Goal: Task Accomplishment & Management: Use online tool/utility

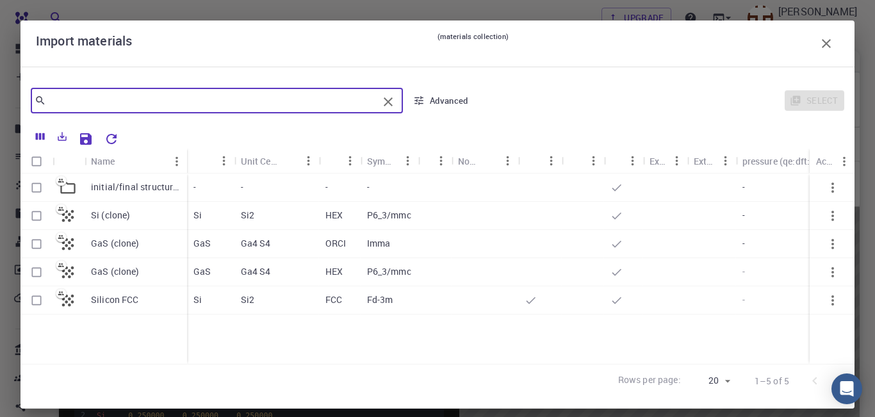
scroll to position [12, 0]
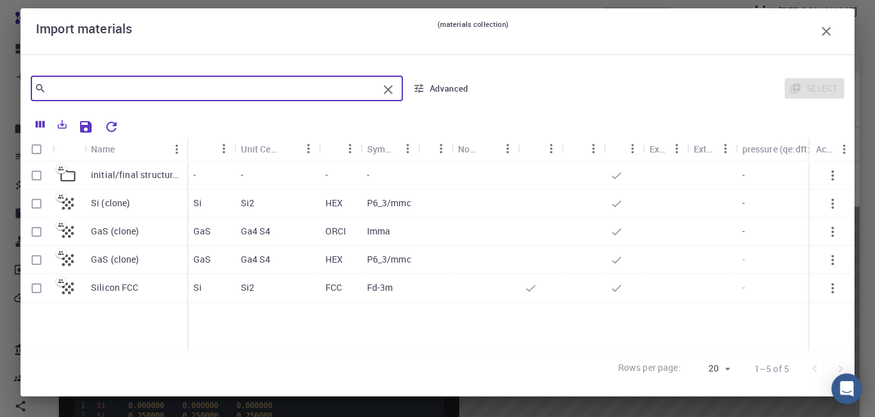
click at [150, 93] on input "text" at bounding box center [212, 88] width 332 height 18
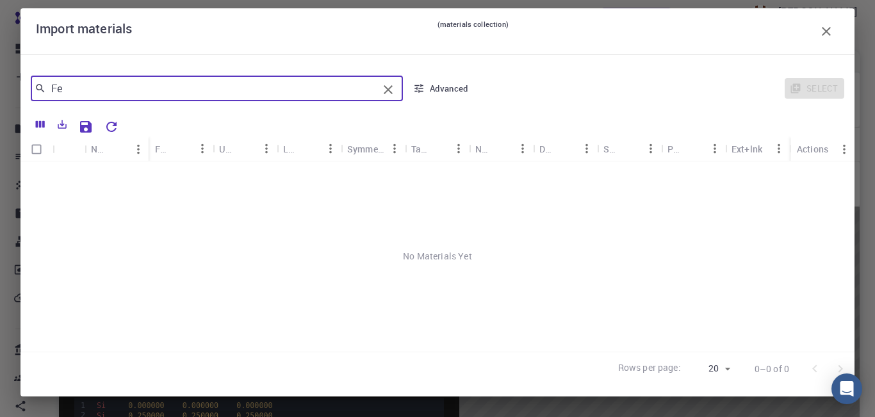
type input "F"
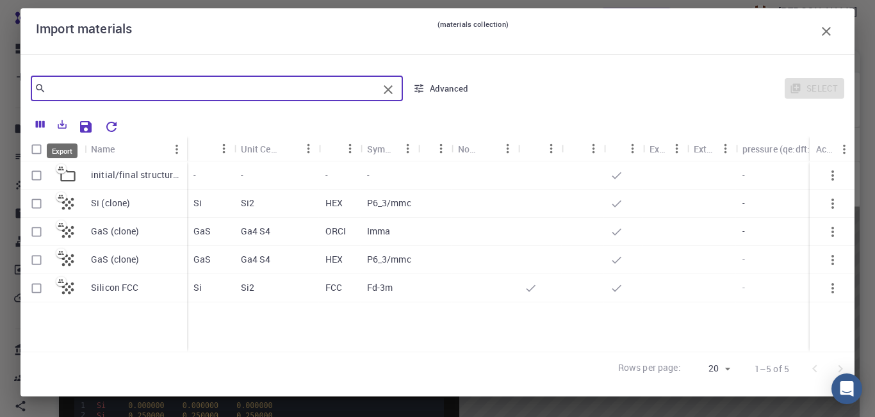
click at [60, 127] on icon "Export" at bounding box center [62, 125] width 12 height 12
click at [232, 88] on input "text" at bounding box center [212, 88] width 332 height 18
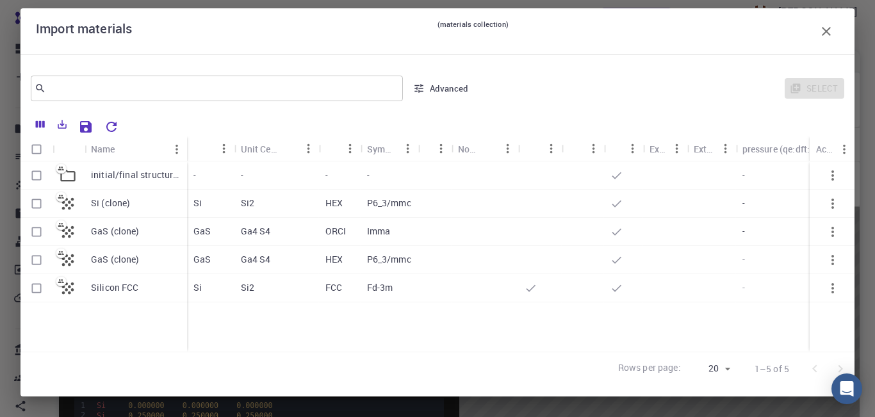
click at [824, 88] on div "Select" at bounding box center [662, 88] width 365 height 31
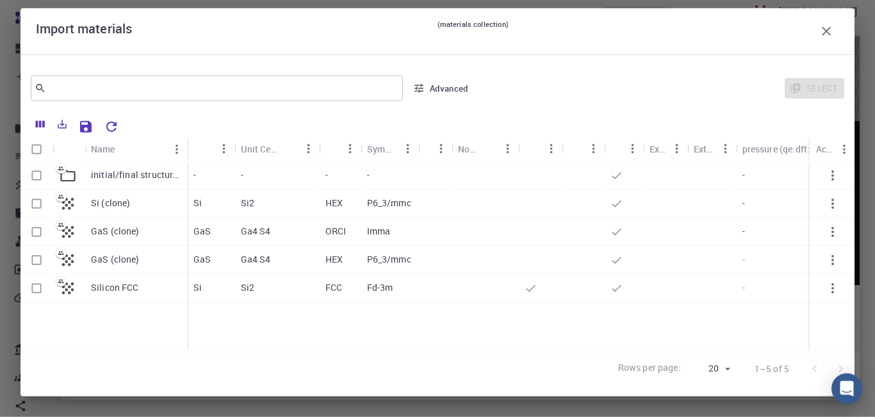
scroll to position [324, 0]
click at [438, 92] on button "Advanced" at bounding box center [441, 88] width 67 height 21
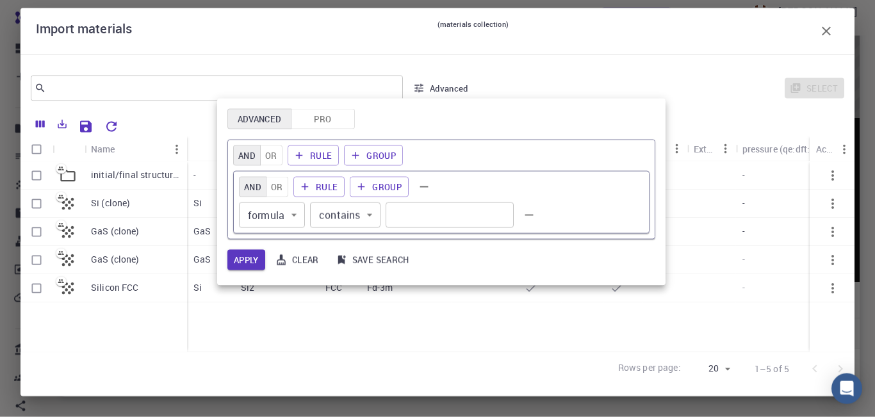
click at [552, 112] on div "Advanced Pro" at bounding box center [441, 119] width 428 height 21
click at [437, 85] on div at bounding box center [437, 208] width 875 height 417
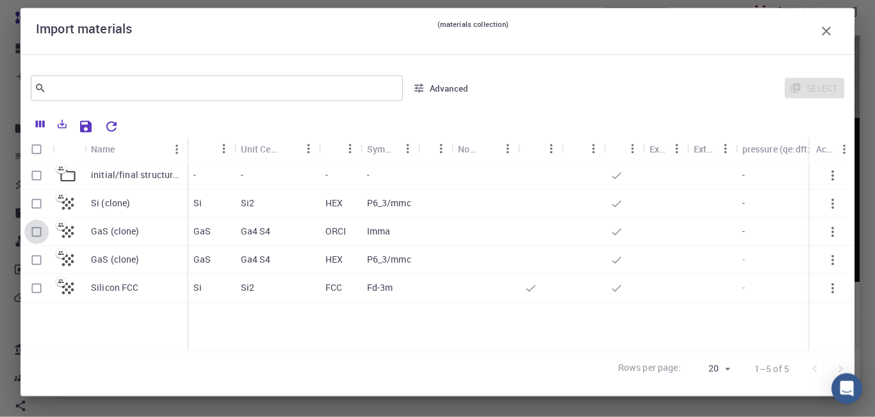
click at [36, 232] on input "Select row" at bounding box center [36, 232] width 24 height 24
checkbox input "true"
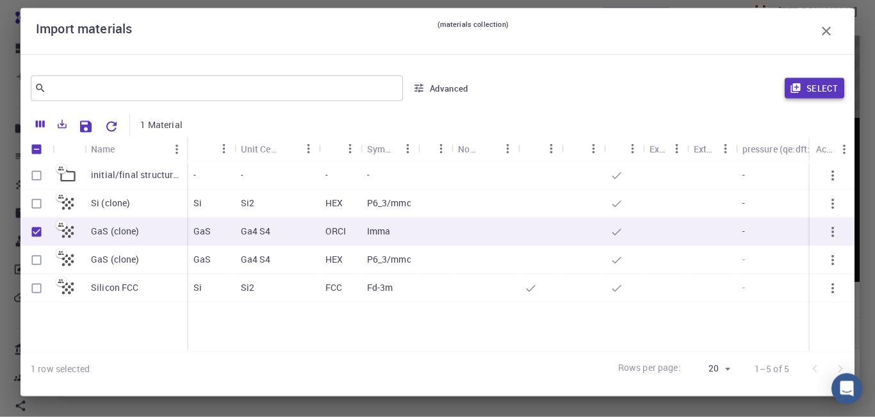
click at [824, 84] on button "Select" at bounding box center [815, 88] width 60 height 21
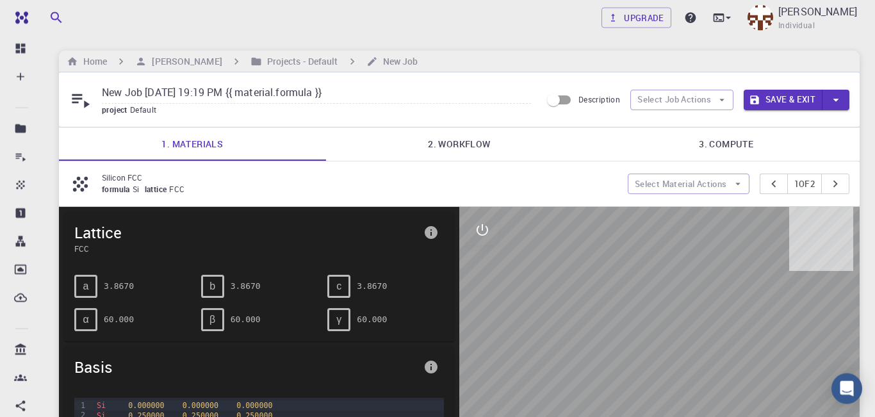
scroll to position [12, 0]
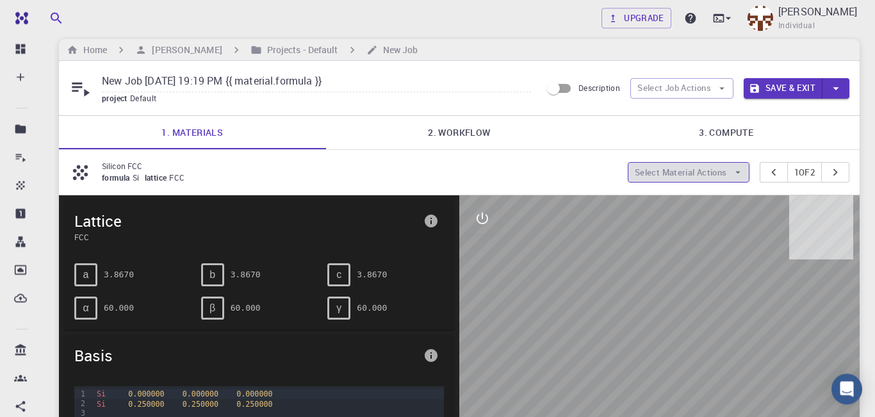
click at [666, 168] on button "Select Material Actions" at bounding box center [689, 172] width 122 height 21
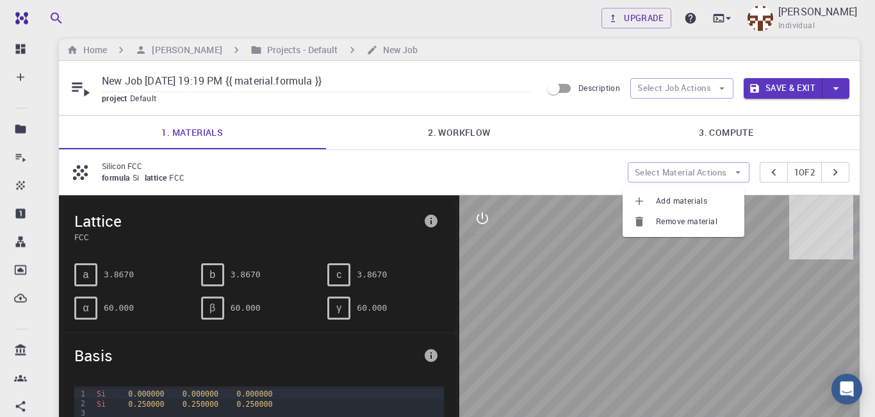
click at [670, 223] on span "Remove material" at bounding box center [695, 221] width 78 height 13
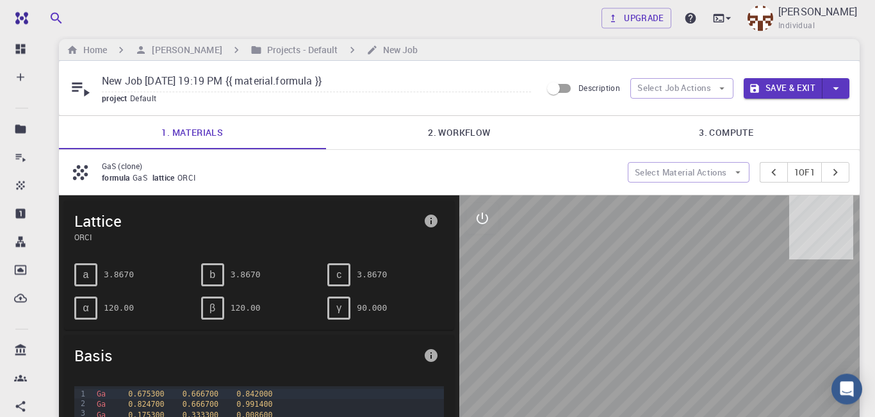
type input "New Job Sep 19, 2025, 19:19 PM"
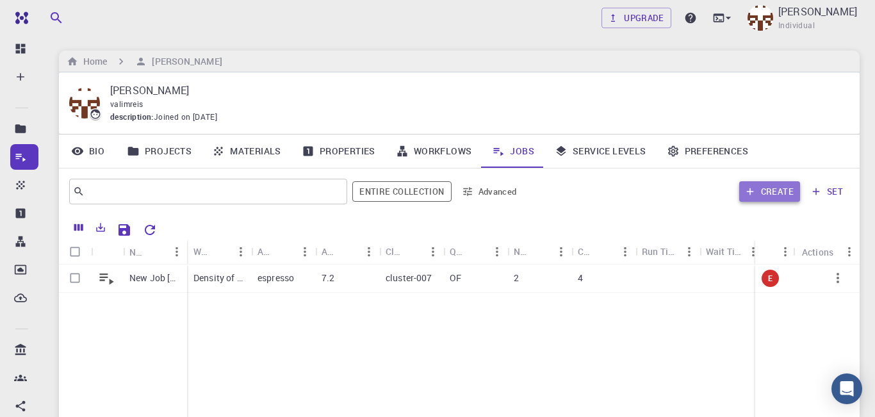
click at [783, 199] on button "Create" at bounding box center [769, 191] width 61 height 21
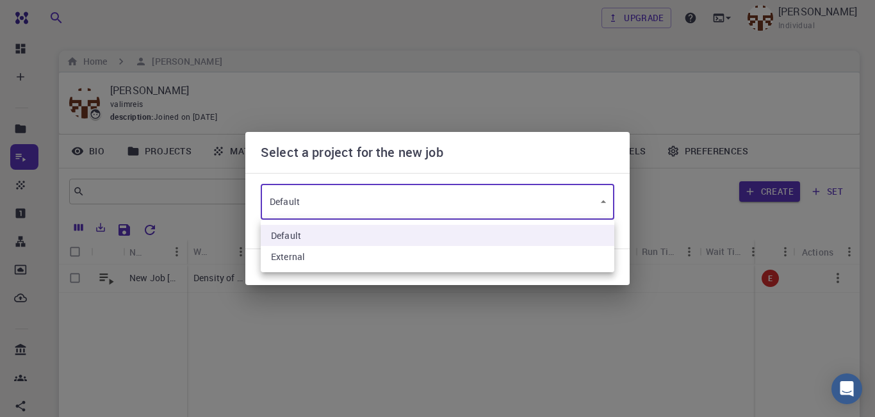
click at [604, 202] on body "Free Dashboard Create New Job New Material Create Material Upload File Import f…" at bounding box center [437, 294] width 875 height 589
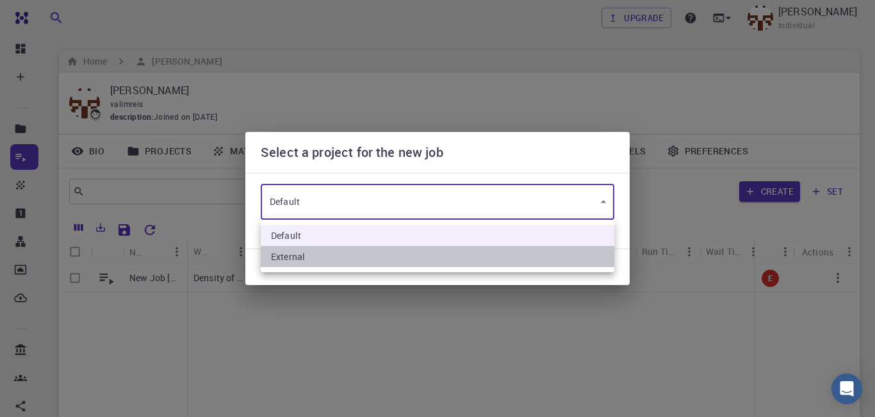
click at [416, 261] on li "External" at bounding box center [438, 256] width 354 height 21
type input "SPDT9rf5bd5xHhKpZ"
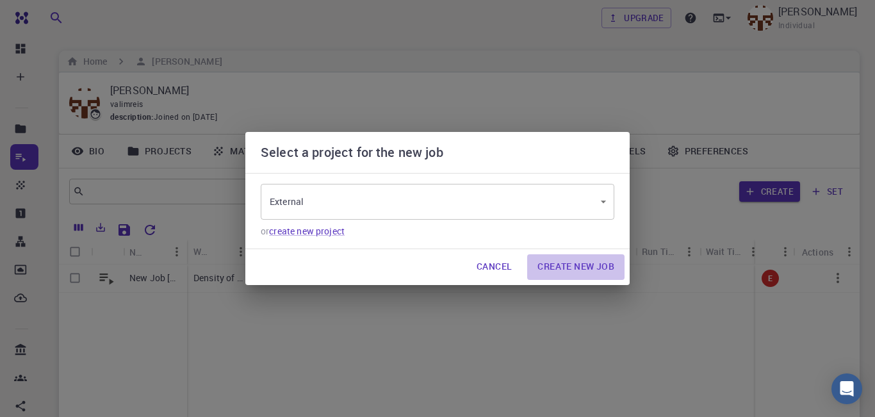
click at [576, 265] on button "Create New Job" at bounding box center [575, 267] width 97 height 26
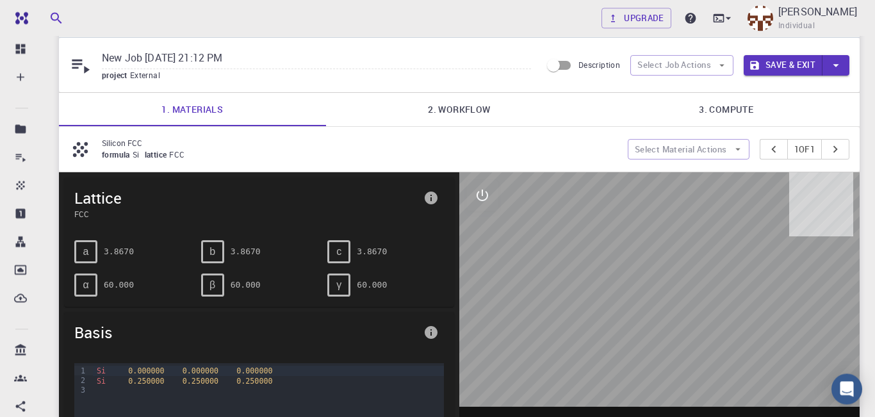
scroll to position [23, 0]
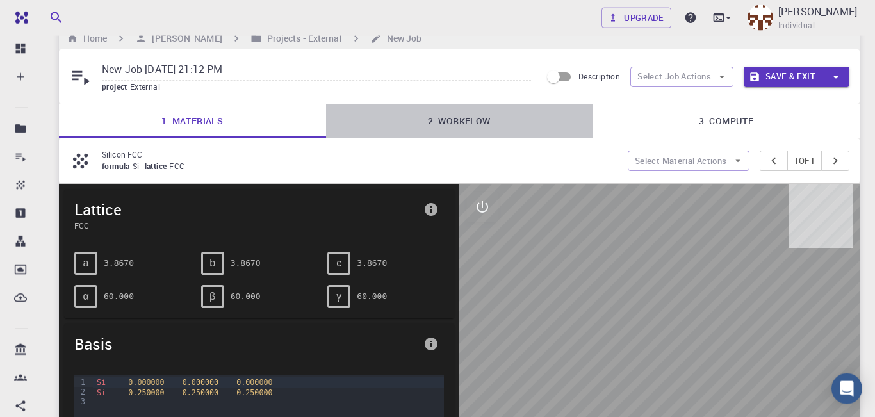
click at [468, 126] on link "2. Workflow" at bounding box center [459, 120] width 267 height 33
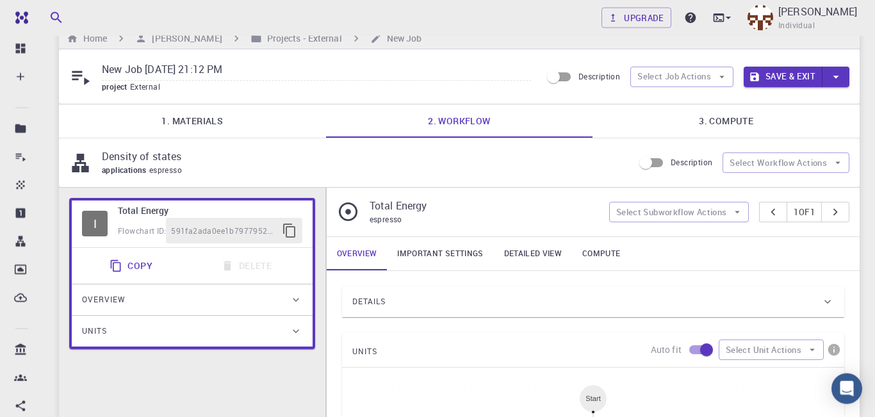
click at [245, 126] on link "1. Materials" at bounding box center [192, 120] width 267 height 33
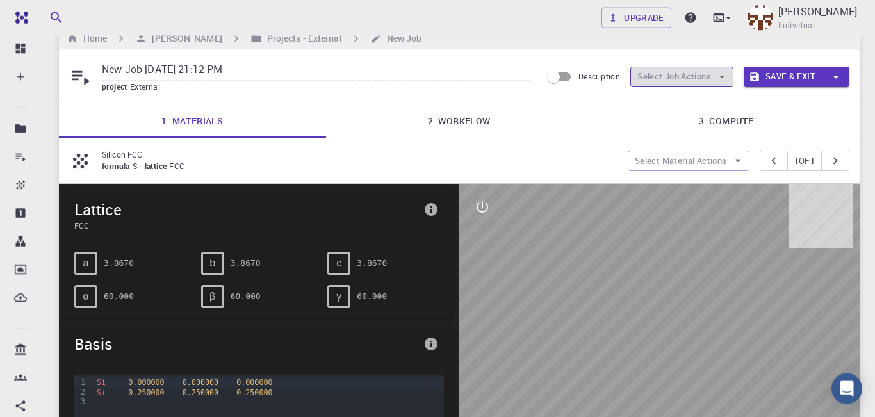
click at [720, 76] on icon "button" at bounding box center [722, 77] width 12 height 12
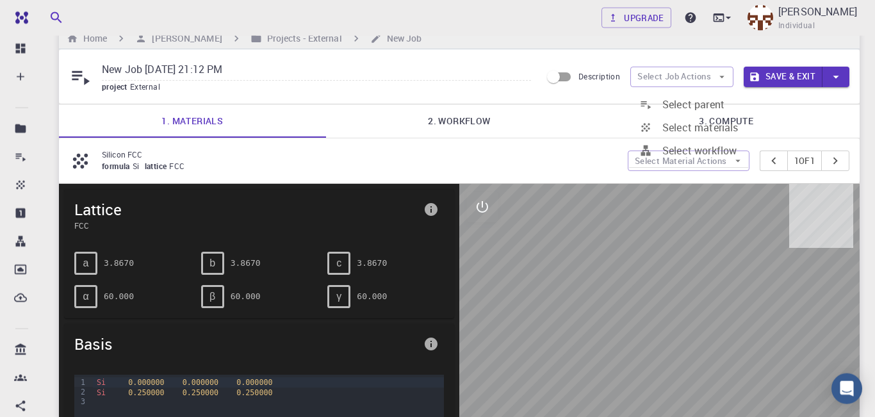
click at [693, 127] on span "Select materials" at bounding box center [700, 127] width 76 height 14
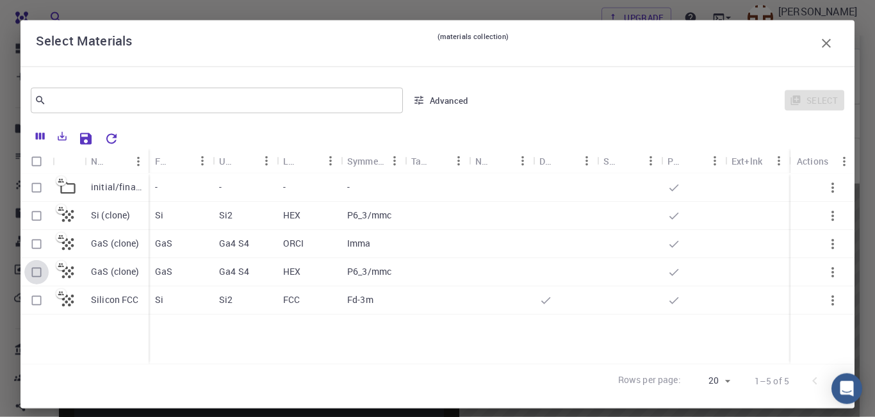
click at [37, 274] on input "Select row" at bounding box center [36, 272] width 24 height 24
checkbox input "true"
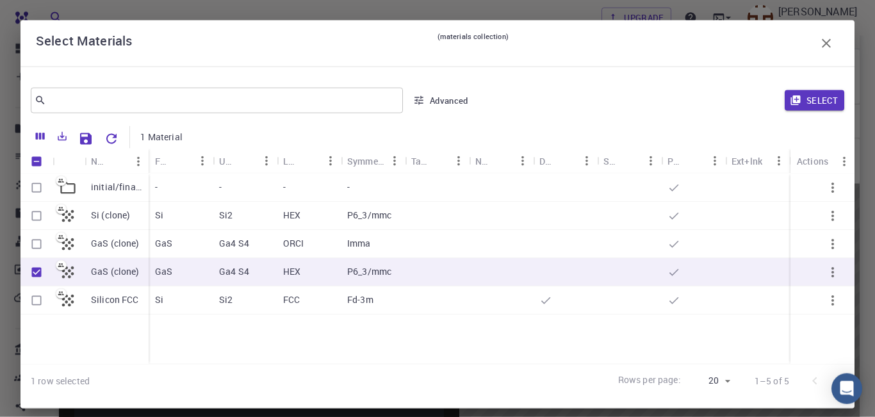
checkbox input "true"
click at [809, 98] on button "Select" at bounding box center [815, 100] width 60 height 21
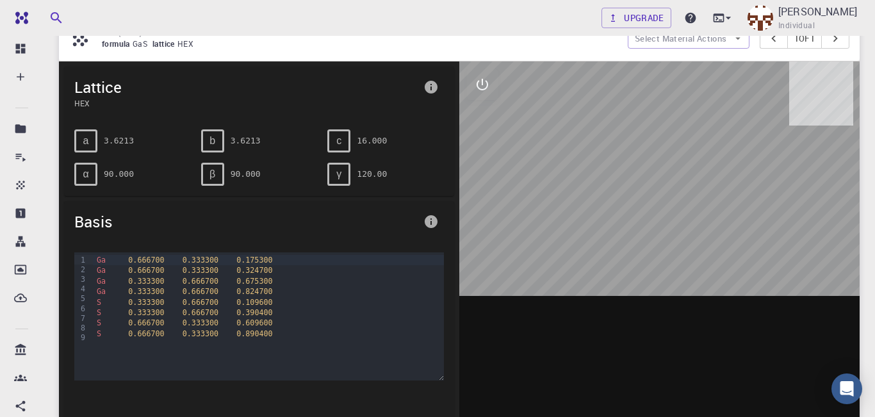
scroll to position [147, 0]
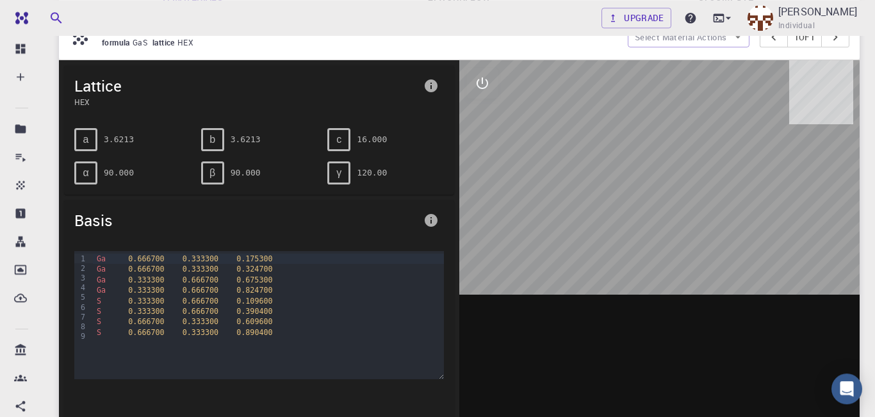
drag, startPoint x: 666, startPoint y: 235, endPoint x: 627, endPoint y: 236, distance: 39.1
click at [620, 240] on div at bounding box center [659, 259] width 400 height 398
drag, startPoint x: 670, startPoint y: 230, endPoint x: 643, endPoint y: 222, distance: 28.0
click at [643, 222] on div at bounding box center [659, 259] width 400 height 398
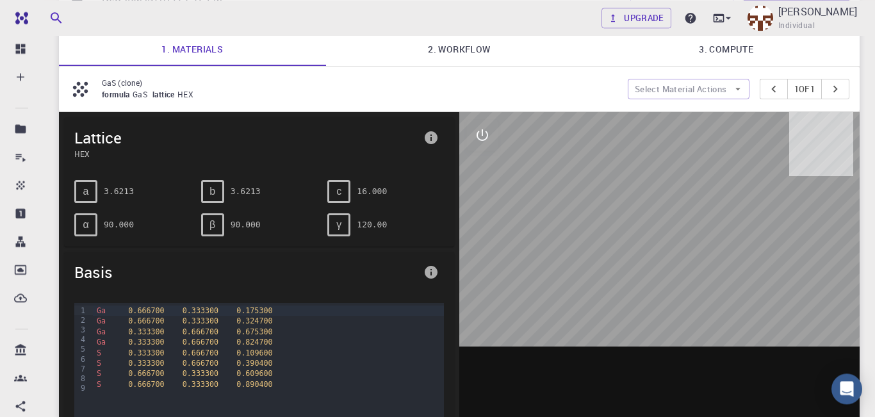
scroll to position [0, 0]
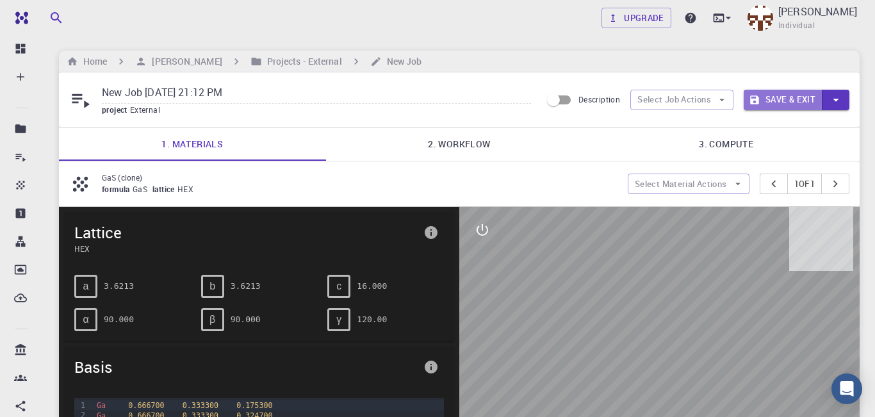
click at [804, 106] on button "Save & Exit" at bounding box center [783, 100] width 79 height 21
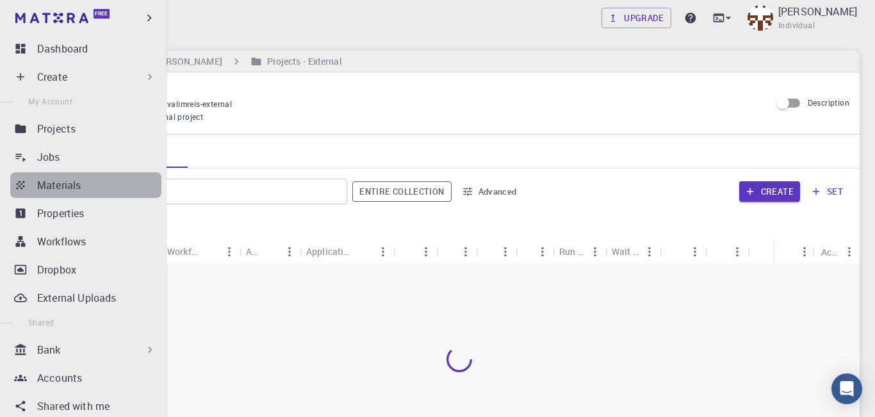
click at [24, 184] on icon at bounding box center [20, 185] width 13 height 13
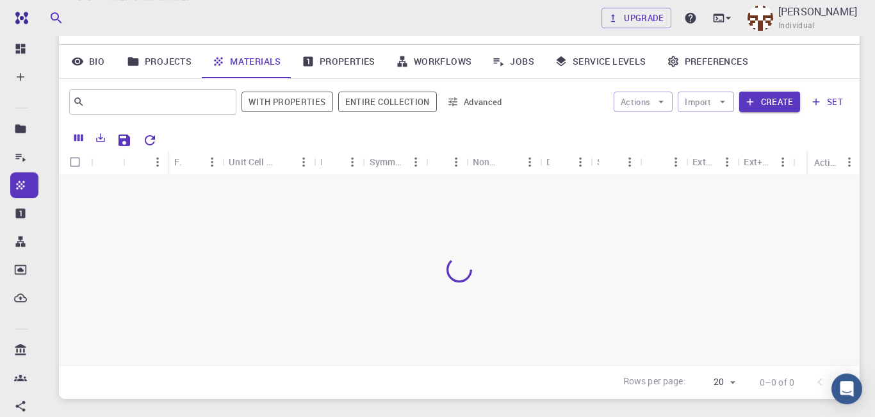
scroll to position [96, 0]
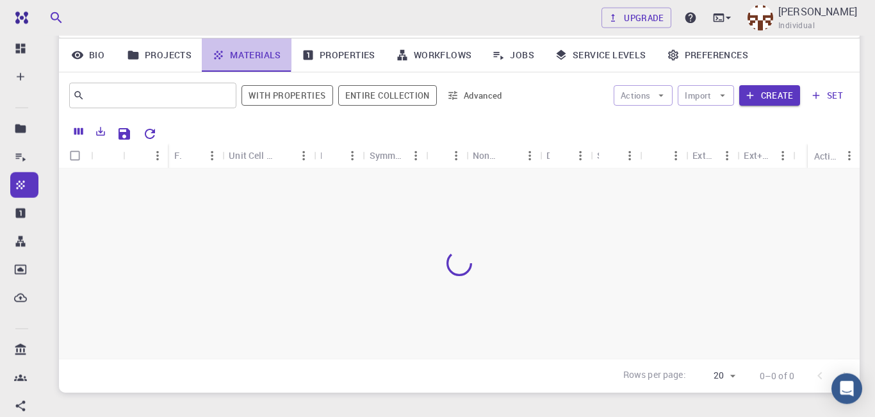
click at [270, 60] on link "Materials" at bounding box center [247, 54] width 90 height 33
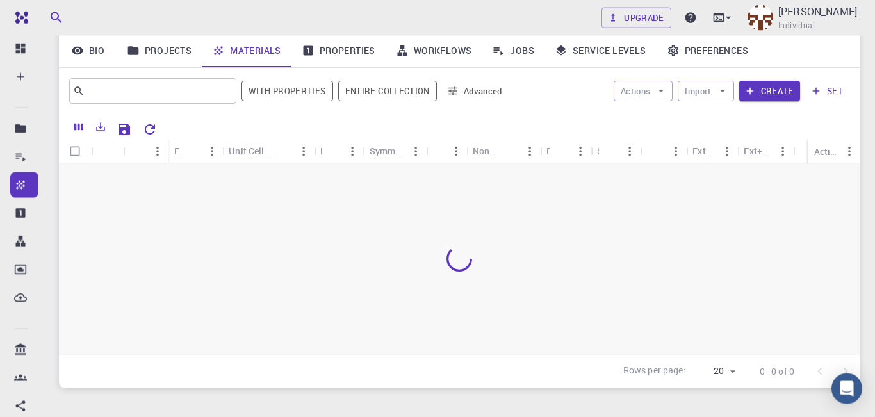
scroll to position [100, 0]
click at [723, 95] on icon "button" at bounding box center [723, 92] width 12 height 12
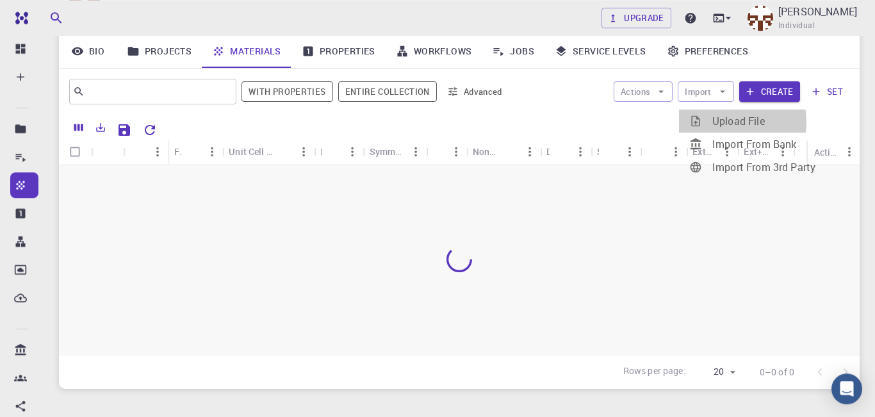
click at [732, 122] on span "Upload File" at bounding box center [738, 121] width 53 height 14
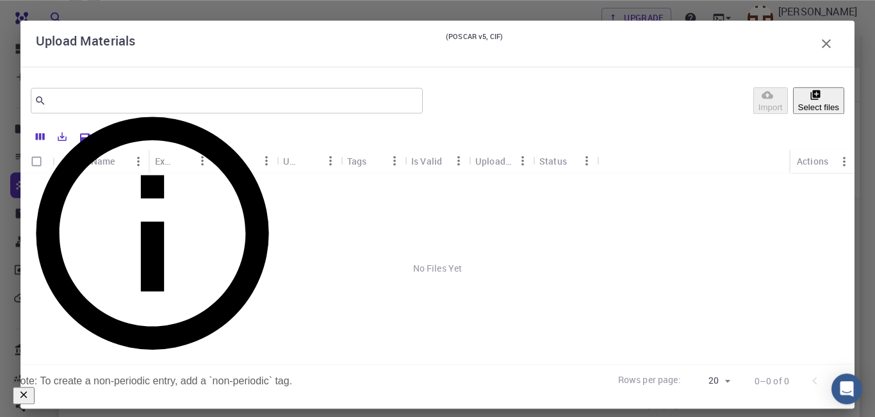
scroll to position [171, 0]
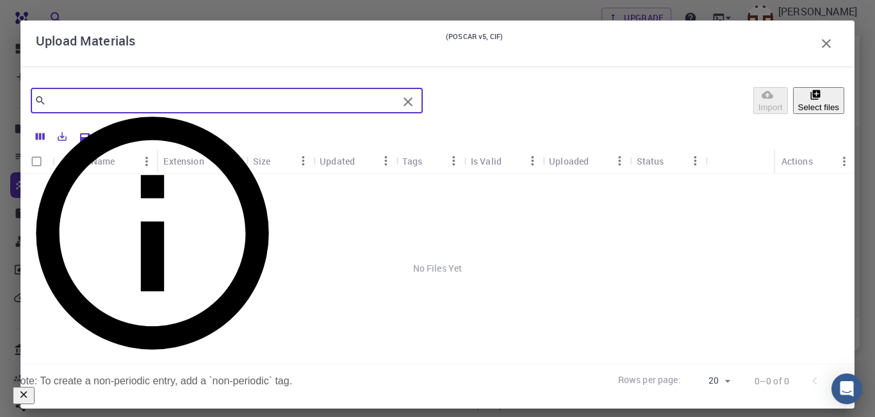
click at [255, 92] on input "text" at bounding box center [222, 101] width 352 height 18
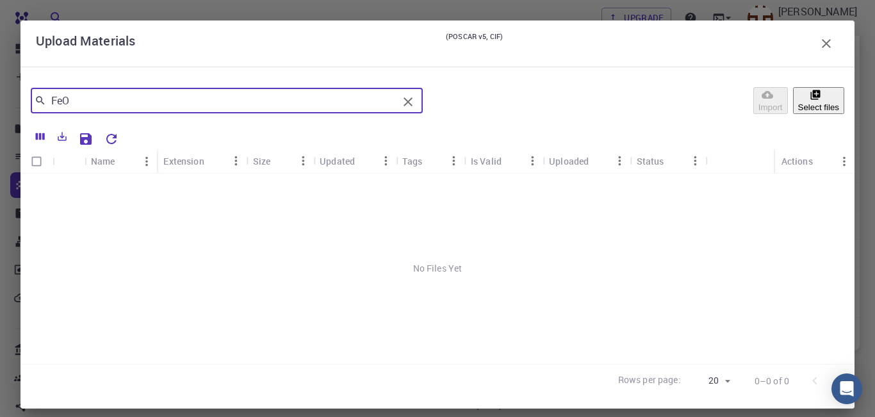
type input "FeO"
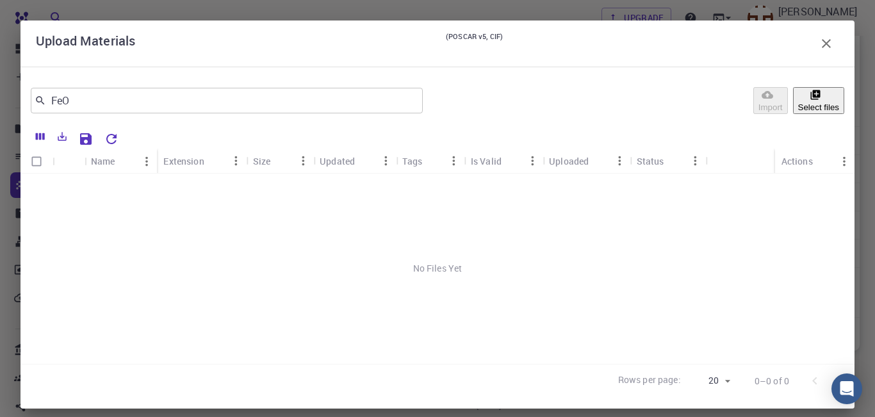
click at [763, 103] on div "Import Select files" at bounding box center [636, 100] width 416 height 31
click at [808, 102] on button "Select files" at bounding box center [818, 100] width 51 height 27
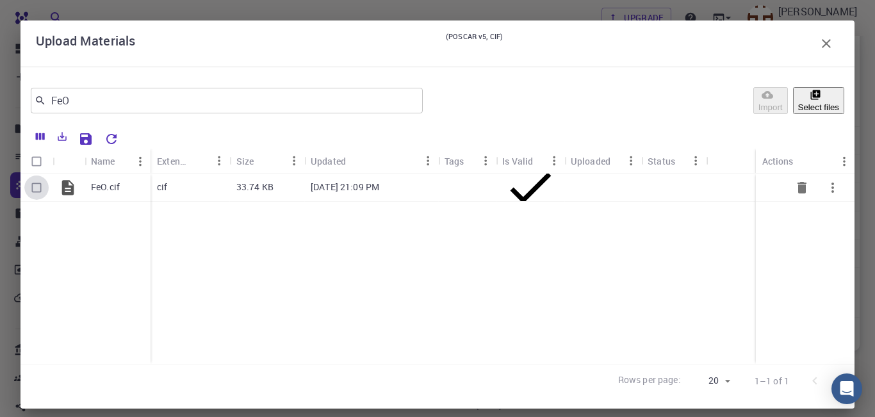
click at [37, 186] on input "Select row" at bounding box center [36, 188] width 24 height 24
checkbox input "true"
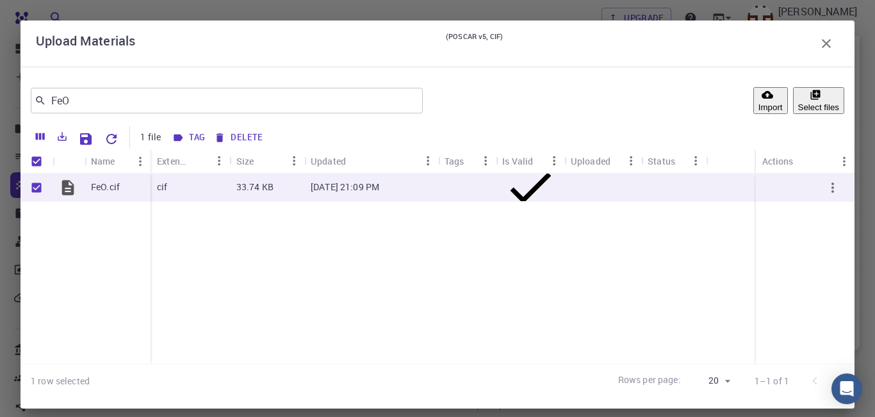
click at [753, 101] on button "Import" at bounding box center [770, 100] width 35 height 27
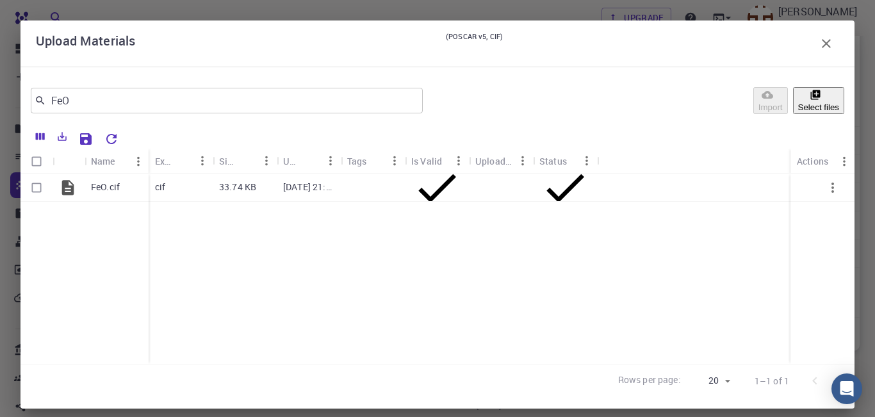
checkbox input "false"
click at [823, 48] on icon "button" at bounding box center [826, 43] width 15 height 15
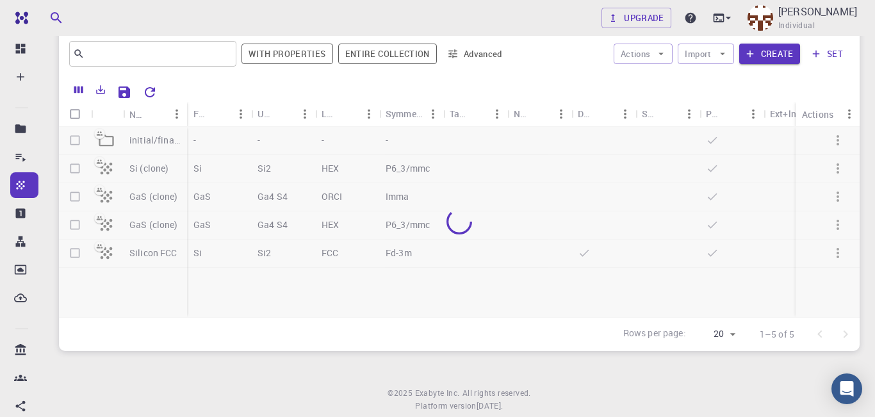
scroll to position [170, 0]
click at [107, 132] on icon at bounding box center [106, 141] width 18 height 18
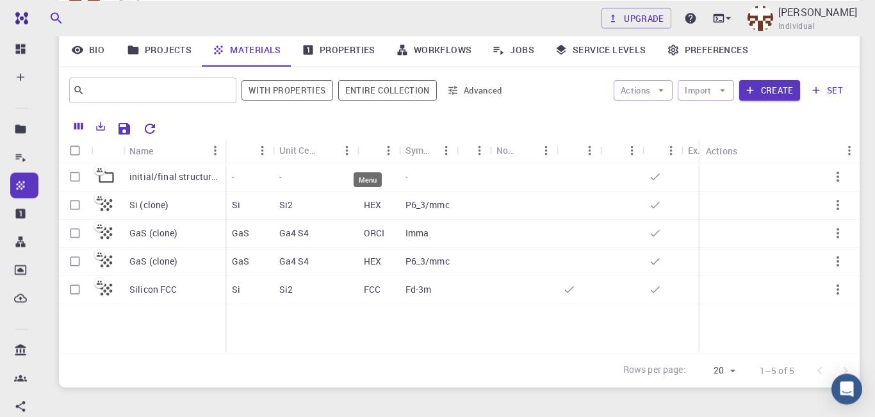
scroll to position [103, 0]
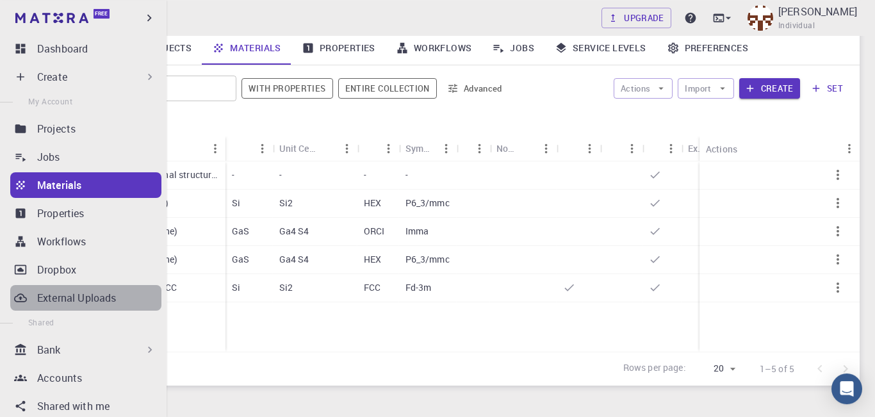
click at [21, 297] on icon at bounding box center [20, 297] width 13 height 13
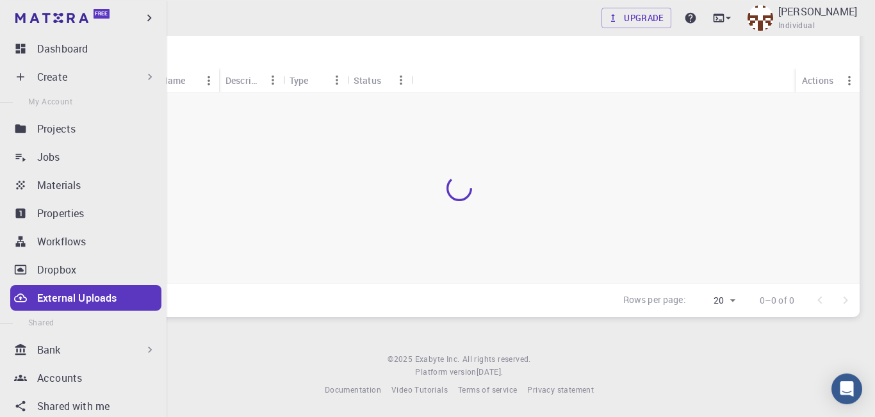
scroll to position [83, 0]
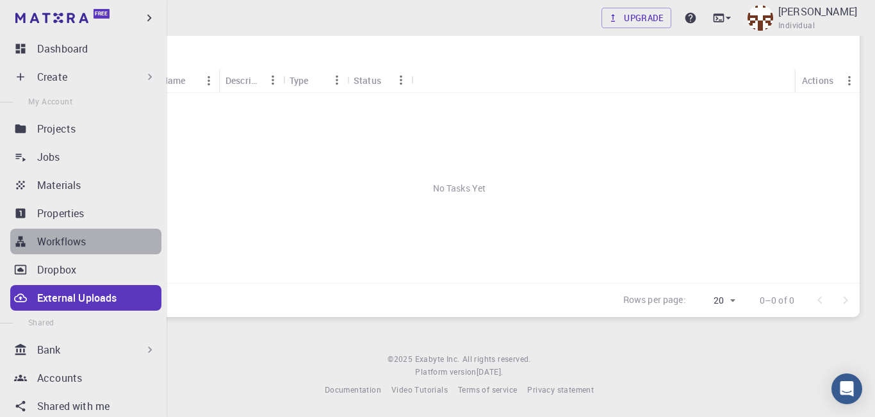
click at [67, 243] on p "Workflows" at bounding box center [61, 241] width 49 height 15
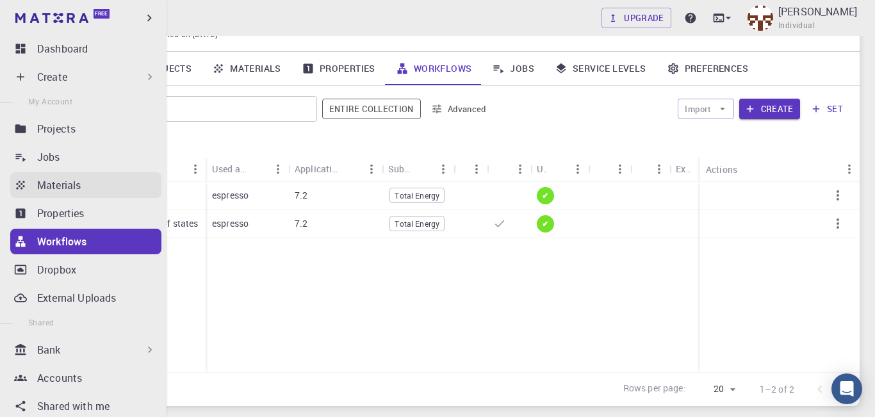
click at [43, 186] on p "Materials" at bounding box center [59, 184] width 44 height 15
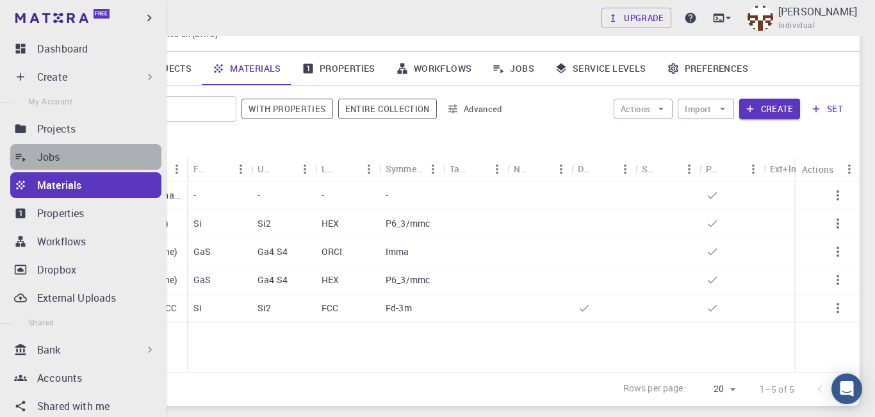
click at [24, 156] on icon at bounding box center [20, 157] width 13 height 13
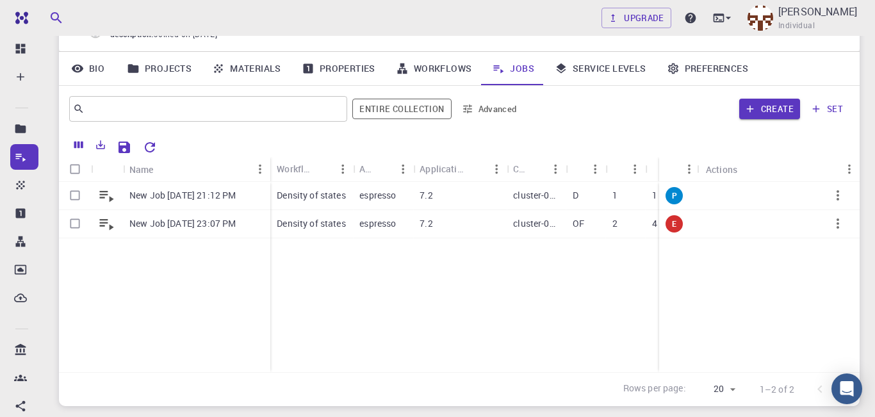
scroll to position [52, 0]
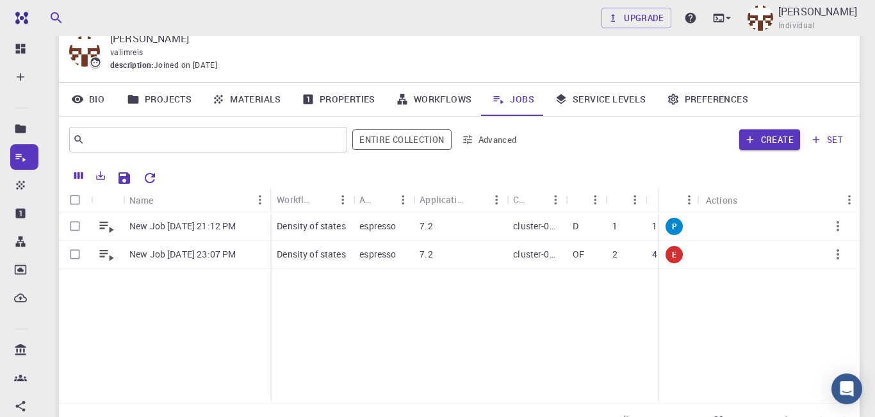
click at [241, 103] on link "Materials" at bounding box center [247, 99] width 90 height 33
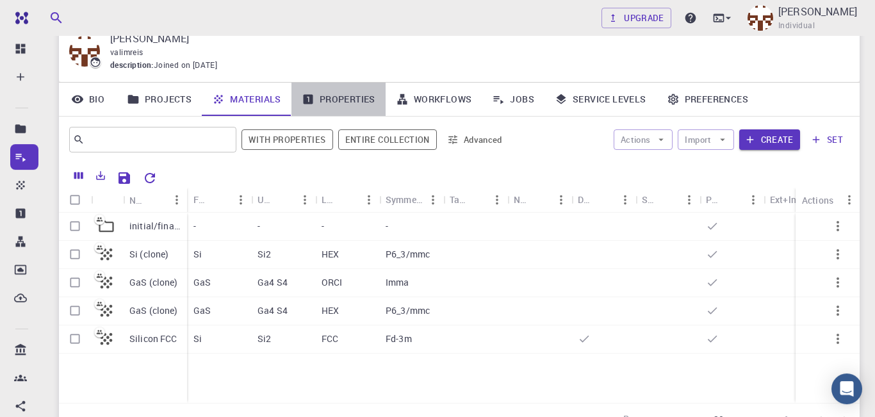
click at [342, 101] on link "Properties" at bounding box center [338, 99] width 94 height 33
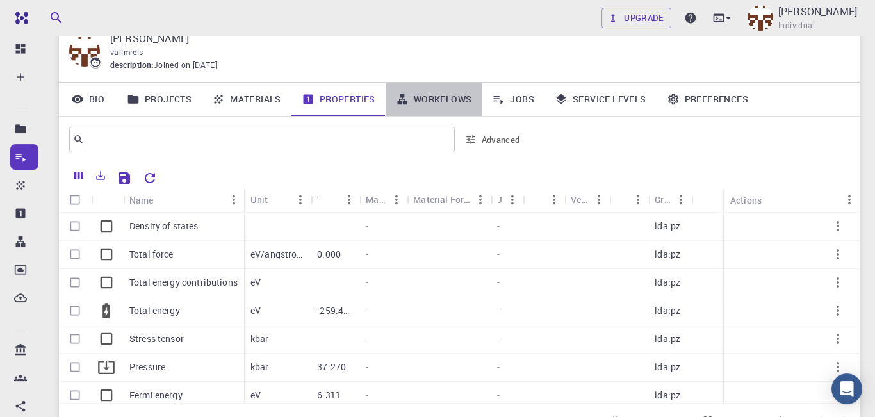
click at [439, 98] on link "Workflows" at bounding box center [434, 99] width 97 height 33
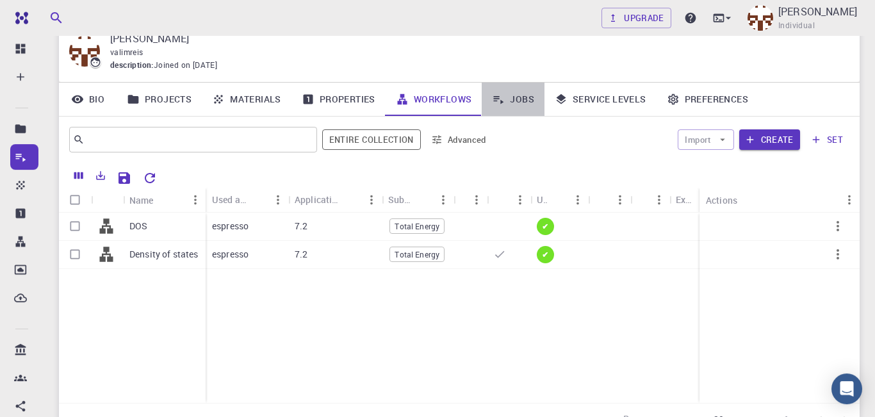
click at [519, 103] on link "Jobs" at bounding box center [513, 99] width 63 height 33
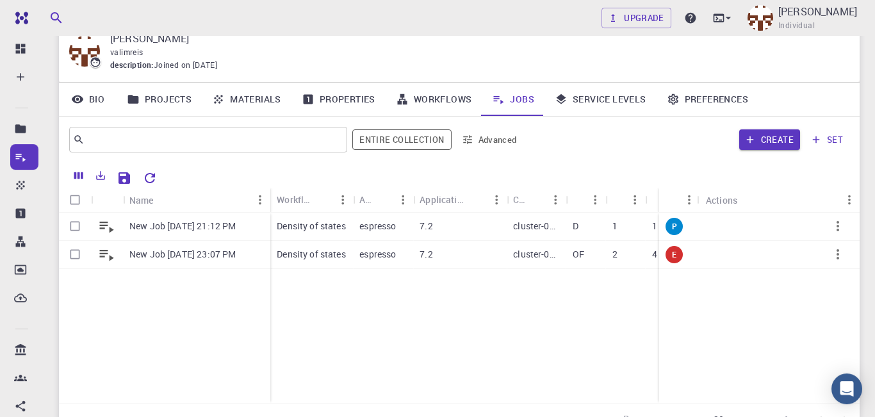
click at [604, 108] on link "Service Levels" at bounding box center [601, 99] width 112 height 33
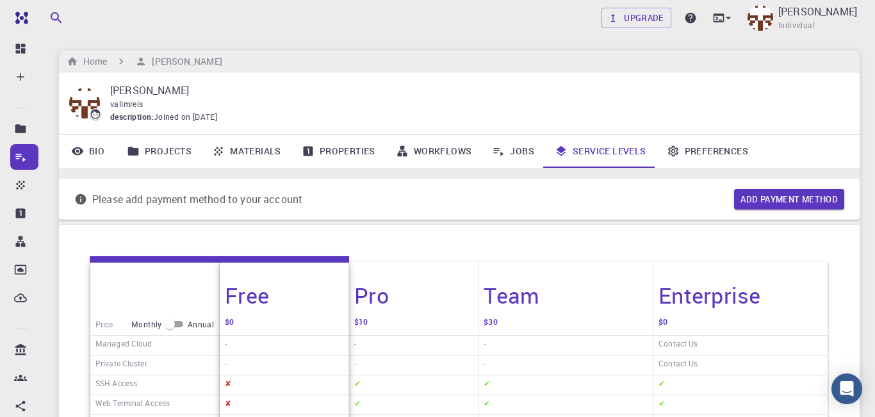
click at [711, 155] on link "Preferences" at bounding box center [708, 151] width 102 height 33
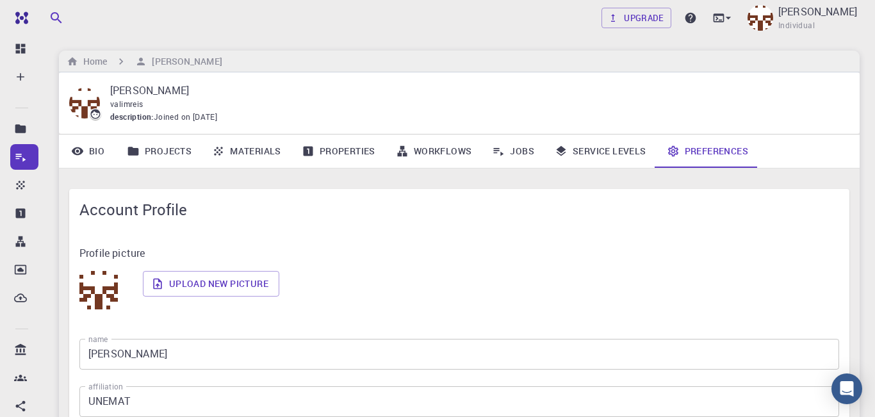
click at [606, 144] on link "Service Levels" at bounding box center [601, 151] width 112 height 33
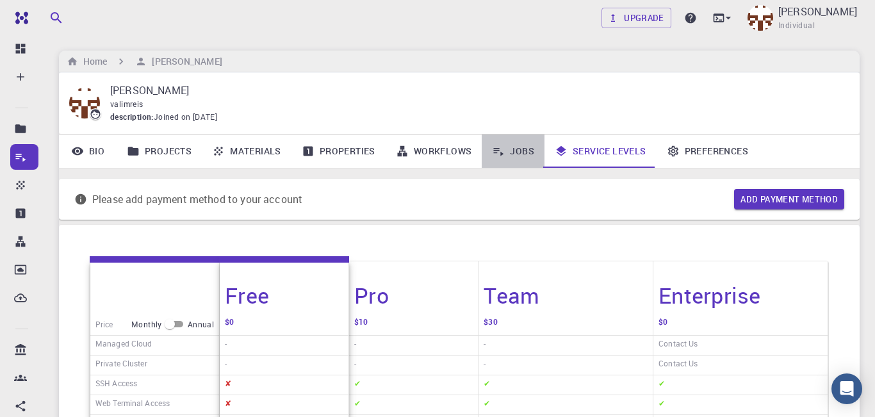
click at [514, 157] on link "Jobs" at bounding box center [513, 151] width 63 height 33
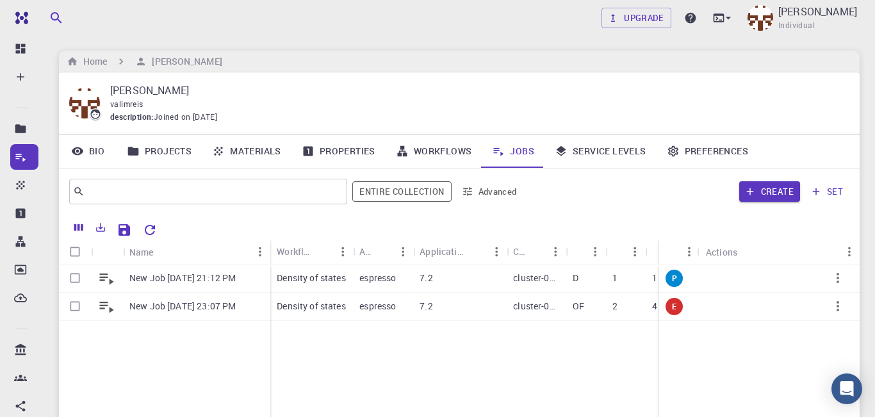
click at [436, 154] on link "Workflows" at bounding box center [434, 151] width 97 height 33
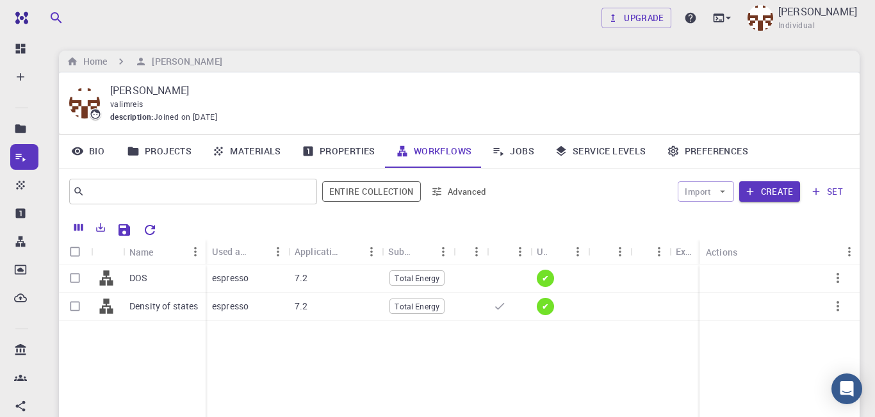
click at [341, 156] on link "Properties" at bounding box center [338, 151] width 94 height 33
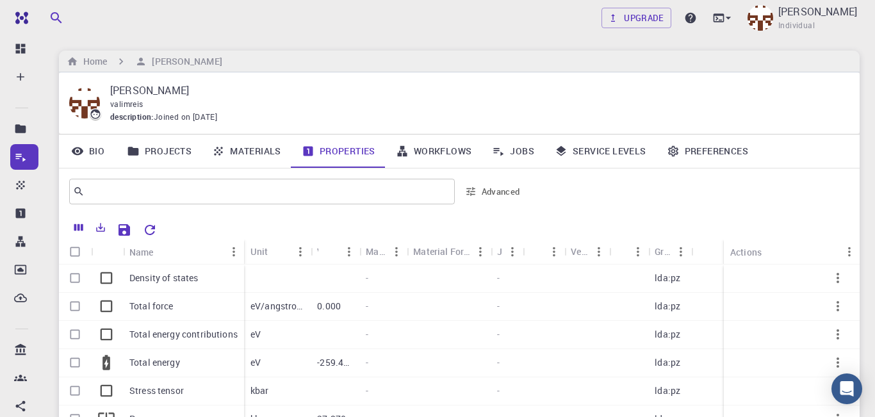
click at [251, 146] on link "Materials" at bounding box center [247, 151] width 90 height 33
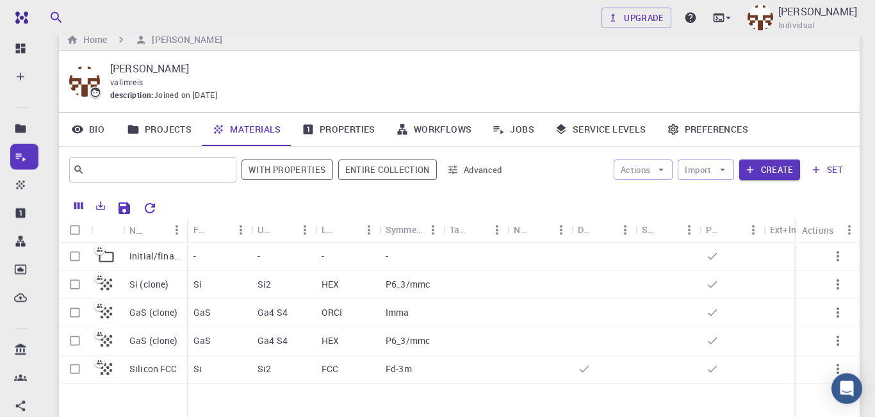
scroll to position [86, 0]
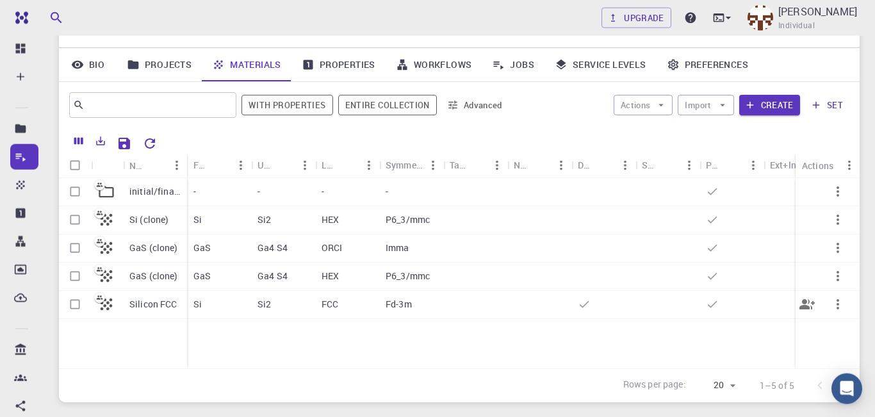
click at [73, 314] on input "Select row" at bounding box center [75, 304] width 24 height 24
checkbox input "true"
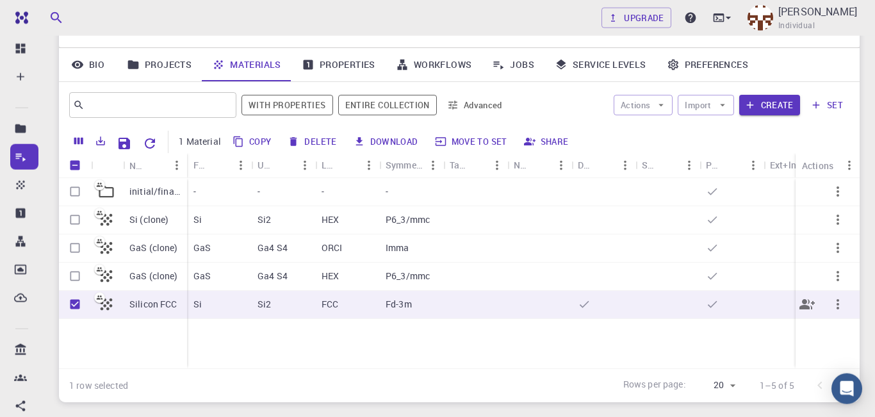
checkbox input "true"
click at [74, 306] on input "Unselect row" at bounding box center [75, 304] width 24 height 24
checkbox input "false"
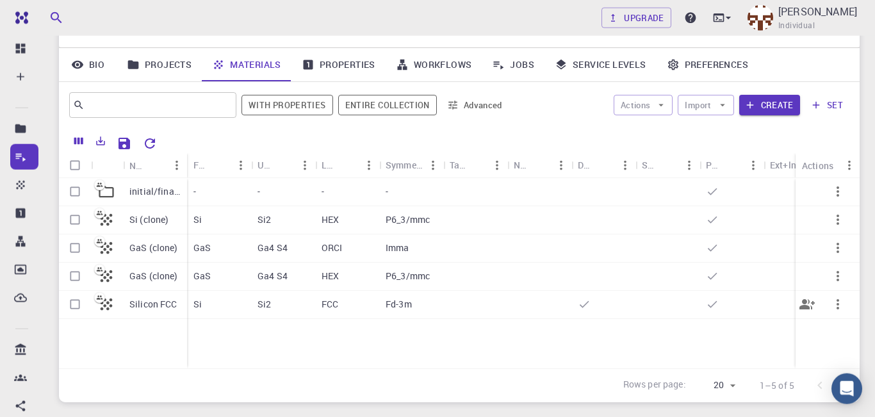
checkbox input "false"
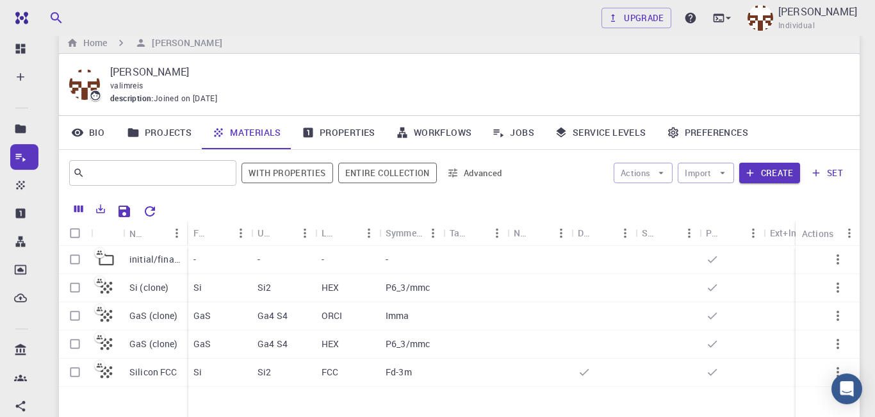
scroll to position [0, 0]
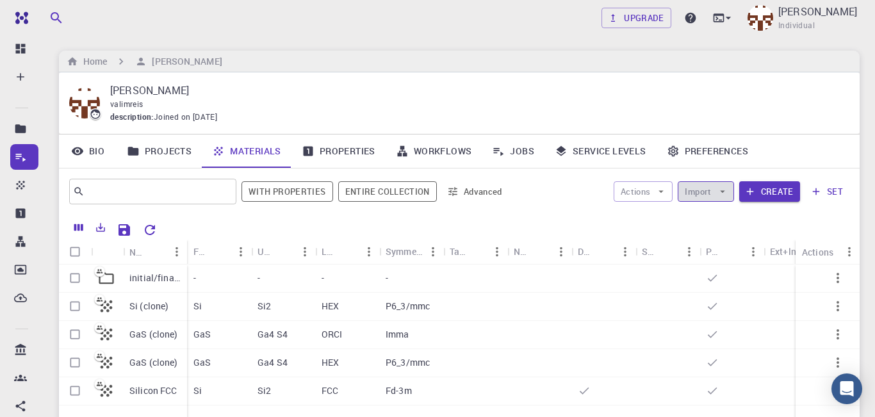
click at [721, 195] on icon "button" at bounding box center [723, 192] width 12 height 12
click at [734, 242] on span "Import From Bank" at bounding box center [752, 240] width 81 height 13
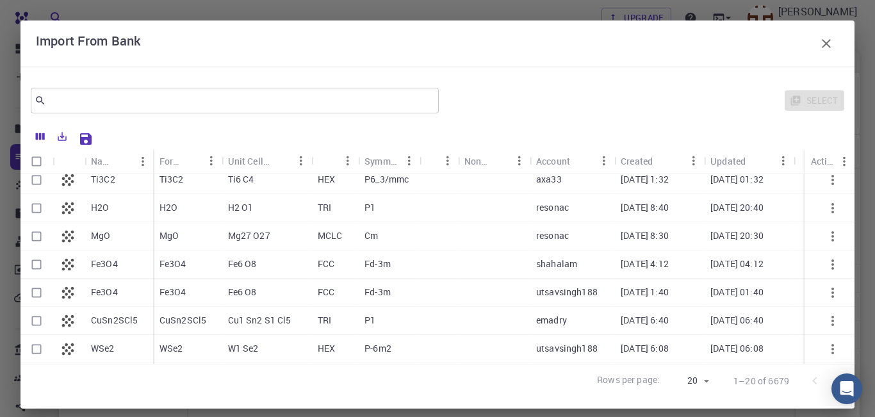
scroll to position [347, 0]
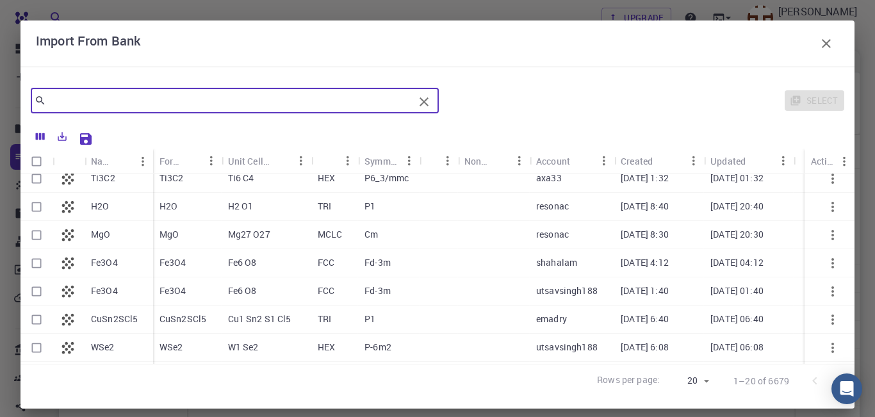
click at [277, 97] on input "text" at bounding box center [230, 101] width 368 height 18
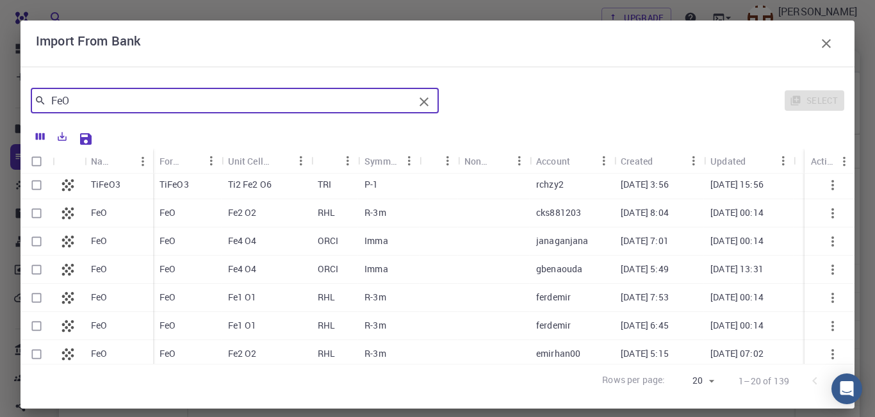
scroll to position [256, 0]
type input "FeO"
click at [33, 245] on input "Select row" at bounding box center [36, 242] width 24 height 24
checkbox input "true"
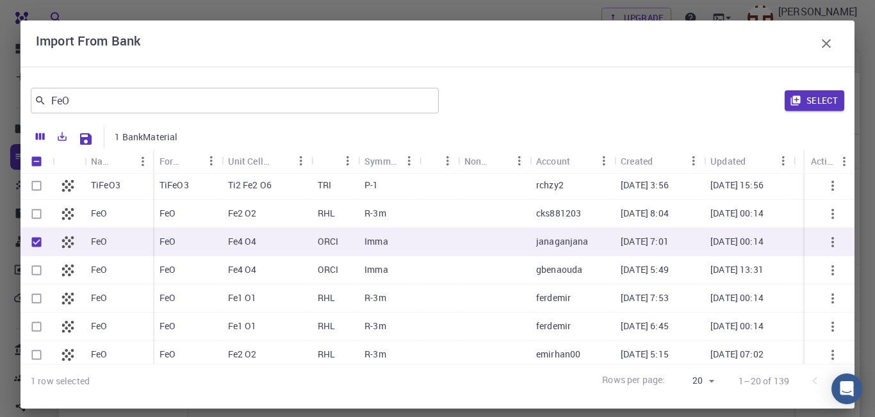
checkbox input "true"
click at [813, 99] on button "Select" at bounding box center [815, 100] width 60 height 21
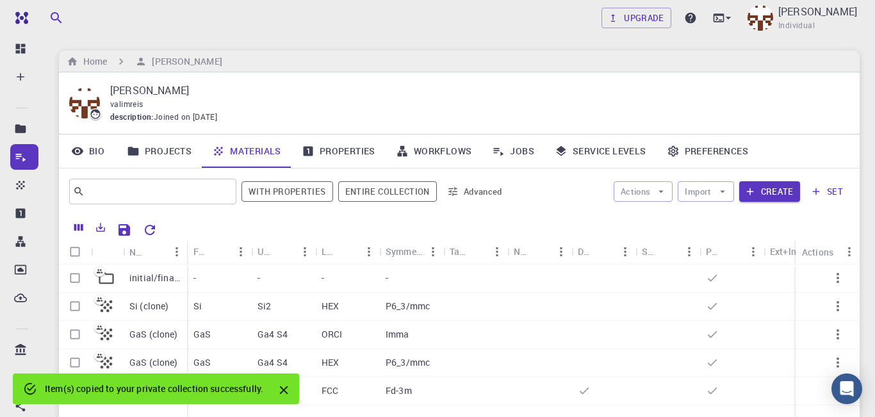
click at [284, 395] on icon "Close" at bounding box center [284, 390] width 14 height 14
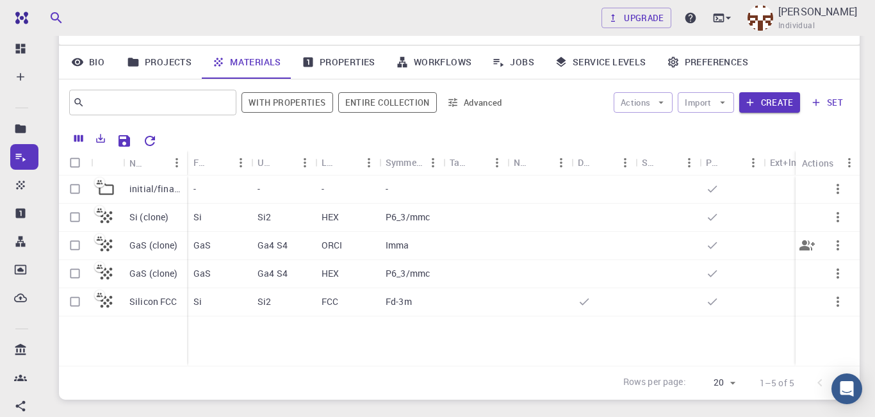
scroll to position [88, 0]
click at [111, 199] on icon at bounding box center [106, 190] width 18 height 18
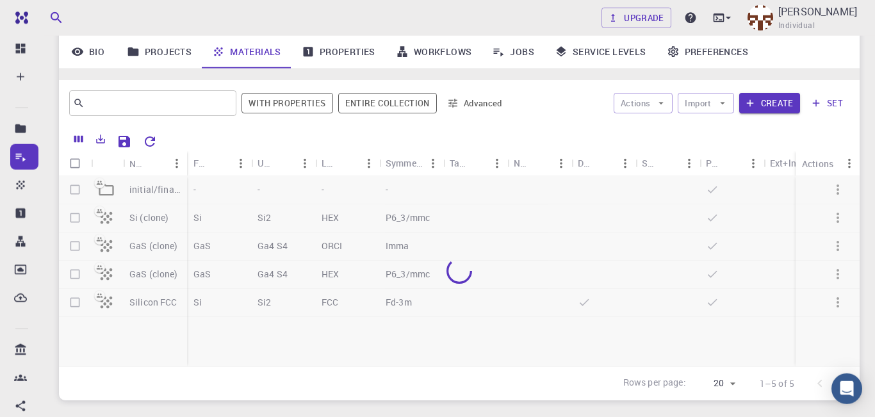
scroll to position [171, 0]
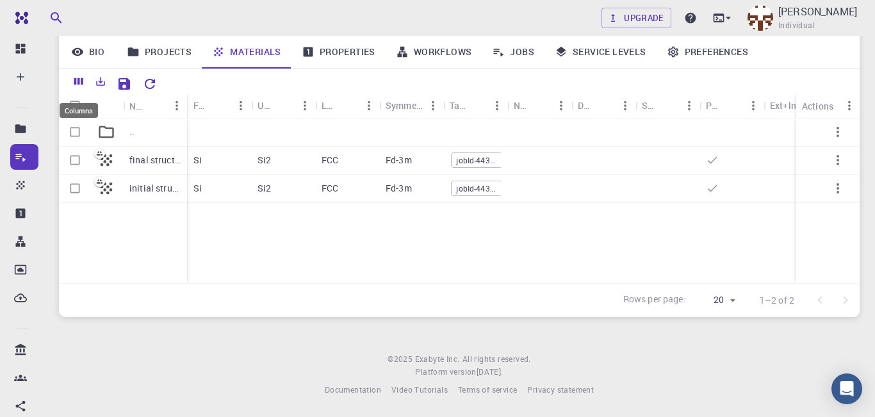
click at [75, 85] on icon "Columns" at bounding box center [78, 81] width 9 height 7
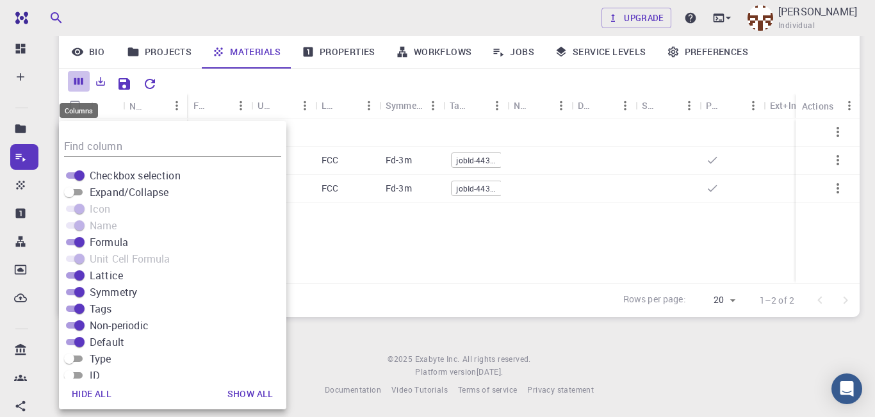
click at [79, 79] on icon "Columns" at bounding box center [79, 82] width 12 height 12
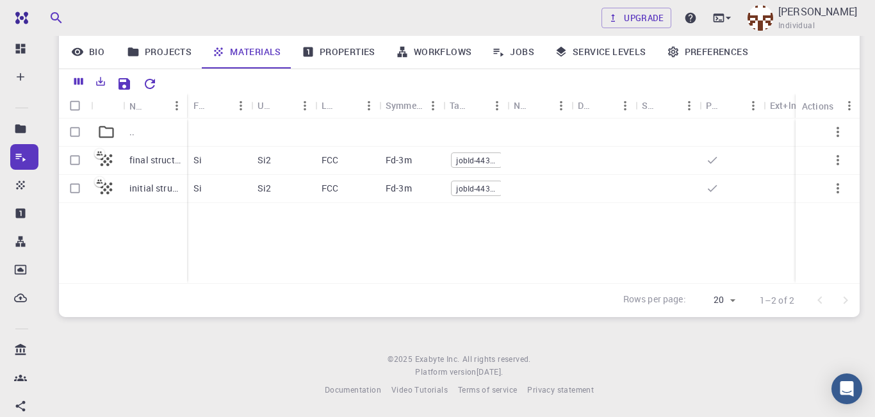
click at [130, 138] on p ".." at bounding box center [131, 132] width 5 height 13
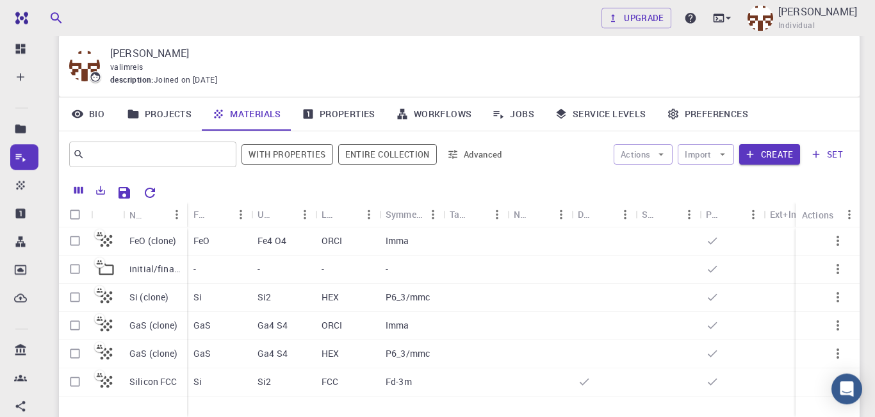
scroll to position [35, 0]
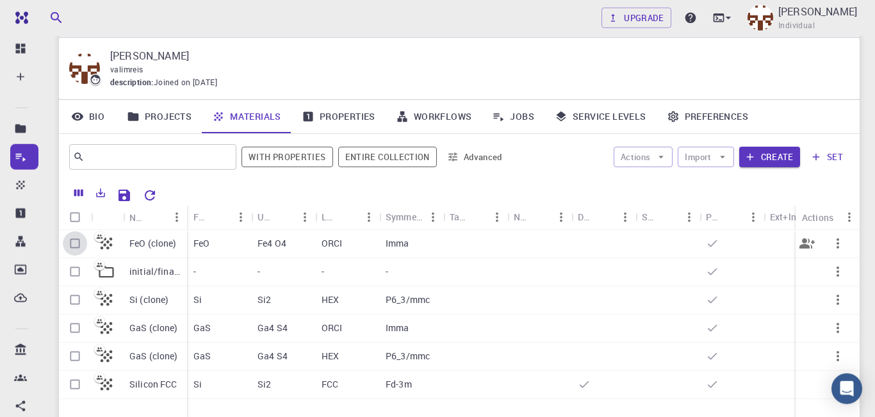
click at [74, 250] on input "Select row" at bounding box center [75, 243] width 24 height 24
checkbox input "true"
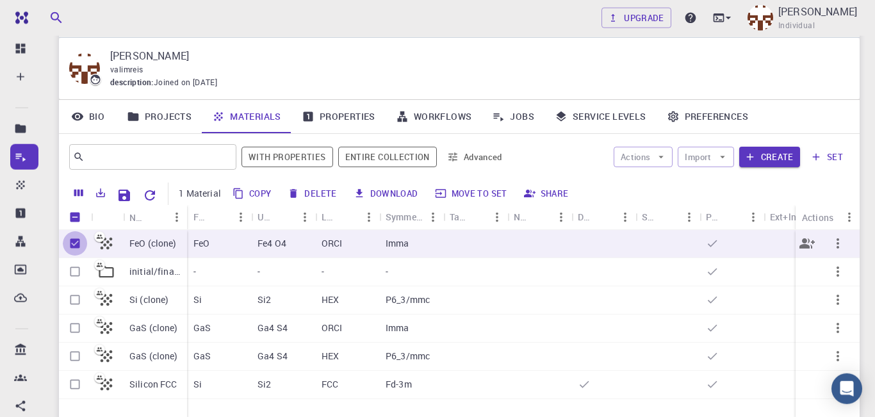
click at [70, 252] on input "Unselect row" at bounding box center [75, 243] width 24 height 24
checkbox input "false"
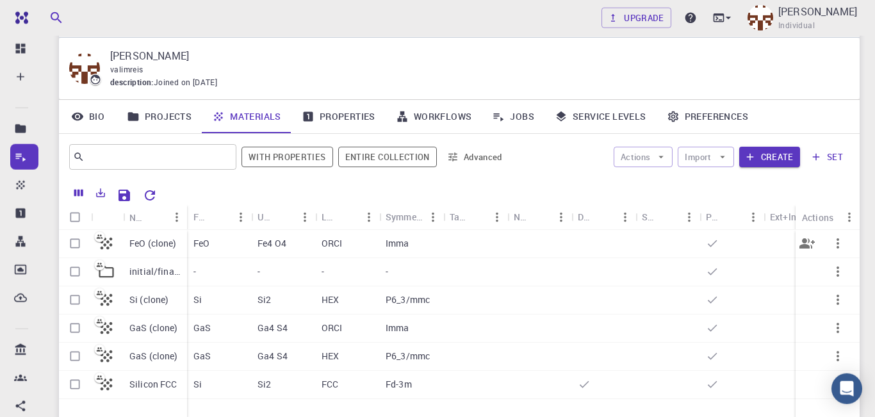
checkbox input "false"
click at [70, 252] on input "Select row" at bounding box center [75, 243] width 24 height 24
checkbox input "true"
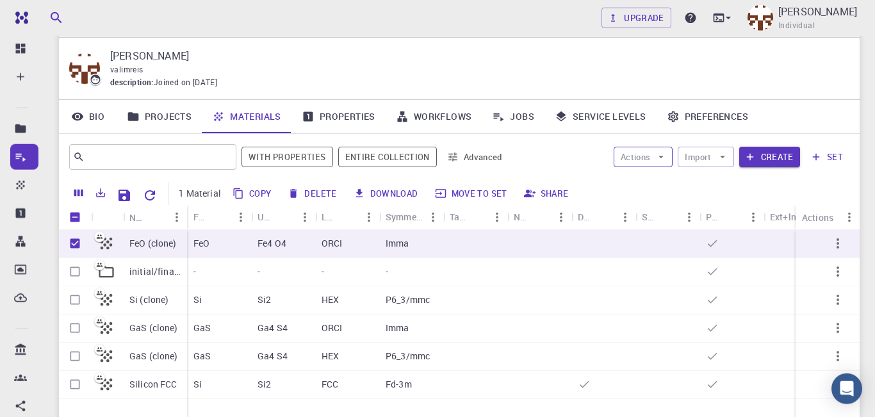
click at [655, 161] on button "Actions" at bounding box center [644, 157] width 60 height 21
click at [447, 115] on link "Workflows" at bounding box center [434, 116] width 97 height 33
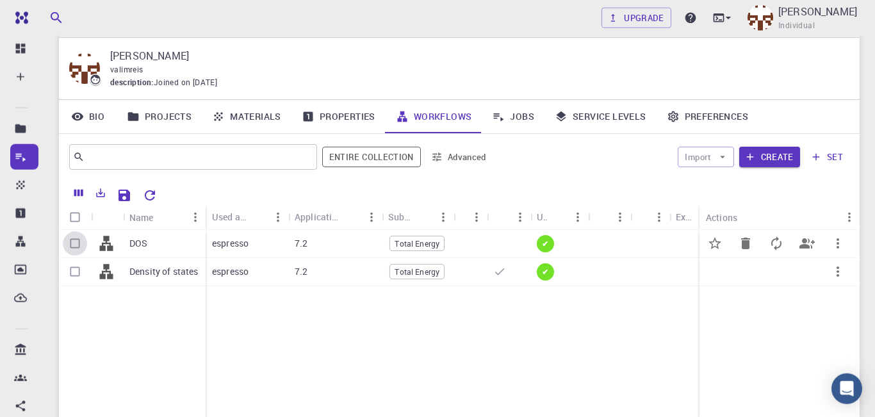
click at [76, 250] on input "Select row" at bounding box center [75, 243] width 24 height 24
checkbox input "true"
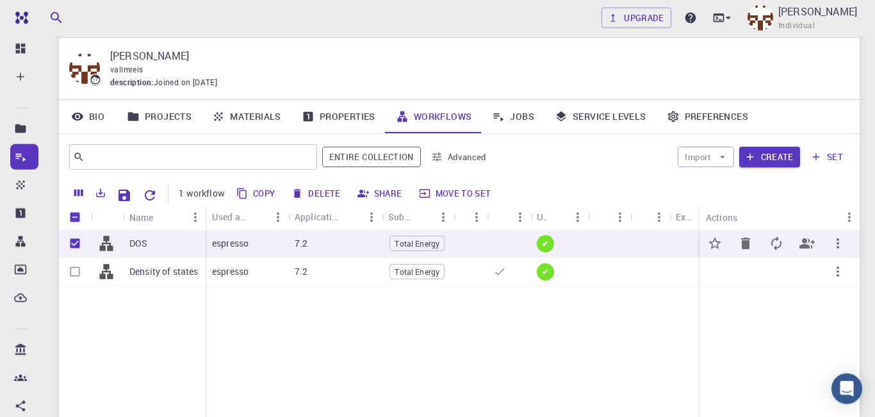
click at [136, 250] on p "DOS" at bounding box center [138, 243] width 18 height 13
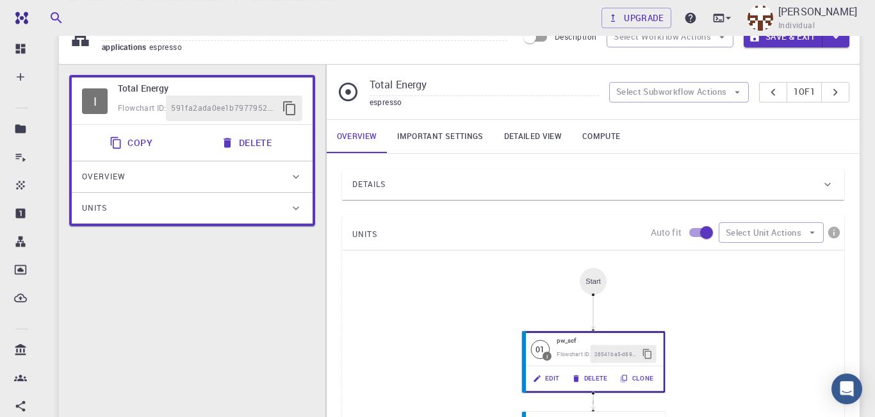
scroll to position [64, 0]
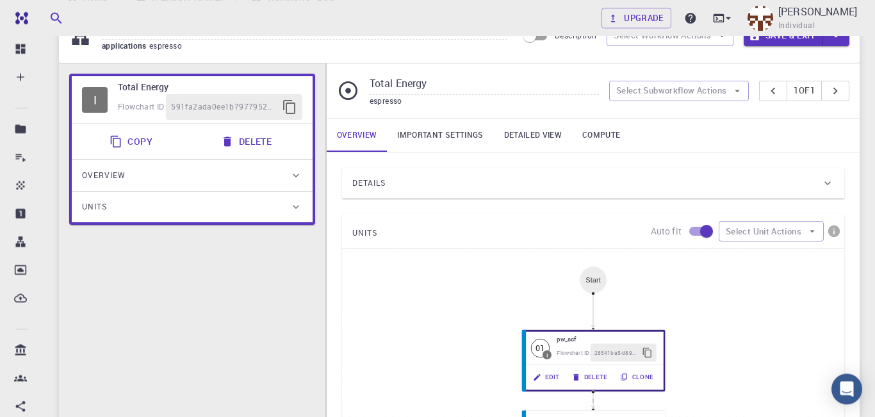
click at [648, 193] on div "Details" at bounding box center [586, 183] width 469 height 21
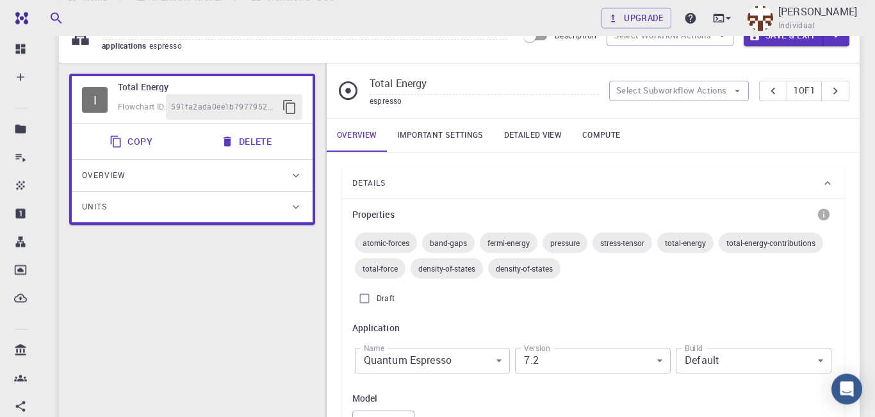
click at [648, 193] on div "Details" at bounding box center [586, 183] width 469 height 21
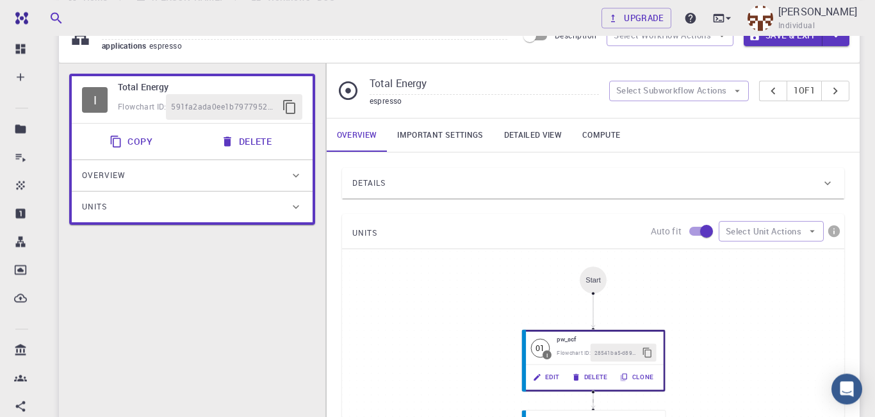
scroll to position [70, 0]
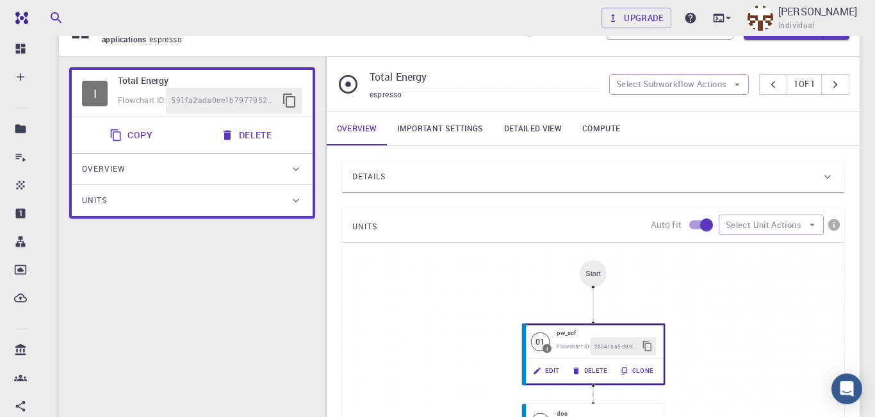
click at [427, 133] on link "Important settings" at bounding box center [440, 128] width 106 height 33
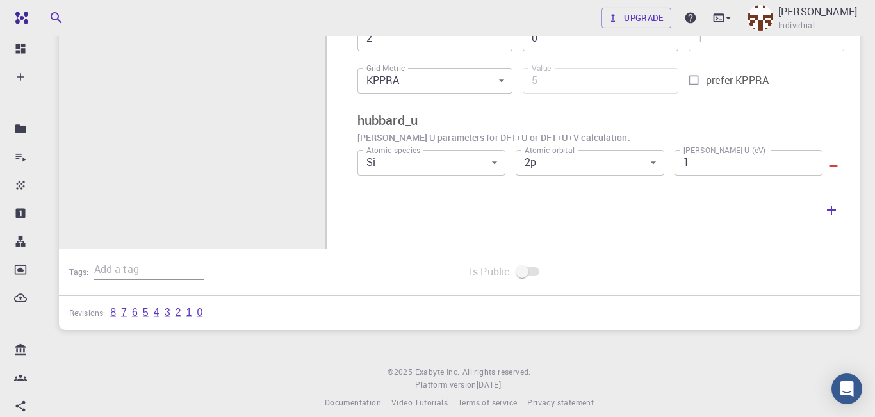
scroll to position [498, 0]
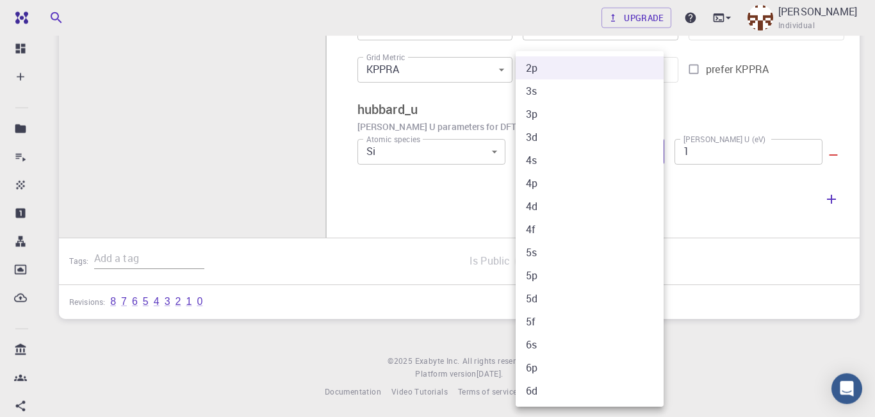
click at [660, 163] on li "4s" at bounding box center [590, 160] width 148 height 23
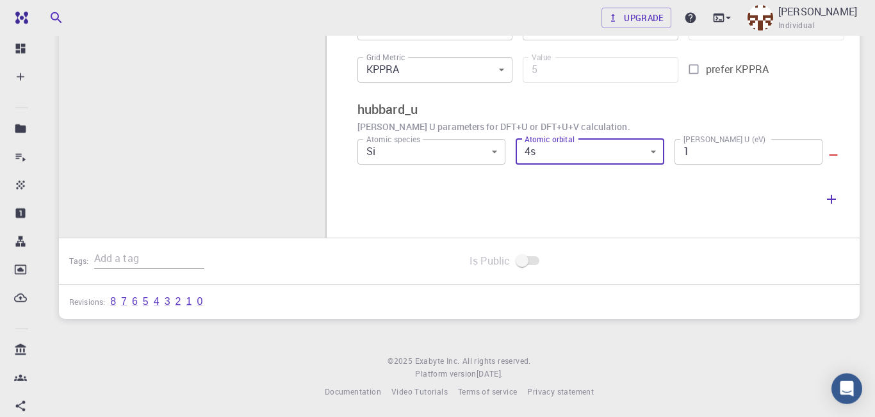
type input "4"
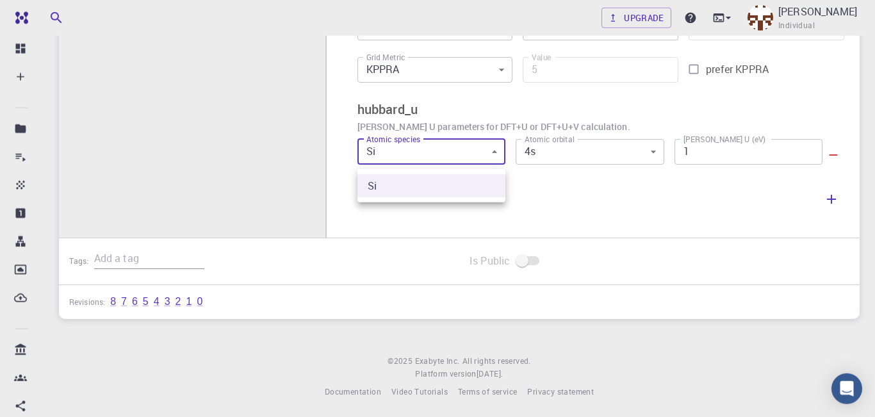
click at [489, 156] on div at bounding box center [437, 208] width 875 height 417
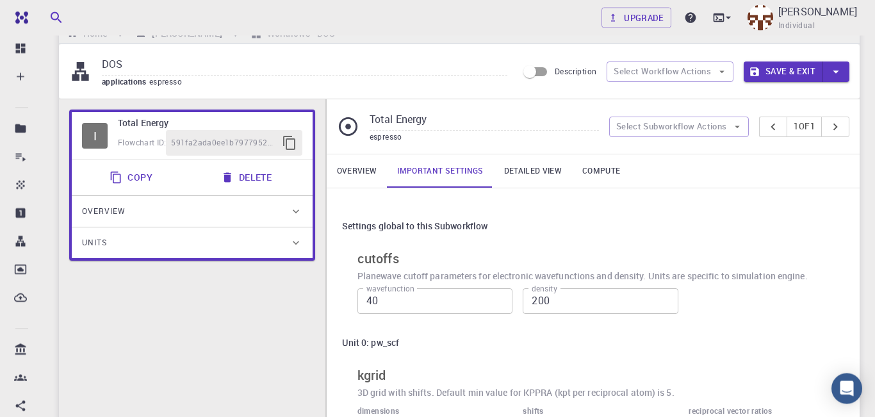
scroll to position [27, 0]
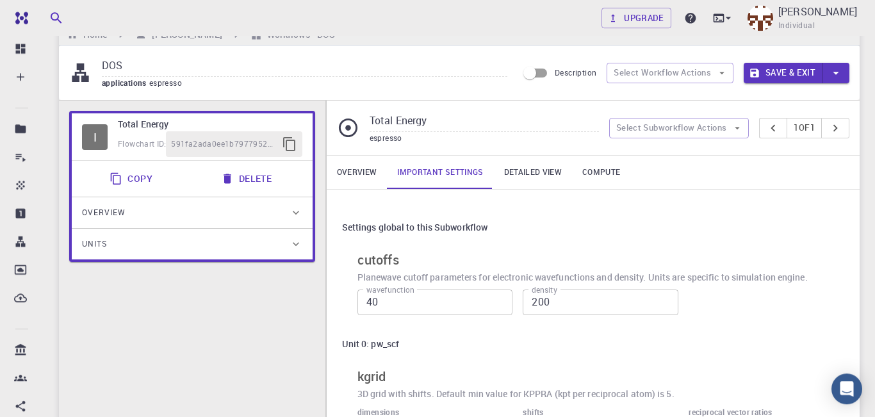
click at [368, 172] on link "Overview" at bounding box center [357, 172] width 61 height 33
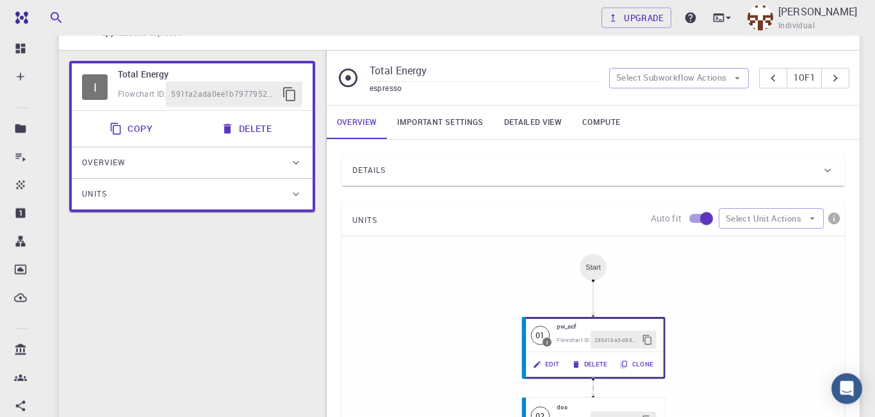
scroll to position [148, 0]
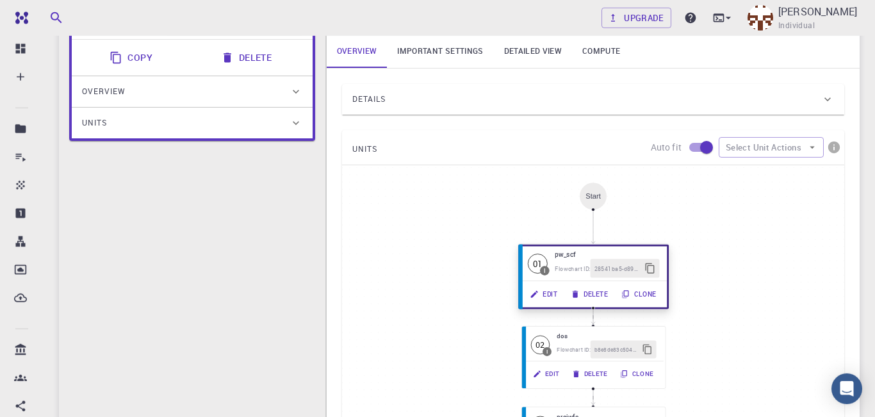
click at [546, 299] on button "Edit" at bounding box center [544, 294] width 41 height 19
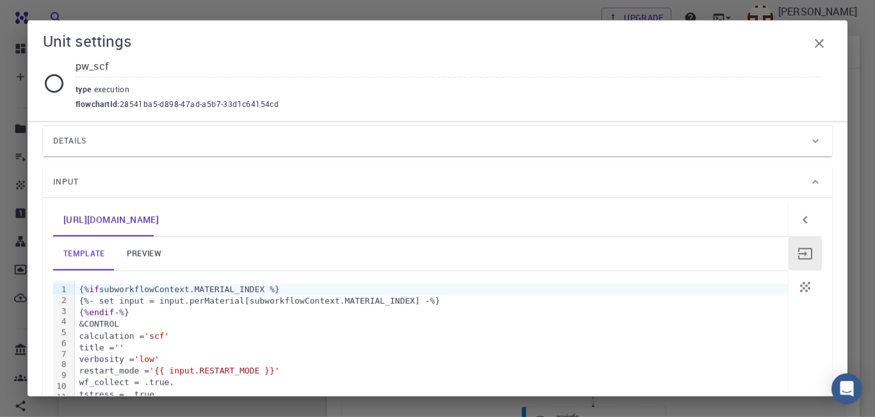
scroll to position [0, 0]
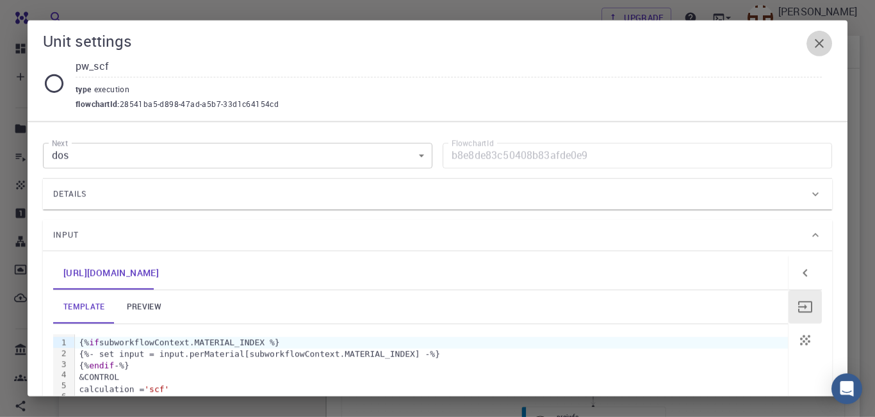
click at [816, 43] on icon "button" at bounding box center [819, 43] width 15 height 15
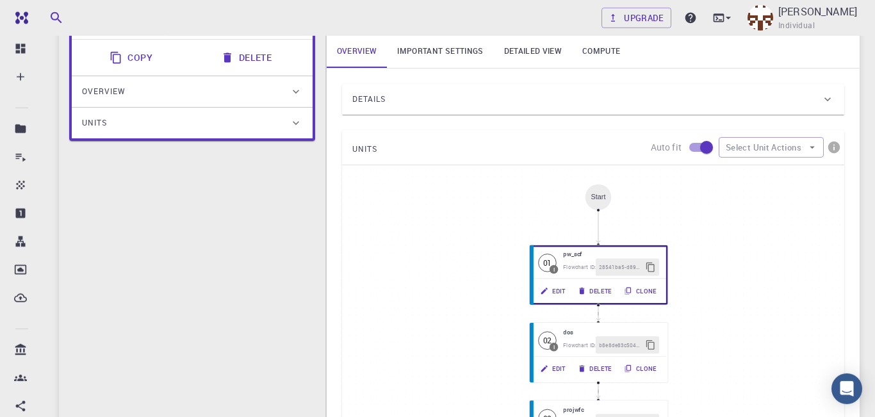
scroll to position [125, 0]
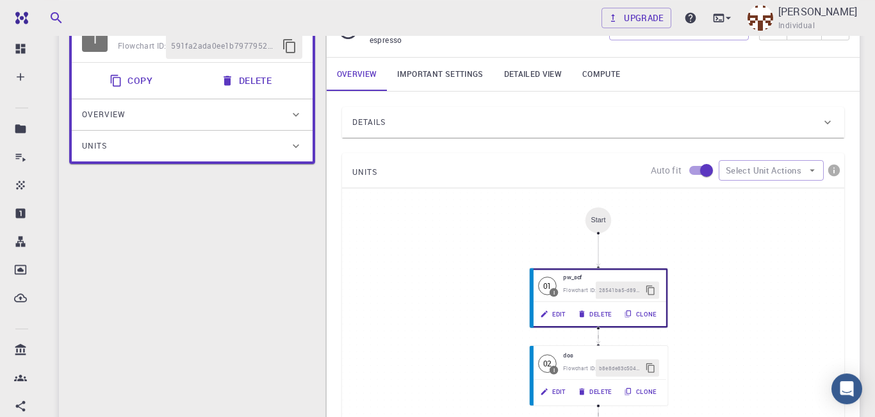
click at [826, 129] on icon at bounding box center [827, 122] width 13 height 13
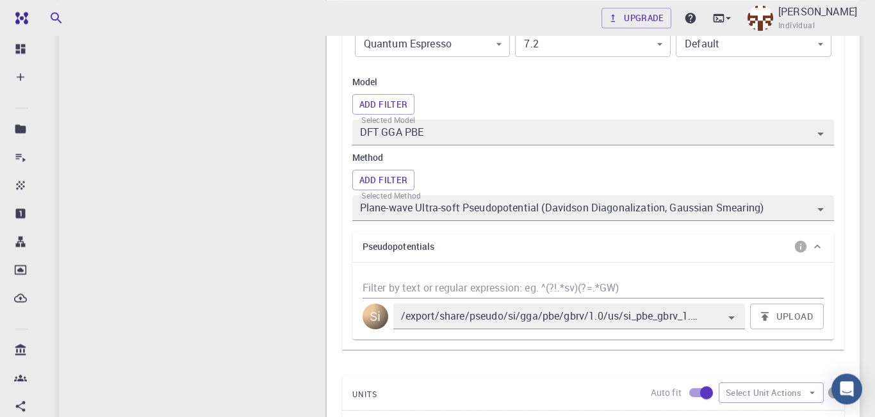
scroll to position [381, 0]
click at [732, 325] on icon "Open" at bounding box center [731, 316] width 15 height 15
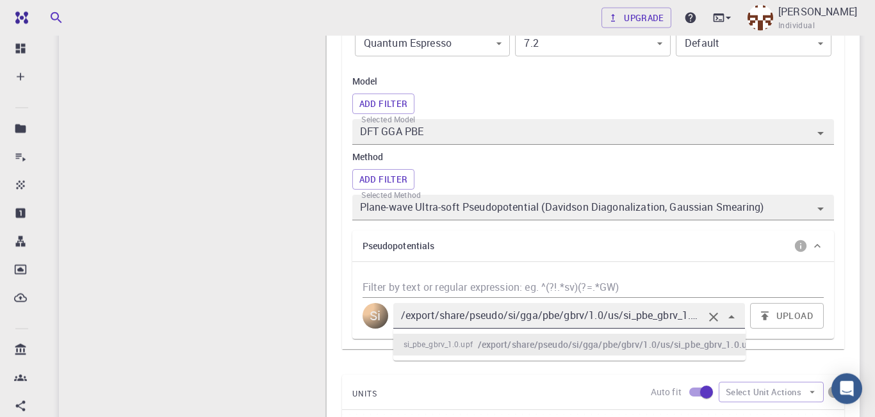
scroll to position [0, 17]
click at [714, 322] on icon "Clear" at bounding box center [713, 317] width 9 height 9
click at [711, 322] on icon "Clear" at bounding box center [713, 317] width 9 height 9
click at [792, 324] on button "Upload" at bounding box center [787, 316] width 74 height 26
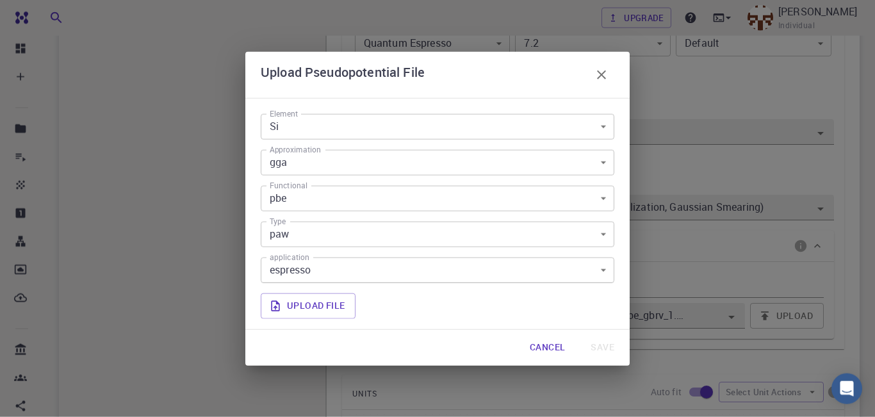
click at [600, 126] on body "Free Dashboard Create New Job New Material Create Material Upload File Import f…" at bounding box center [437, 305] width 875 height 1372
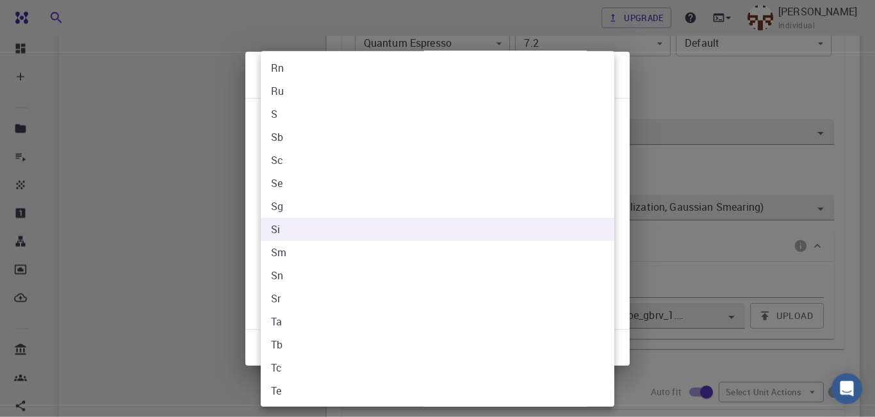
scroll to position [600, 0]
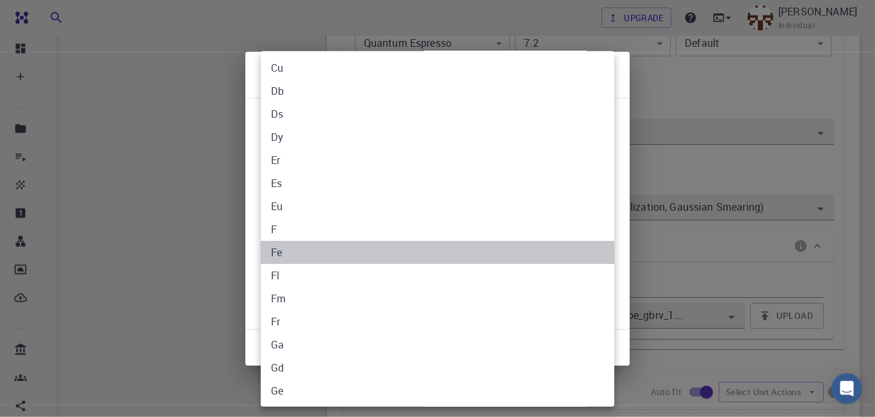
click at [398, 246] on li "Fe" at bounding box center [438, 252] width 354 height 23
type input "Fe"
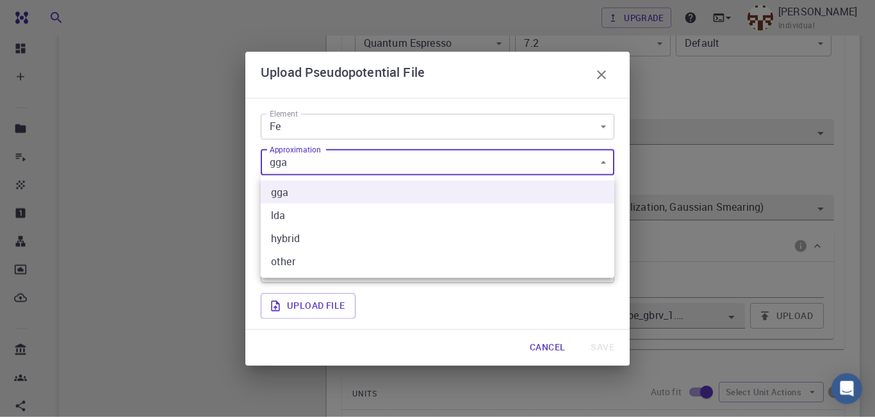
click at [610, 161] on body "Free Dashboard Create New Job New Material Create Material Upload File Import f…" at bounding box center [437, 305] width 875 height 1372
click at [610, 161] on div at bounding box center [437, 208] width 875 height 417
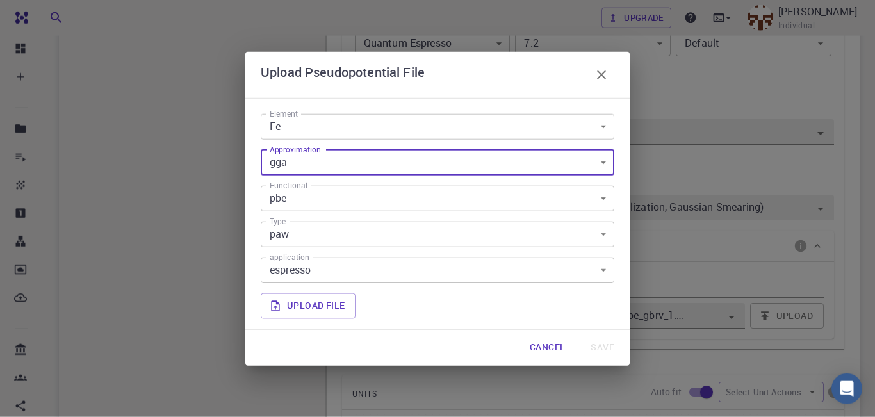
click at [609, 204] on body "Free Dashboard Create New Job New Material Create Material Upload File Import f…" at bounding box center [437, 305] width 875 height 1372
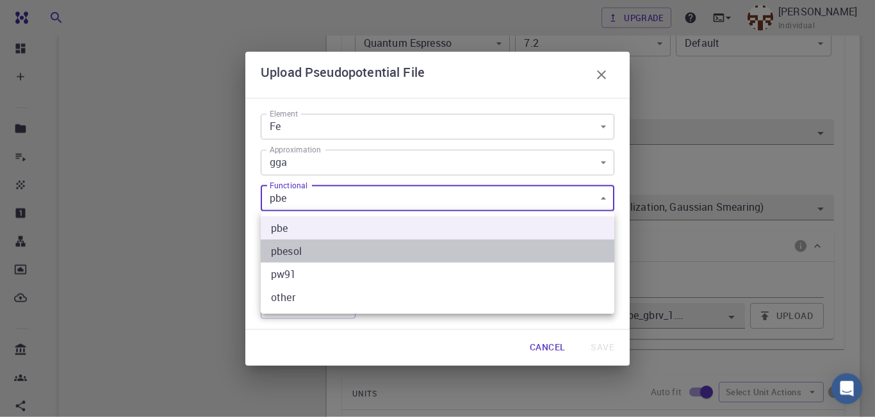
click at [555, 246] on li "pbesol" at bounding box center [438, 251] width 354 height 23
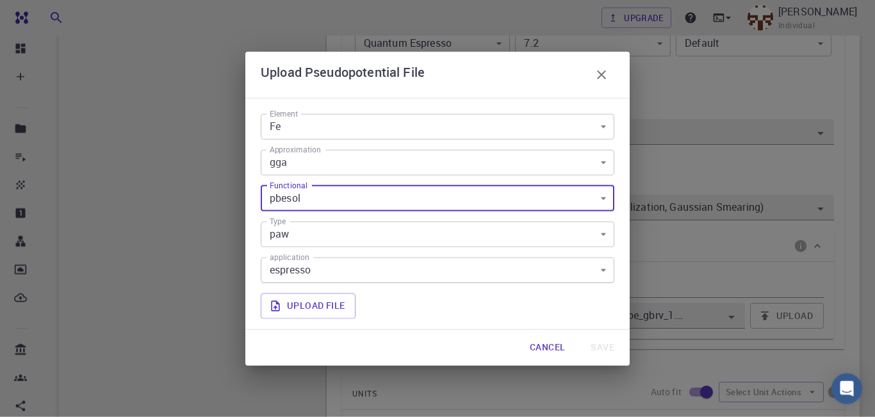
click at [605, 206] on body "Free Dashboard Create New Job New Material Create Material Upload File Import f…" at bounding box center [437, 305] width 875 height 1372
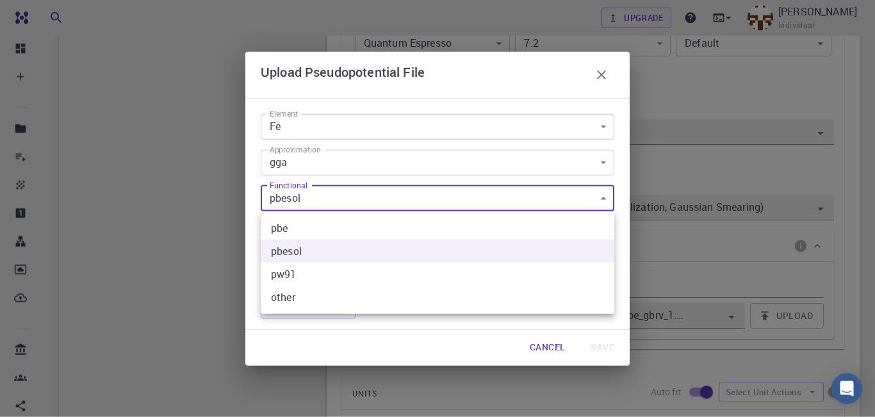
click at [518, 282] on li "pw91" at bounding box center [438, 274] width 354 height 23
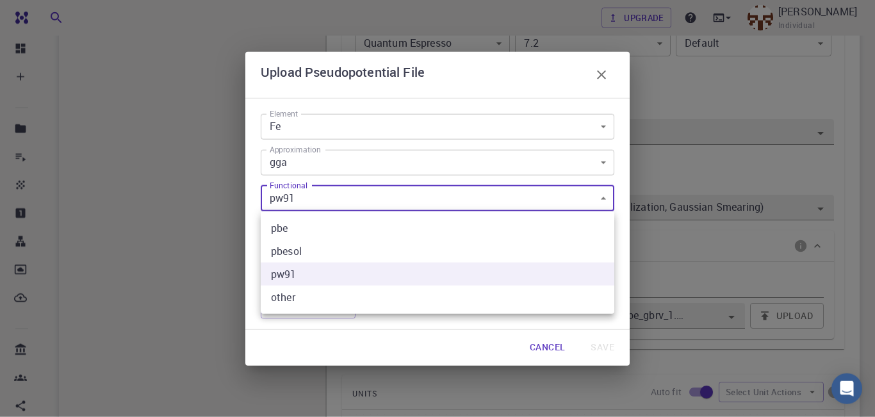
click at [606, 199] on body "Free Dashboard Create New Job New Material Create Material Upload File Import f…" at bounding box center [437, 305] width 875 height 1372
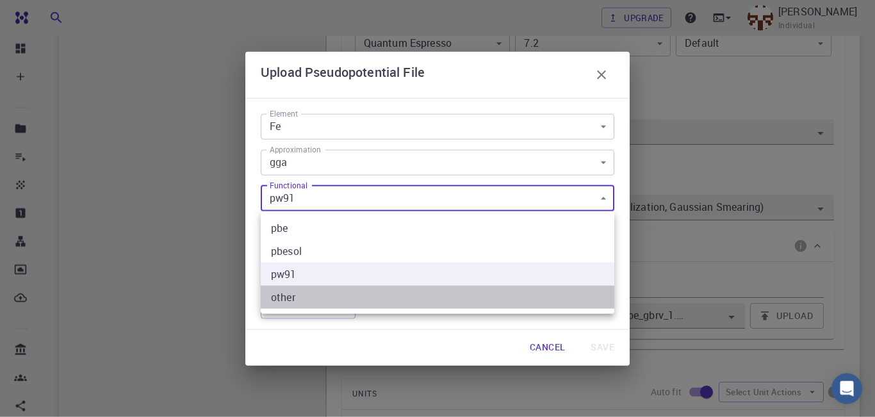
click at [485, 299] on li "other" at bounding box center [438, 297] width 354 height 23
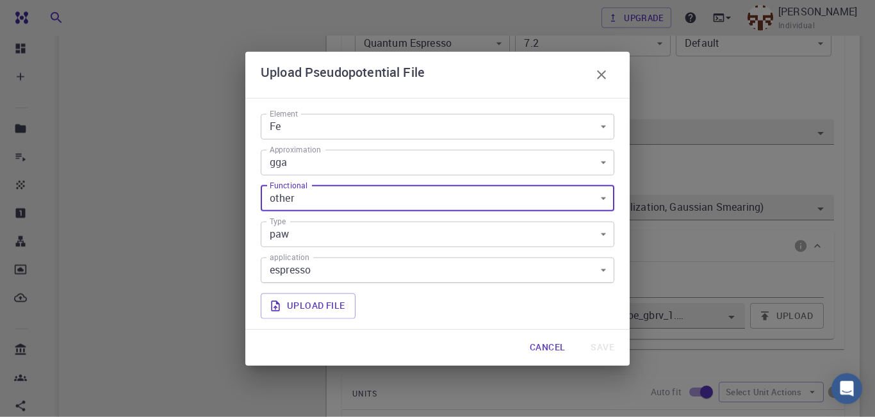
click at [605, 196] on body "Free Dashboard Create New Job New Material Create Material Upload File Import f…" at bounding box center [437, 305] width 875 height 1372
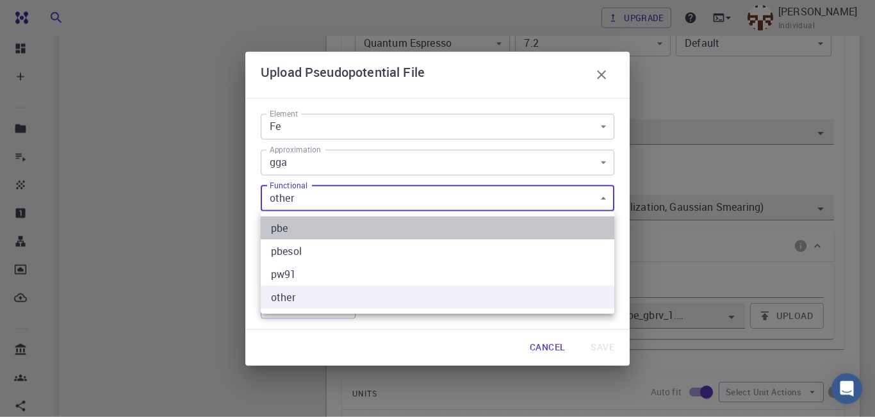
click at [557, 222] on li "pbe" at bounding box center [438, 228] width 354 height 23
type input "pbe"
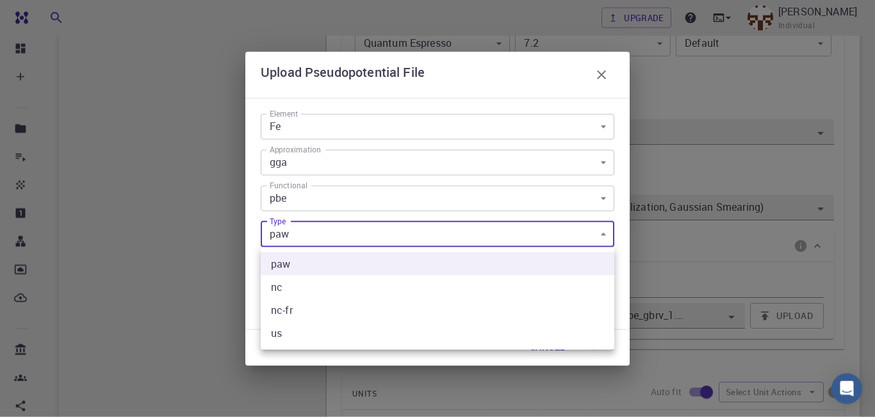
click at [603, 236] on body "Free Dashboard Create New Job New Material Create Material Upload File Import f…" at bounding box center [437, 305] width 875 height 1372
click at [603, 236] on div at bounding box center [437, 208] width 875 height 417
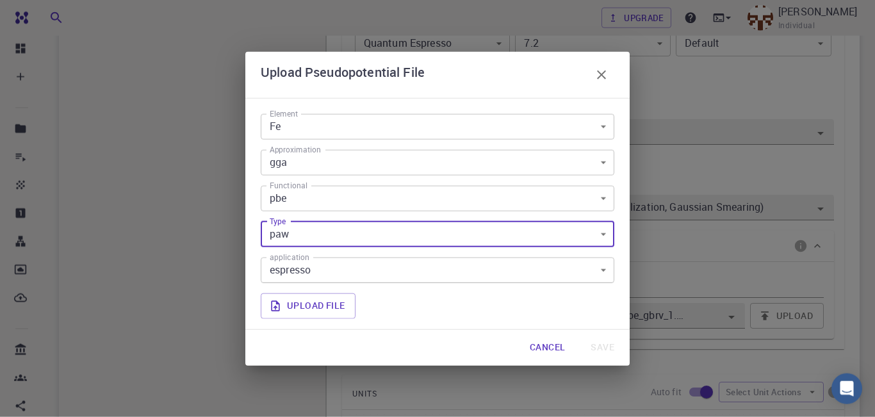
click at [603, 239] on body "Free Dashboard Create New Job New Material Create Material Upload File Import f…" at bounding box center [437, 305] width 875 height 1372
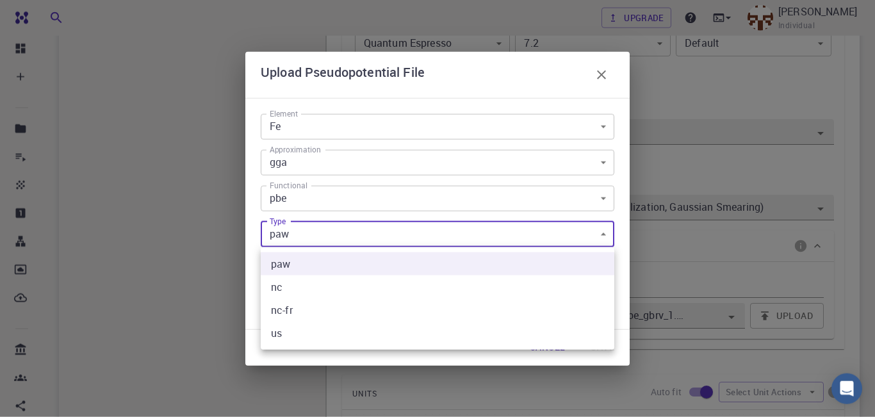
click at [603, 239] on div at bounding box center [437, 208] width 875 height 417
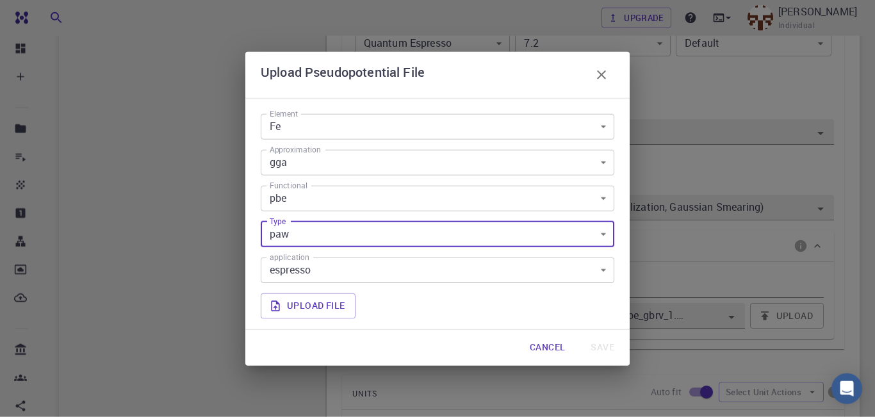
click at [600, 269] on body "Free Dashboard Create New Job New Material Create Material Upload File Import f…" at bounding box center [437, 305] width 875 height 1372
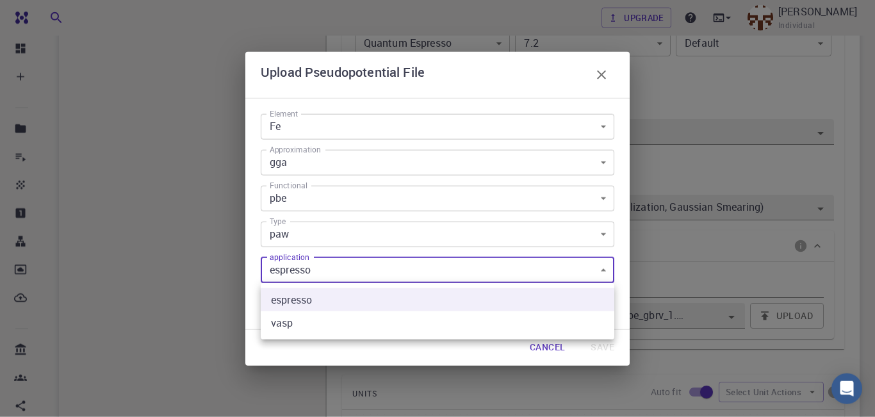
click at [600, 269] on div at bounding box center [437, 208] width 875 height 417
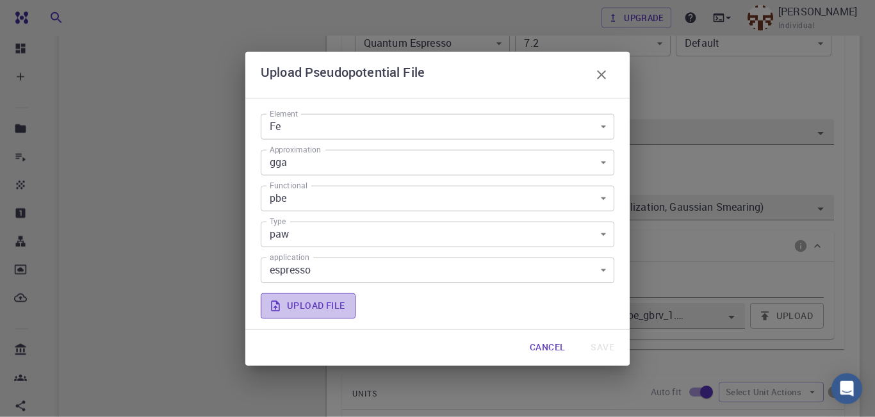
click at [316, 302] on label "Upload file" at bounding box center [308, 306] width 95 height 26
click at [0, 0] on input "Upload file" at bounding box center [0, 0] width 0 height 0
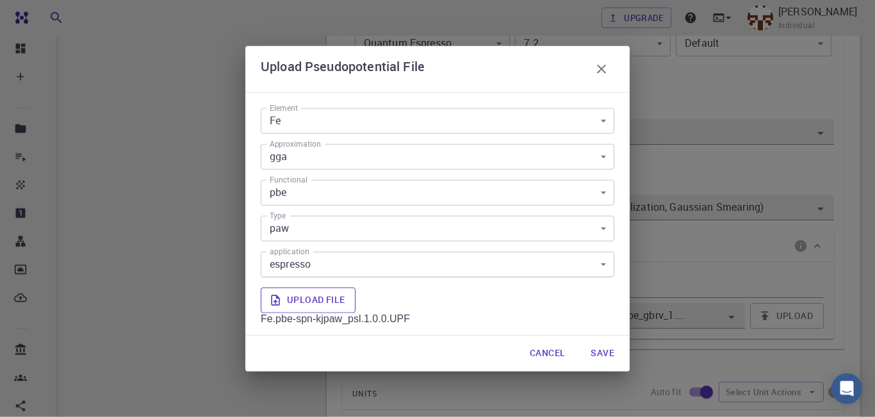
click at [315, 299] on label "Upload file" at bounding box center [308, 301] width 95 height 26
click at [0, 0] on input "Upload file" at bounding box center [0, 0] width 0 height 0
click at [609, 353] on button "Save" at bounding box center [602, 354] width 44 height 26
click at [599, 63] on icon "button" at bounding box center [601, 69] width 15 height 15
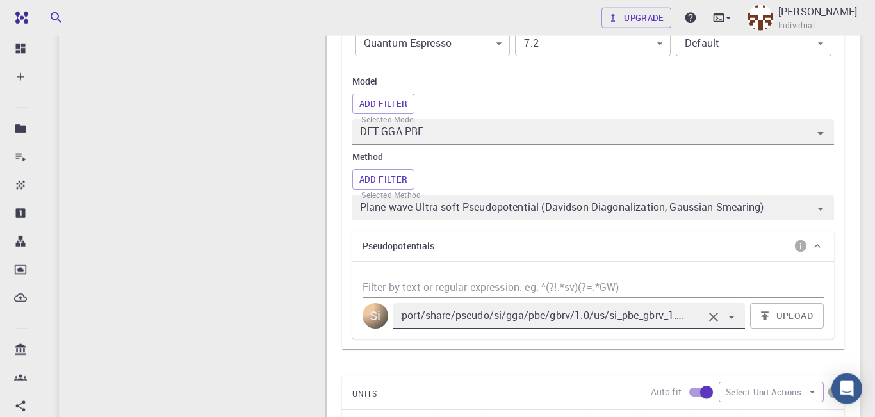
click at [735, 323] on icon "Open" at bounding box center [731, 316] width 15 height 15
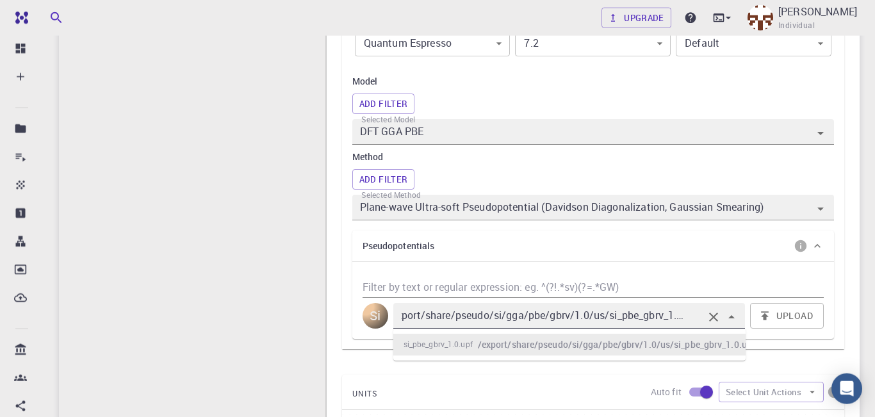
click at [712, 325] on icon "Clear" at bounding box center [713, 316] width 15 height 15
click at [657, 285] on input "Filter by text or regular expression: eg. ^(?!.*sv)(?=.*GW)" at bounding box center [593, 287] width 461 height 21
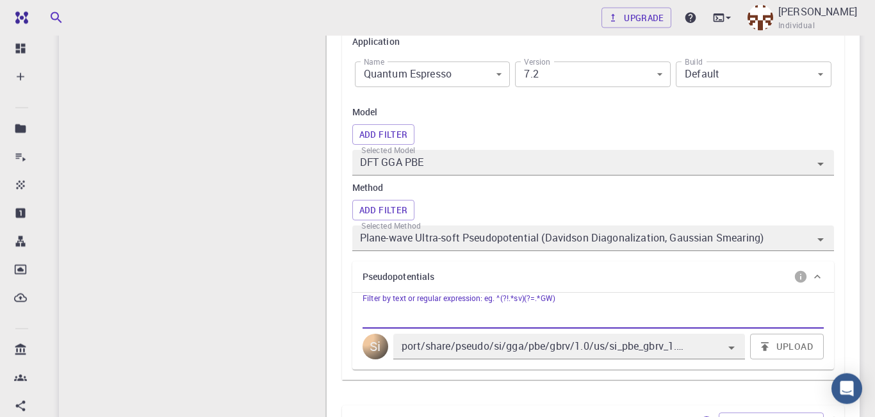
scroll to position [366, 0]
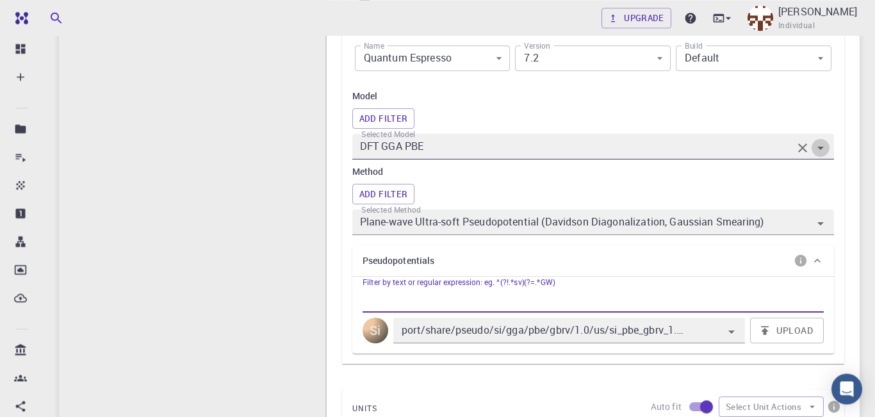
click at [818, 157] on button "Open" at bounding box center [821, 148] width 18 height 18
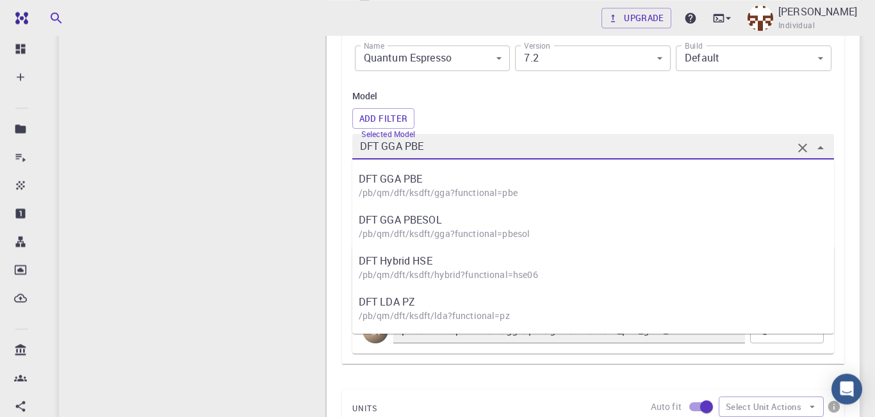
click at [821, 150] on icon "Close" at bounding box center [820, 147] width 15 height 15
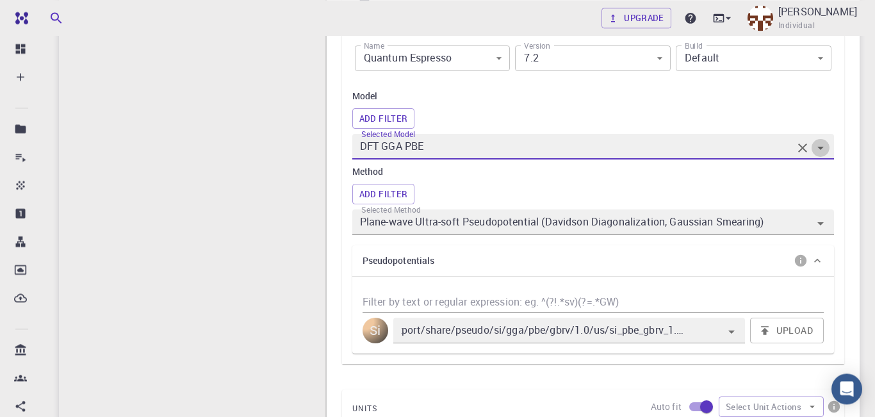
click at [821, 150] on icon "Open" at bounding box center [820, 147] width 15 height 15
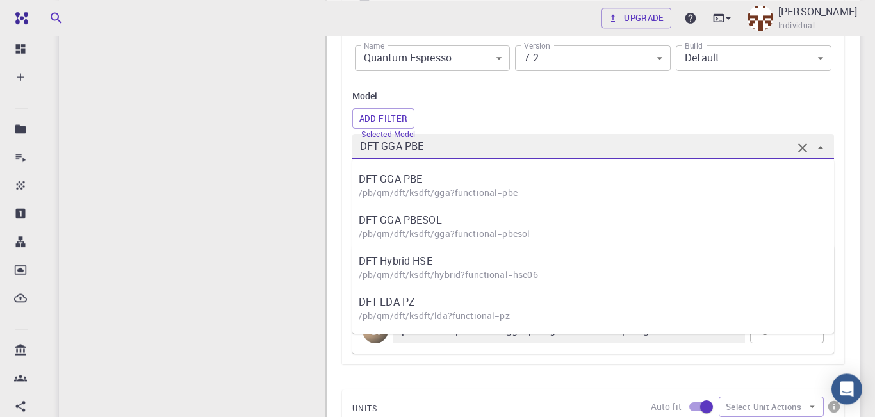
click at [821, 150] on icon "Close" at bounding box center [820, 147] width 15 height 15
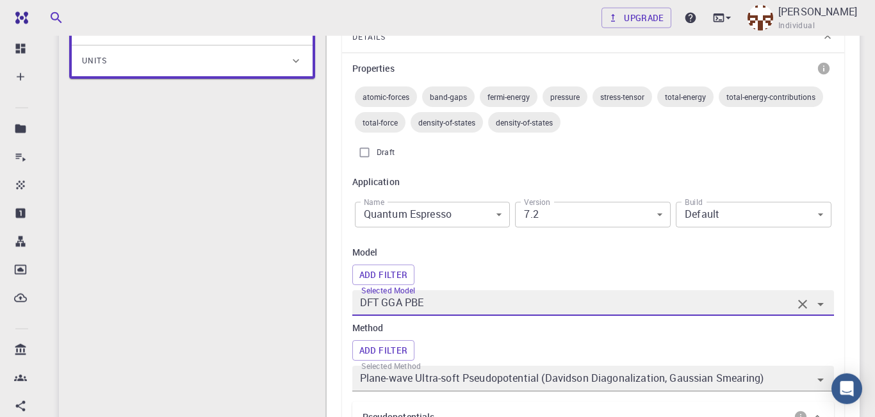
scroll to position [179, 0]
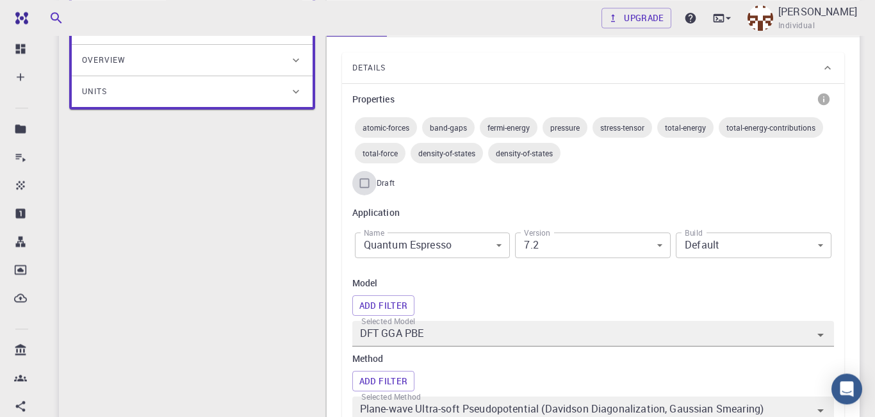
click at [366, 193] on input "Draft" at bounding box center [364, 183] width 24 height 24
checkbox input "true"
click at [366, 193] on input "Draft" at bounding box center [364, 183] width 24 height 24
checkbox input "false"
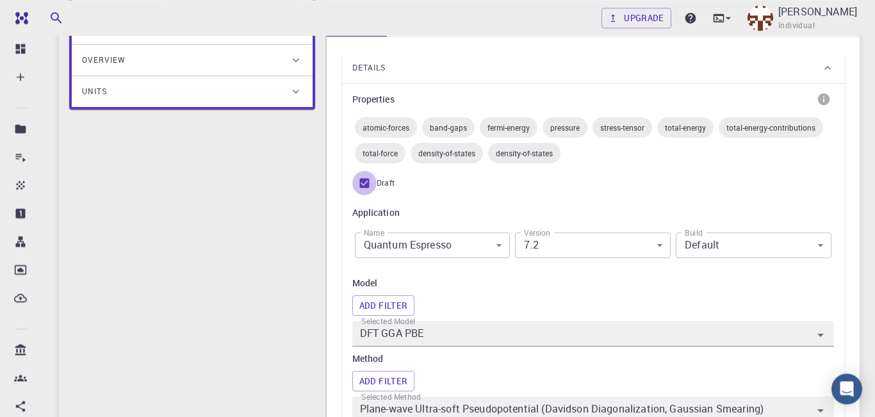
checkbox input "false"
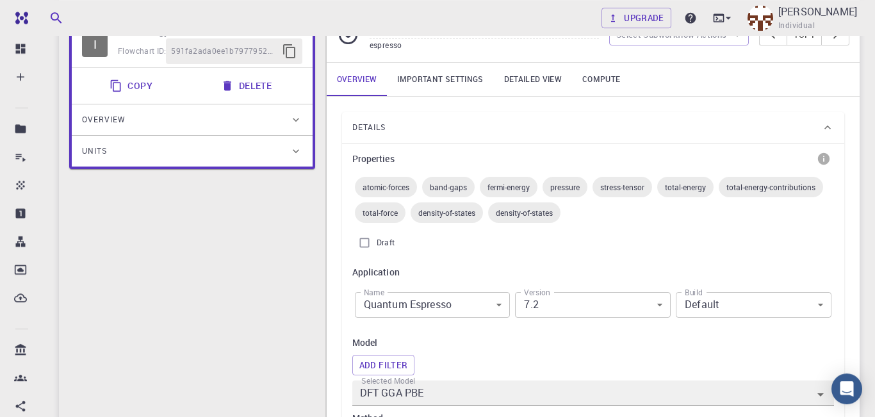
scroll to position [102, 0]
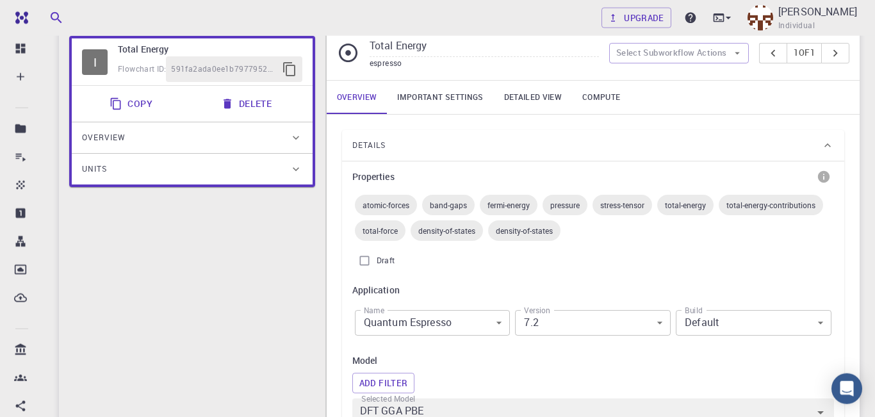
click at [418, 97] on link "Important settings" at bounding box center [440, 97] width 106 height 33
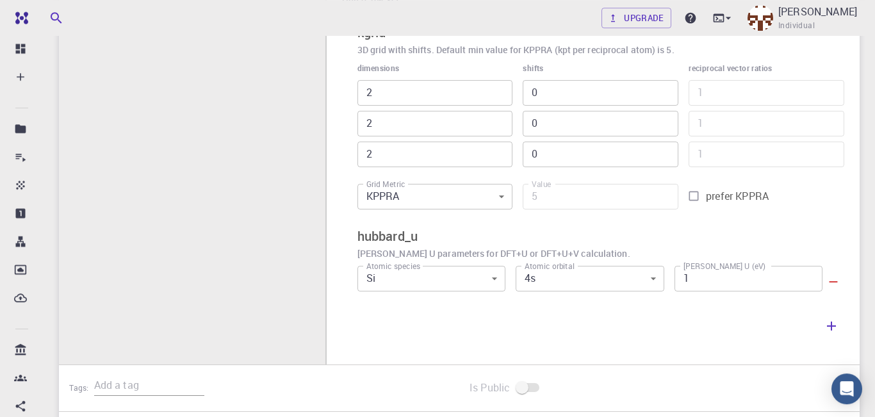
scroll to position [373, 0]
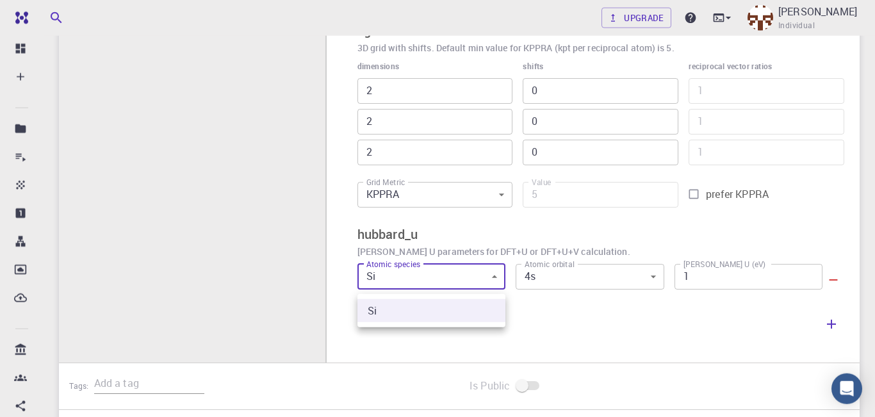
click at [493, 282] on body "Free Dashboard Create New Job New Material Create Material Upload File Import f…" at bounding box center [437, 85] width 875 height 916
click at [419, 281] on div at bounding box center [437, 208] width 875 height 417
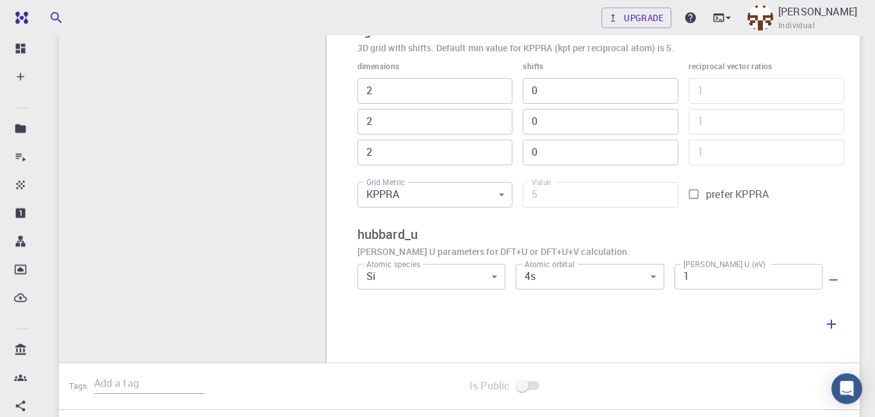
click at [419, 281] on div at bounding box center [437, 208] width 875 height 417
click at [497, 199] on body "Free Dashboard Create New Job New Material Create Material Upload File Import f…" at bounding box center [437, 87] width 875 height 916
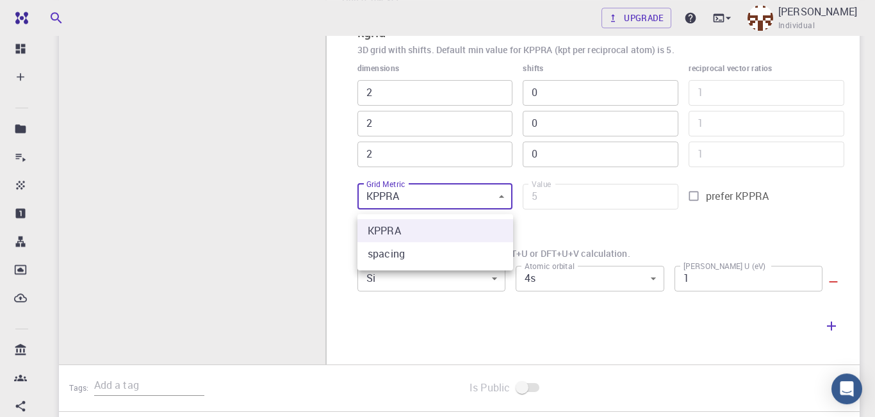
click at [497, 199] on div at bounding box center [437, 208] width 875 height 417
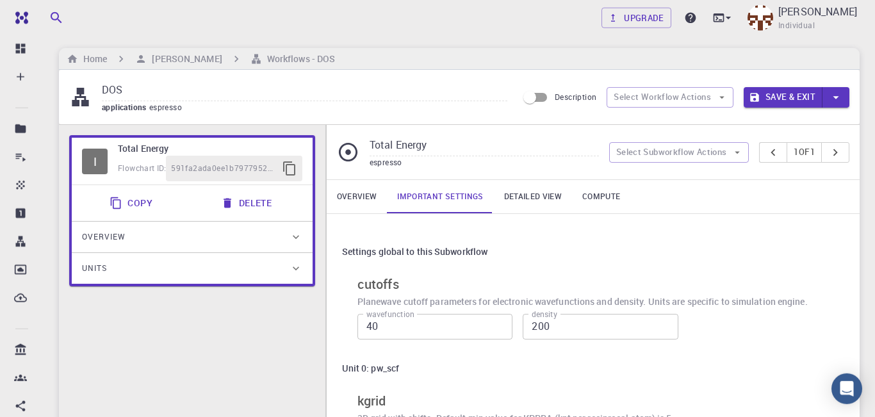
scroll to position [0, 0]
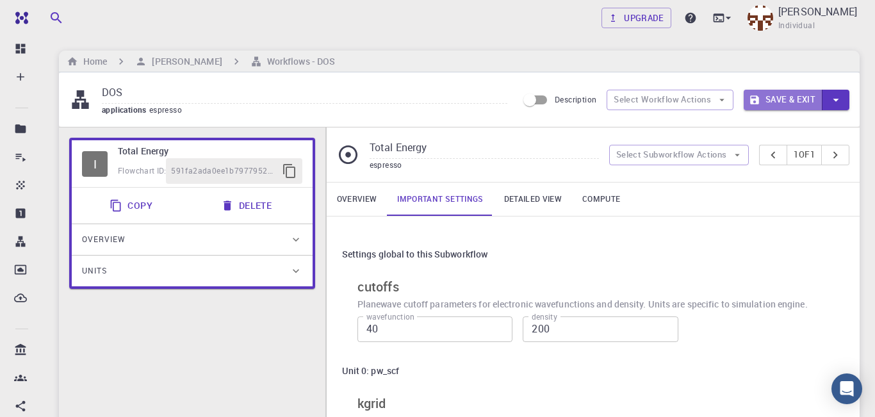
click at [787, 95] on button "Save & Exit" at bounding box center [783, 100] width 79 height 21
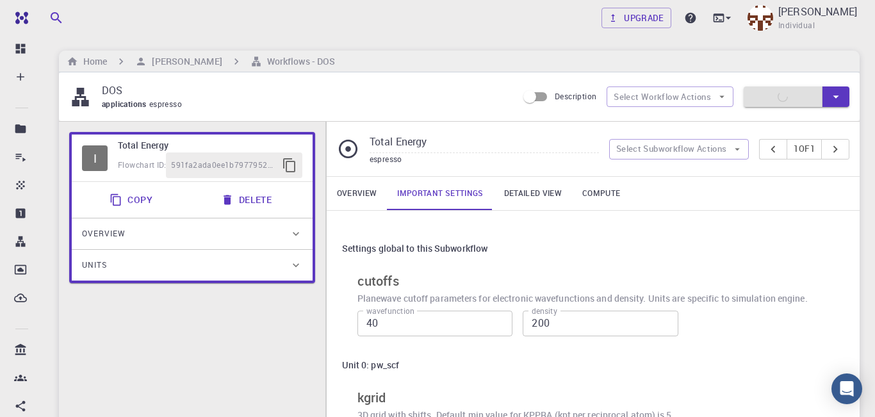
click at [357, 202] on link "Overview" at bounding box center [357, 193] width 61 height 33
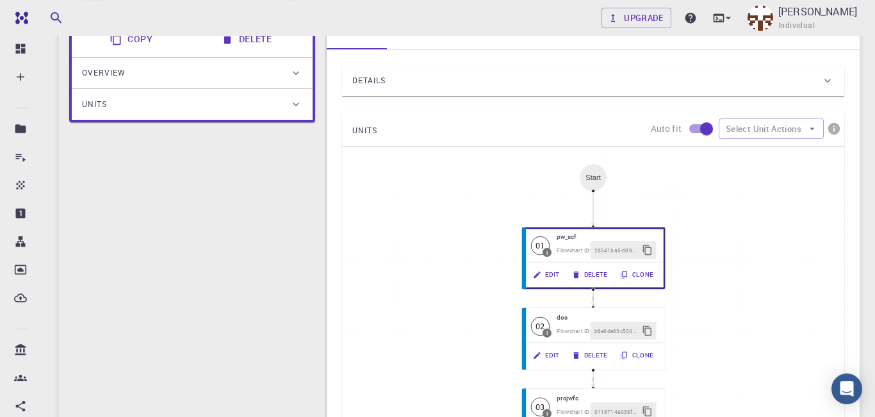
scroll to position [286, 0]
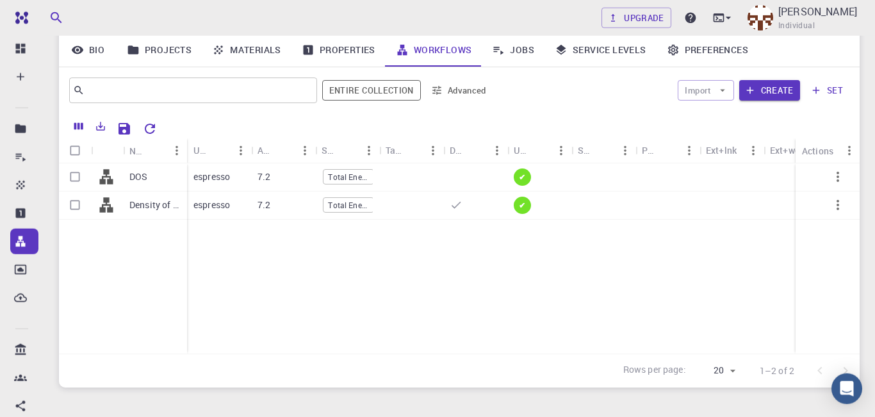
scroll to position [95, 0]
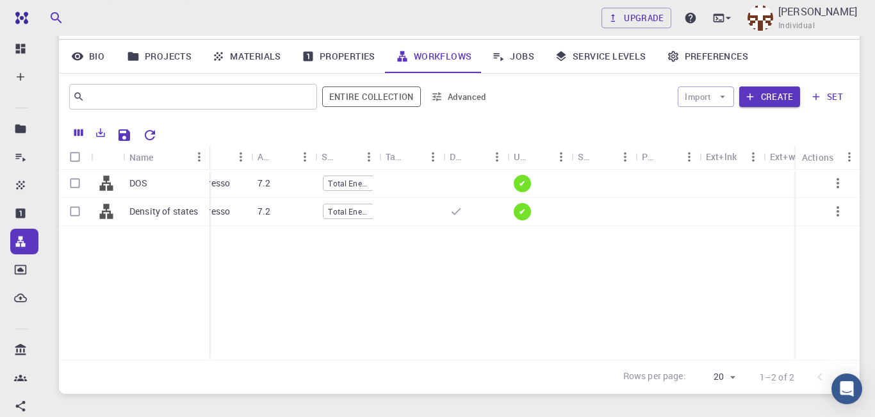
drag, startPoint x: 185, startPoint y: 152, endPoint x: 224, endPoint y: 158, distance: 39.0
click at [217, 151] on div "Name" at bounding box center [210, 157] width 13 height 25
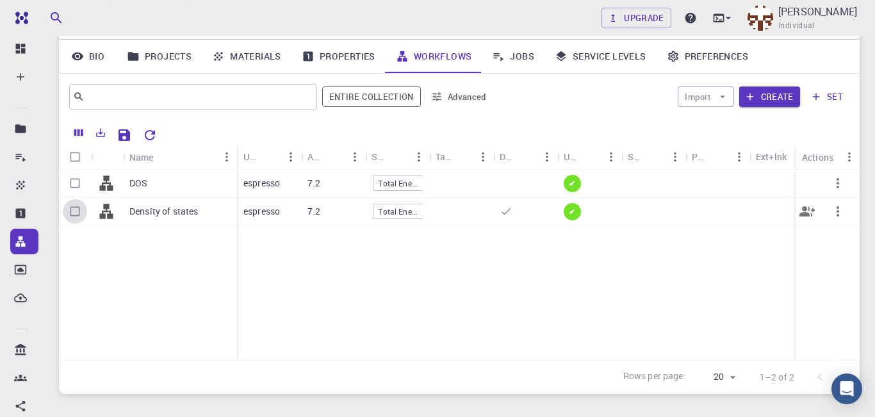
click at [70, 215] on input "Select row" at bounding box center [75, 211] width 24 height 24
checkbox input "true"
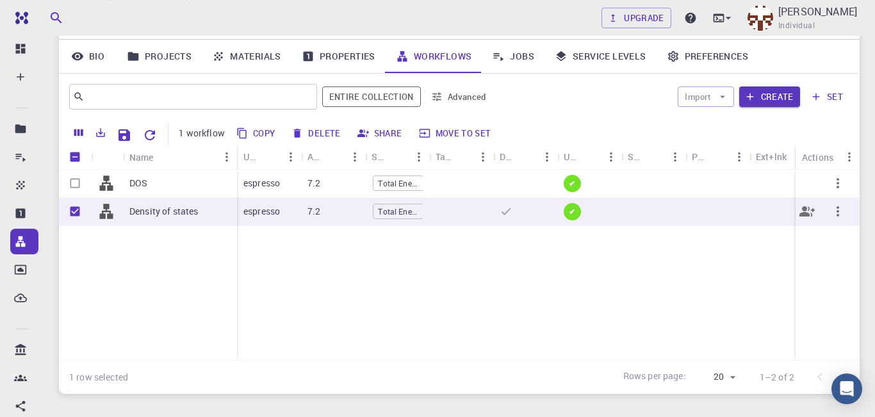
checkbox input "true"
click at [822, 100] on icon "button" at bounding box center [816, 97] width 12 height 12
click at [161, 221] on div "Density of states" at bounding box center [180, 212] width 114 height 28
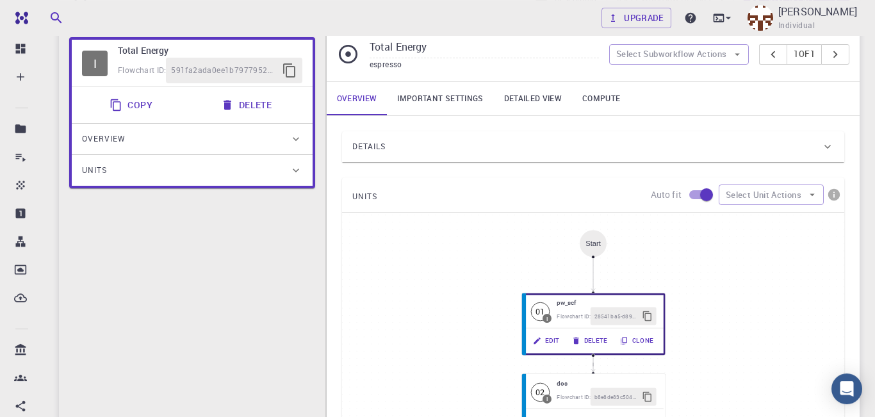
scroll to position [70, 0]
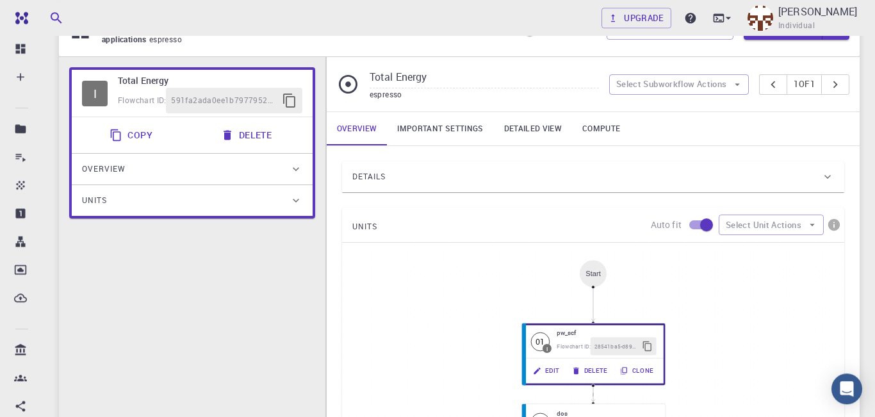
click at [444, 184] on div "Details" at bounding box center [586, 177] width 469 height 21
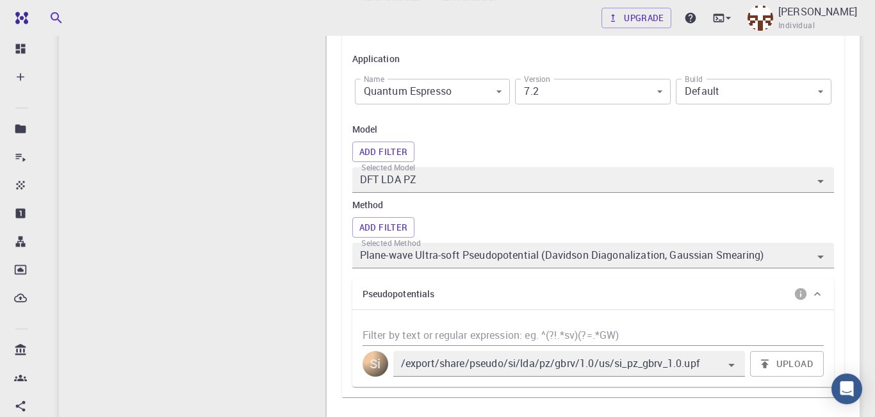
scroll to position [334, 0]
click at [815, 188] on icon "Open" at bounding box center [820, 179] width 15 height 15
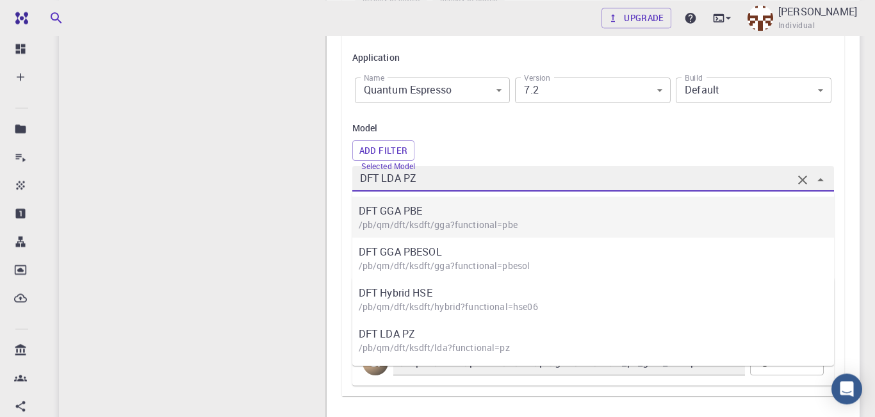
click at [701, 218] on p "DFT GGA PBE" at bounding box center [600, 210] width 482 height 15
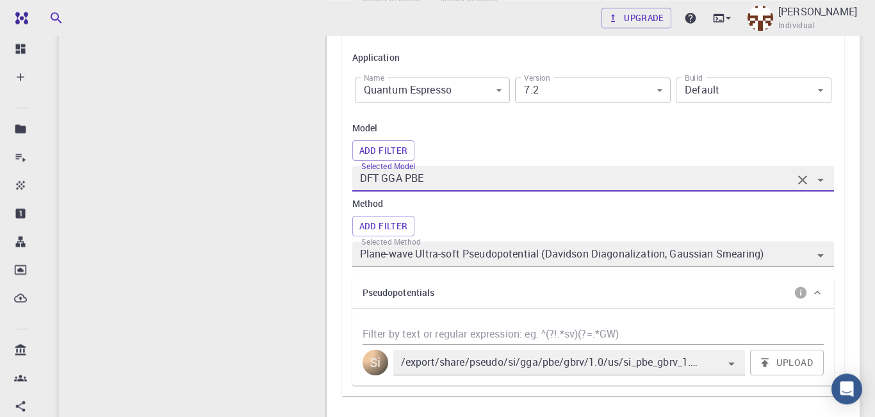
type input "DFT GGA PBE"
type input "/export/share/pseudo/si/gga/pbe/gbrv/1.0/us/si_pbe_gbrv_1.0.upf"
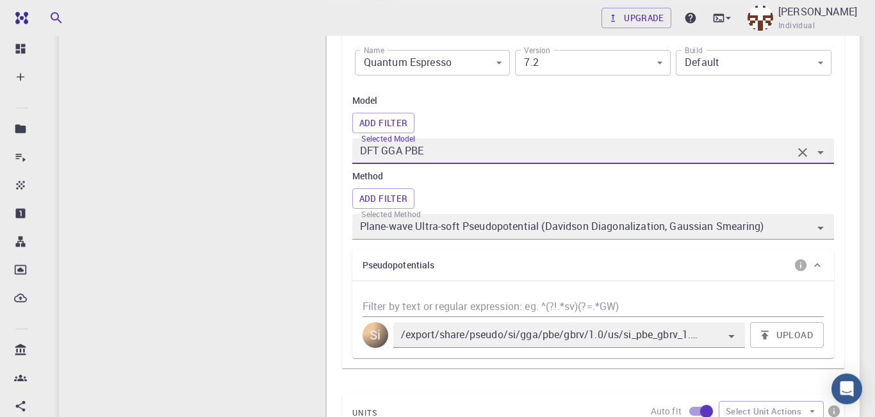
scroll to position [392, 0]
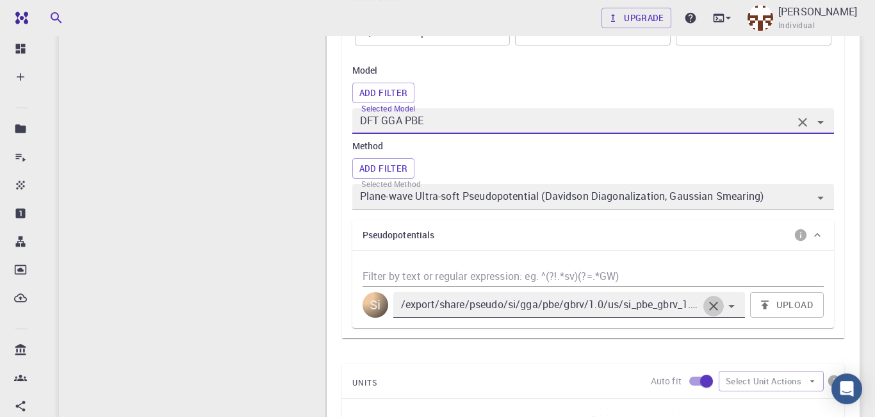
click at [712, 308] on icon "Clear" at bounding box center [713, 306] width 9 height 9
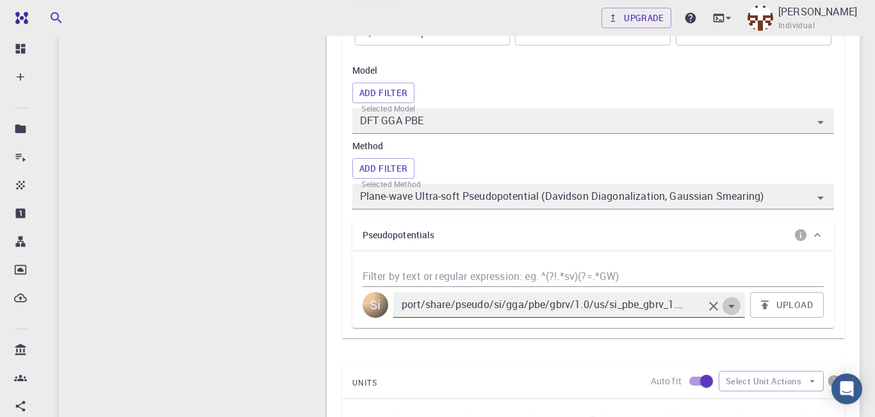
click at [735, 314] on icon "Open" at bounding box center [731, 306] width 15 height 15
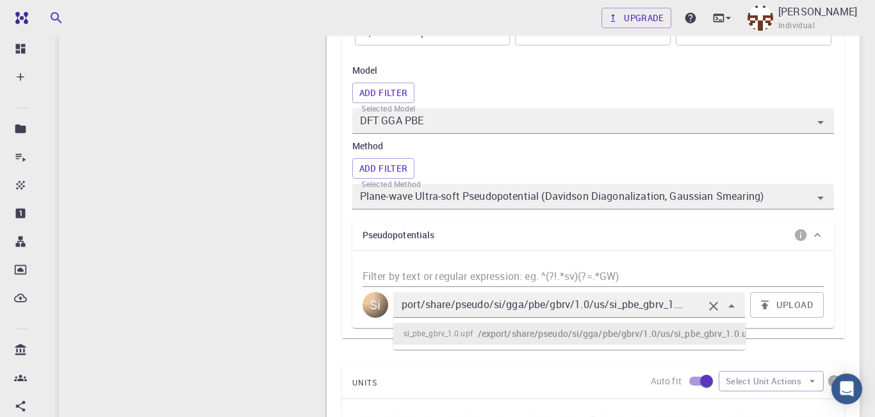
click at [697, 338] on h6 "/export/share/pseudo/si/gga/pbe/gbrv/1.0/us/si_pbe_gbrv_1.0.upf" at bounding box center [616, 334] width 277 height 14
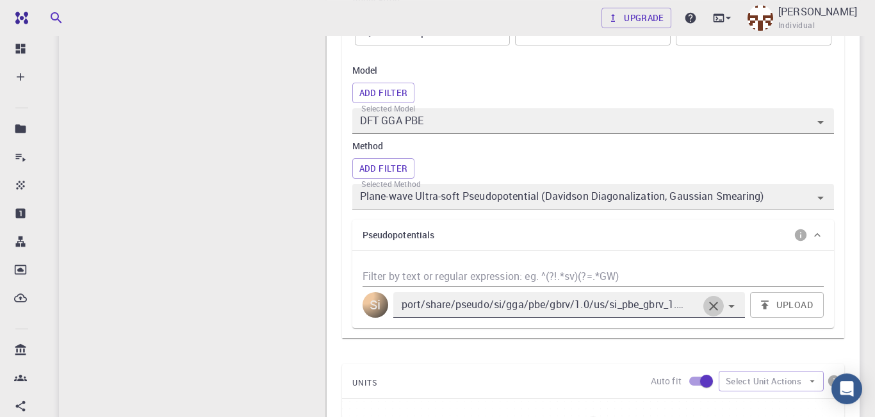
click at [714, 309] on icon "Clear" at bounding box center [713, 306] width 15 height 15
click at [782, 307] on button "Upload" at bounding box center [787, 305] width 74 height 26
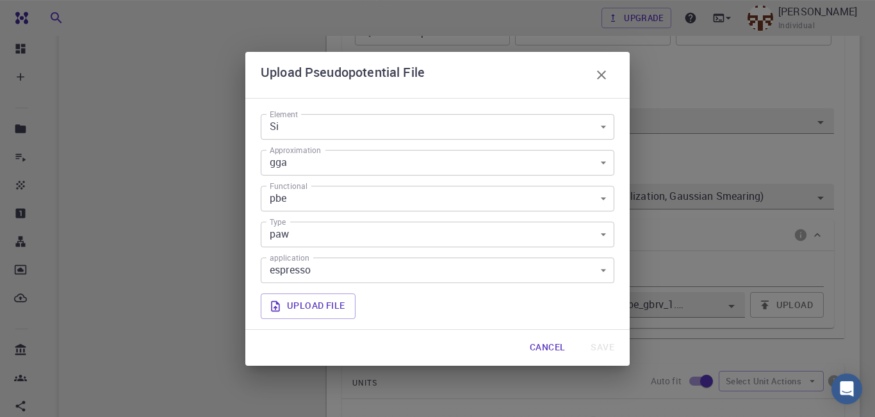
click at [598, 129] on body "Free Dashboard Create New Job New Material Create Material Upload File Import f…" at bounding box center [437, 294] width 875 height 1372
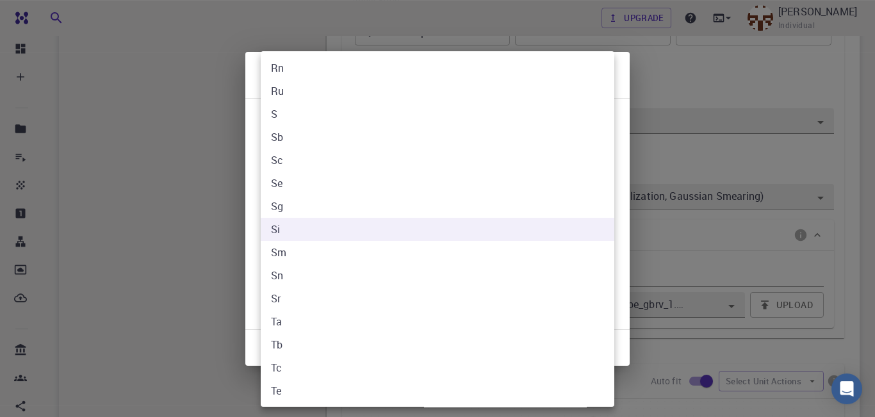
scroll to position [600, 0]
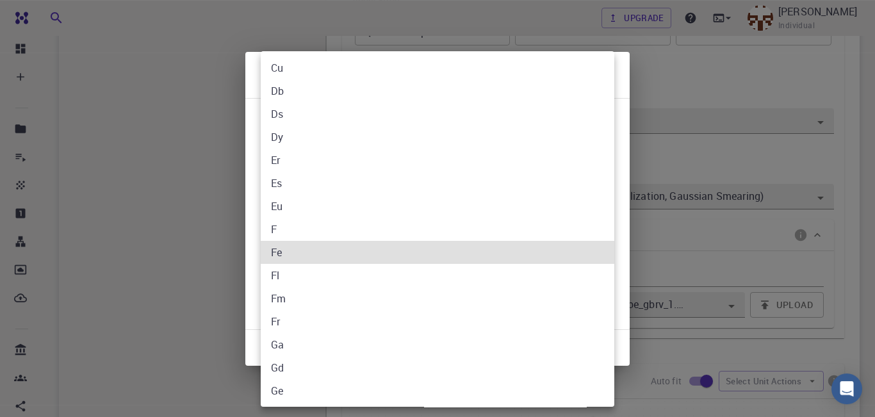
type input "Fe"
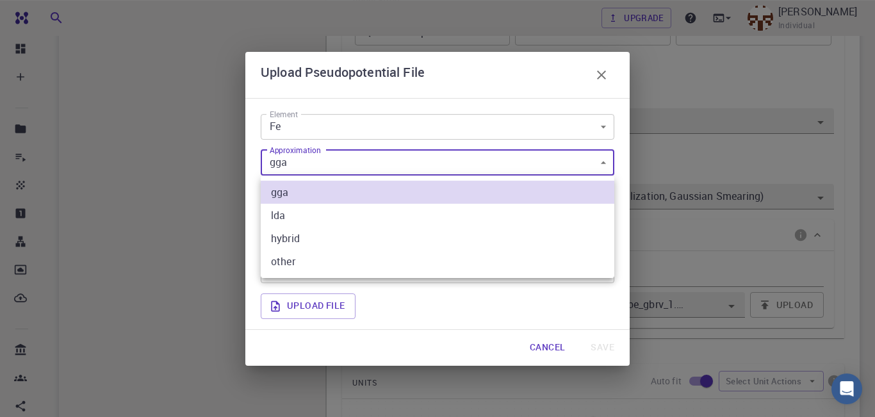
click at [604, 165] on body "Free Dashboard Create New Job New Material Create Material Upload File Import f…" at bounding box center [437, 294] width 875 height 1372
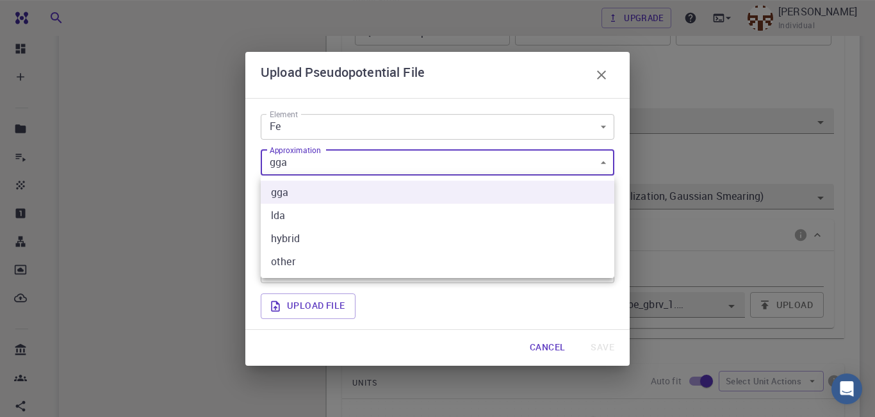
click at [604, 165] on div at bounding box center [437, 208] width 875 height 417
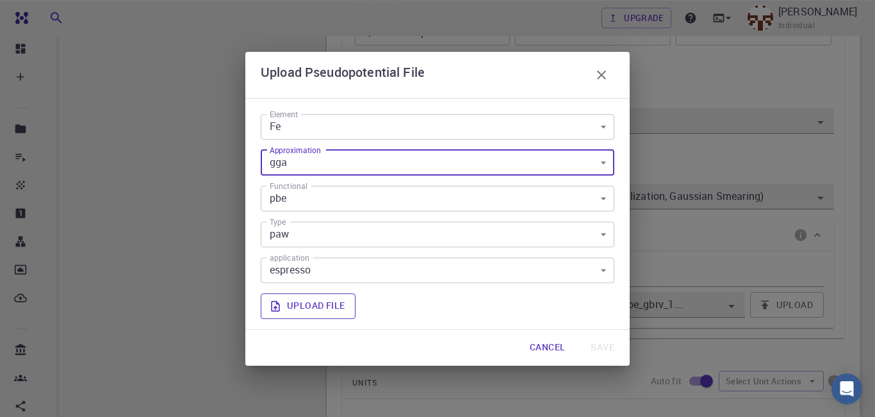
click at [324, 308] on label "Upload file" at bounding box center [308, 306] width 95 height 26
click at [0, 0] on input "Upload file" at bounding box center [0, 0] width 0 height 0
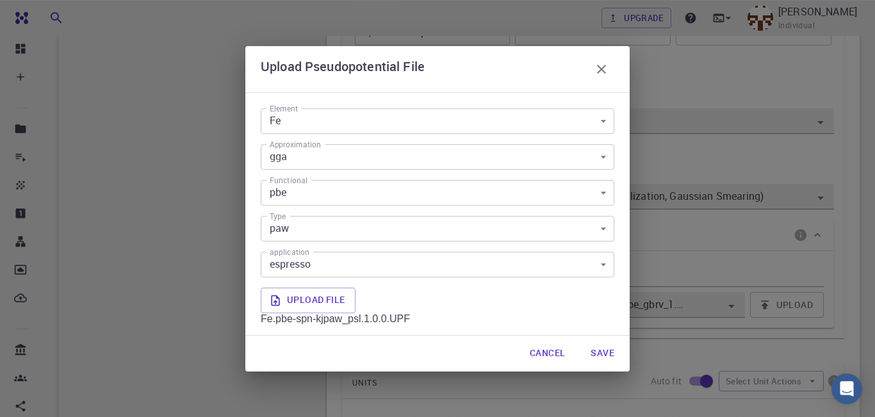
click at [609, 354] on button "Save" at bounding box center [602, 354] width 44 height 26
click at [603, 120] on body "Free Dashboard Create New Job New Material Create Material Upload File Import f…" at bounding box center [437, 294] width 875 height 1372
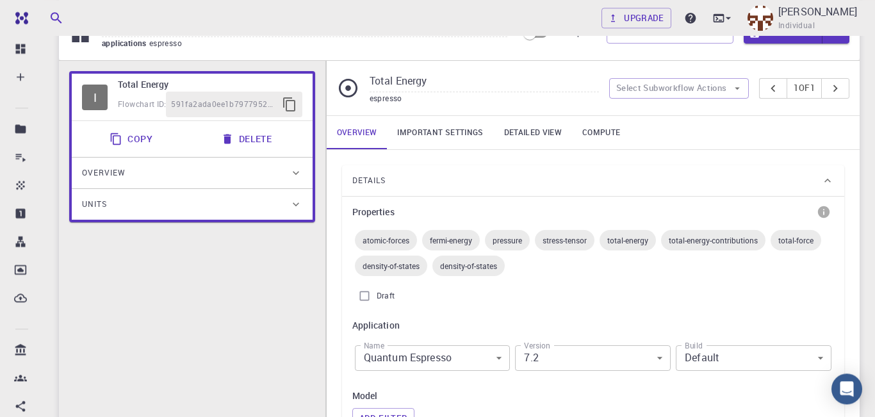
scroll to position [47, 0]
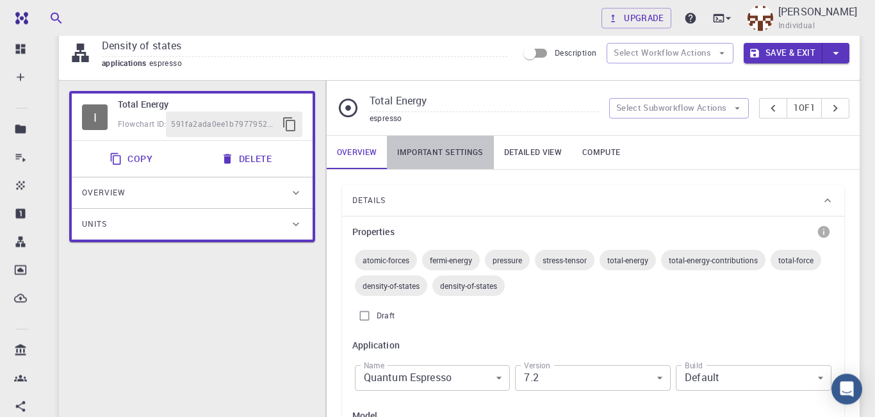
click at [440, 159] on link "Important settings" at bounding box center [440, 152] width 106 height 33
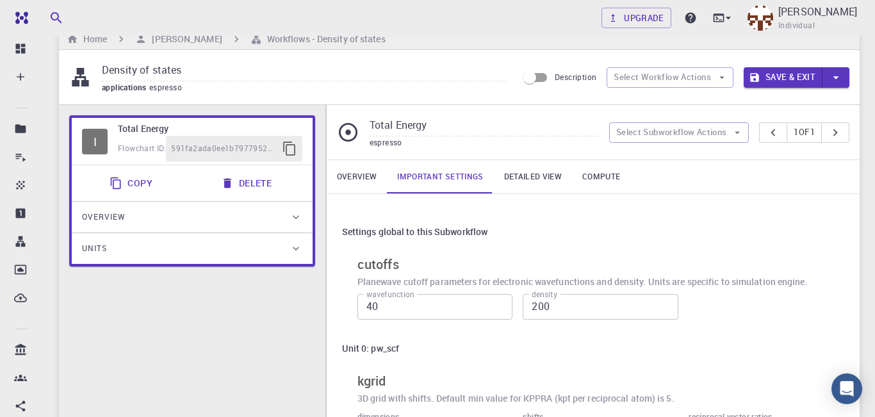
scroll to position [21, 0]
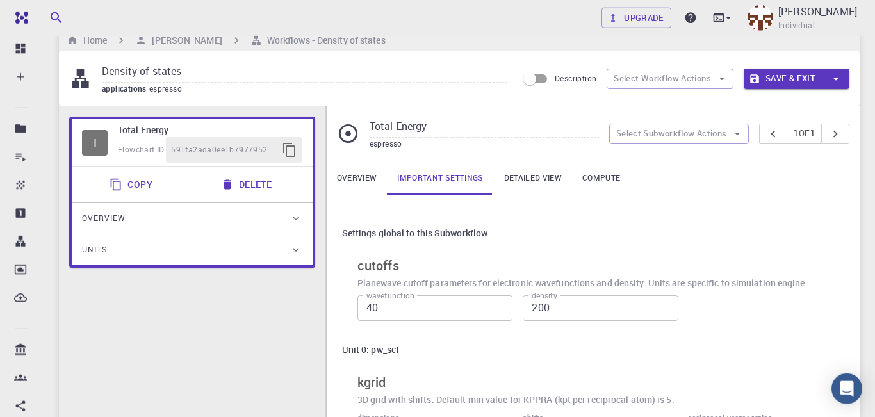
click at [537, 179] on link "Detailed view" at bounding box center [533, 177] width 78 height 33
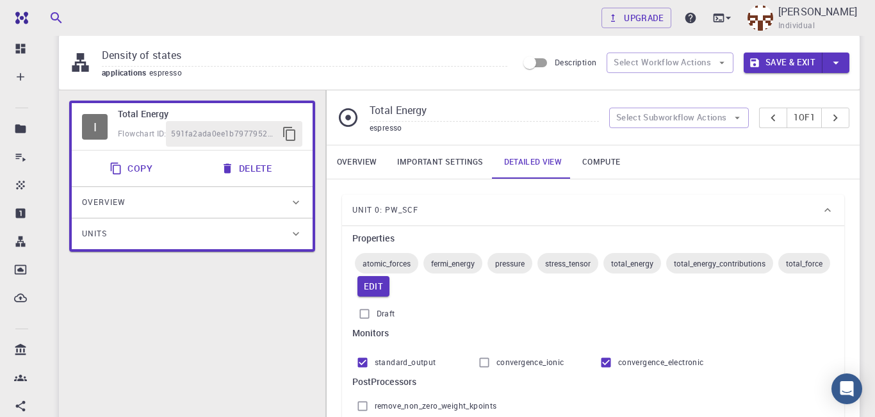
scroll to position [36, 0]
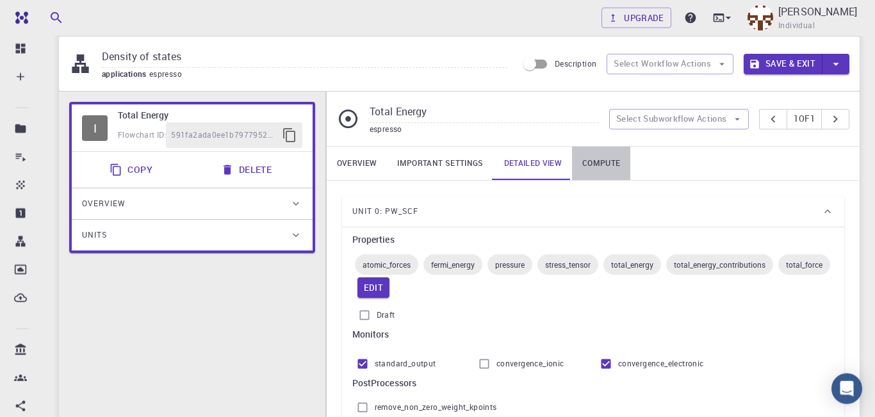
click at [611, 164] on link "Compute" at bounding box center [601, 163] width 58 height 33
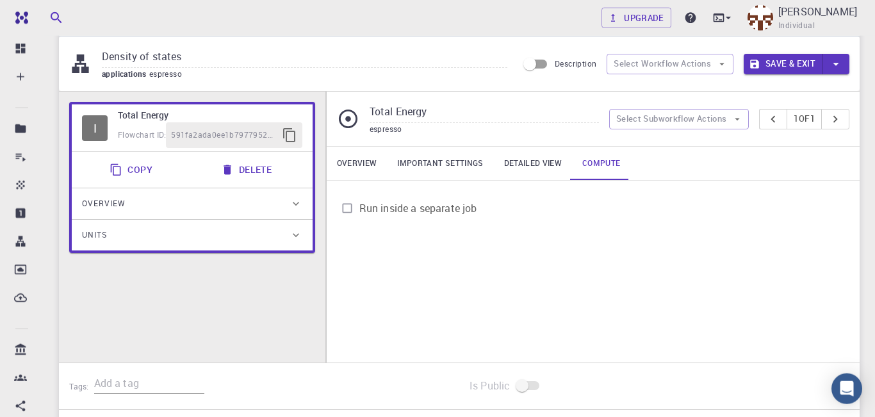
click at [351, 168] on link "Overview" at bounding box center [357, 163] width 61 height 33
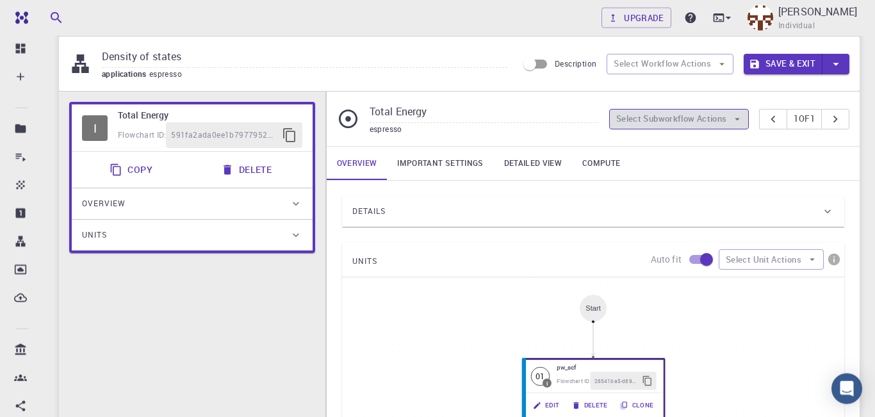
click at [724, 128] on button "Select Subworkflow Actions" at bounding box center [679, 119] width 140 height 21
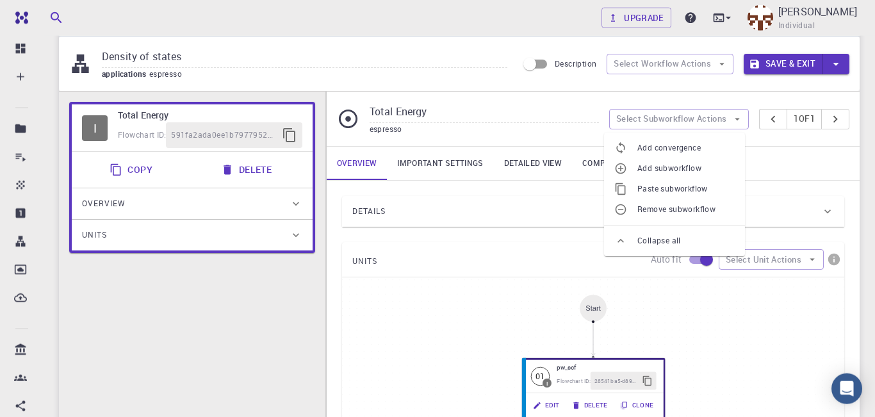
click at [798, 160] on div "Overview Important settings Detailed view Compute" at bounding box center [593, 163] width 533 height 33
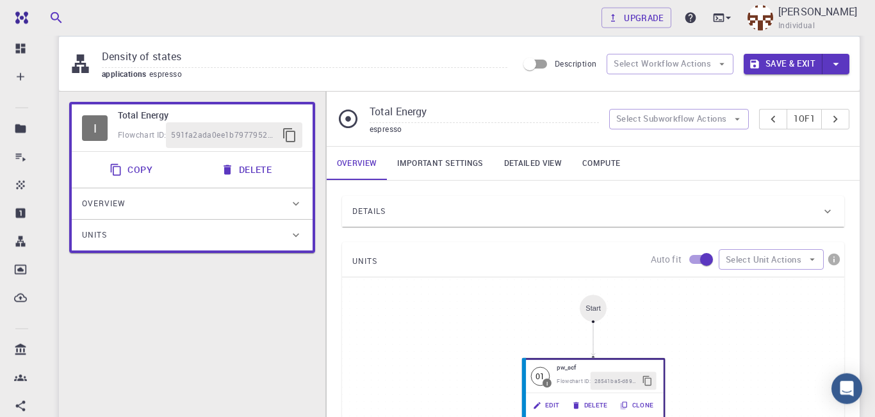
click at [294, 207] on icon at bounding box center [296, 203] width 13 height 13
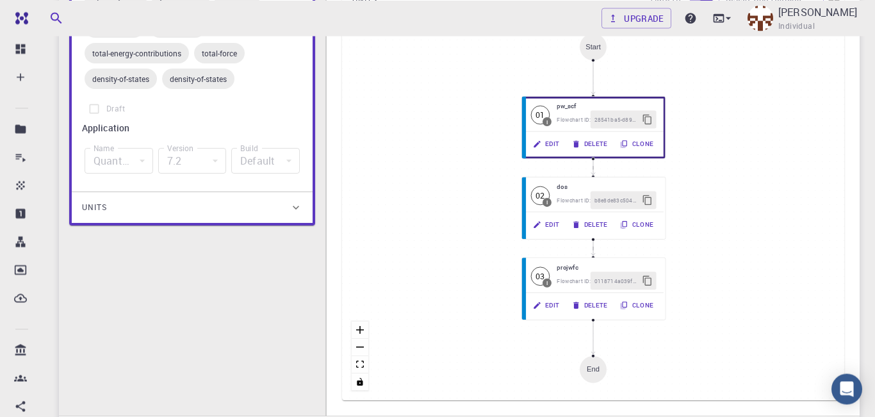
scroll to position [298, 0]
click at [248, 209] on div "Units" at bounding box center [186, 207] width 208 height 21
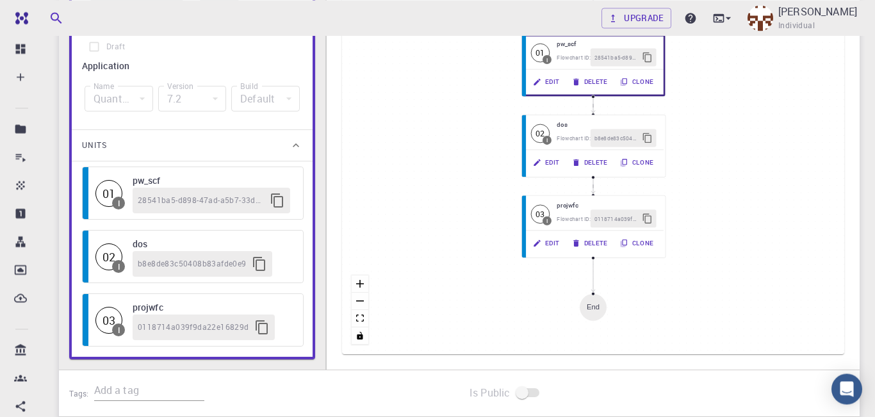
scroll to position [358, 0]
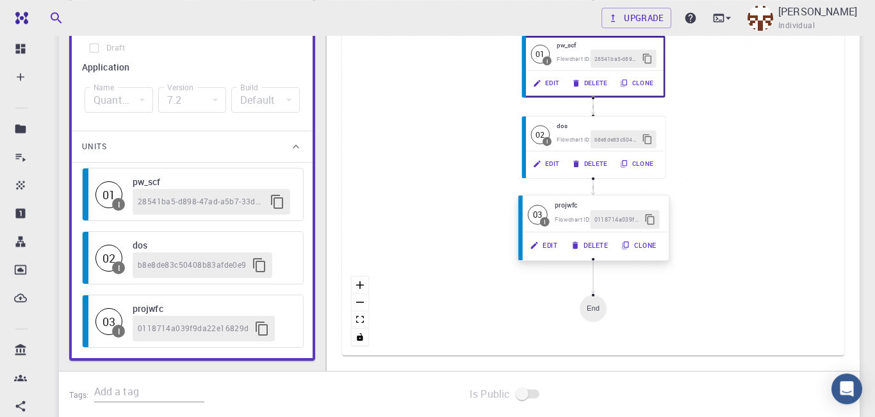
click at [589, 252] on button "Delete" at bounding box center [589, 245] width 51 height 19
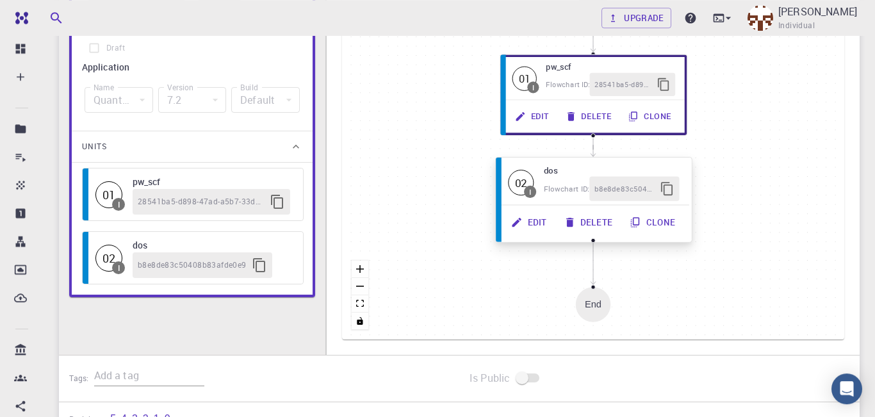
click at [587, 232] on button "Delete" at bounding box center [589, 222] width 66 height 24
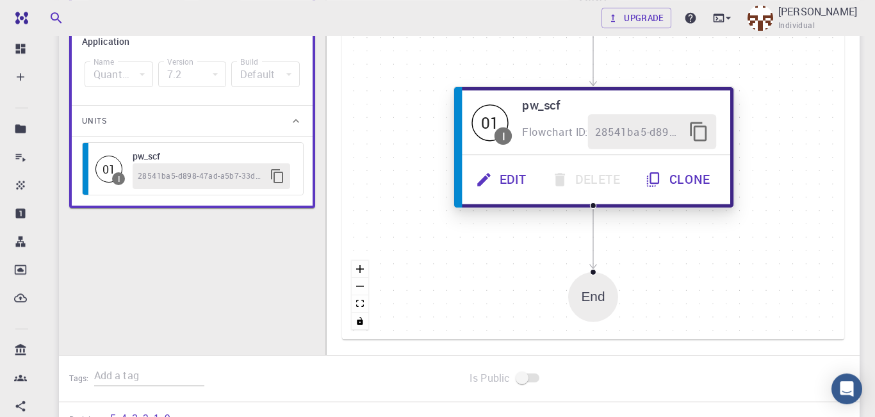
click at [509, 186] on button "Edit" at bounding box center [502, 179] width 76 height 35
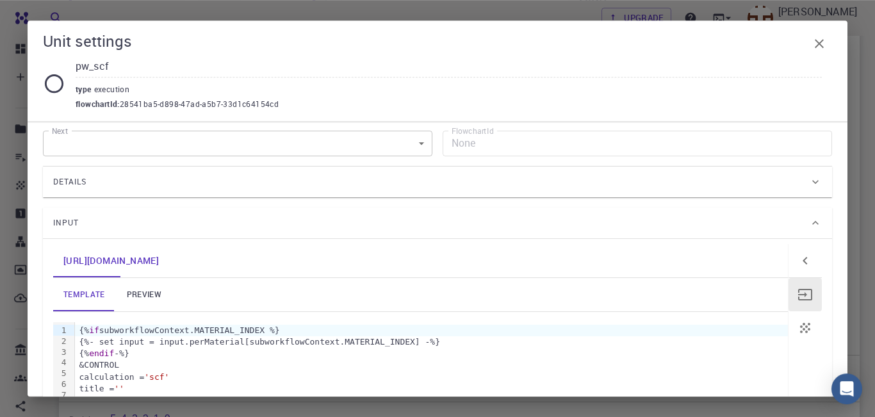
scroll to position [0, 0]
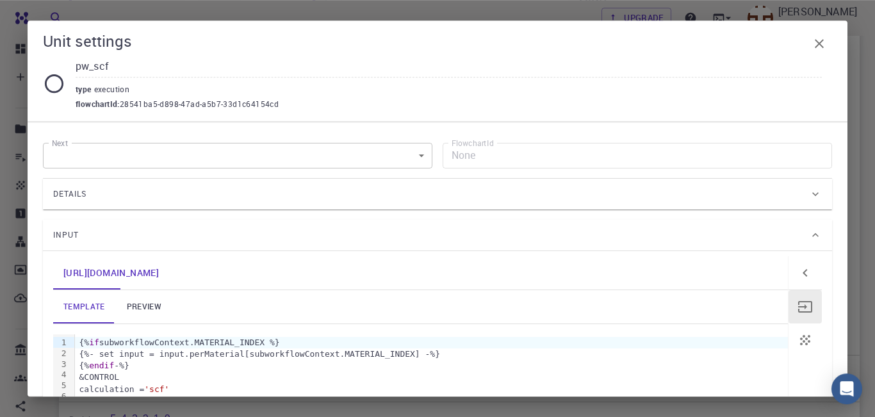
click at [582, 192] on div "Details" at bounding box center [431, 194] width 756 height 21
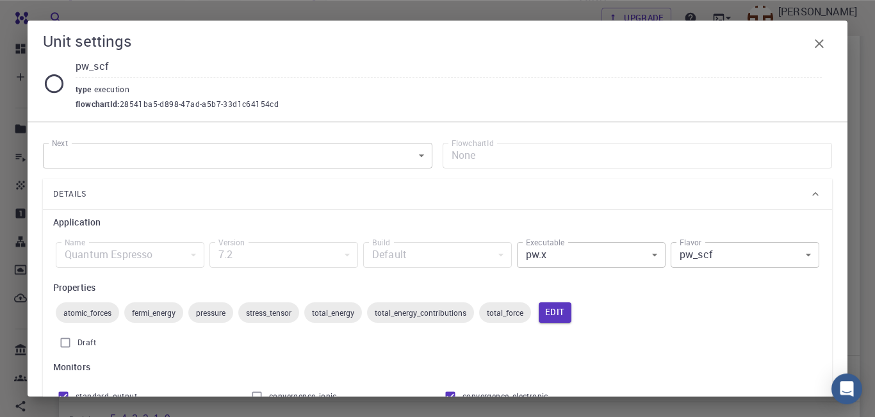
click at [420, 156] on body "Free Dashboard Create New Job New Material Create Material Upload File Import f…" at bounding box center [437, 89] width 875 height 894
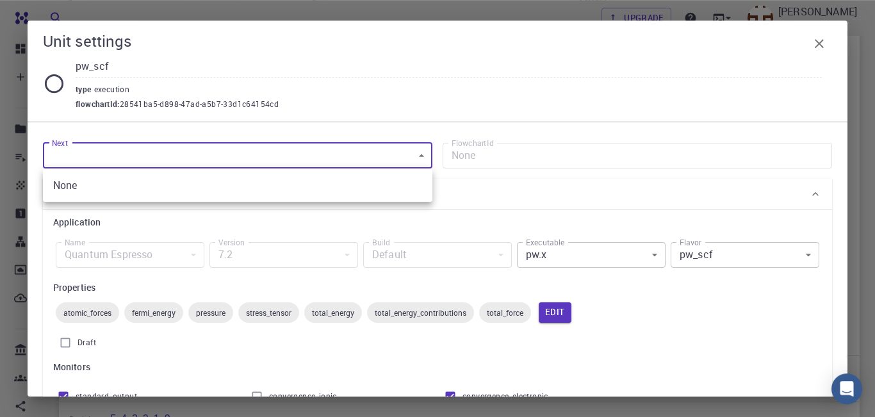
click at [420, 156] on div at bounding box center [437, 208] width 875 height 417
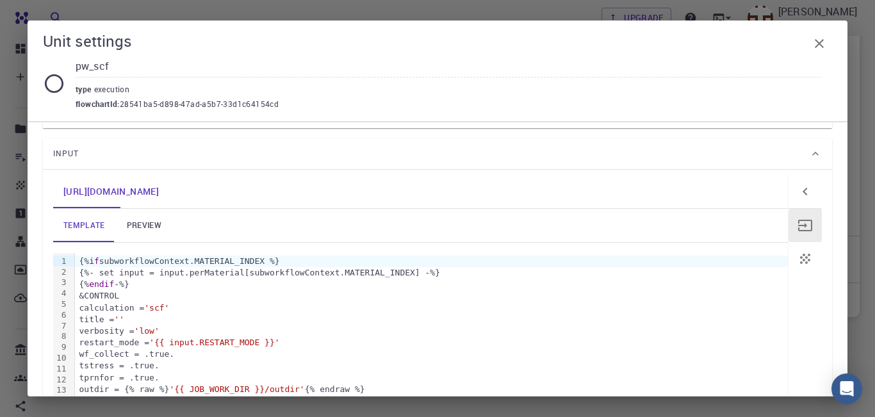
scroll to position [240, 0]
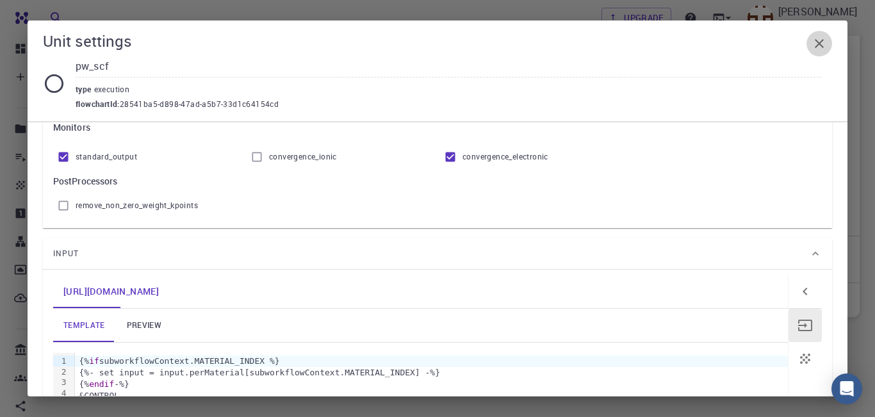
click at [823, 49] on icon "button" at bounding box center [819, 43] width 15 height 15
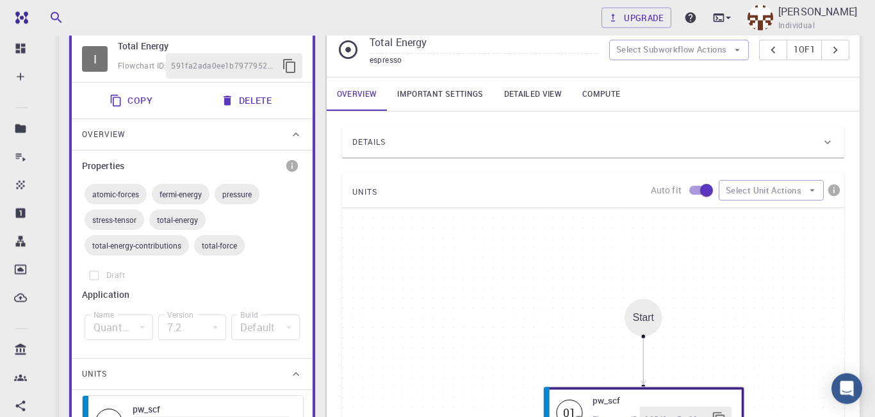
scroll to position [136, 0]
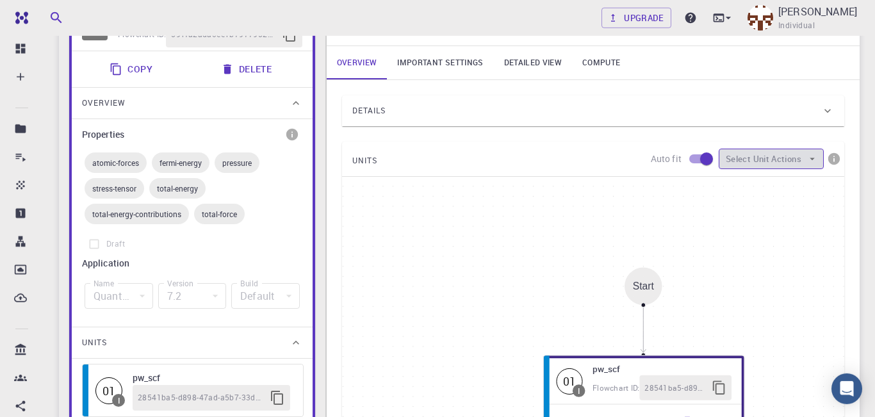
click at [799, 164] on button "Select Unit Actions" at bounding box center [771, 159] width 105 height 21
click at [832, 115] on icon at bounding box center [827, 110] width 13 height 13
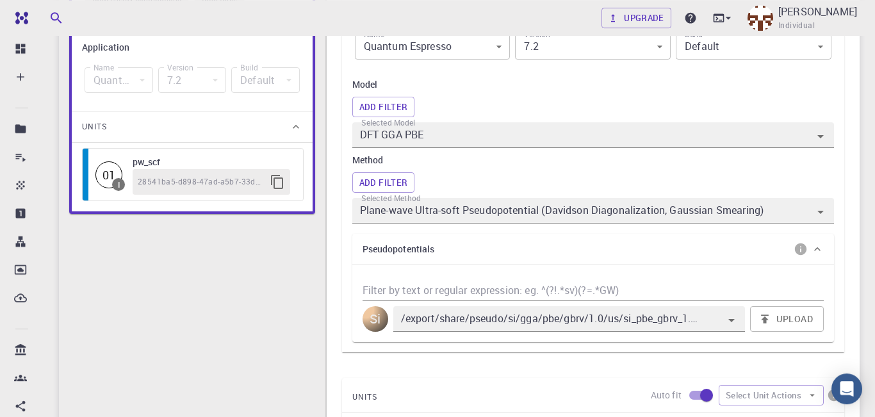
scroll to position [369, 0]
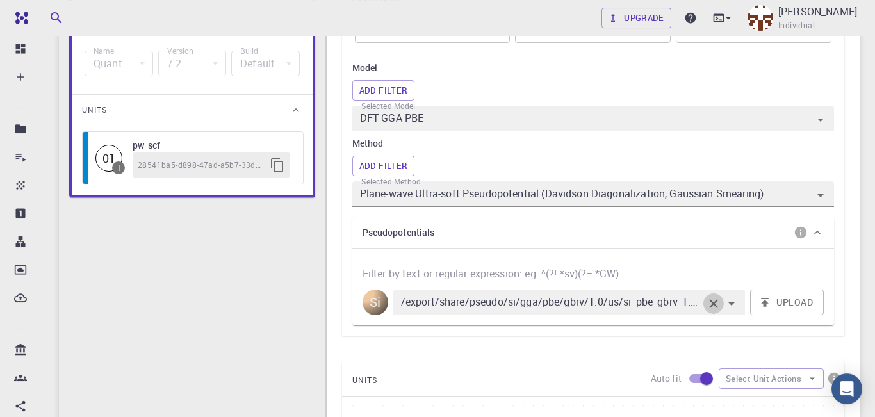
click at [718, 308] on icon "Clear" at bounding box center [713, 303] width 15 height 15
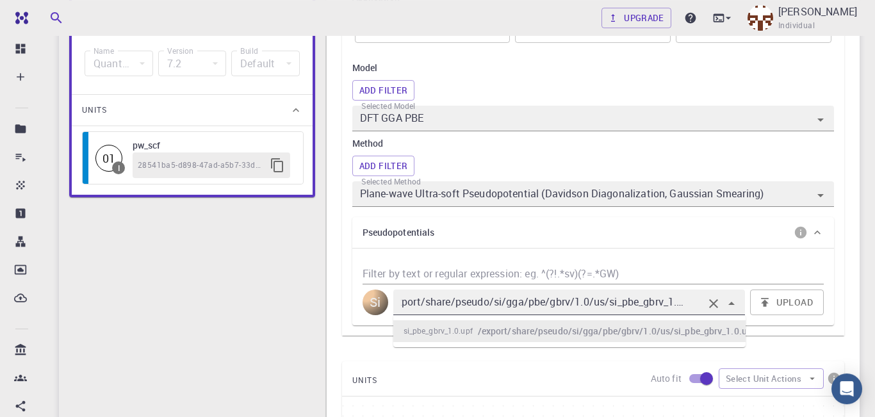
scroll to position [0, 17]
type input "/export/share/pseudo/si/gga/pbe/gbrv/1.0/us/si_pbe_gbrv_1.0.upf"
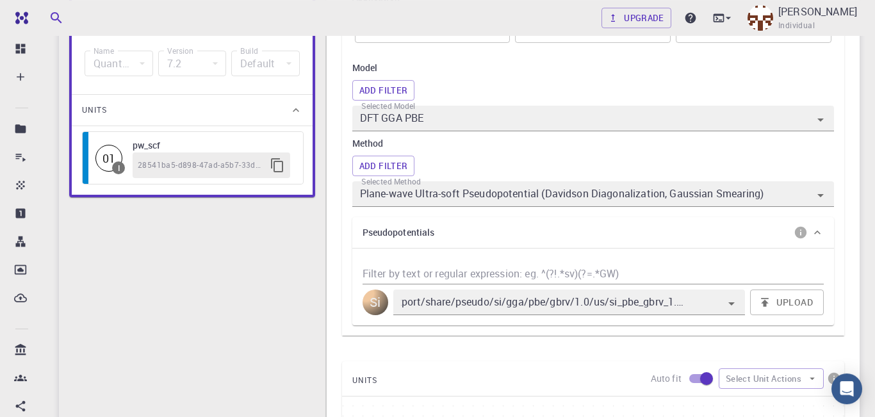
click at [373, 313] on div "Si" at bounding box center [376, 303] width 26 height 26
click at [639, 277] on input "Filter by text or regular expression: eg. ^(?!.*sv)(?=.*GW)" at bounding box center [593, 274] width 461 height 21
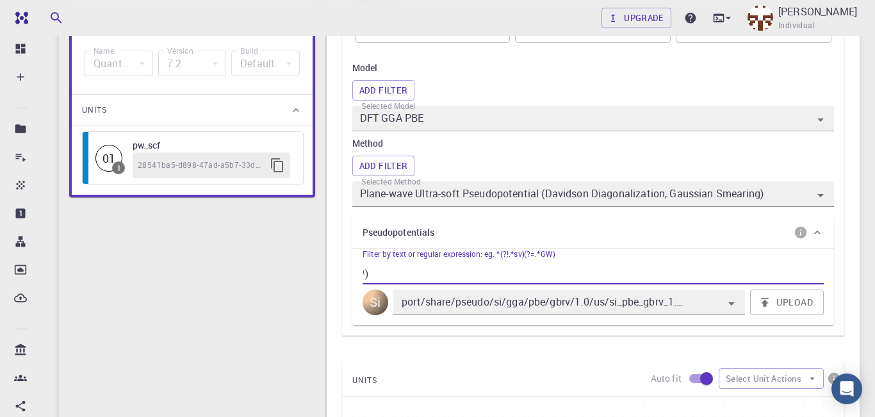
type input "⁽"
type input "^(?!.*sv)(?=.*GW)"
click at [801, 238] on icon "info" at bounding box center [801, 233] width 12 height 12
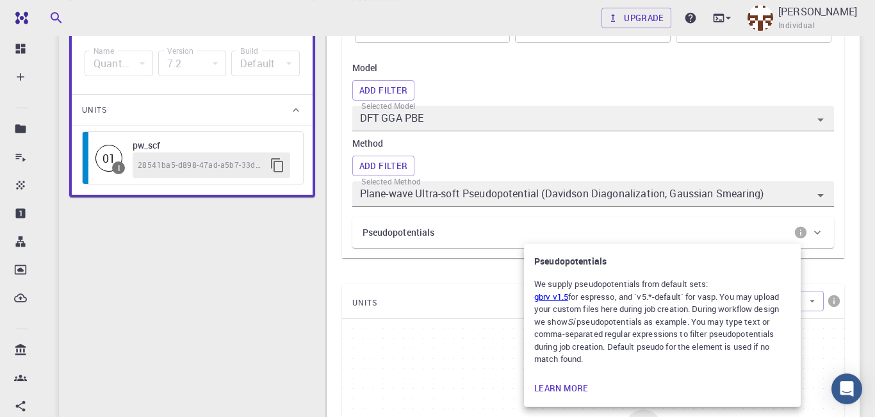
click at [824, 238] on div at bounding box center [437, 208] width 875 height 417
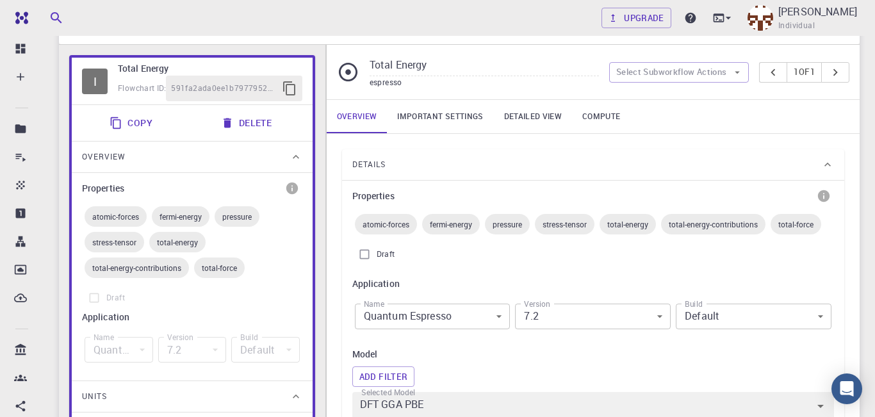
scroll to position [0, 0]
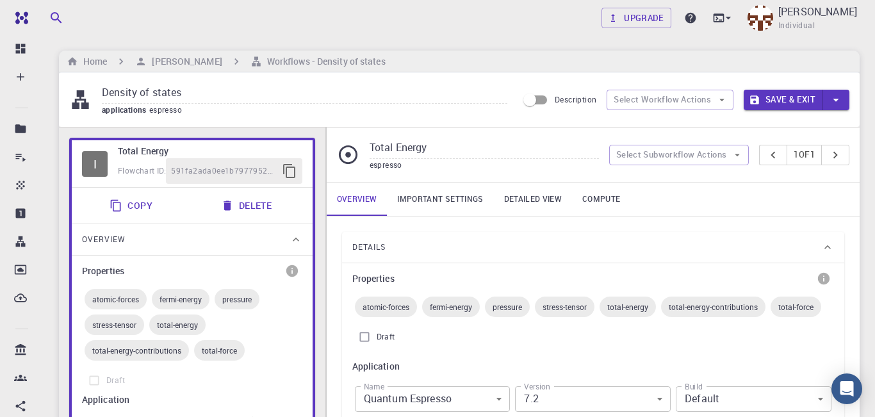
click at [785, 96] on button "Save & Exit" at bounding box center [783, 100] width 79 height 21
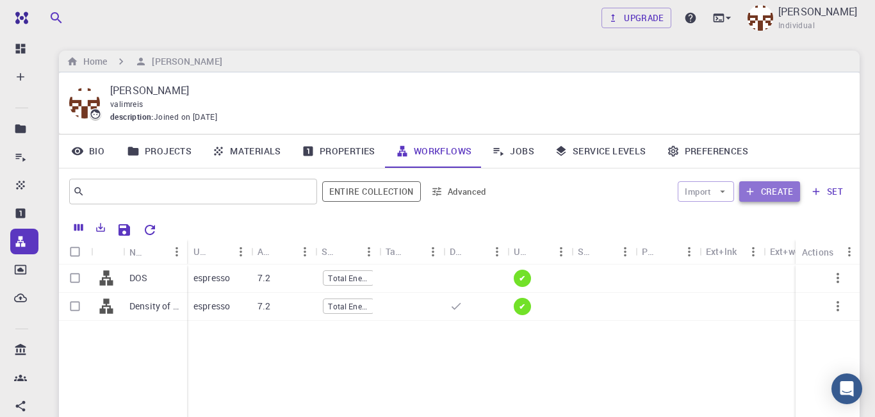
click at [785, 188] on button "Create" at bounding box center [769, 191] width 61 height 21
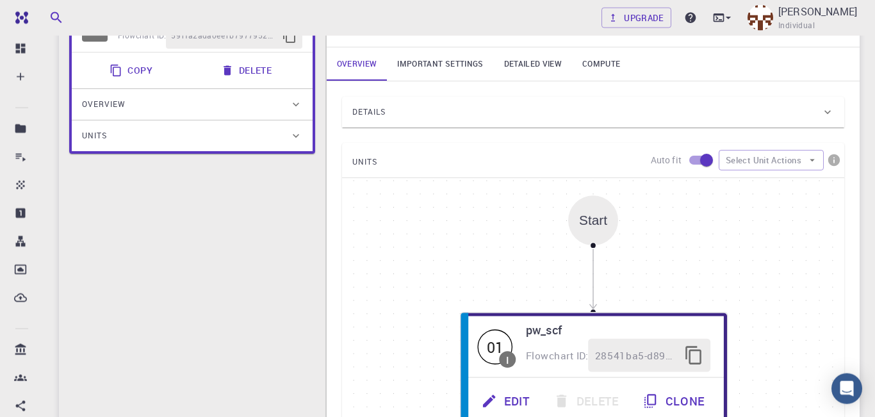
scroll to position [86, 0]
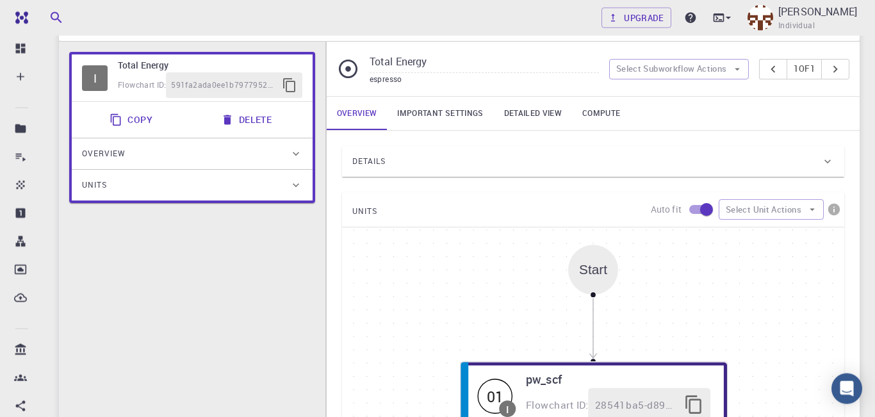
click at [553, 167] on div "Details" at bounding box center [586, 161] width 469 height 21
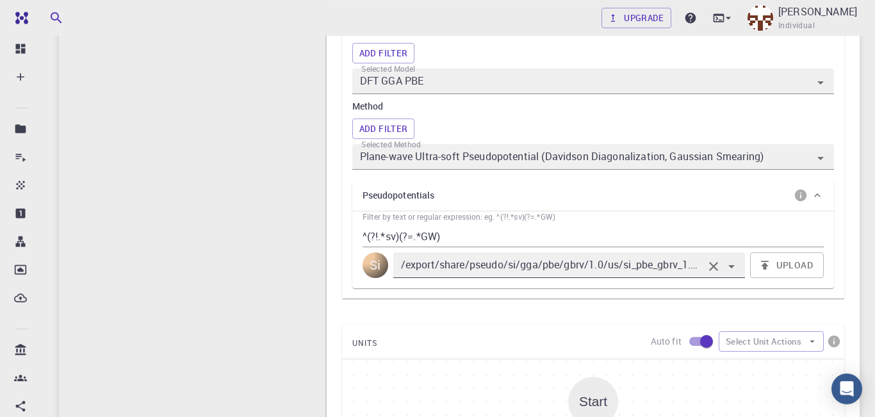
scroll to position [415, 0]
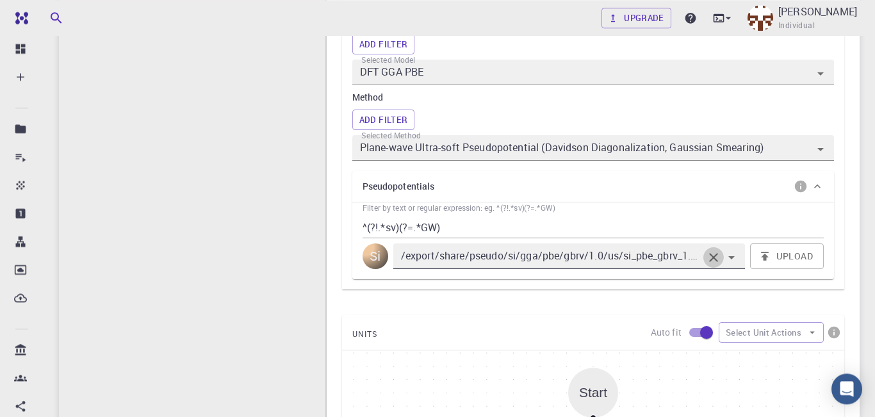
click at [715, 262] on icon "Clear" at bounding box center [713, 257] width 9 height 9
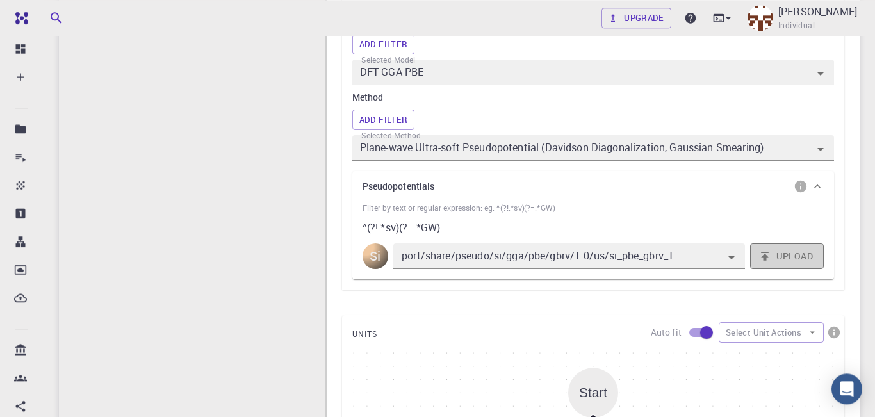
click at [789, 263] on button "Upload" at bounding box center [787, 256] width 74 height 26
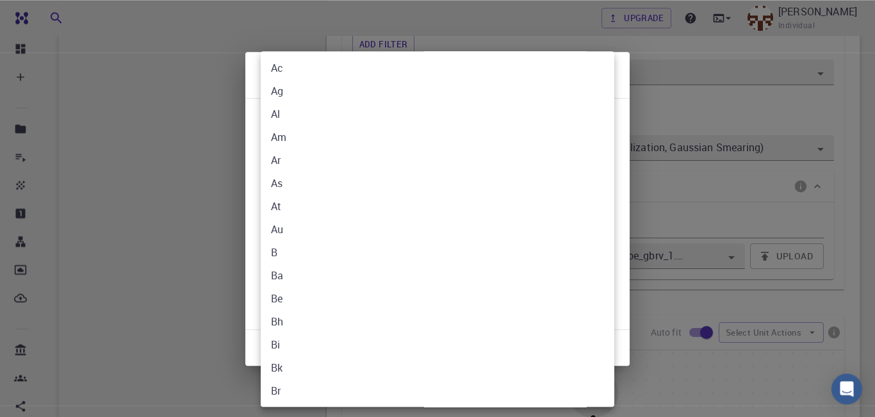
click at [602, 128] on body "Free Dashboard Create New Job New Material Create Material Upload File Import f…" at bounding box center [437, 258] width 875 height 1347
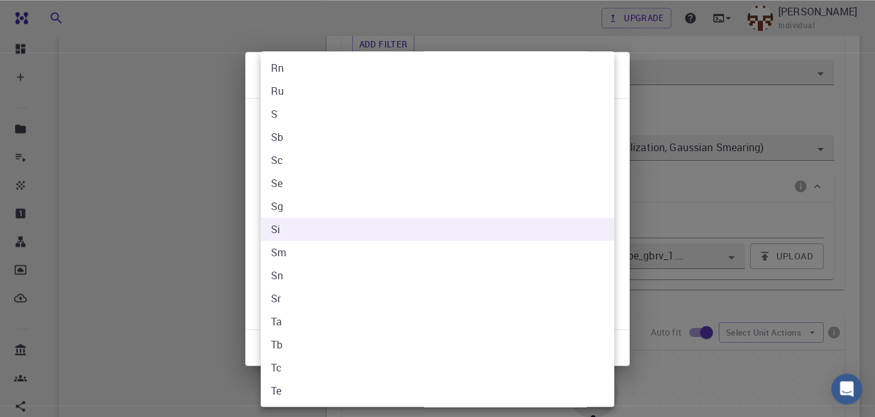
scroll to position [600, 0]
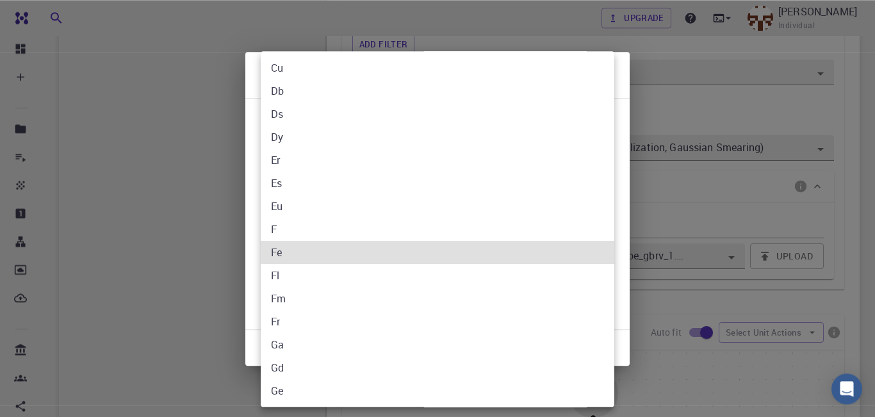
click at [366, 253] on li "Fe" at bounding box center [438, 252] width 354 height 23
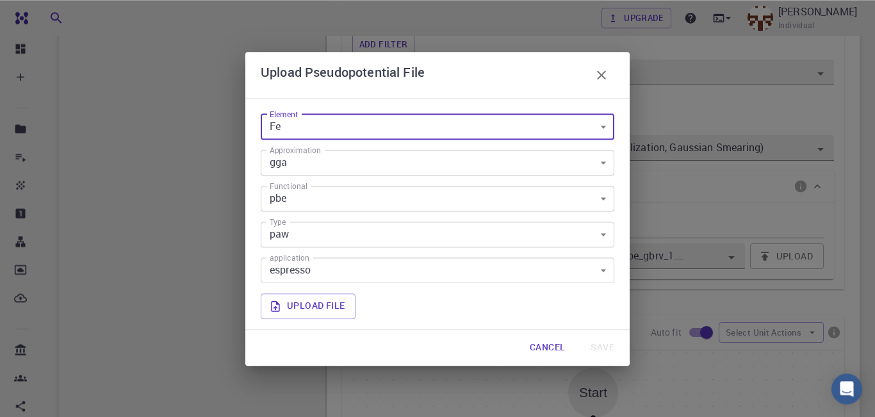
type input "Fe"
click at [320, 308] on label "Upload file" at bounding box center [308, 306] width 95 height 26
click at [0, 0] on input "Upload file" at bounding box center [0, 0] width 0 height 0
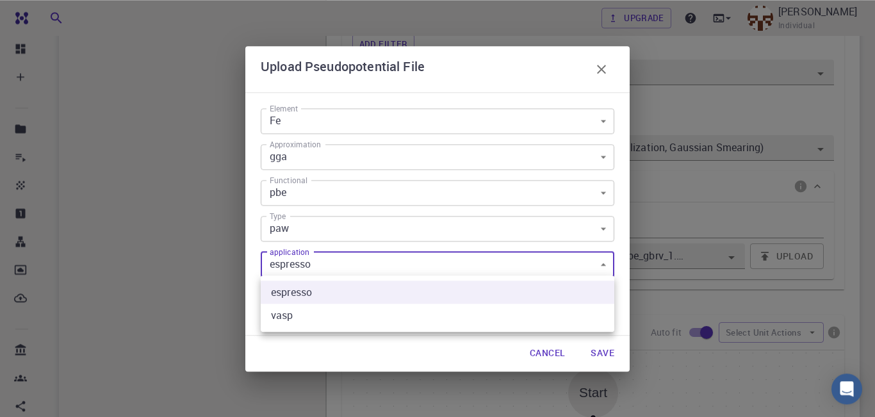
click at [607, 260] on body "Free Dashboard Create New Job New Material Create Material Upload File Import f…" at bounding box center [437, 258] width 875 height 1347
click at [607, 260] on div at bounding box center [437, 208] width 875 height 417
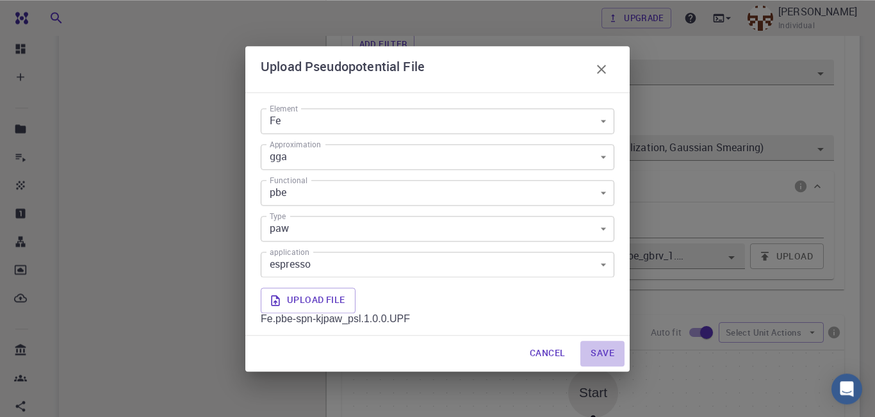
click at [606, 354] on button "Save" at bounding box center [602, 354] width 44 height 26
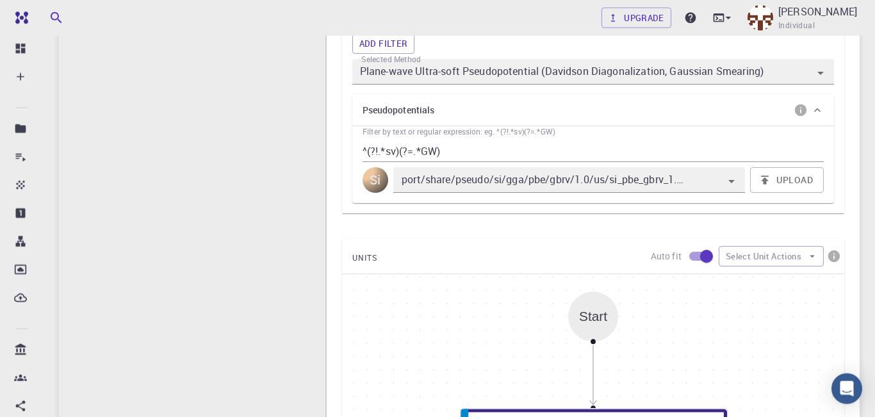
scroll to position [479, 0]
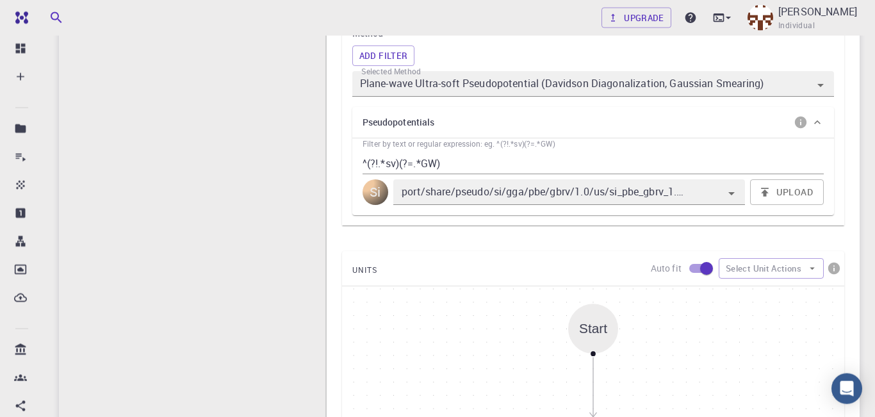
click at [379, 198] on div "Si" at bounding box center [376, 192] width 26 height 26
click at [788, 195] on button "Upload" at bounding box center [787, 192] width 74 height 26
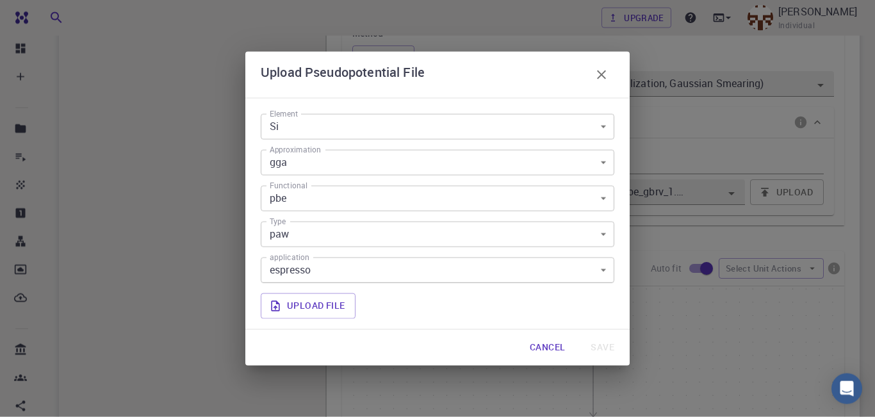
click at [618, 127] on div "Element Si Si Element Approximation gga gga Approximation Functional pbe pbe Fu…" at bounding box center [437, 214] width 384 height 232
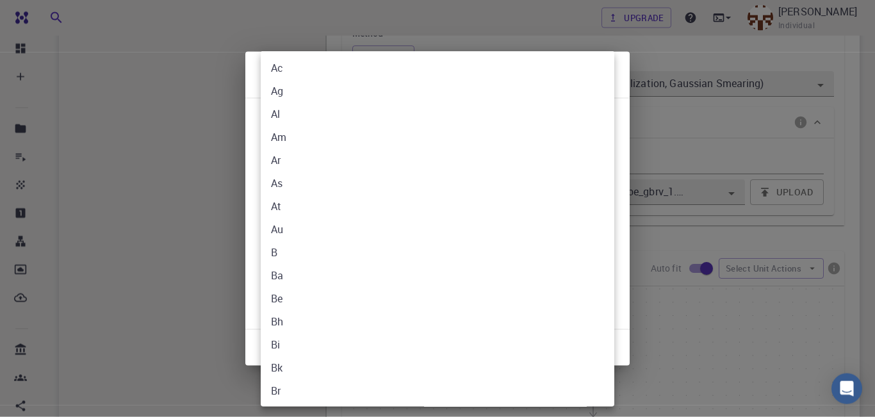
click at [597, 127] on body "Free Dashboard Create New Job New Material Create Material Upload File Import f…" at bounding box center [437, 194] width 875 height 1347
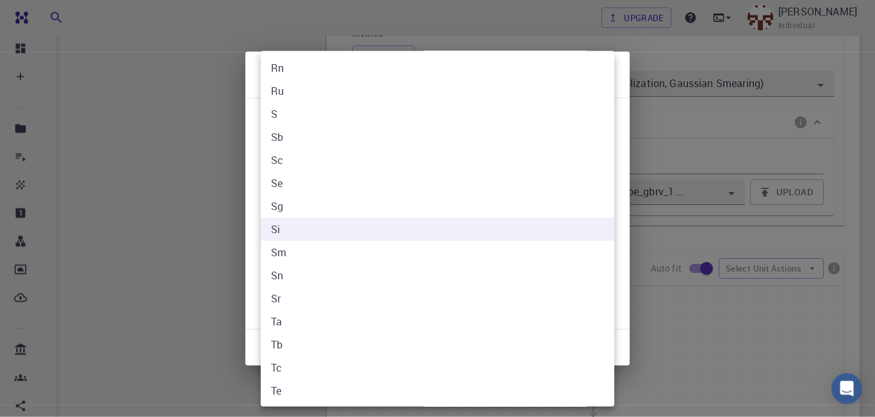
scroll to position [1499, 0]
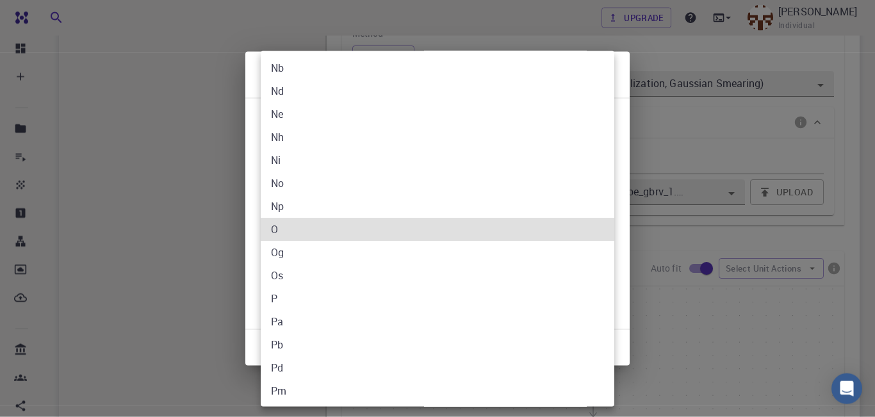
click at [326, 231] on li "O" at bounding box center [438, 229] width 354 height 23
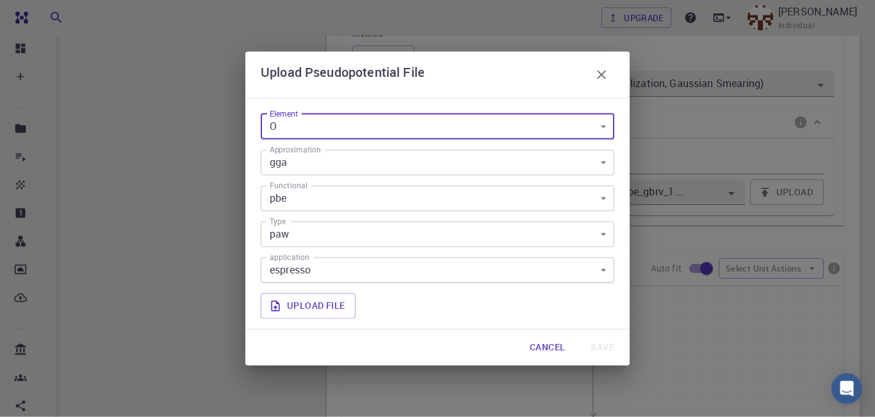
type input "O"
click at [336, 306] on label "Upload file" at bounding box center [308, 306] width 95 height 26
click at [0, 0] on input "Upload file" at bounding box center [0, 0] width 0 height 0
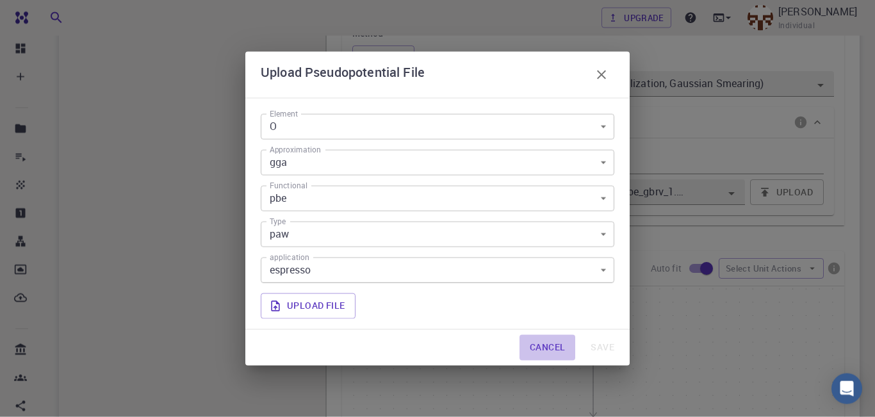
click at [547, 347] on button "Cancel" at bounding box center [548, 348] width 56 height 26
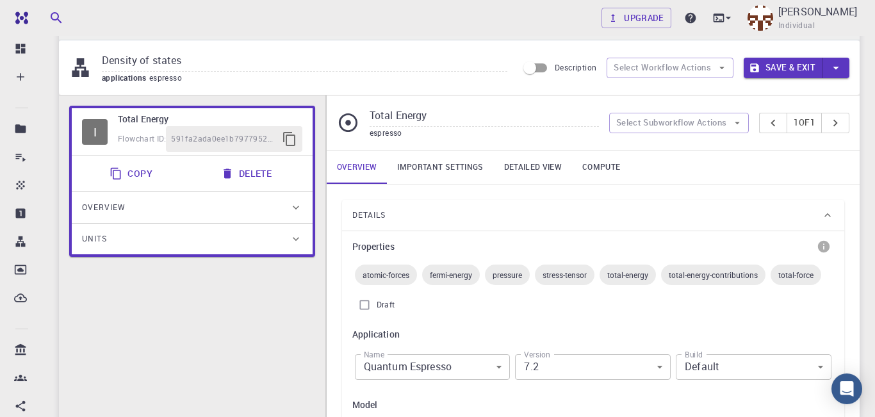
scroll to position [0, 0]
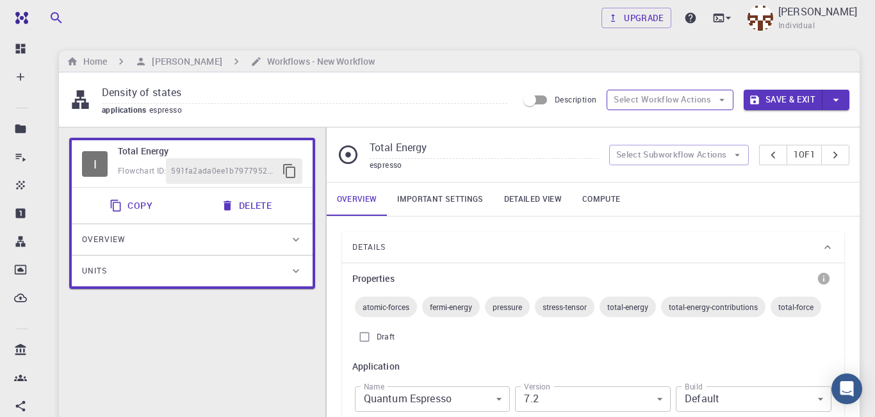
click at [718, 107] on button "Select Workflow Actions" at bounding box center [670, 100] width 127 height 21
click at [681, 147] on span "Toggle multi-material" at bounding box center [682, 146] width 83 height 13
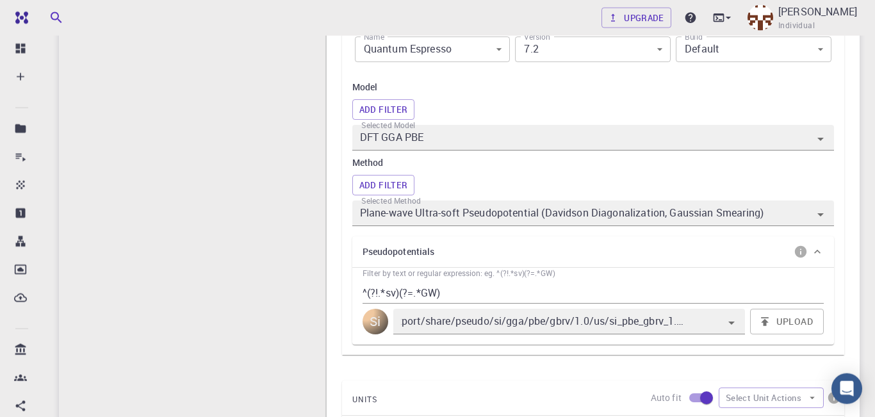
scroll to position [374, 0]
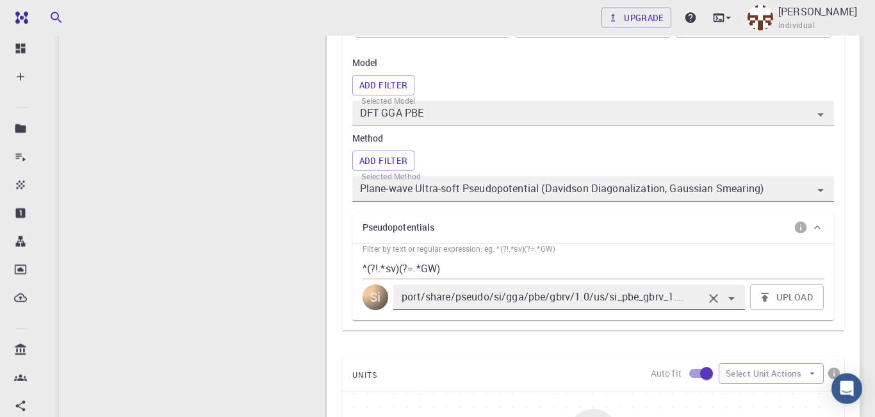
click at [716, 303] on icon "Clear" at bounding box center [713, 298] width 9 height 9
click at [796, 308] on button "Upload" at bounding box center [787, 297] width 74 height 26
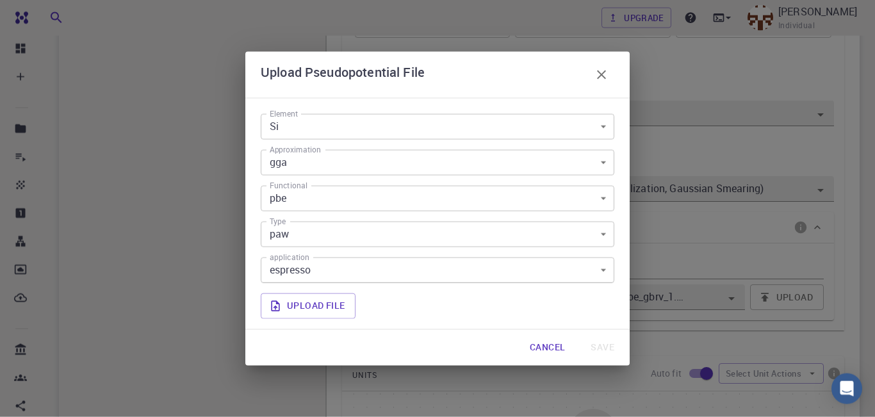
click at [600, 129] on body "Free Dashboard Create New Job New Material Create Material Upload File Import f…" at bounding box center [437, 299] width 875 height 1347
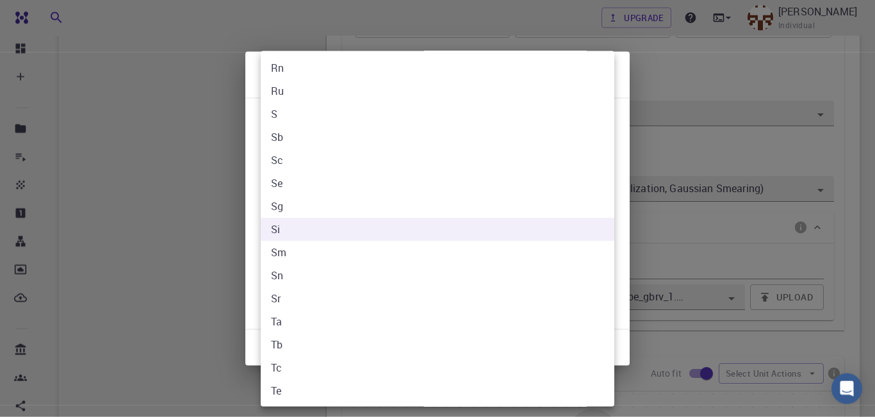
scroll to position [600, 0]
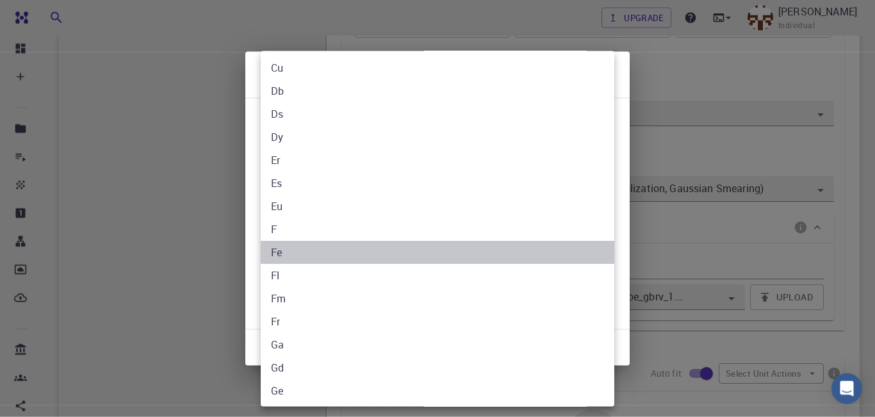
click at [327, 251] on li "Fe" at bounding box center [438, 252] width 354 height 23
type input "Fe"
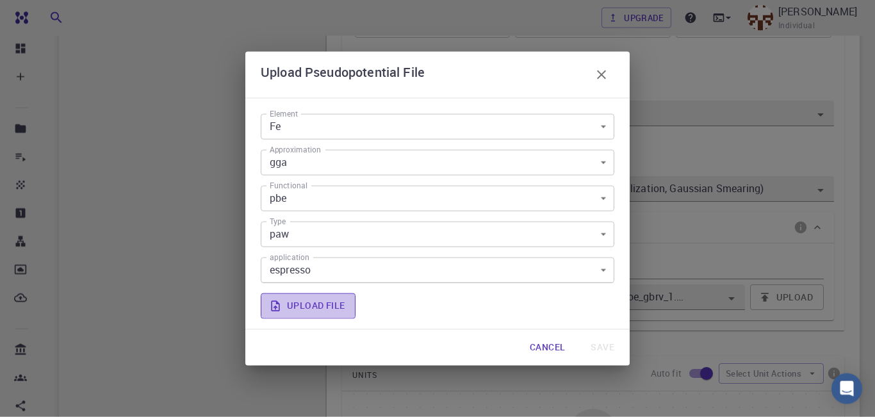
click at [338, 302] on label "Upload file" at bounding box center [308, 306] width 95 height 26
click at [0, 0] on input "Upload file" at bounding box center [0, 0] width 0 height 0
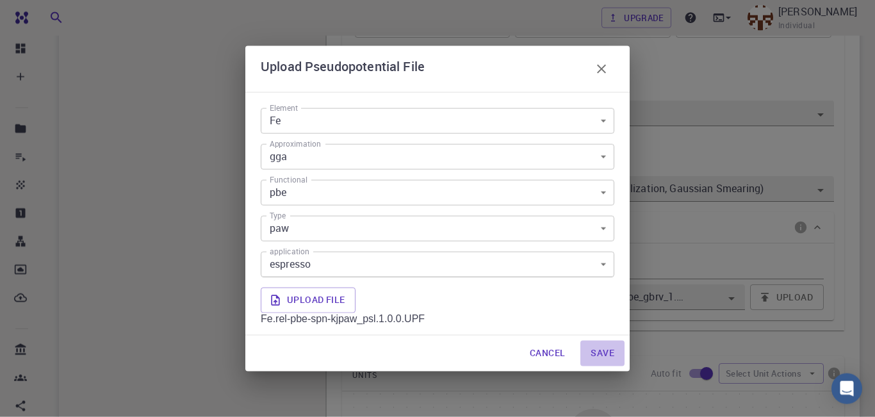
click at [614, 352] on button "Save" at bounding box center [602, 354] width 44 height 26
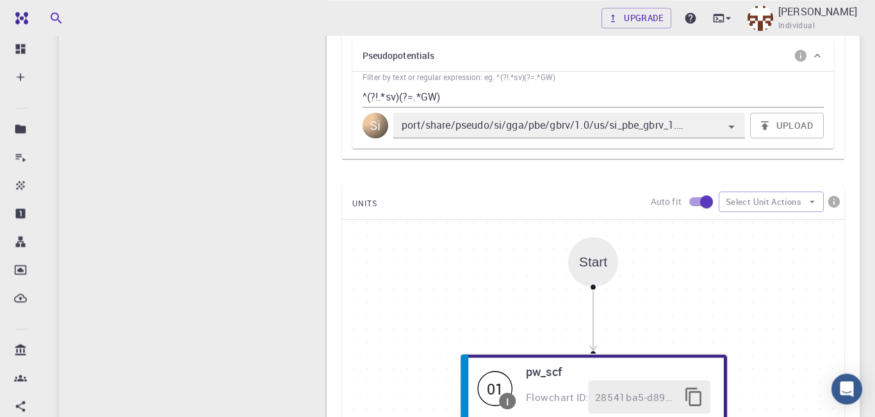
scroll to position [549, 0]
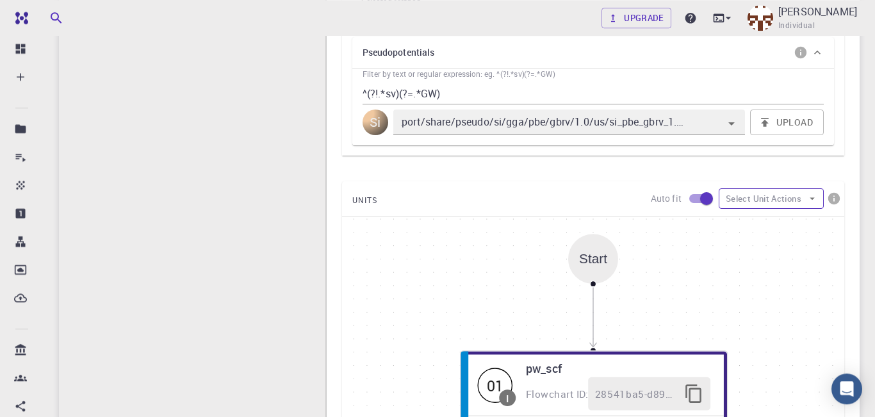
click at [810, 209] on button "Select Unit Actions" at bounding box center [771, 198] width 105 height 21
click at [735, 124] on icon "Open" at bounding box center [731, 123] width 15 height 15
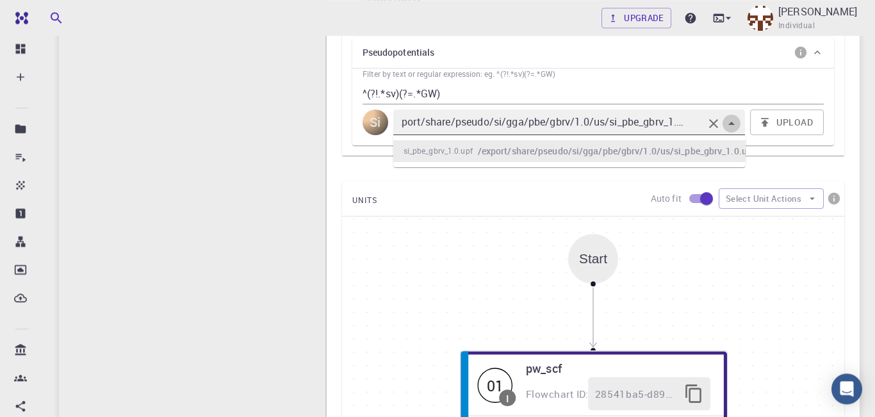
click at [735, 124] on icon "Close" at bounding box center [731, 123] width 15 height 15
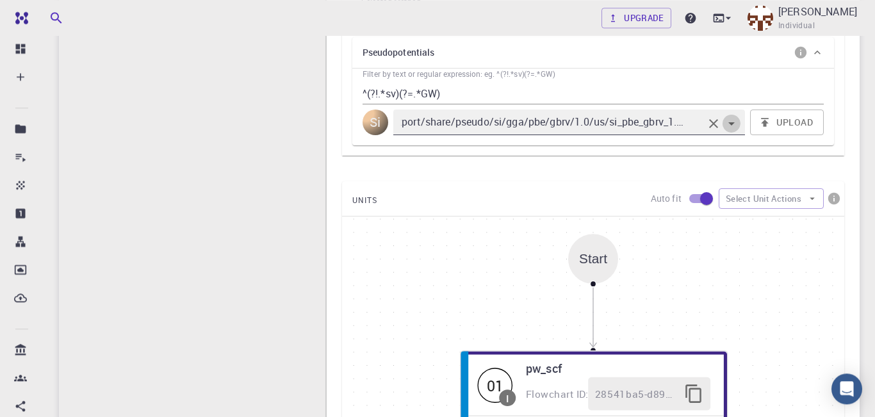
click at [735, 124] on icon "Open" at bounding box center [731, 123] width 15 height 15
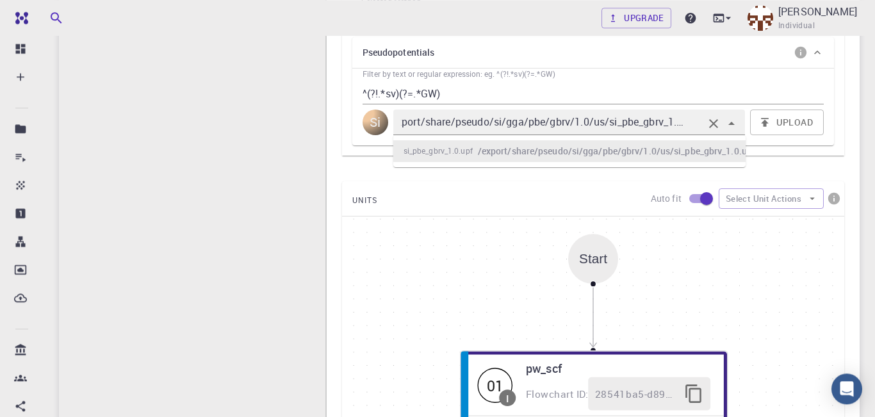
click at [718, 156] on h6 "/export/share/pseudo/si/gga/pbe/gbrv/1.0/us/si_pbe_gbrv_1.0.upf" at bounding box center [616, 151] width 277 height 14
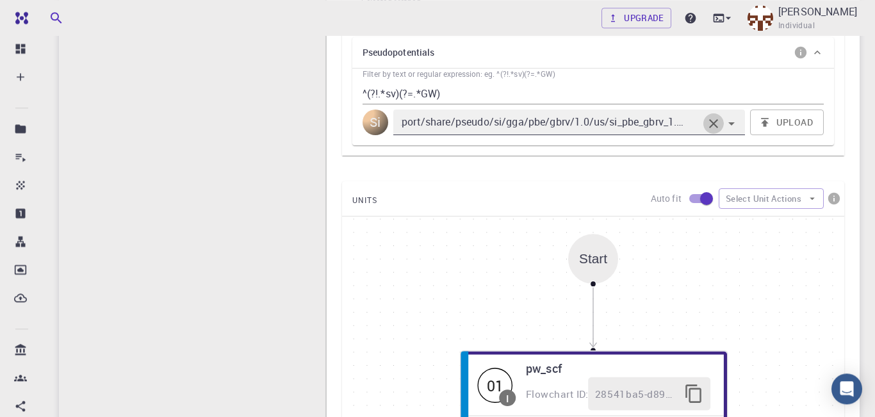
click at [712, 124] on icon "Clear" at bounding box center [713, 123] width 15 height 15
click at [797, 124] on button "Upload" at bounding box center [787, 123] width 74 height 26
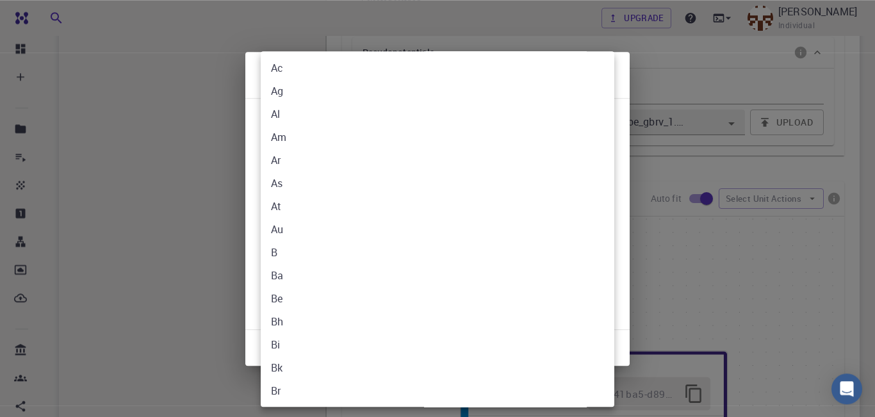
click at [606, 123] on body "Free Dashboard Create New Job New Material Create Material Upload File Import f…" at bounding box center [437, 124] width 875 height 1347
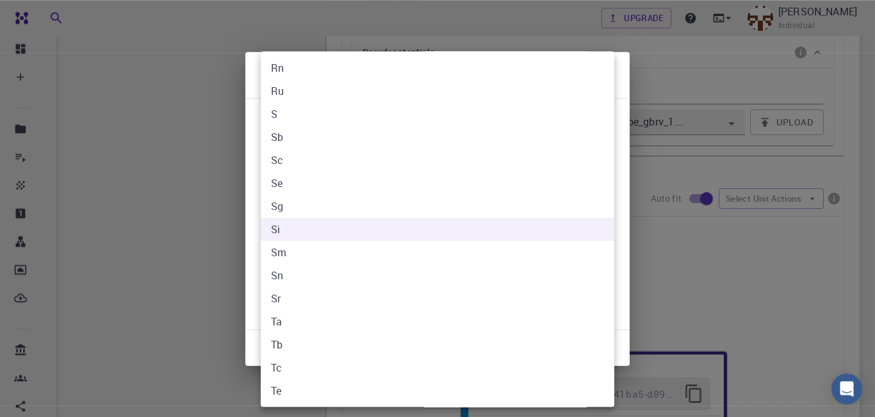
scroll to position [1499, 0]
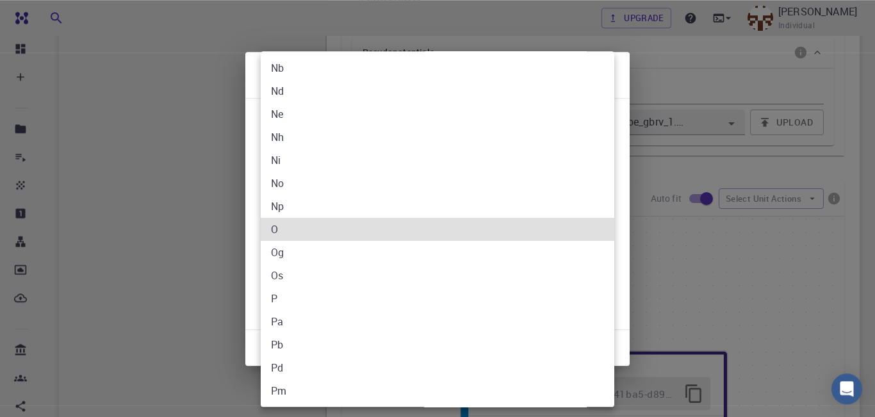
type input "O"
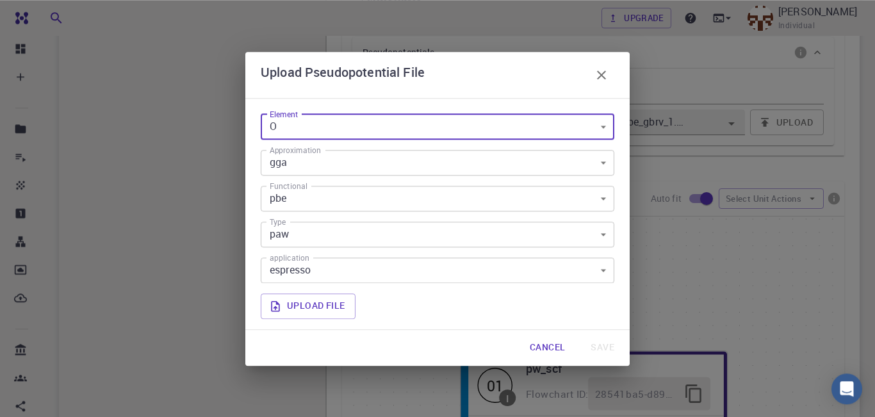
click at [546, 342] on button "Cancel" at bounding box center [548, 348] width 56 height 26
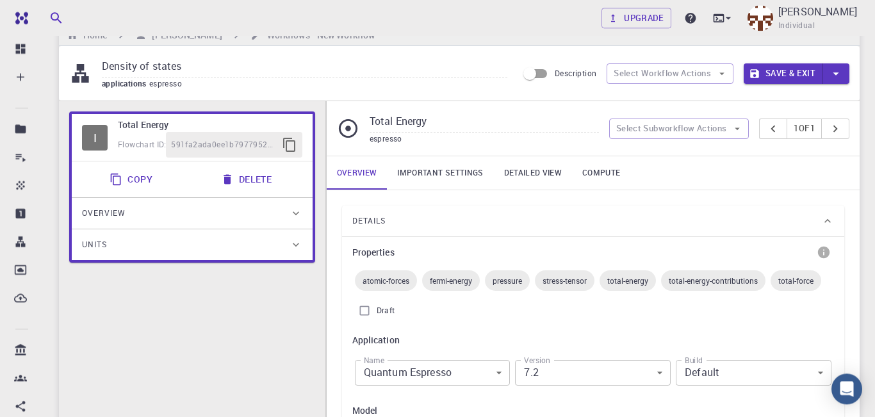
scroll to position [0, 0]
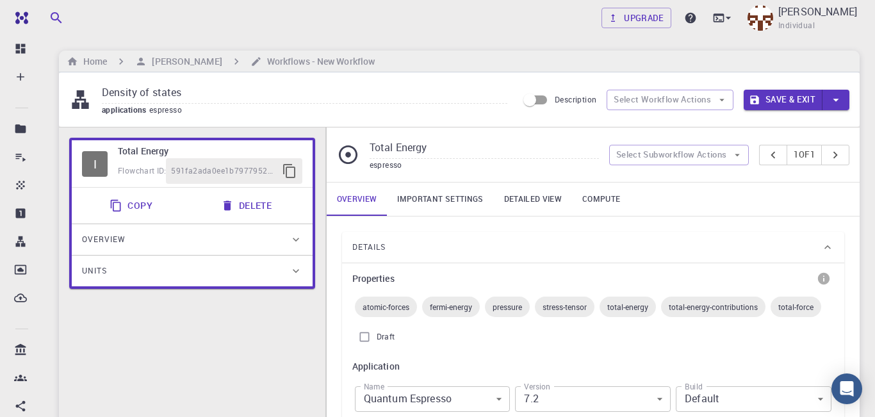
click at [296, 246] on icon at bounding box center [296, 239] width 13 height 13
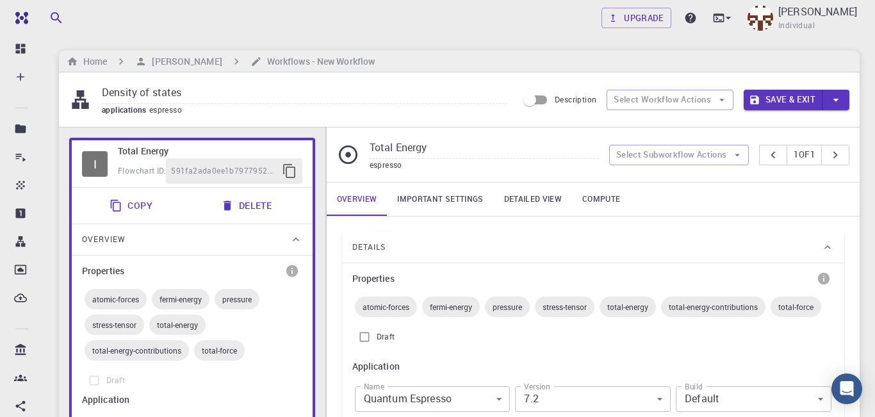
click at [297, 239] on icon at bounding box center [296, 239] width 13 height 13
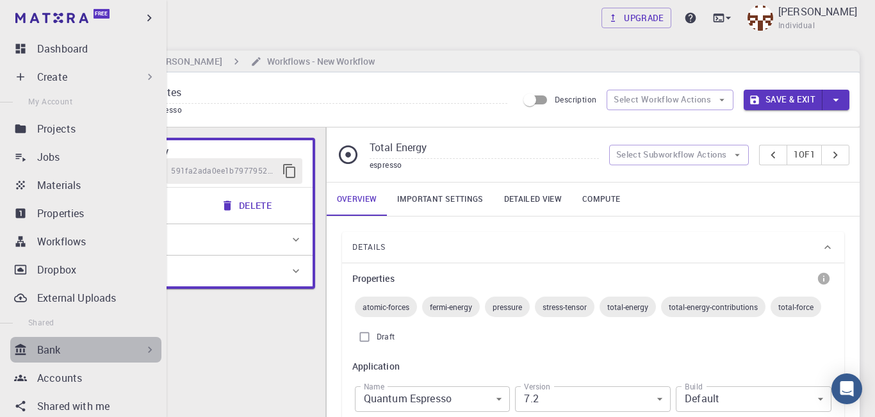
click at [113, 352] on div "Bank" at bounding box center [96, 349] width 119 height 15
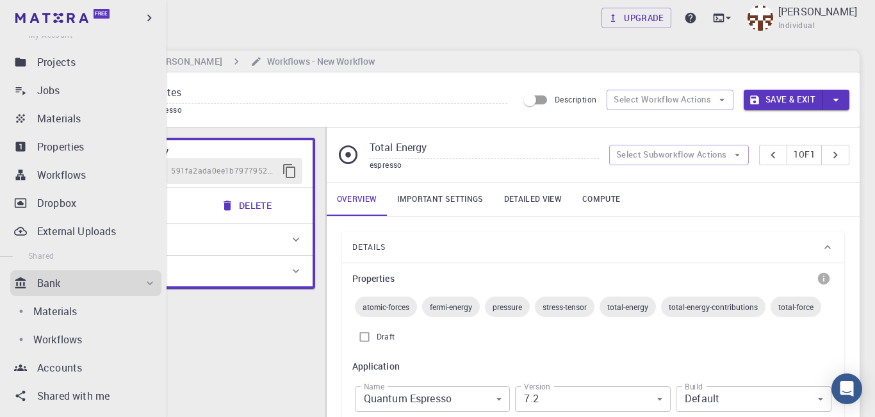
scroll to position [133, 0]
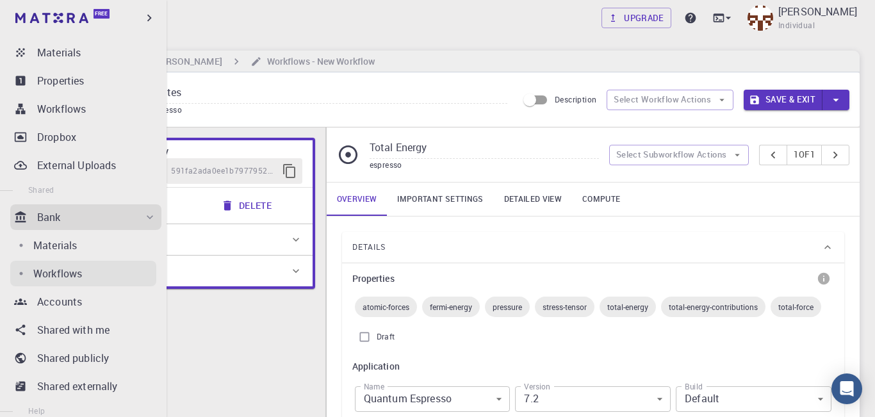
click at [63, 274] on p "Workflows" at bounding box center [57, 273] width 49 height 15
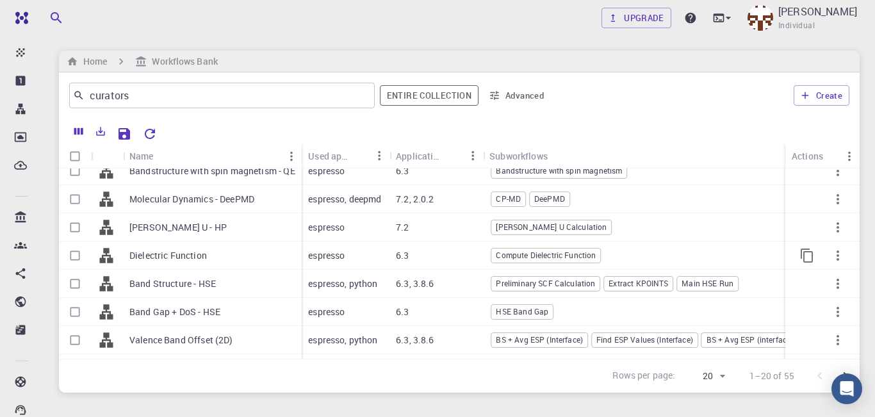
scroll to position [41, 0]
click at [153, 222] on p "[PERSON_NAME] U - HP" at bounding box center [177, 226] width 97 height 13
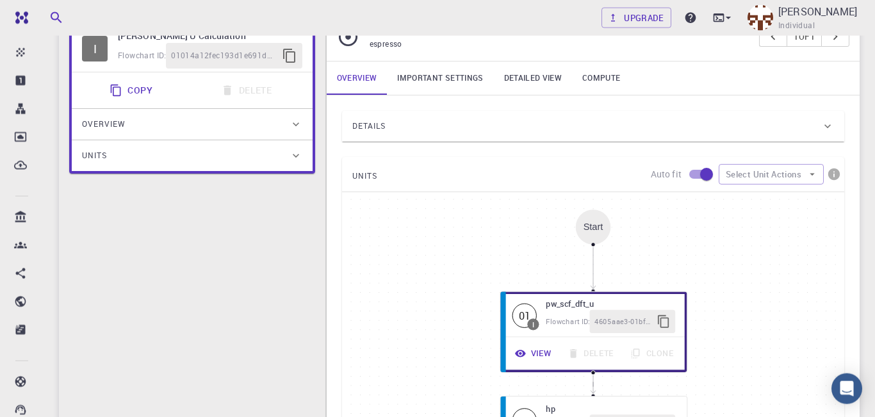
scroll to position [108, 0]
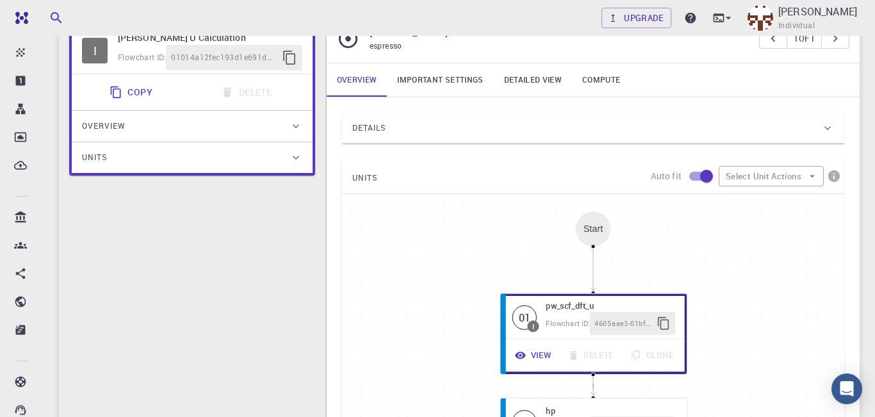
click at [820, 130] on div "Details" at bounding box center [586, 128] width 469 height 21
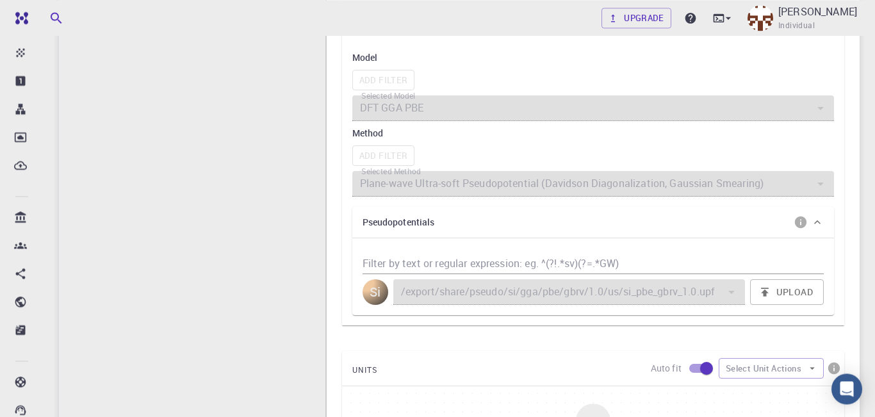
scroll to position [429, 0]
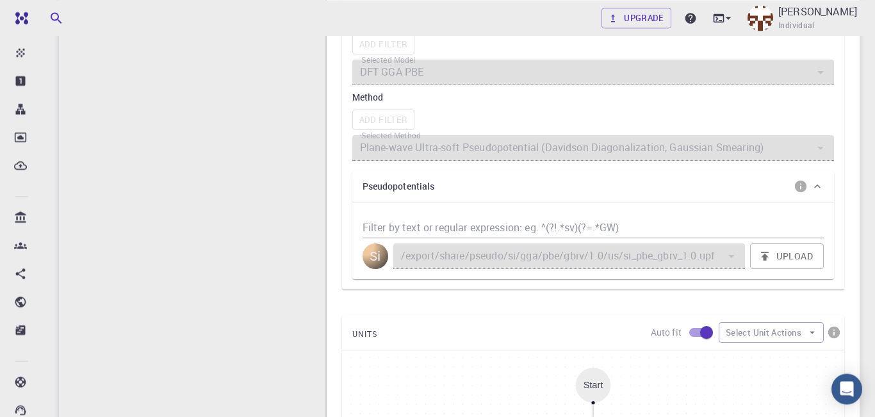
click at [735, 257] on div at bounding box center [731, 256] width 17 height 18
click at [736, 265] on div at bounding box center [731, 256] width 17 height 18
click at [819, 193] on icon at bounding box center [817, 186] width 13 height 13
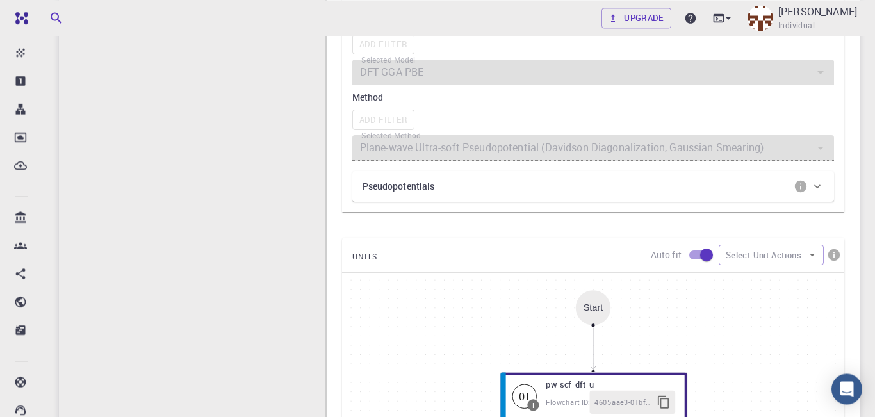
click at [819, 193] on icon at bounding box center [817, 186] width 13 height 13
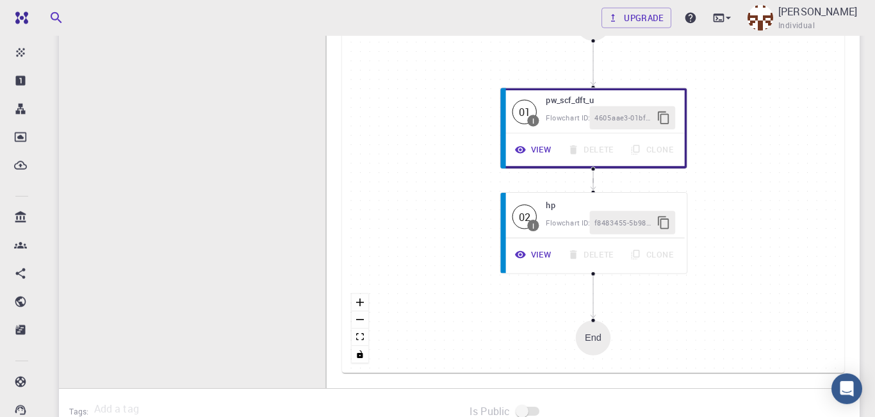
scroll to position [792, 0]
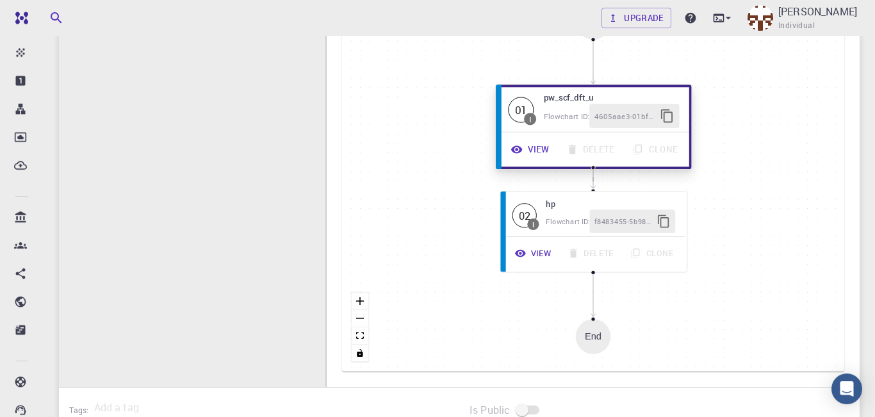
click at [532, 154] on button "View" at bounding box center [530, 149] width 55 height 24
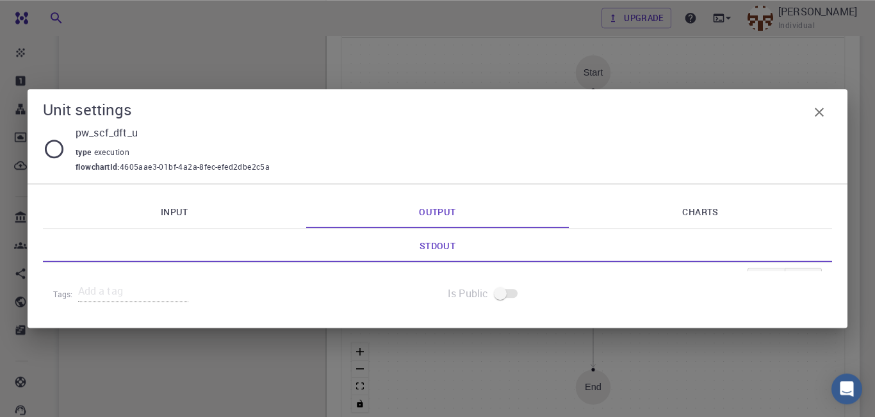
scroll to position [734, 0]
click at [819, 111] on icon "button" at bounding box center [819, 112] width 9 height 9
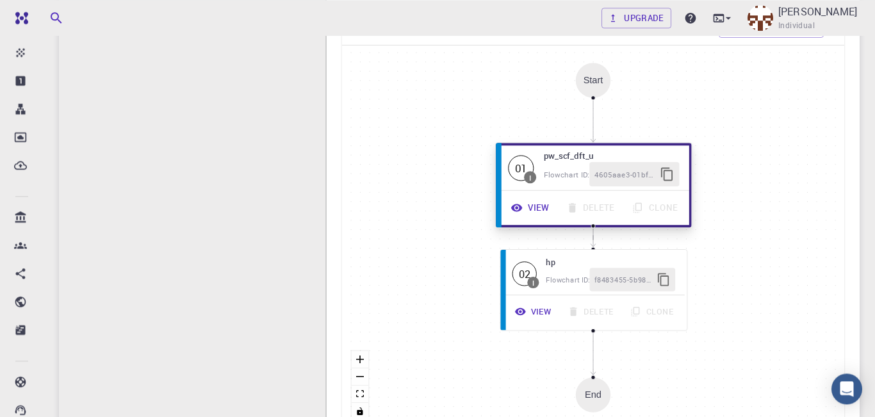
click at [556, 160] on h6 "pw_scf_dft_u" at bounding box center [611, 155] width 136 height 13
click at [529, 213] on button "View" at bounding box center [530, 207] width 55 height 24
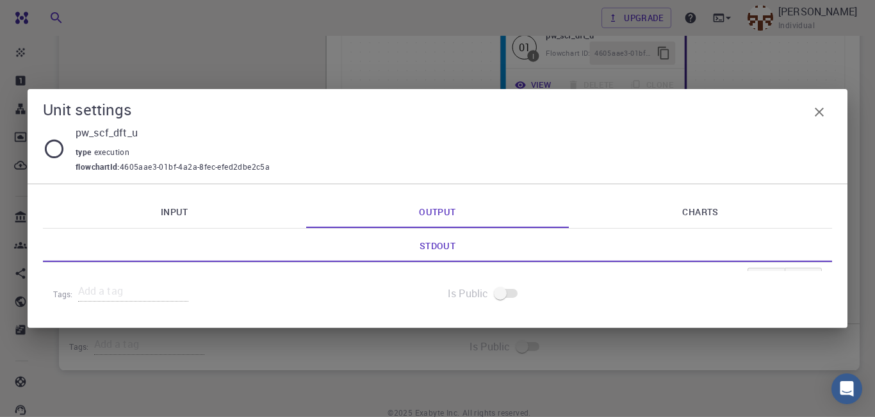
scroll to position [860, 0]
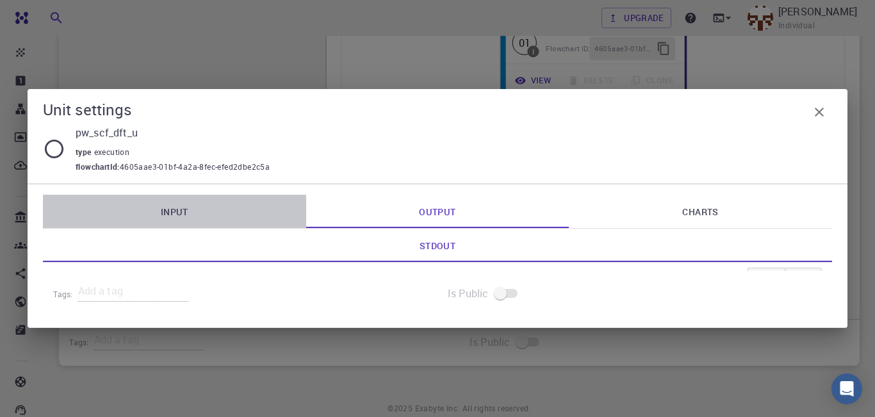
click at [232, 206] on link "Input" at bounding box center [174, 211] width 263 height 33
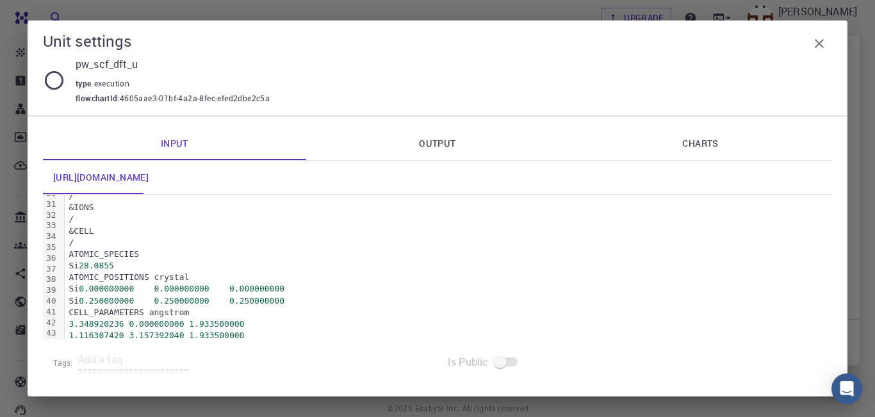
scroll to position [336, 0]
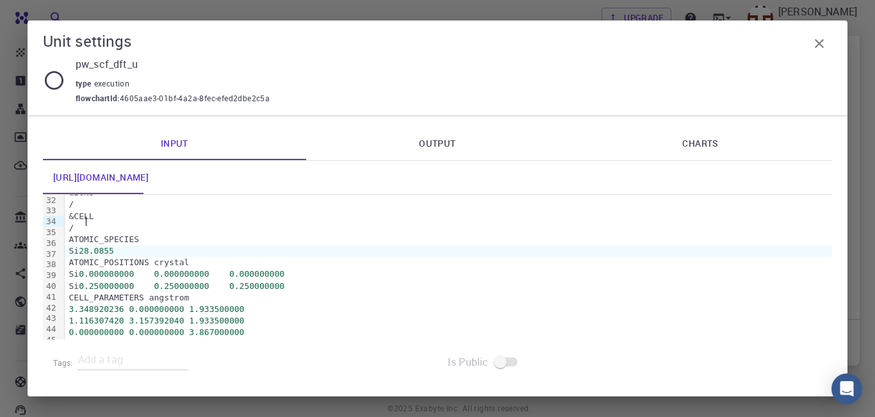
click at [88, 246] on span "28.0855" at bounding box center [96, 251] width 35 height 10
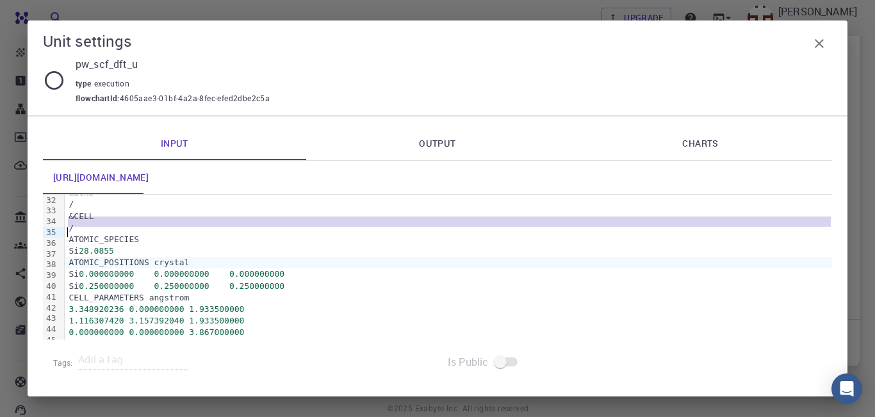
click at [88, 246] on span "28.0855" at bounding box center [96, 251] width 35 height 10
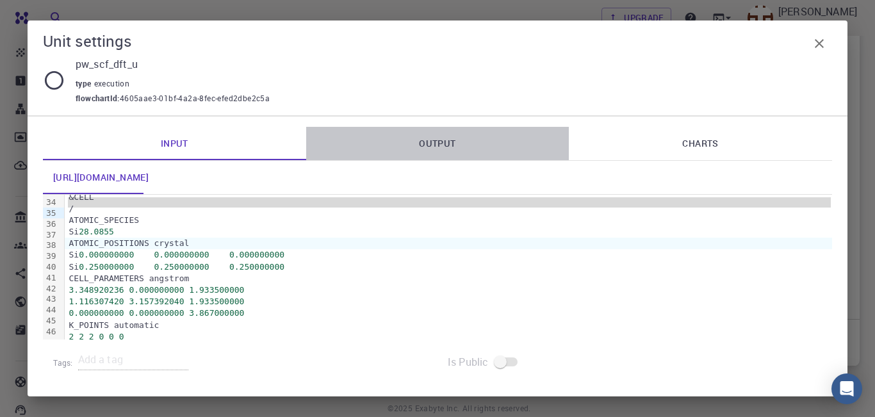
click at [444, 152] on link "Output" at bounding box center [437, 143] width 263 height 33
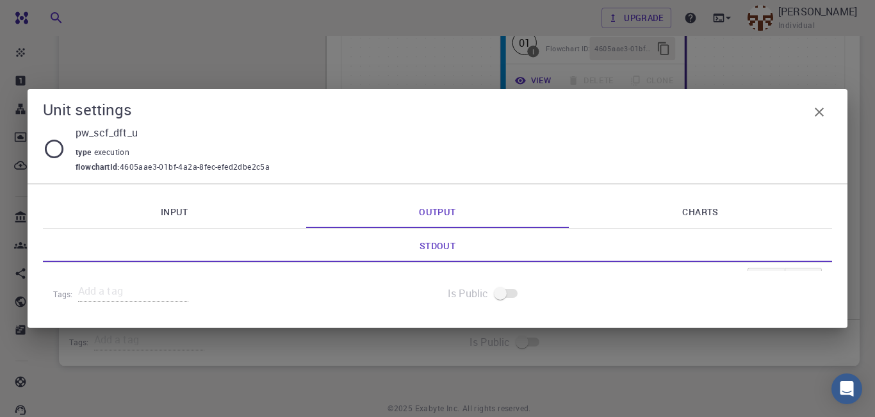
click at [708, 209] on link "Charts" at bounding box center [700, 211] width 263 height 33
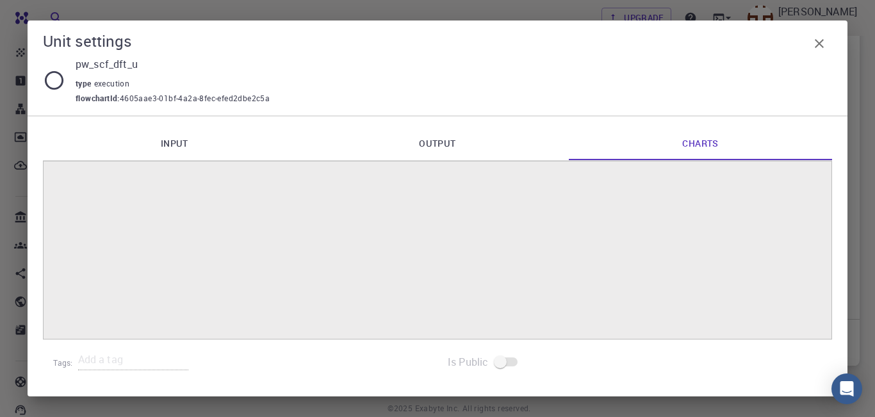
scroll to position [921, 0]
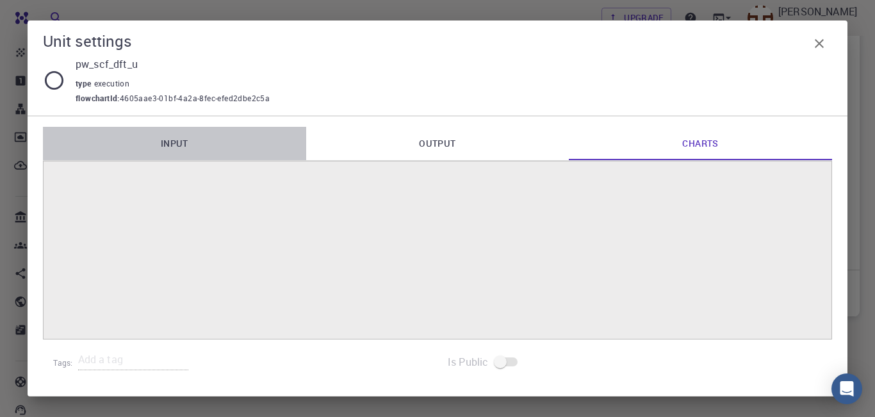
click at [179, 140] on link "Input" at bounding box center [174, 143] width 263 height 33
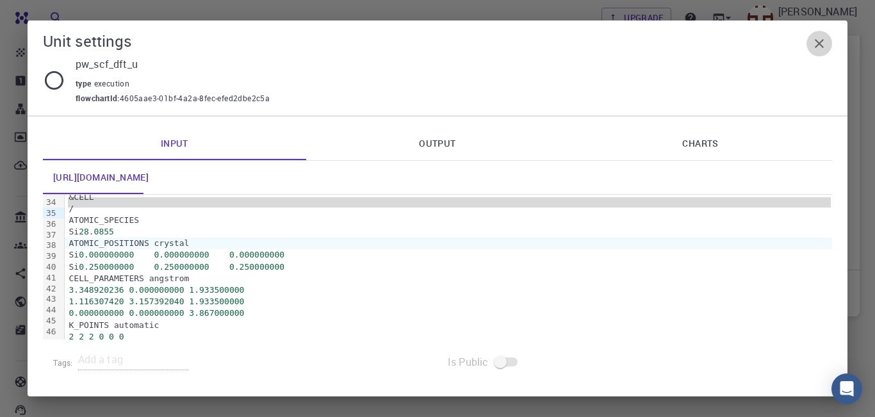
click at [819, 47] on icon "button" at bounding box center [819, 43] width 15 height 15
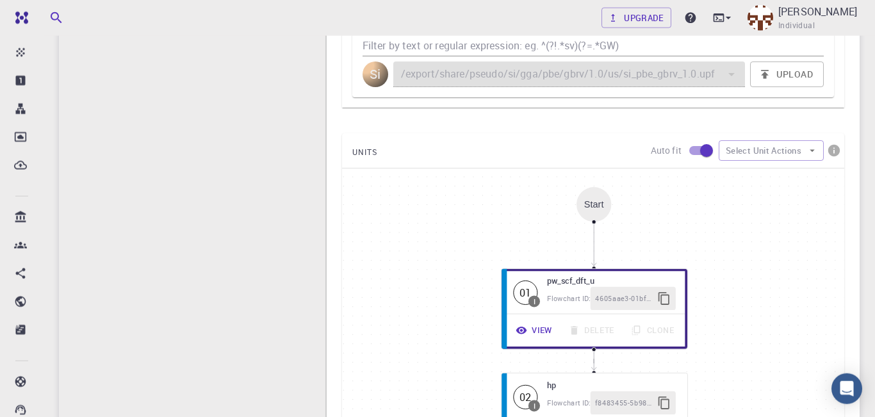
scroll to position [586, 0]
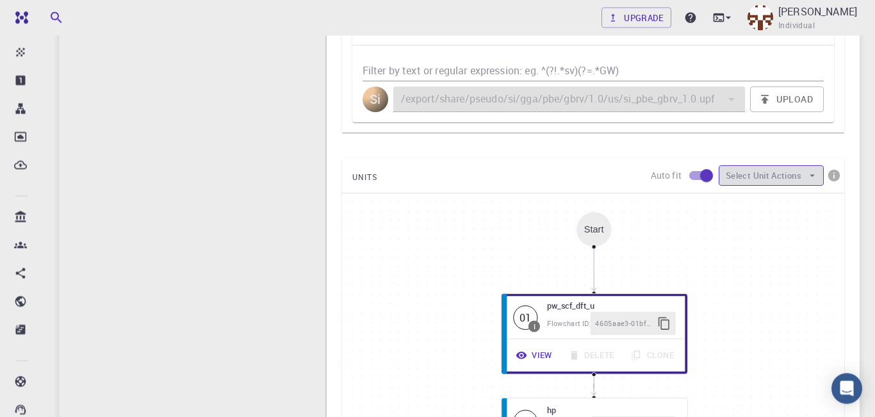
click at [812, 176] on icon "button" at bounding box center [813, 176] width 12 height 12
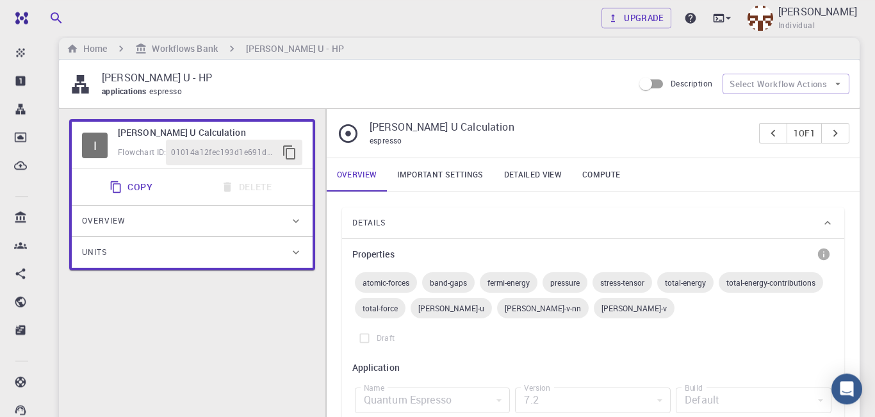
scroll to position [0, 0]
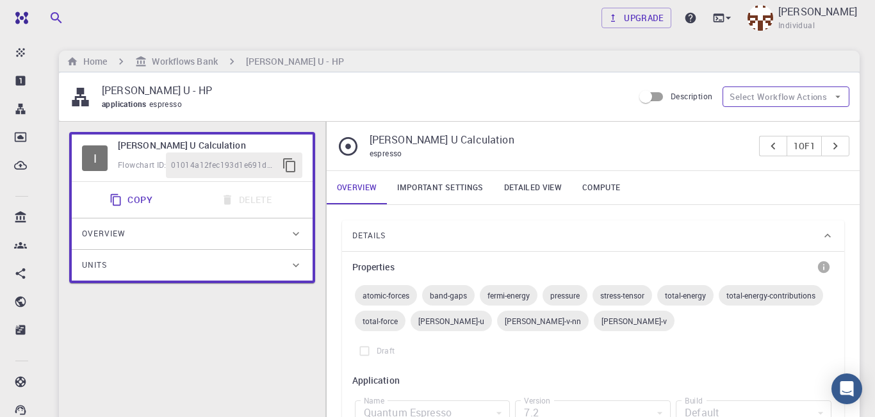
click at [841, 96] on icon "button" at bounding box center [838, 97] width 12 height 12
click at [796, 122] on span "Copy To My Account" at bounding box center [798, 123] width 83 height 13
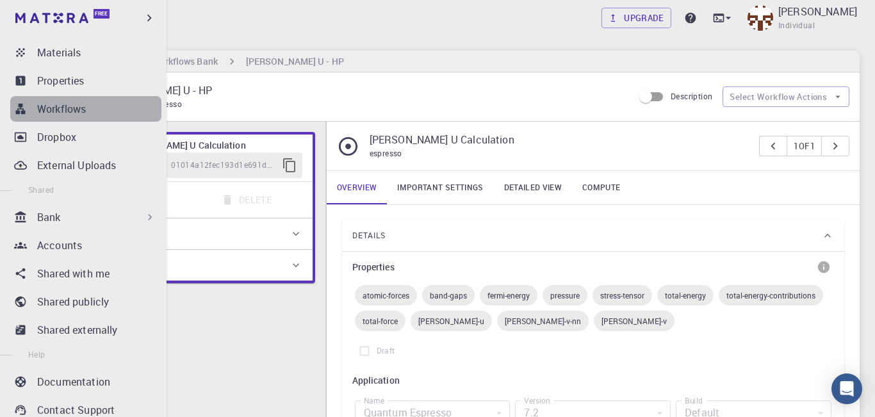
click at [56, 104] on p "Workflows" at bounding box center [61, 108] width 49 height 15
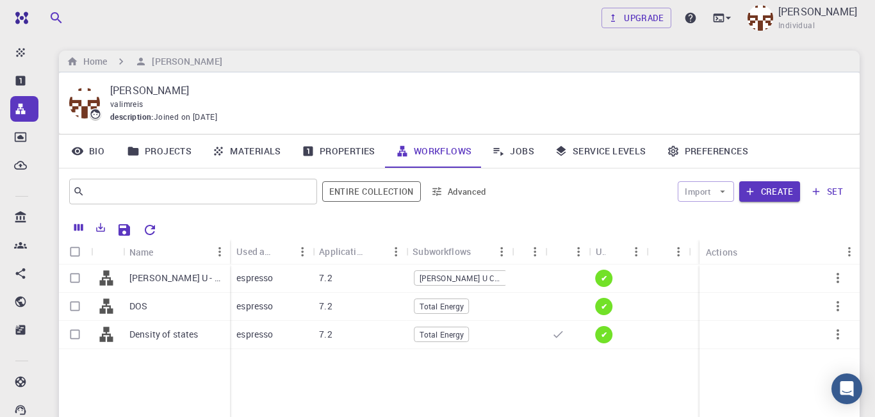
click at [403, 83] on div "[PERSON_NAME] valimreis description : Joined on [DATE]" at bounding box center [459, 103] width 801 height 62
click at [158, 280] on p "[PERSON_NAME] U - HP (clone)" at bounding box center [176, 278] width 94 height 13
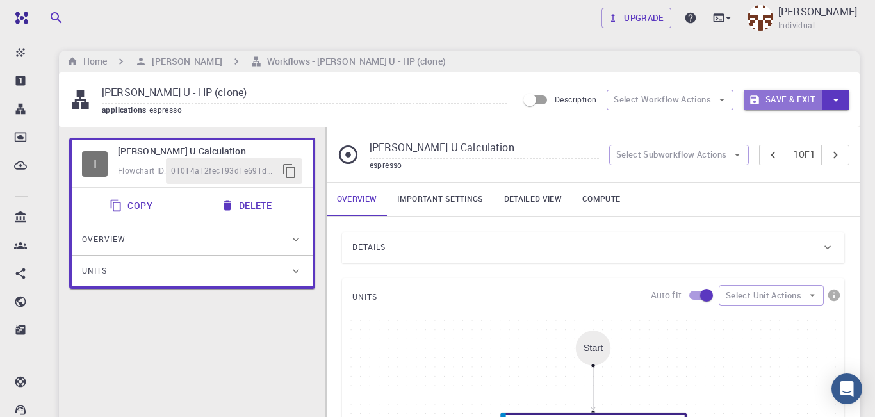
click at [782, 101] on button "Save & Exit" at bounding box center [783, 100] width 79 height 21
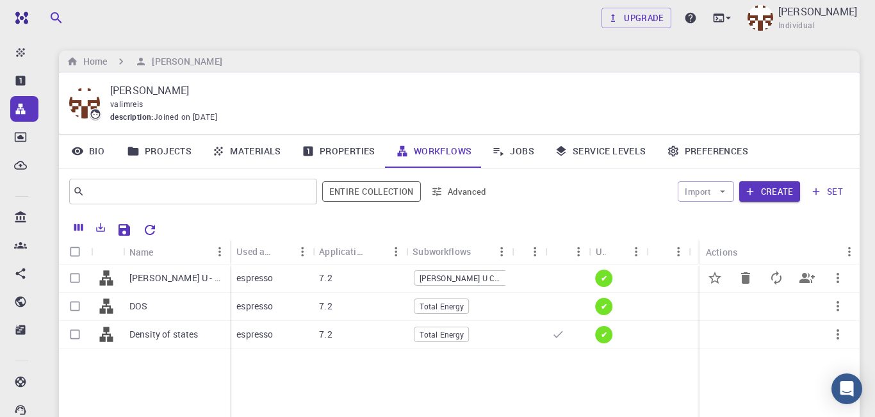
click at [72, 287] on input "Select row" at bounding box center [75, 278] width 24 height 24
checkbox input "true"
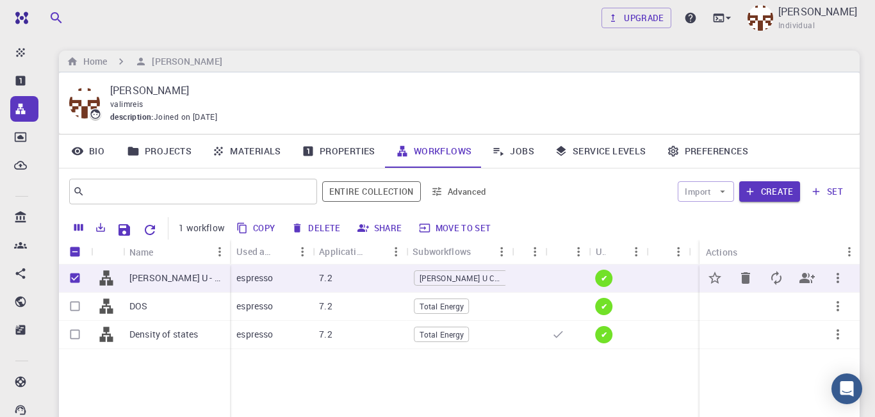
checkbox input "true"
click at [730, 197] on button "Import" at bounding box center [706, 191] width 56 height 21
click at [826, 192] on button "set" at bounding box center [827, 191] width 44 height 21
click at [164, 284] on p "[PERSON_NAME] U - HP (clone)" at bounding box center [176, 278] width 94 height 13
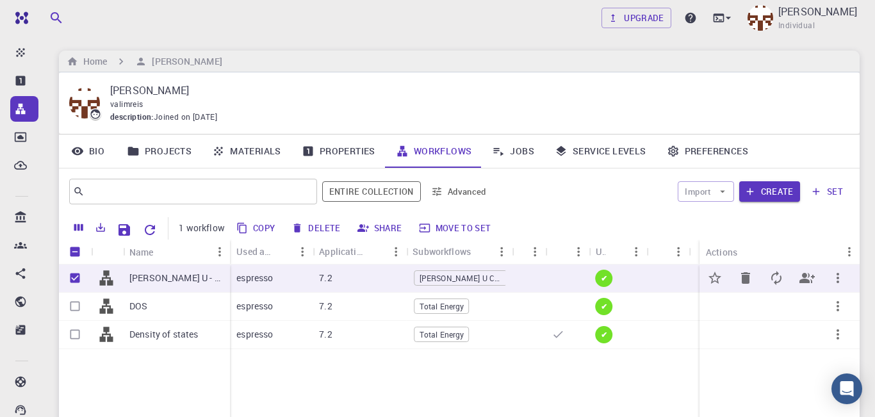
click at [164, 284] on p "[PERSON_NAME] U - HP (clone)" at bounding box center [176, 278] width 94 height 13
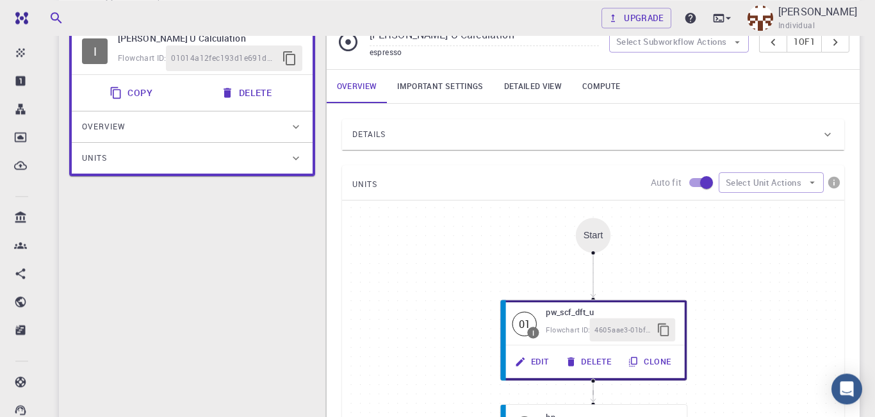
scroll to position [110, 0]
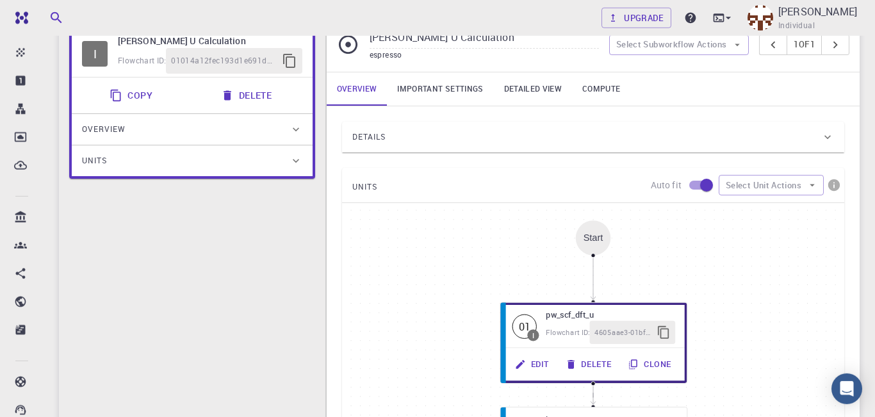
click at [830, 142] on icon at bounding box center [827, 137] width 13 height 13
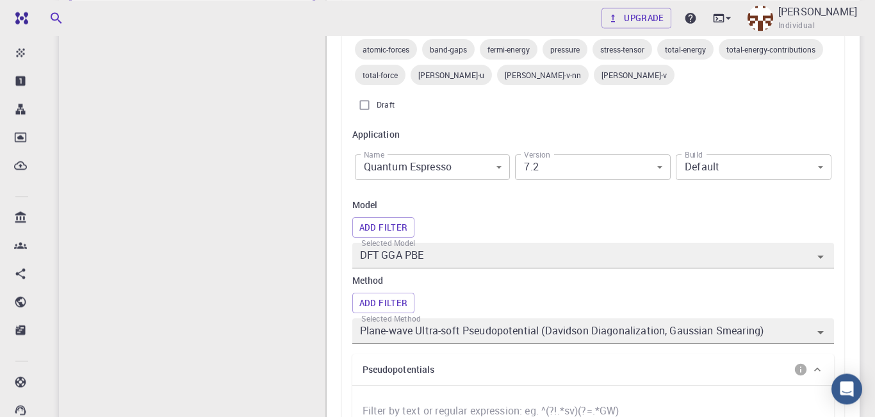
scroll to position [258, 0]
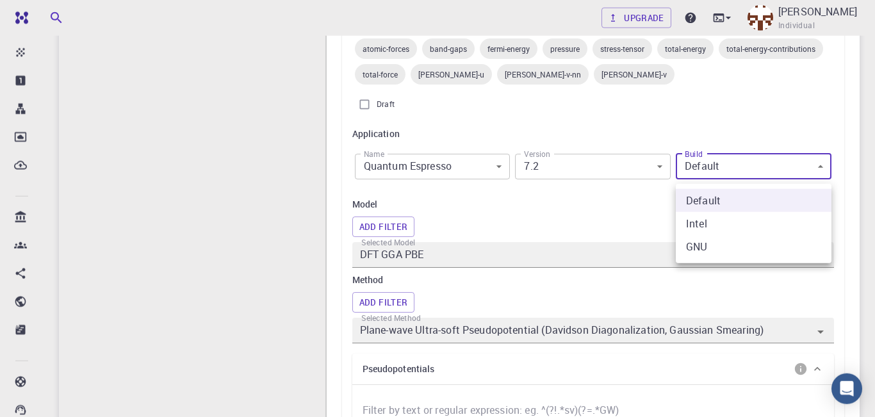
click at [823, 174] on div at bounding box center [437, 208] width 875 height 417
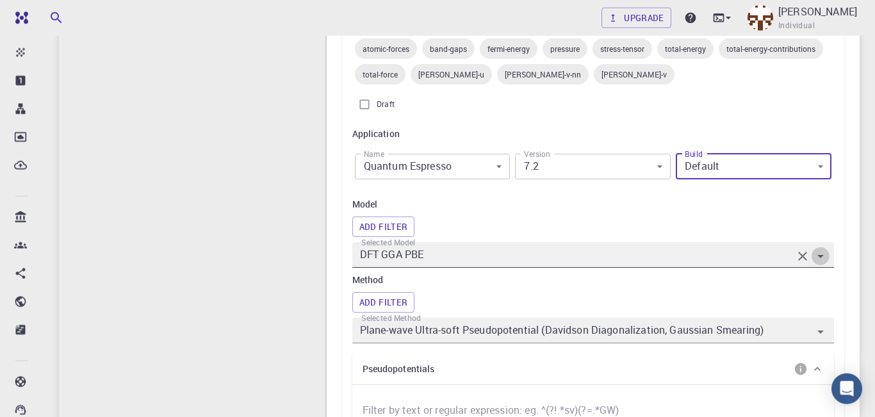
click at [824, 263] on icon "Open" at bounding box center [820, 256] width 15 height 15
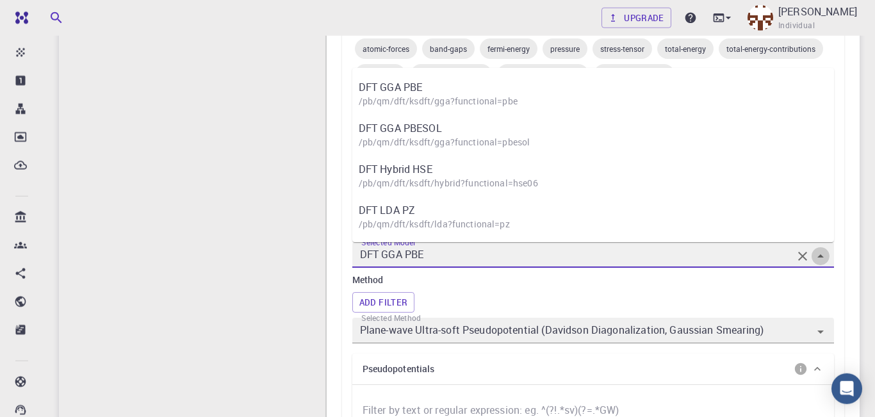
click at [824, 263] on icon "Close" at bounding box center [820, 256] width 15 height 15
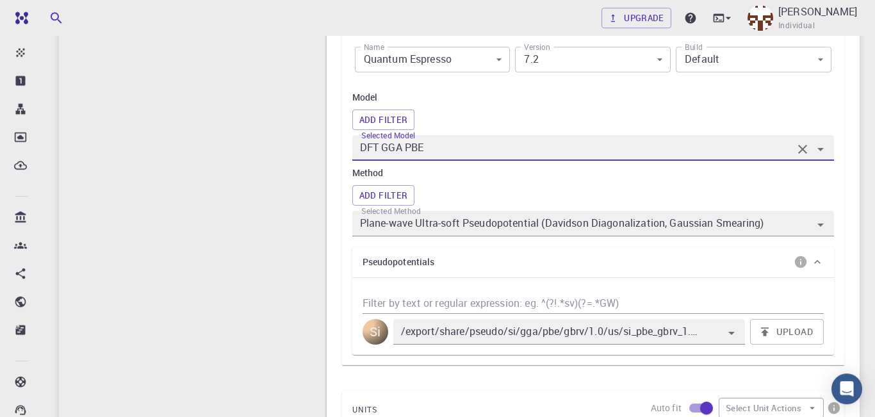
scroll to position [349, 0]
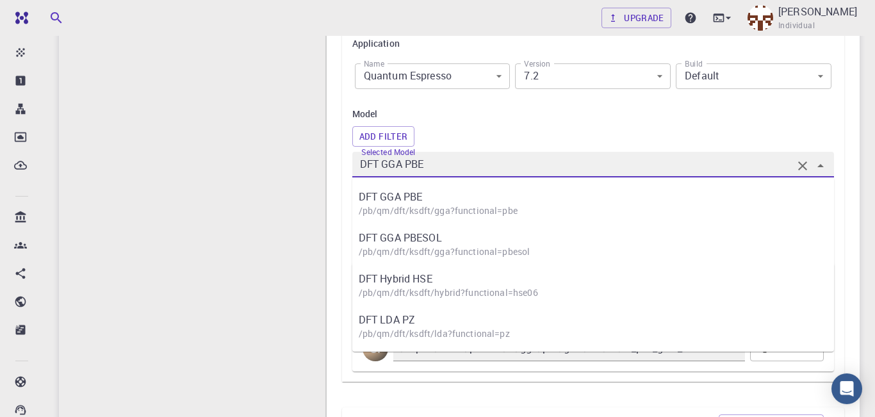
click at [573, 113] on h6 "Model" at bounding box center [593, 114] width 482 height 14
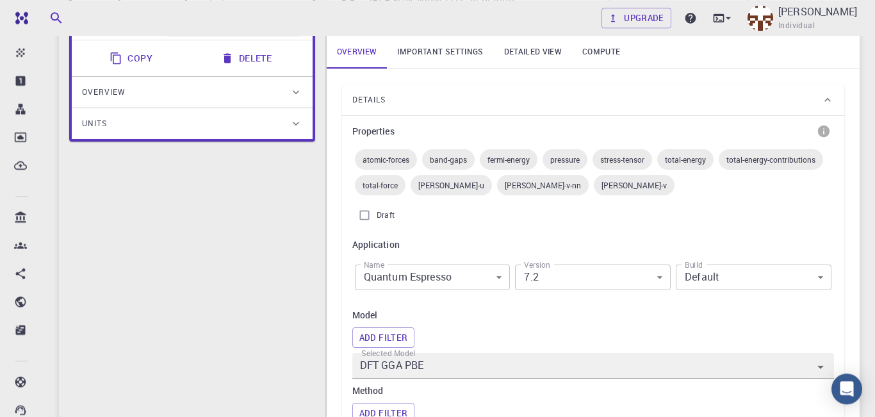
scroll to position [284, 0]
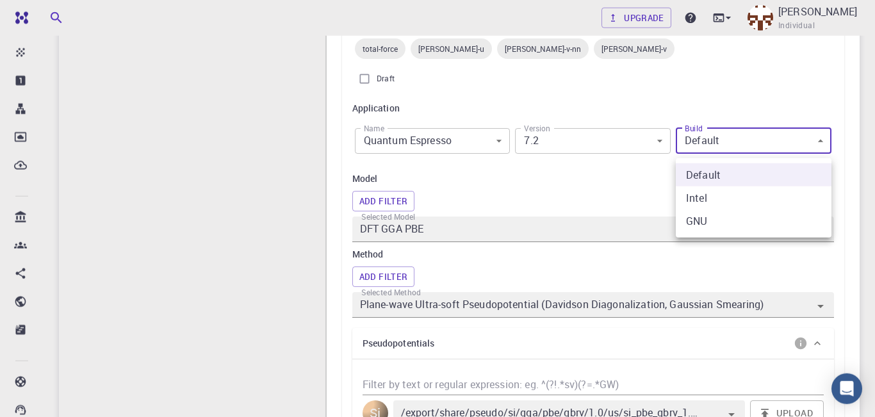
click at [769, 150] on body "Free Dashboard Create New Job New Material Create Material Upload File Import f…" at bounding box center [437, 402] width 875 height 1372
click at [769, 150] on div at bounding box center [437, 208] width 875 height 417
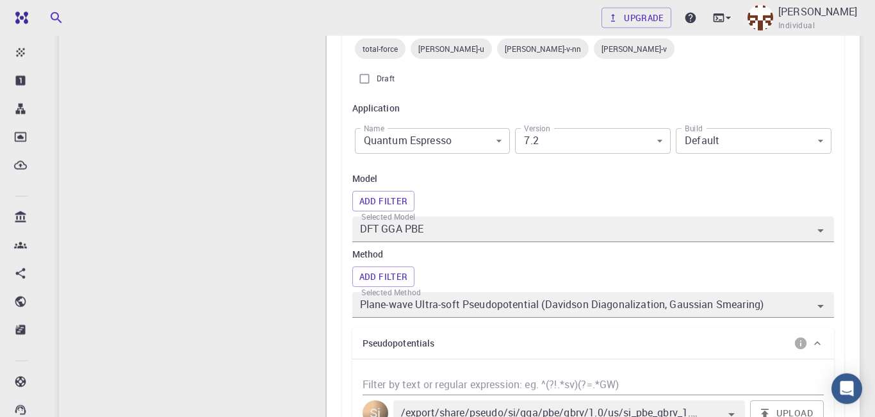
click at [714, 209] on div "Add Filter" at bounding box center [593, 201] width 482 height 21
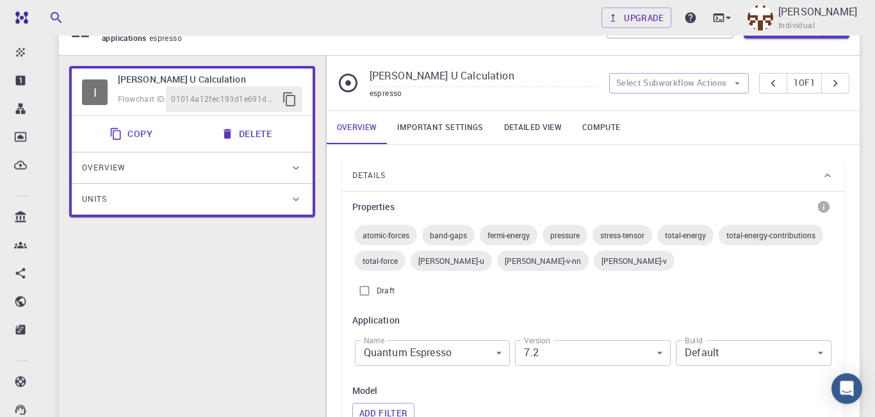
scroll to position [70, 0]
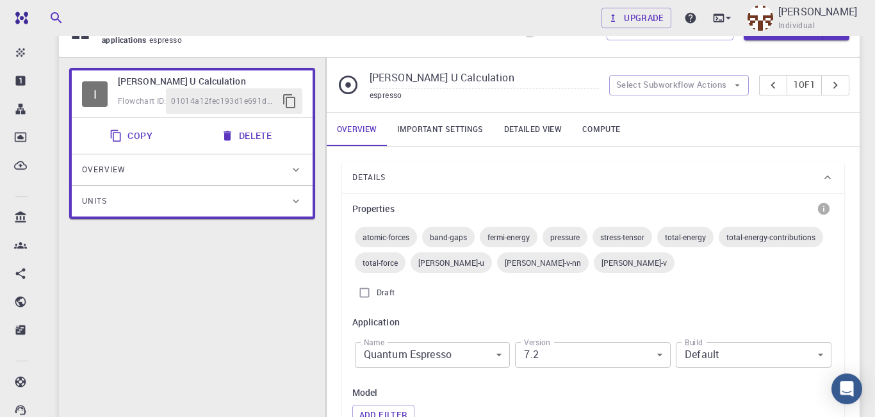
click at [830, 184] on icon at bounding box center [827, 177] width 13 height 13
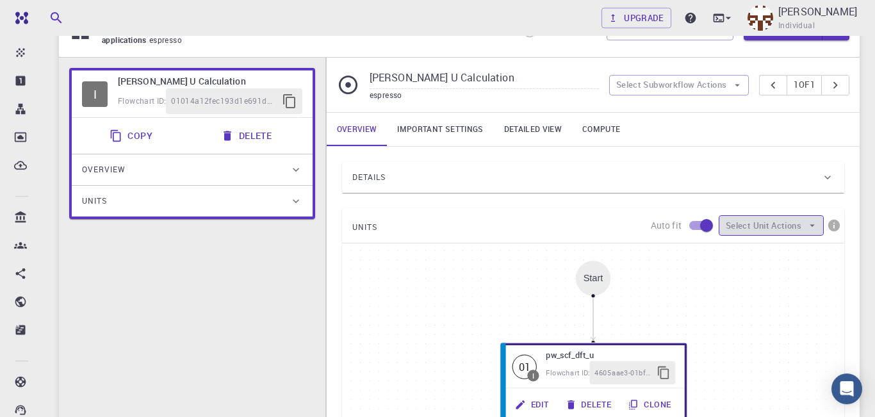
click at [814, 227] on icon "button" at bounding box center [812, 225] width 5 height 3
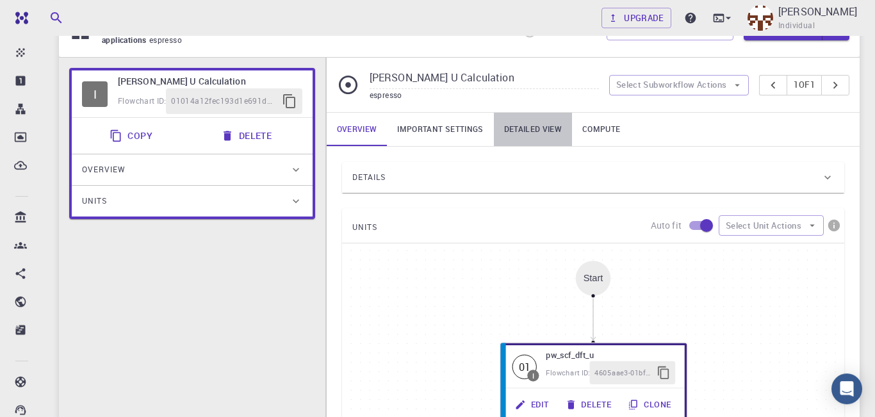
click at [534, 132] on link "Detailed view" at bounding box center [533, 129] width 78 height 33
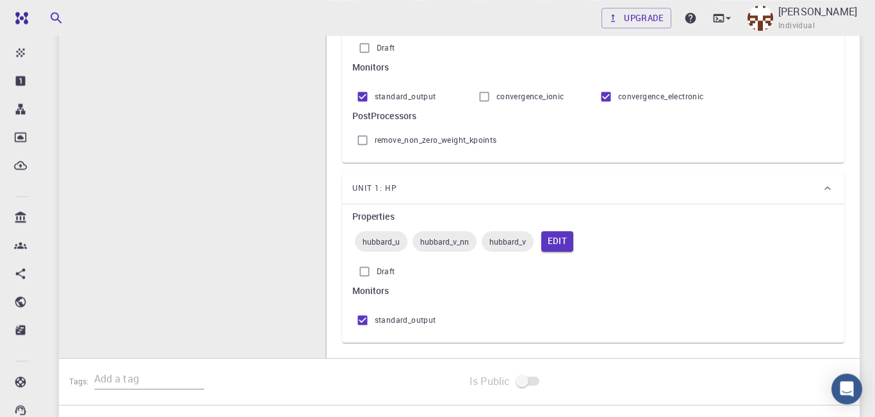
scroll to position [26, 0]
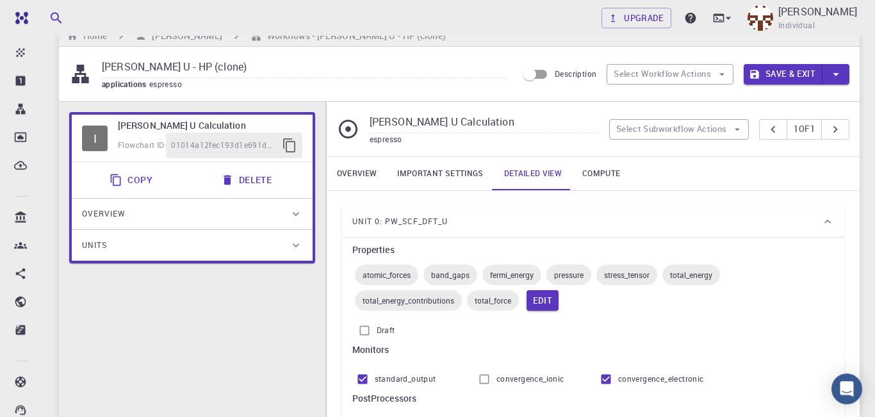
click at [596, 177] on link "Compute" at bounding box center [601, 173] width 58 height 33
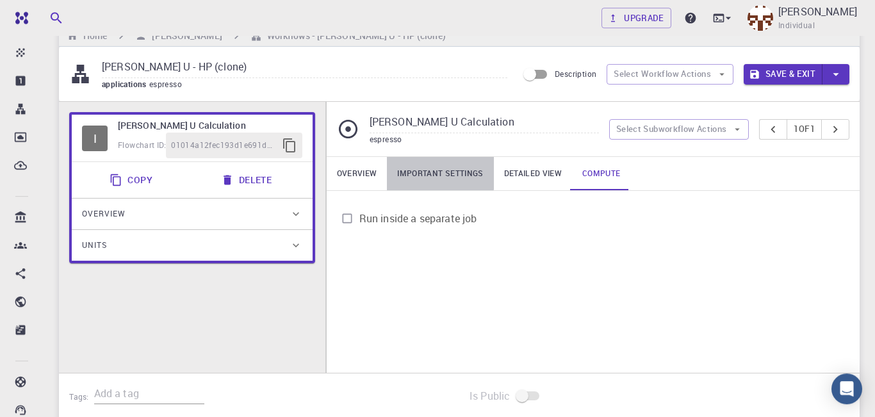
click at [415, 171] on link "Important settings" at bounding box center [440, 173] width 106 height 33
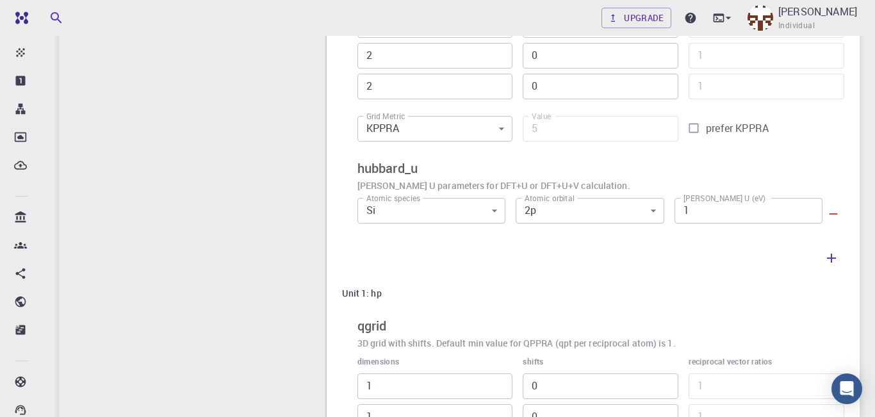
scroll to position [440, 0]
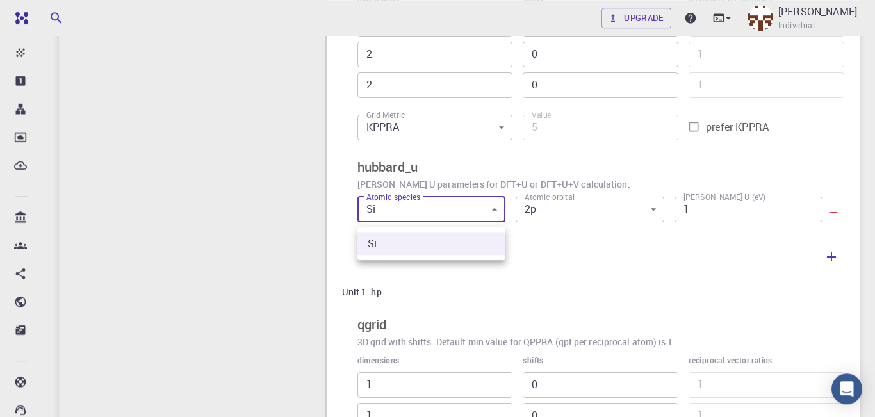
click at [499, 212] on body "Free Dashboard Create New Job New Material Create Material Upload File Import f…" at bounding box center [437, 137] width 875 height 1154
click at [499, 212] on div at bounding box center [437, 208] width 875 height 417
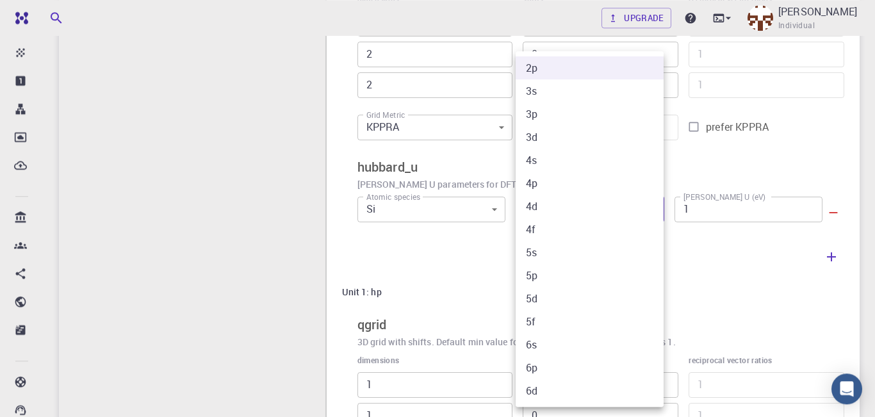
click at [657, 211] on body "Free Dashboard Create New Job New Material Create Material Upload File Import f…" at bounding box center [437, 137] width 875 height 1154
click at [232, 189] on div at bounding box center [437, 208] width 875 height 417
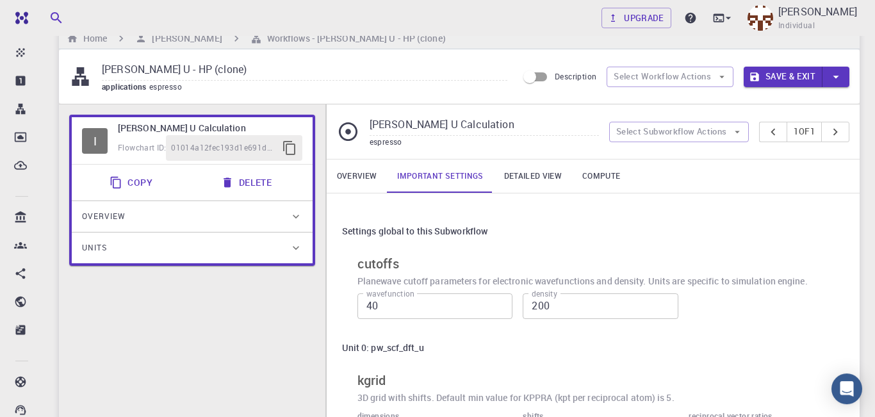
scroll to position [17, 0]
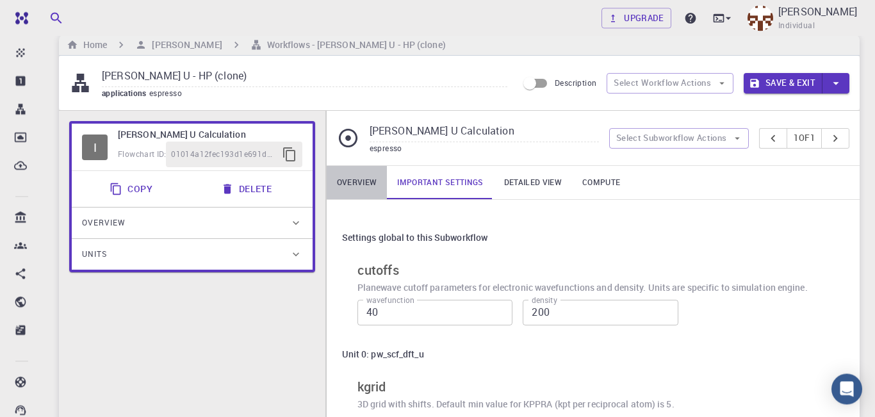
click at [367, 190] on link "Overview" at bounding box center [357, 182] width 61 height 33
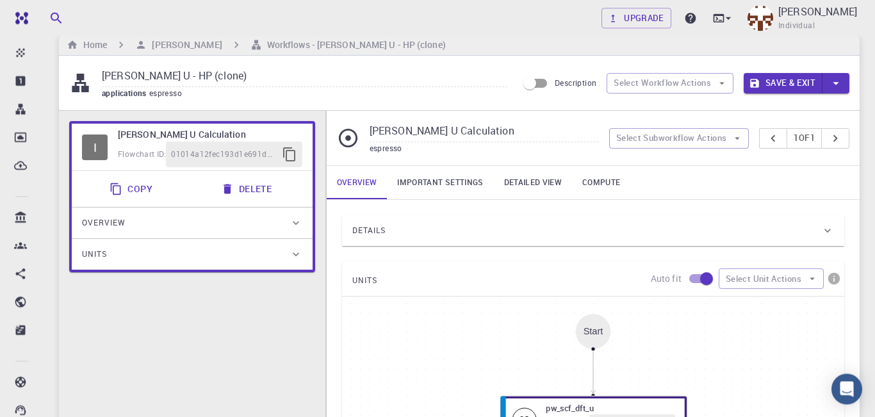
click at [836, 238] on div "Details" at bounding box center [593, 230] width 502 height 31
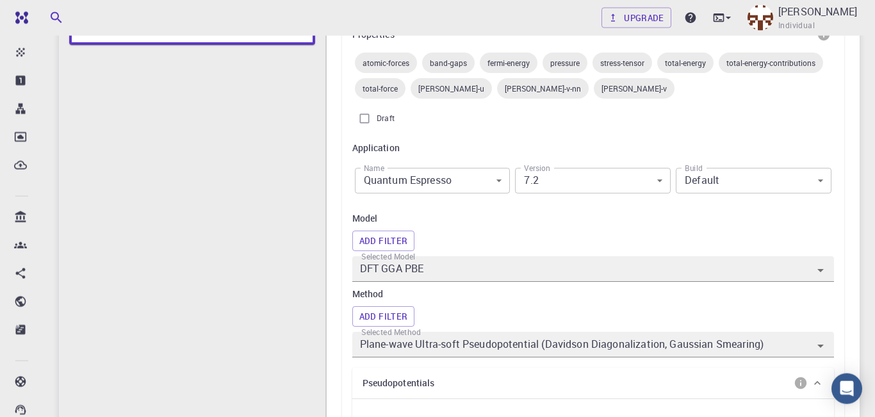
scroll to position [245, 0]
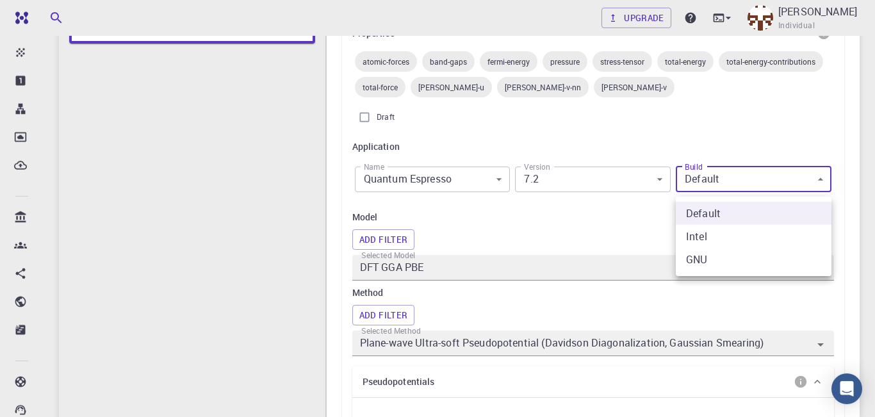
click at [819, 180] on div at bounding box center [437, 208] width 875 height 417
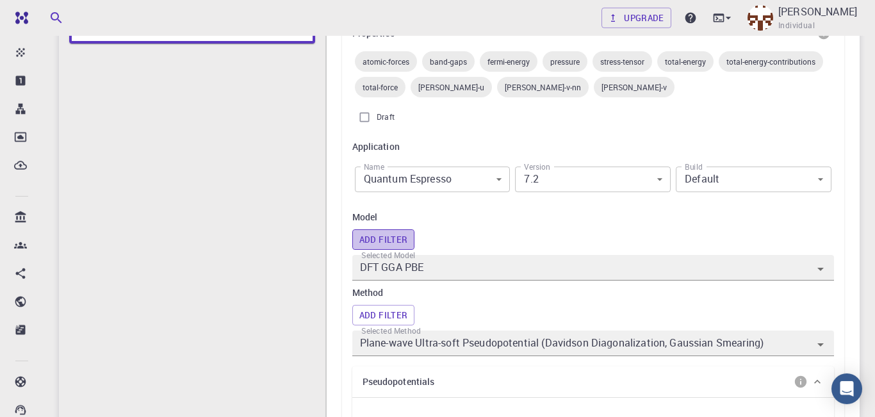
click at [379, 243] on button "Add Filter" at bounding box center [383, 239] width 63 height 21
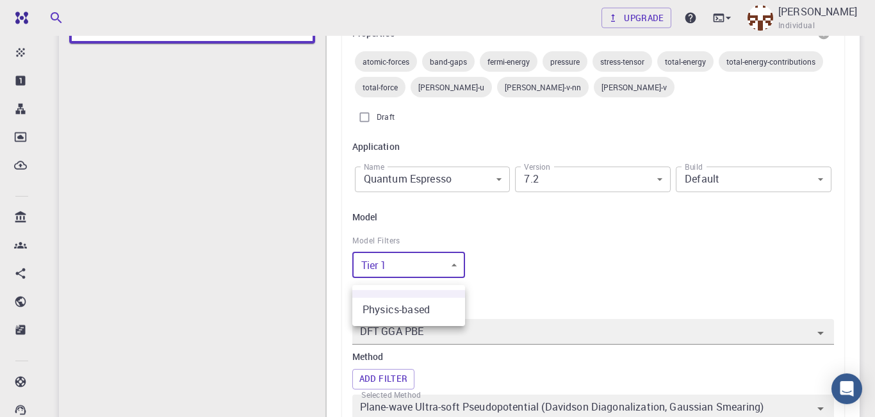
click at [450, 267] on div at bounding box center [437, 208] width 875 height 417
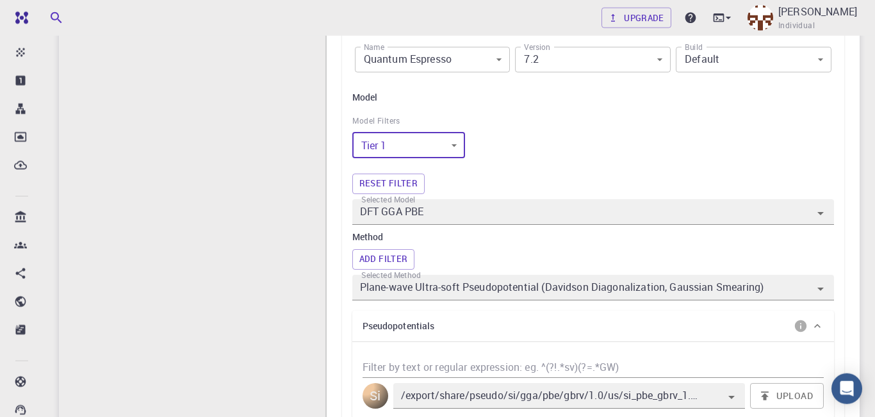
scroll to position [366, 0]
click at [822, 220] on icon "Open" at bounding box center [820, 211] width 15 height 15
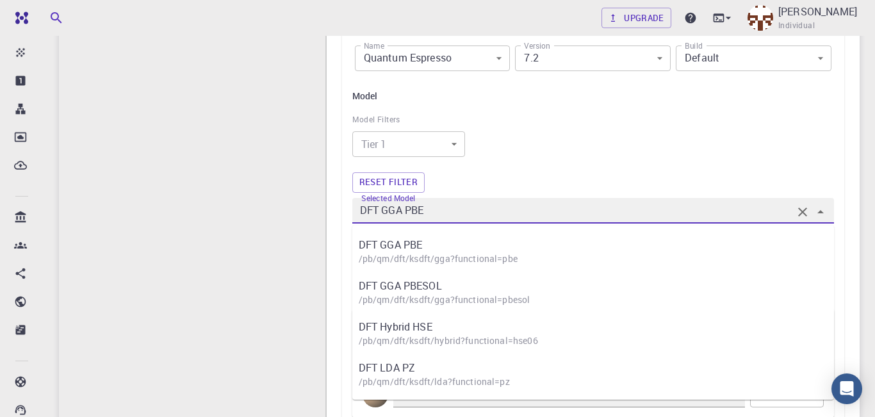
click at [822, 220] on icon "Close" at bounding box center [820, 211] width 15 height 15
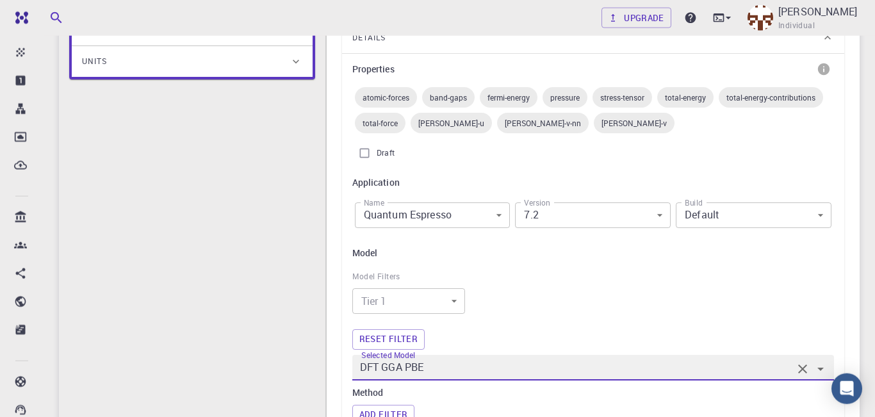
scroll to position [218, 0]
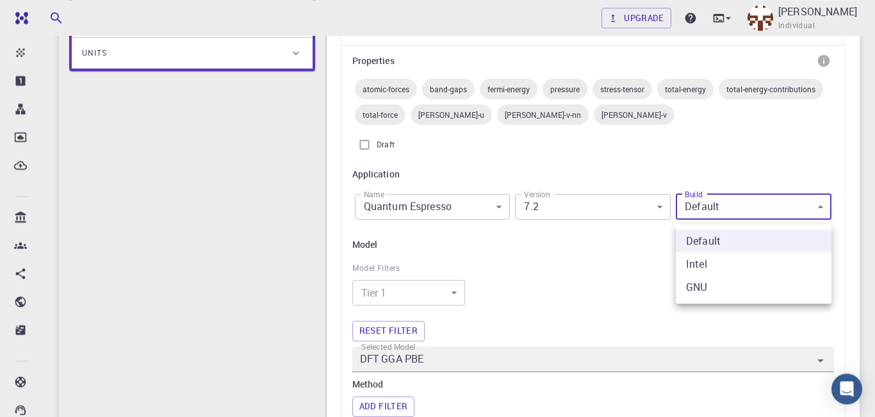
click at [775, 213] on div at bounding box center [437, 208] width 875 height 417
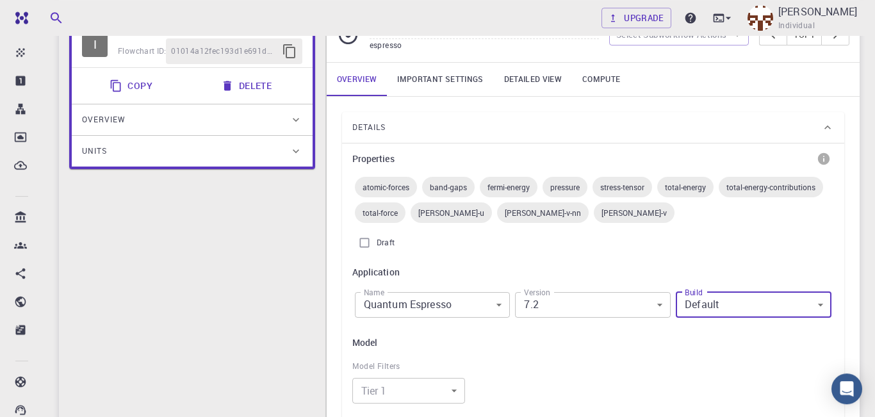
scroll to position [119, 0]
click at [594, 219] on span "[PERSON_NAME]-v" at bounding box center [634, 214] width 81 height 10
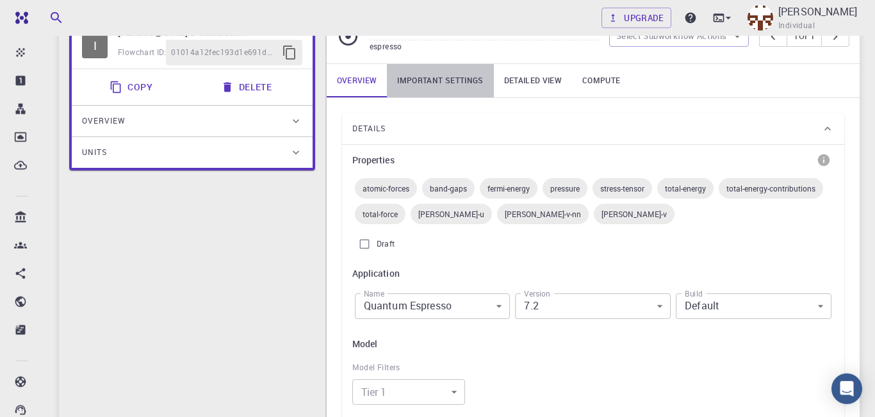
click at [444, 80] on link "Important settings" at bounding box center [440, 80] width 106 height 33
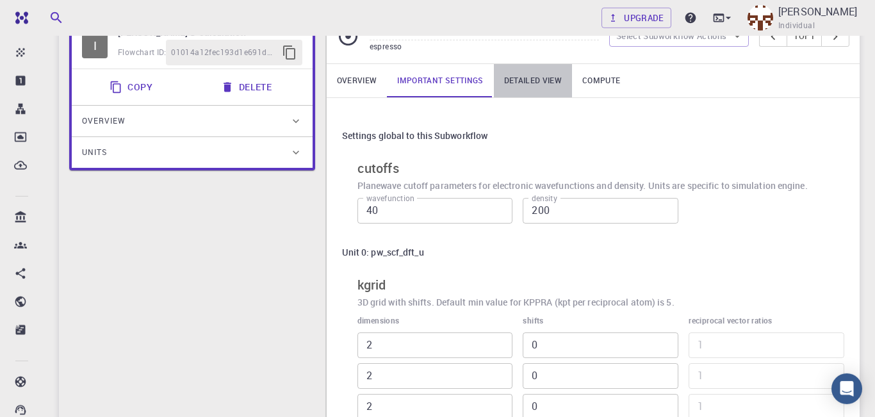
click at [534, 85] on link "Detailed view" at bounding box center [533, 80] width 78 height 33
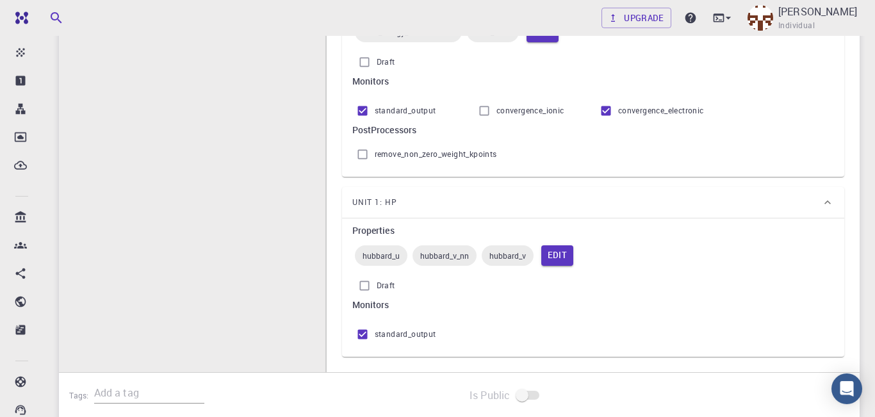
scroll to position [306, 0]
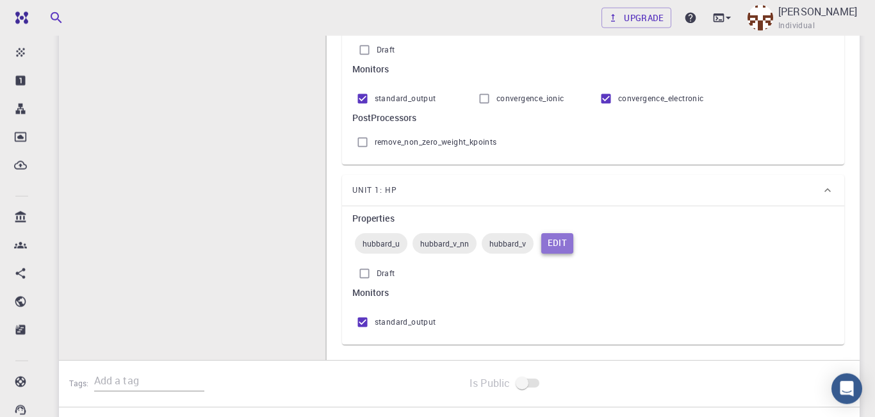
click at [561, 245] on button "Edit" at bounding box center [557, 243] width 33 height 21
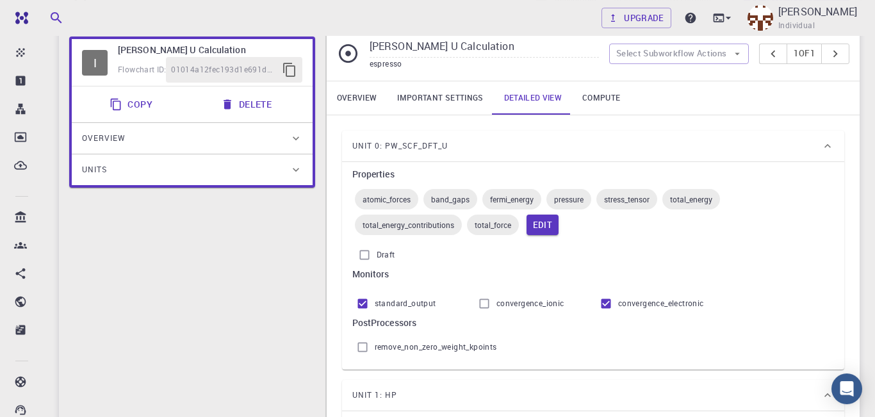
scroll to position [99, 0]
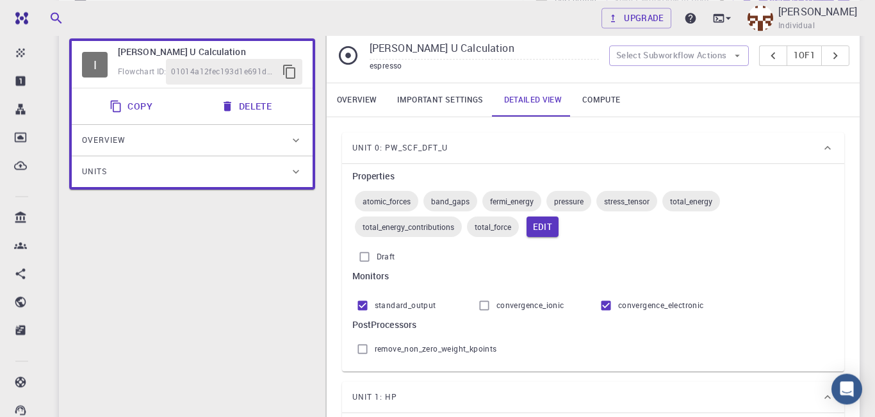
click at [299, 172] on icon at bounding box center [296, 171] width 13 height 13
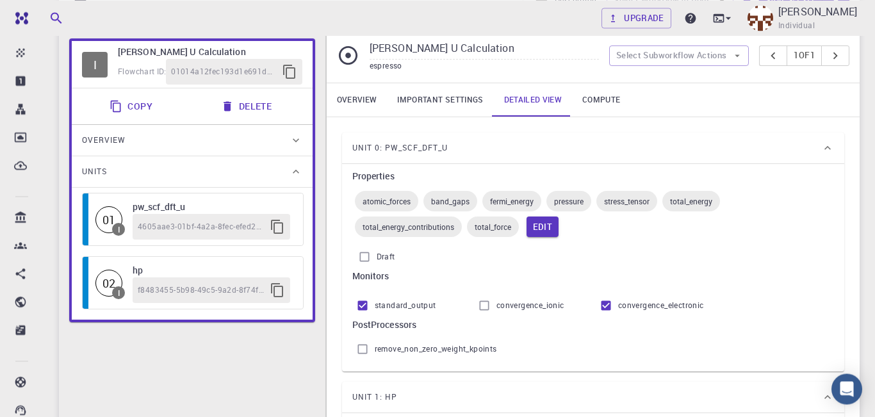
click at [295, 170] on icon at bounding box center [296, 171] width 13 height 13
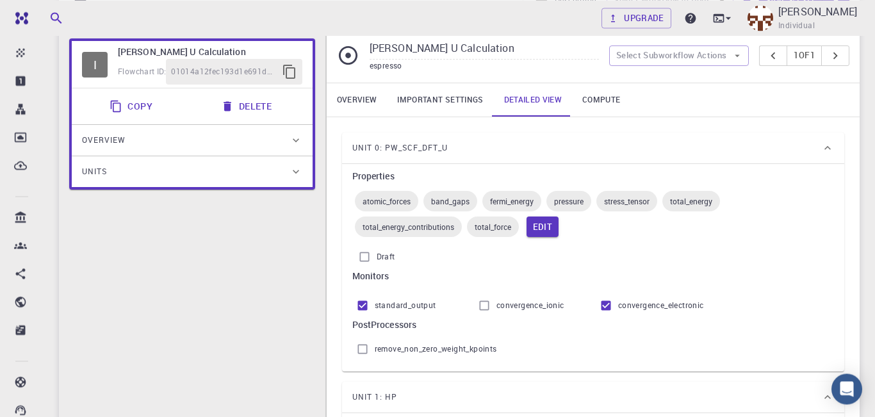
click at [300, 144] on icon at bounding box center [296, 140] width 13 height 13
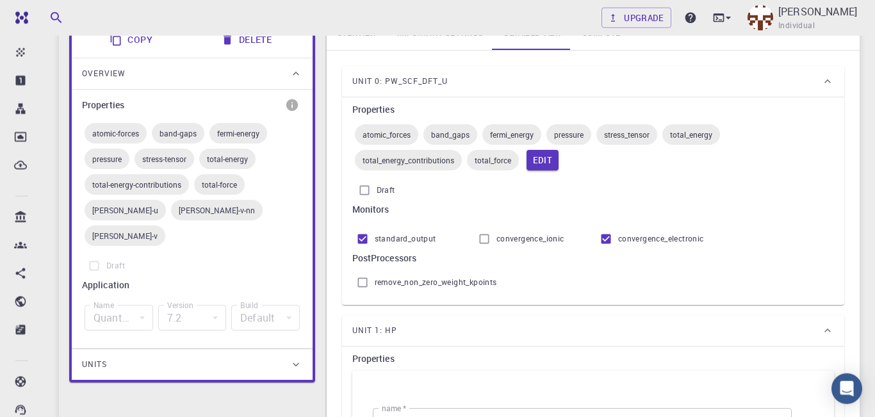
scroll to position [168, 0]
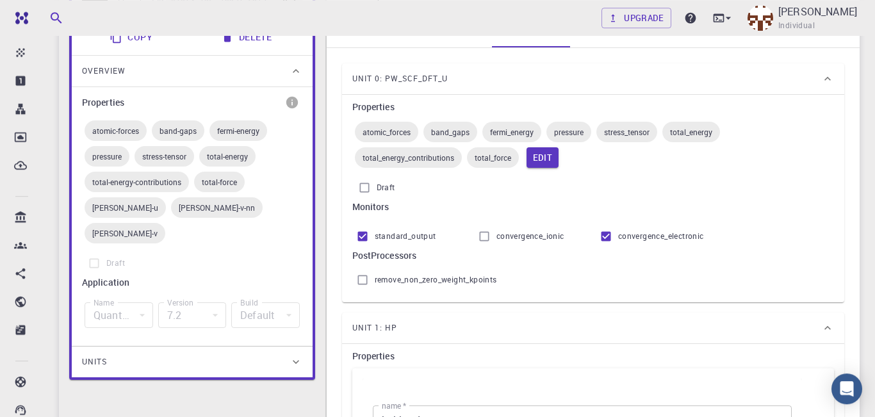
click at [294, 302] on div "Default" at bounding box center [265, 315] width 69 height 26
click at [295, 356] on icon at bounding box center [296, 362] width 13 height 13
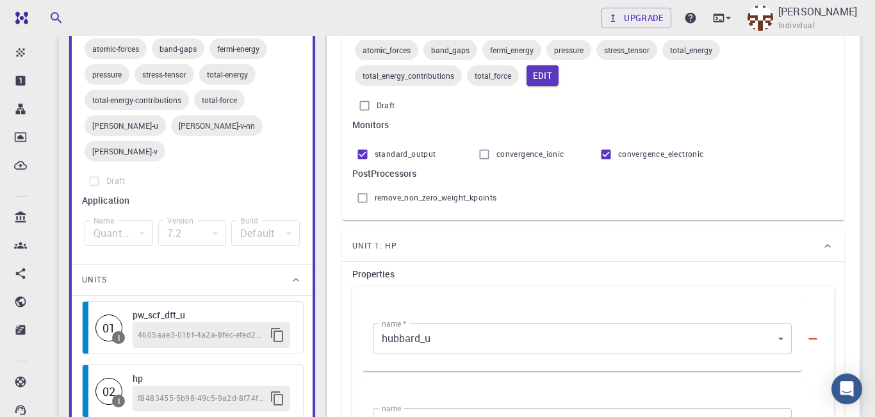
scroll to position [252, 0]
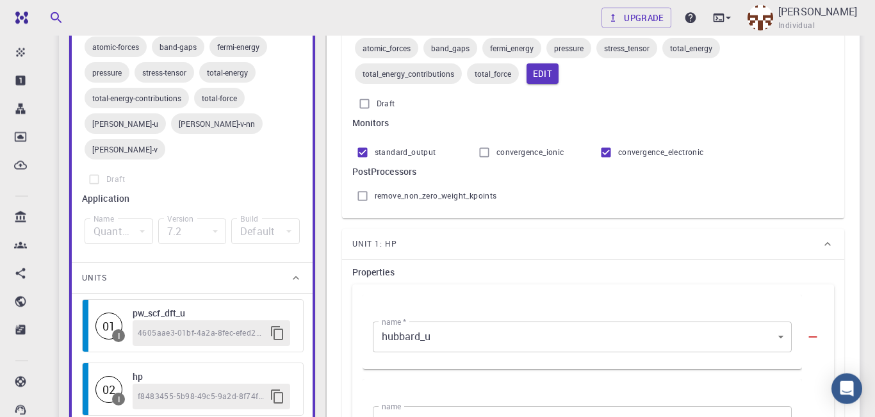
click at [294, 272] on icon at bounding box center [296, 278] width 13 height 13
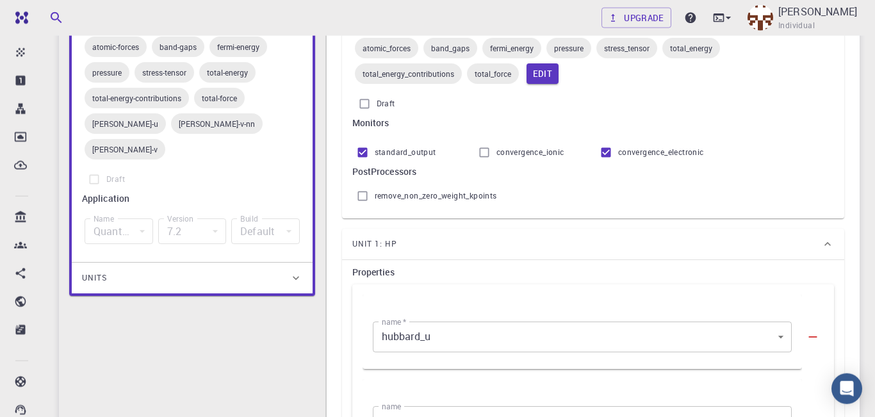
scroll to position [0, 0]
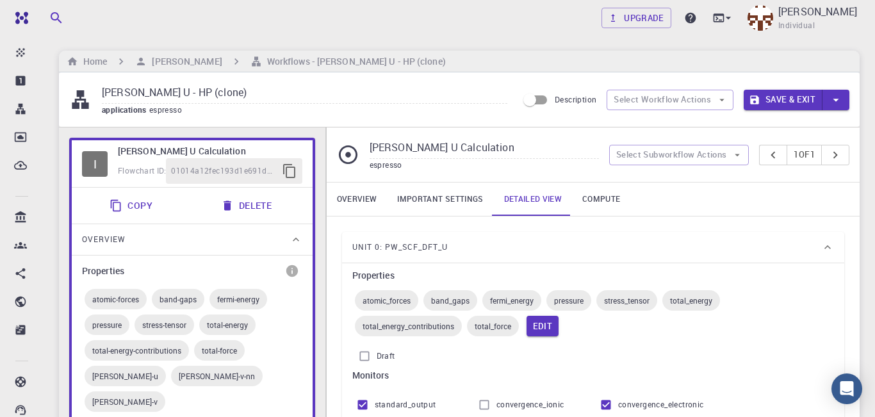
click at [295, 245] on icon at bounding box center [296, 239] width 13 height 13
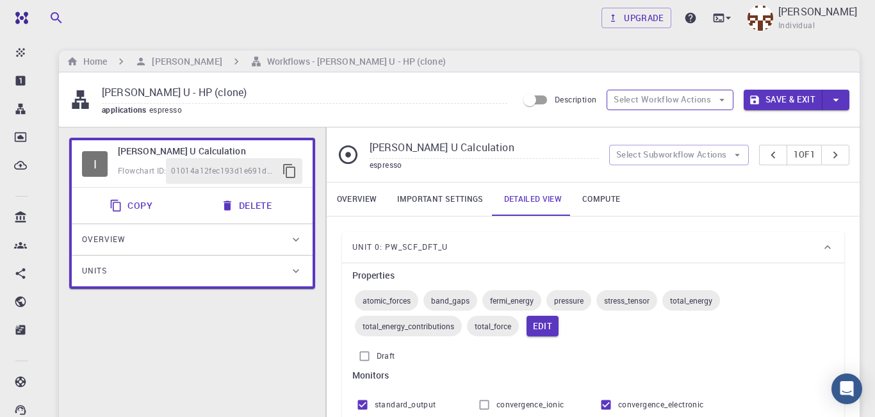
click at [721, 99] on icon "button" at bounding box center [722, 100] width 12 height 12
click at [698, 150] on span "Toggle multi-material" at bounding box center [682, 146] width 83 height 13
click at [738, 161] on icon "button" at bounding box center [738, 155] width 12 height 12
click at [846, 149] on button "pager" at bounding box center [835, 155] width 28 height 21
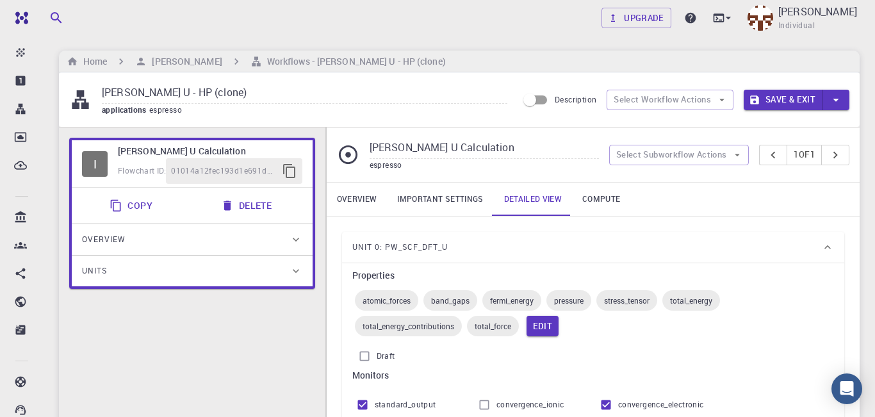
click at [356, 195] on link "Overview" at bounding box center [357, 199] width 61 height 33
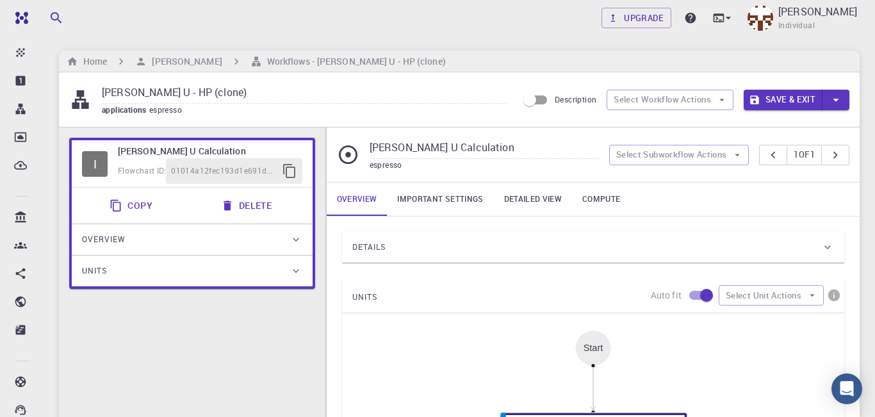
click at [589, 201] on link "Compute" at bounding box center [601, 199] width 58 height 33
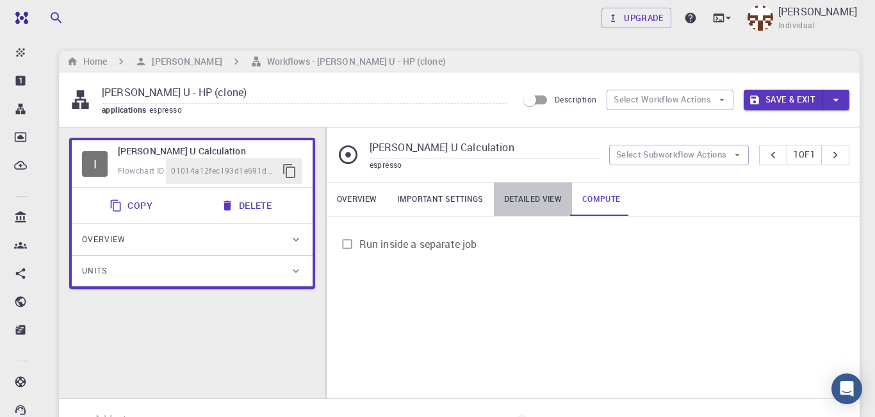
click at [533, 205] on link "Detailed view" at bounding box center [533, 199] width 78 height 33
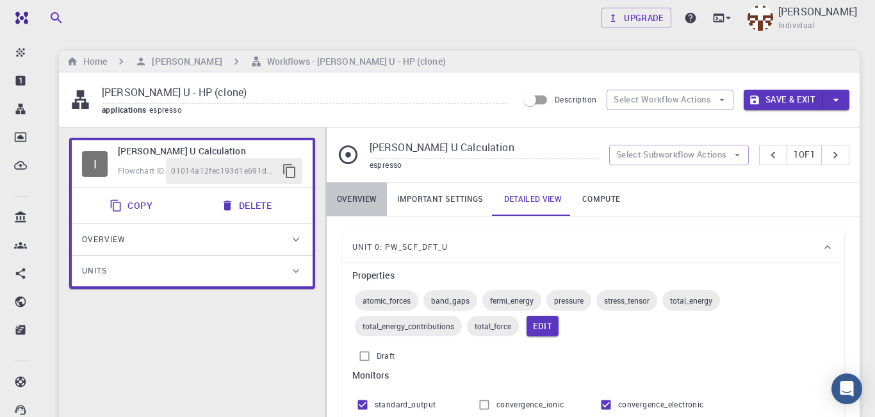
click at [355, 203] on link "Overview" at bounding box center [357, 199] width 61 height 33
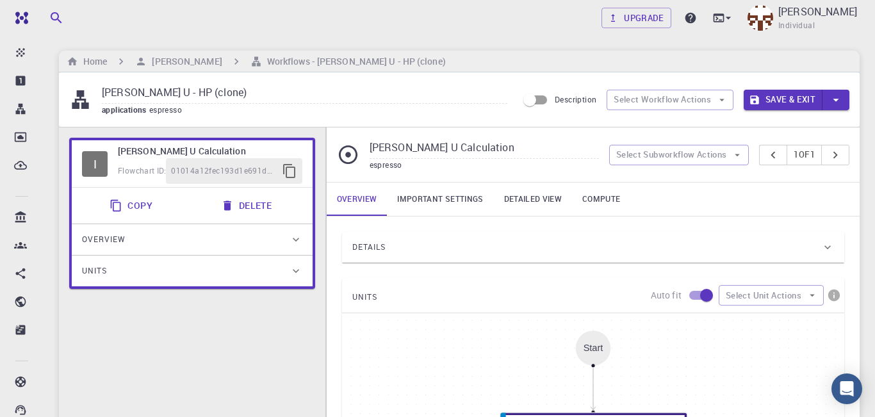
click at [624, 258] on div "Details" at bounding box center [586, 247] width 469 height 21
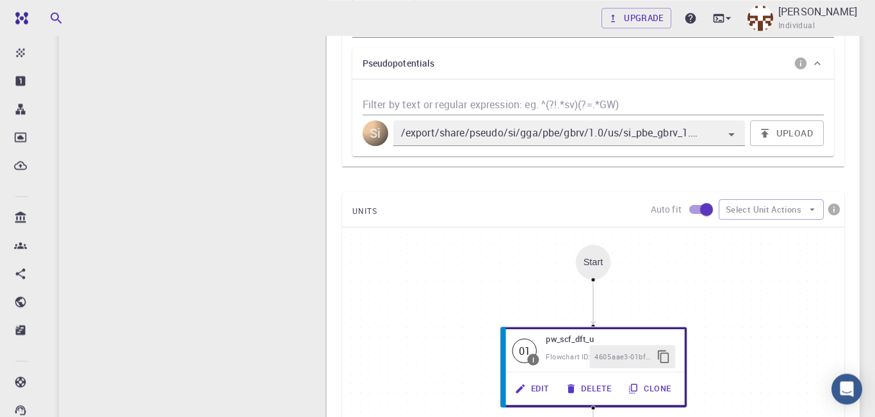
scroll to position [570, 0]
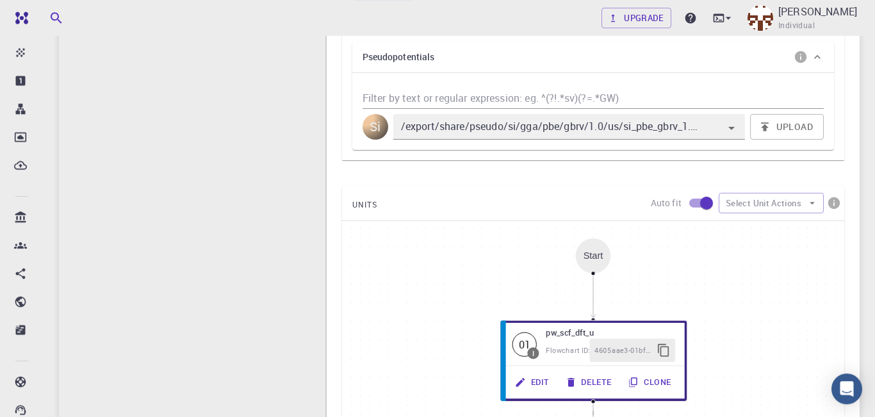
click at [821, 58] on icon at bounding box center [817, 57] width 13 height 13
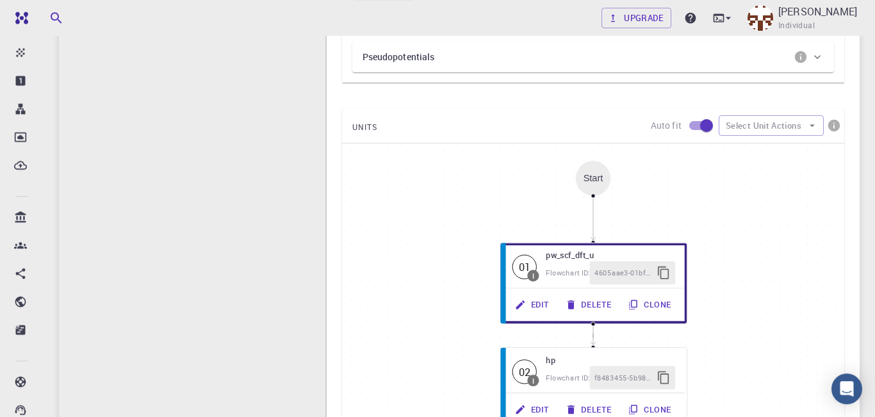
click at [821, 58] on icon at bounding box center [817, 57] width 13 height 13
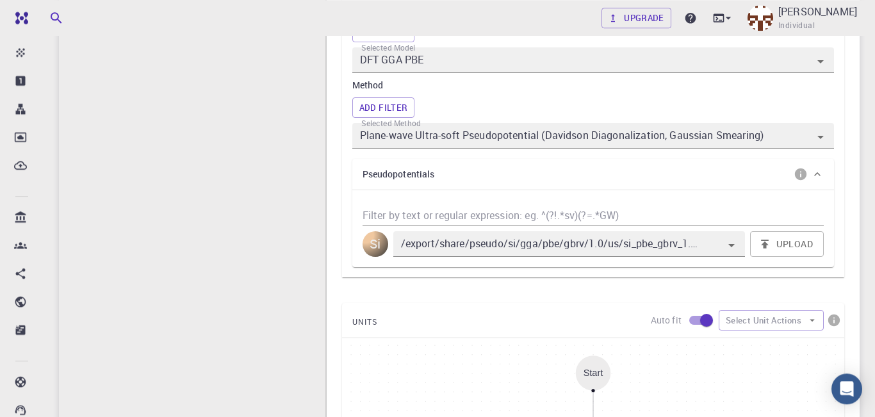
scroll to position [471, 0]
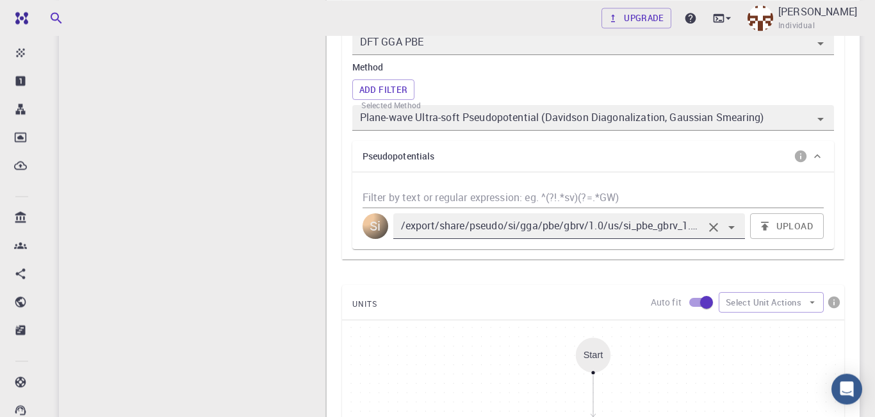
click at [710, 231] on icon "Clear" at bounding box center [713, 227] width 15 height 15
click at [712, 230] on icon "Clear" at bounding box center [713, 227] width 9 height 9
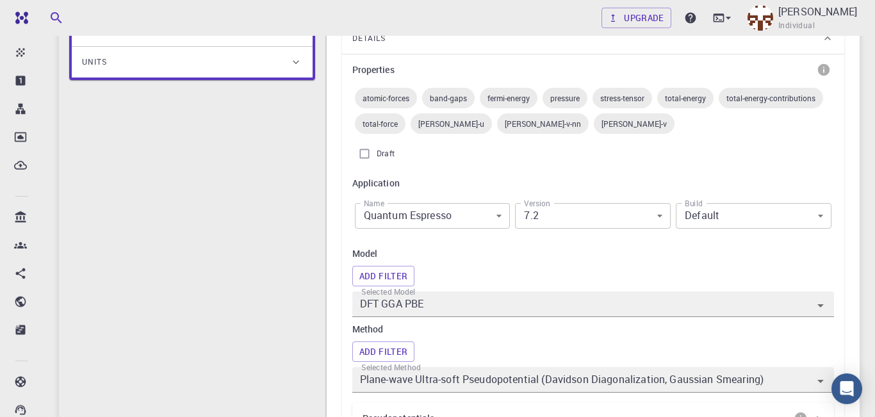
scroll to position [210, 0]
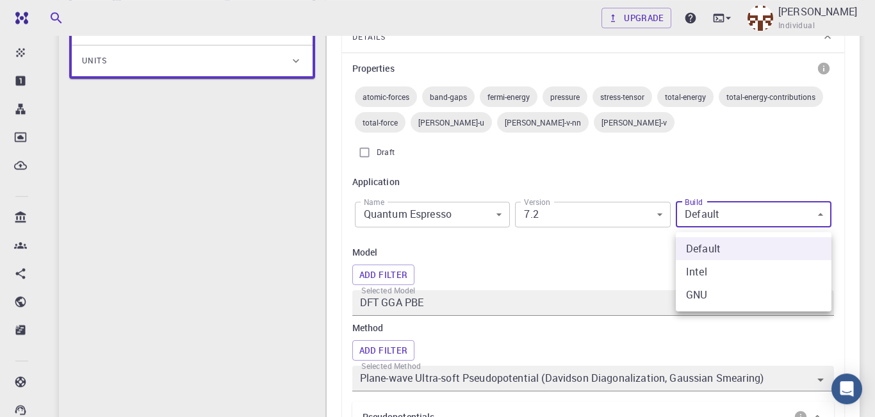
click at [759, 226] on div at bounding box center [437, 208] width 875 height 417
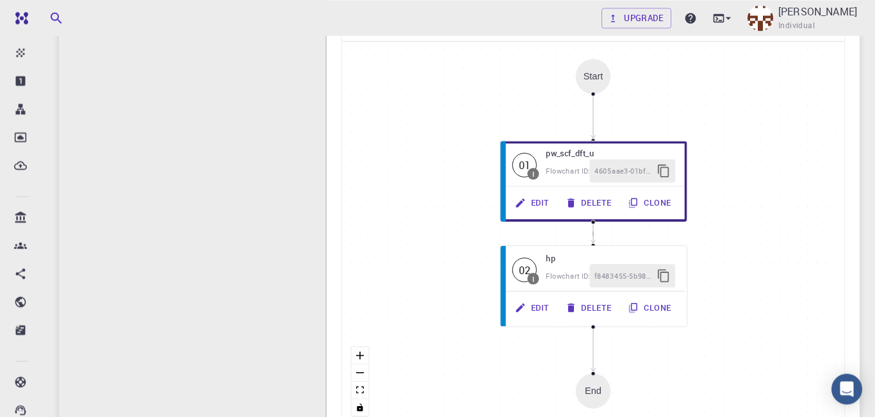
scroll to position [826, 0]
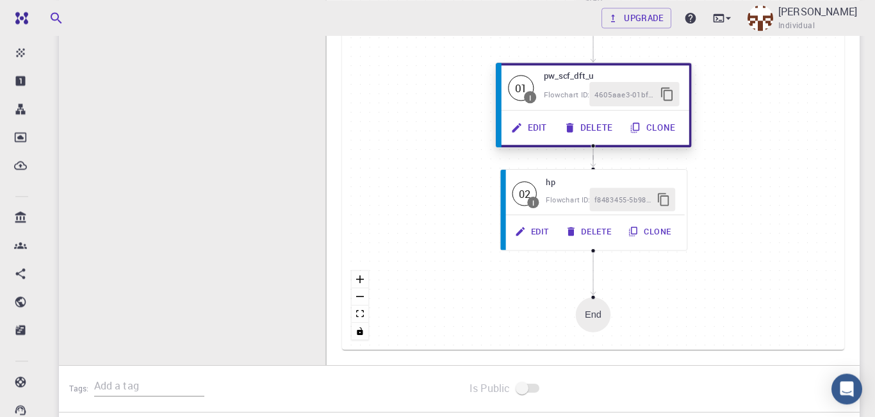
click at [539, 134] on button "Edit" at bounding box center [529, 127] width 53 height 24
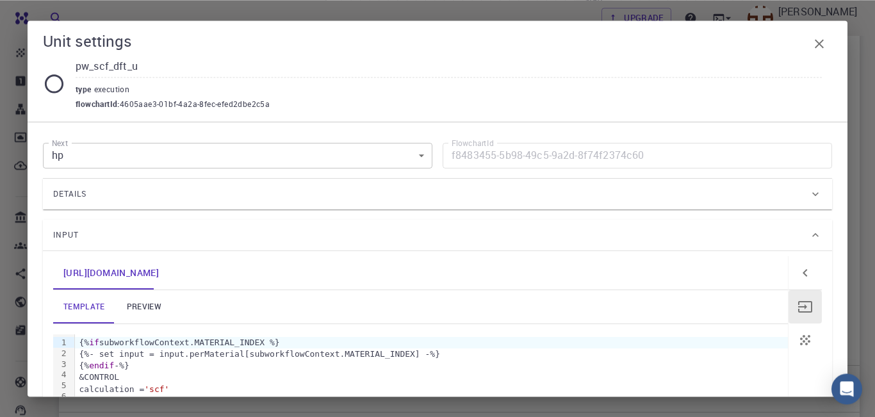
click at [521, 197] on div "Details" at bounding box center [431, 194] width 756 height 21
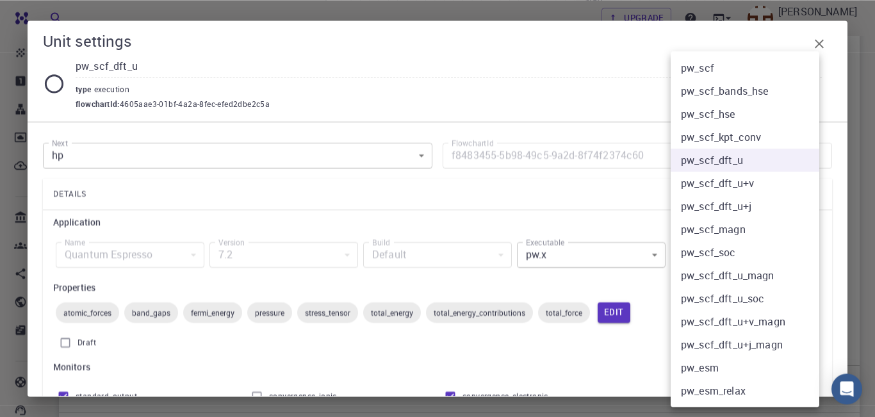
click at [731, 164] on li "pw_scf_dft_u" at bounding box center [745, 160] width 149 height 23
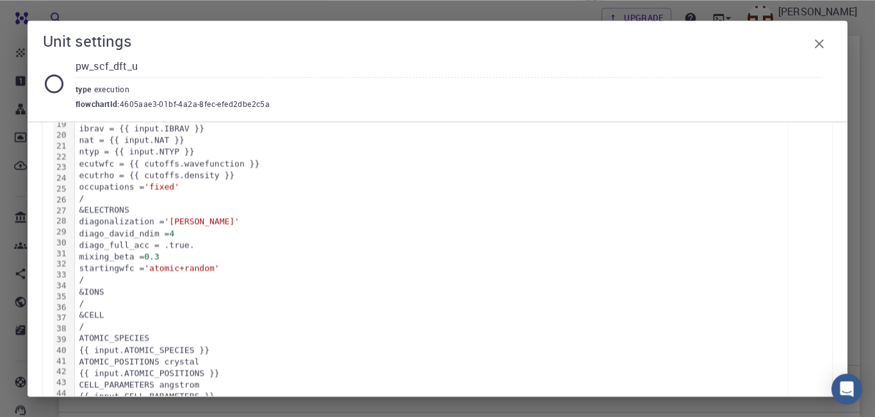
scroll to position [784, 0]
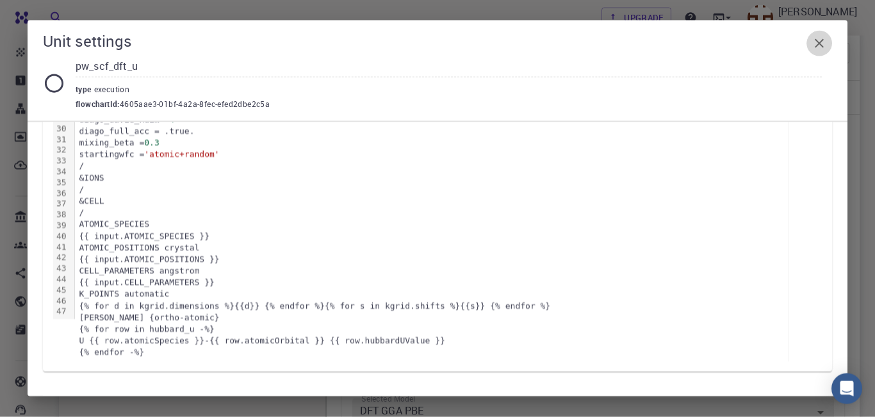
click at [821, 47] on icon "button" at bounding box center [819, 43] width 15 height 15
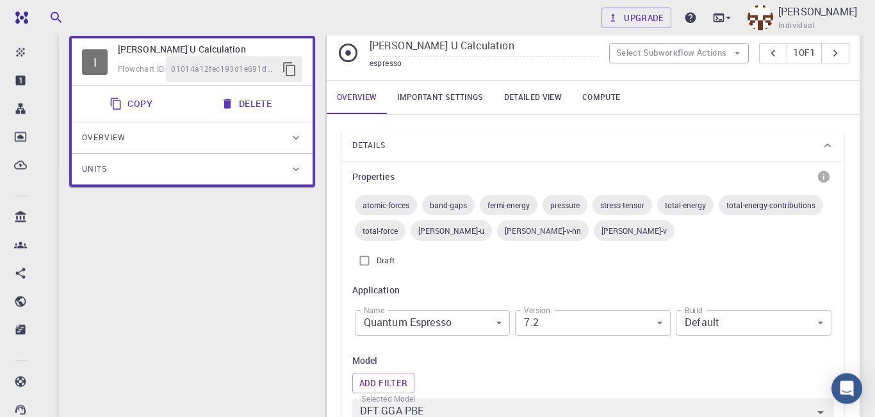
scroll to position [748, 0]
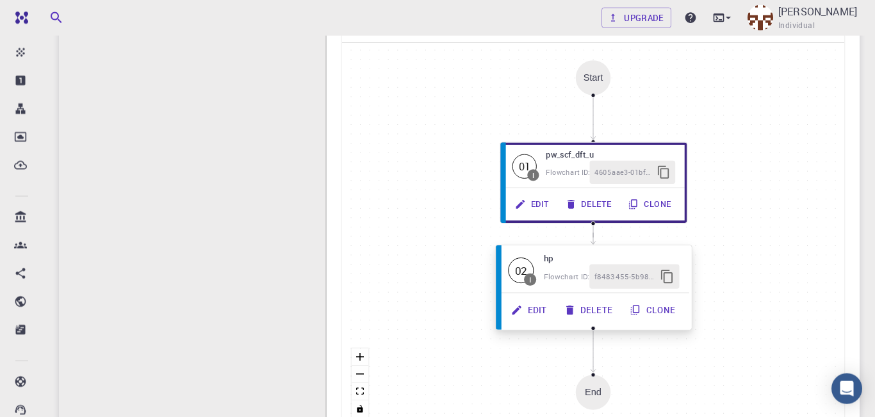
click at [531, 313] on button "Edit" at bounding box center [529, 310] width 53 height 24
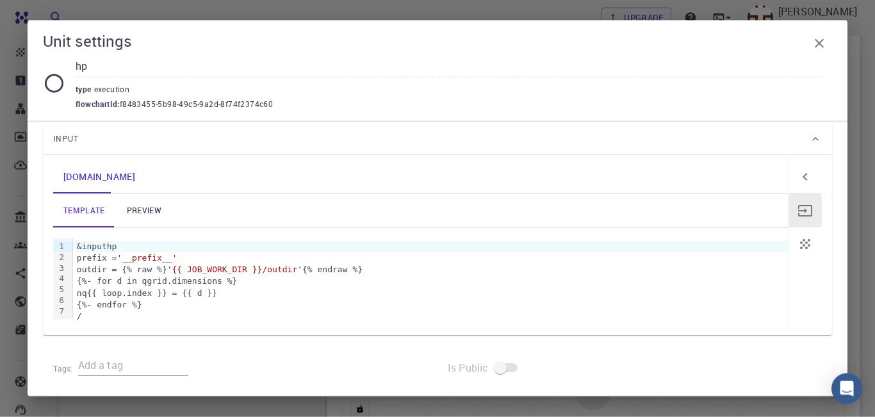
scroll to position [0, 0]
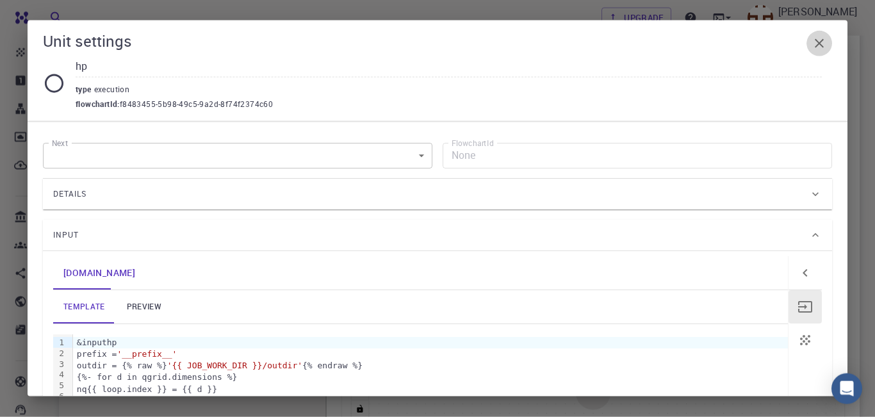
click at [825, 53] on button "button" at bounding box center [820, 44] width 26 height 26
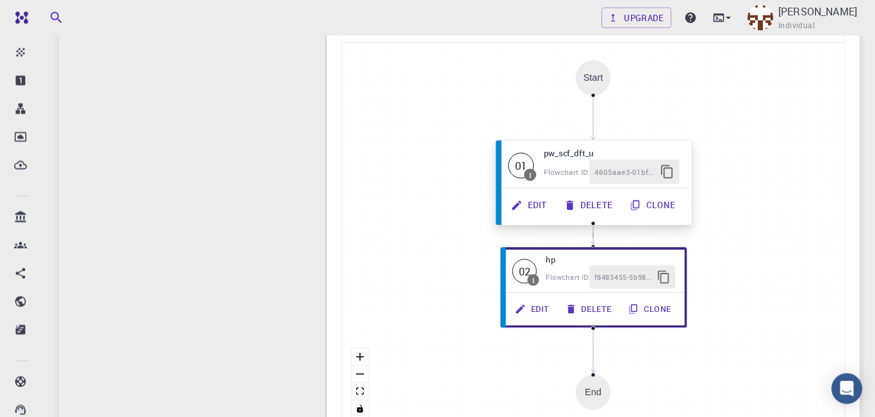
click at [532, 208] on button "Edit" at bounding box center [529, 205] width 53 height 24
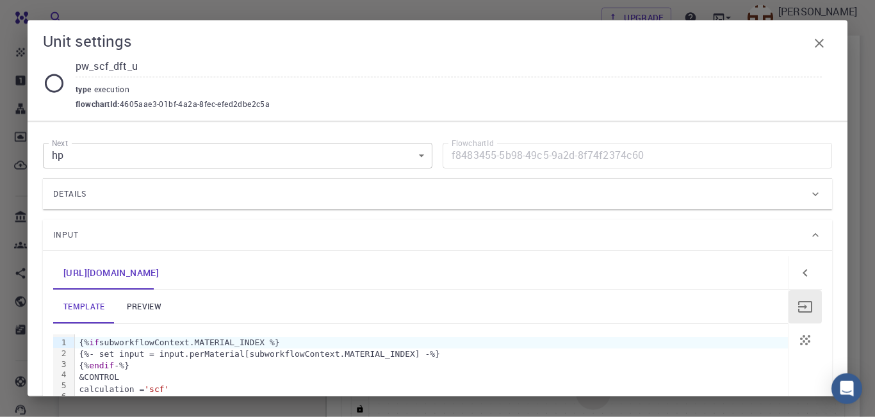
click at [814, 202] on div "Details" at bounding box center [437, 194] width 789 height 31
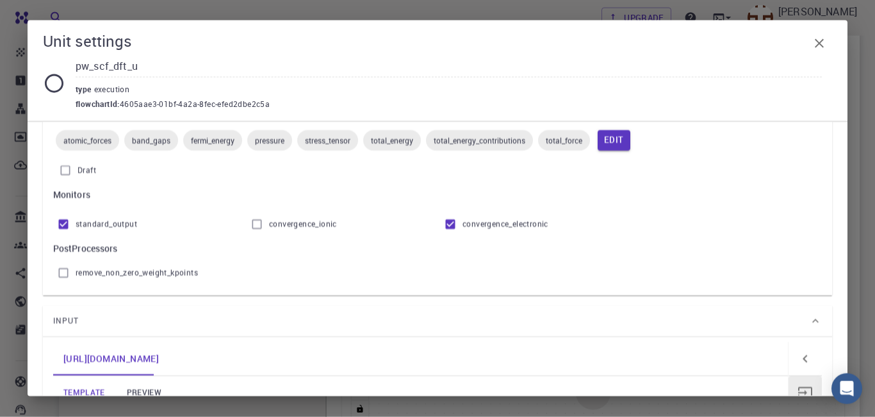
scroll to position [171, 0]
click at [64, 170] on input "Draft" at bounding box center [65, 172] width 24 height 24
checkbox input "false"
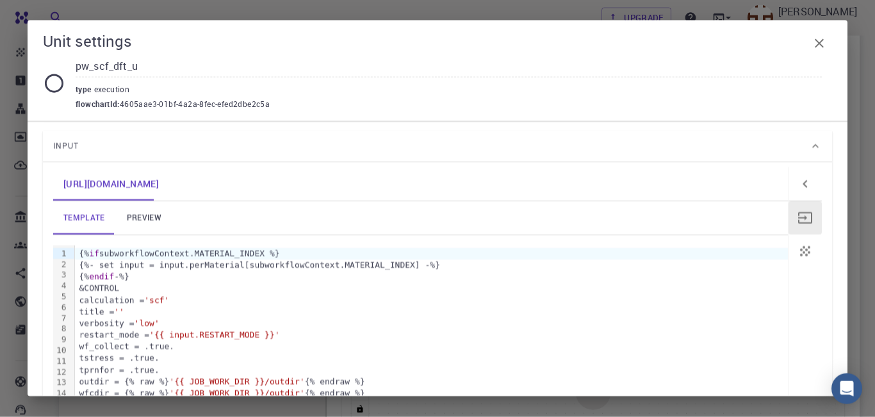
scroll to position [350, 0]
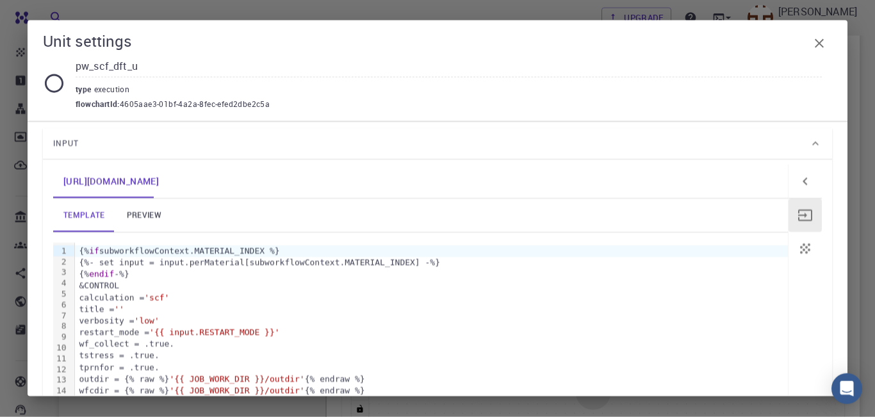
click at [139, 211] on link "preview" at bounding box center [144, 215] width 58 height 33
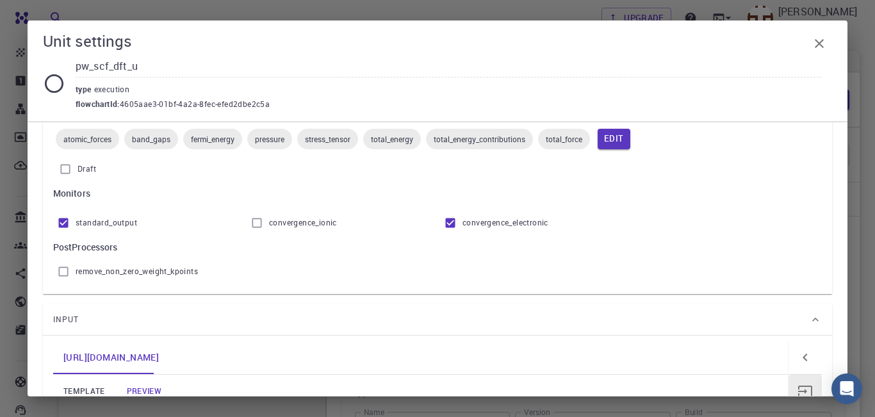
scroll to position [170, 0]
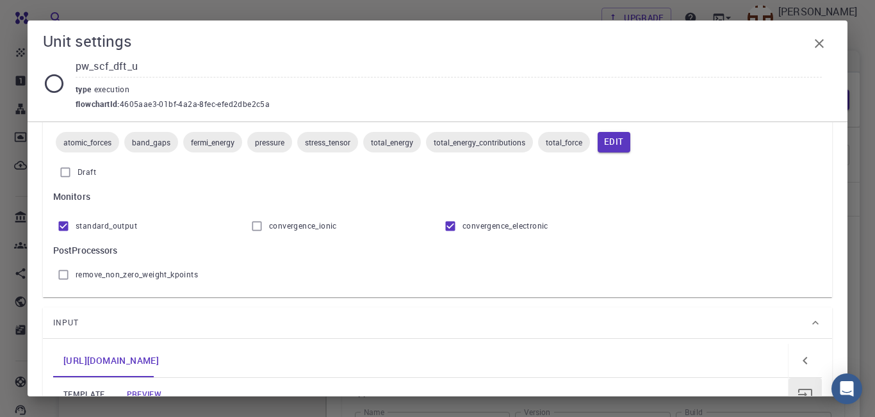
click at [819, 35] on button "button" at bounding box center [820, 44] width 26 height 26
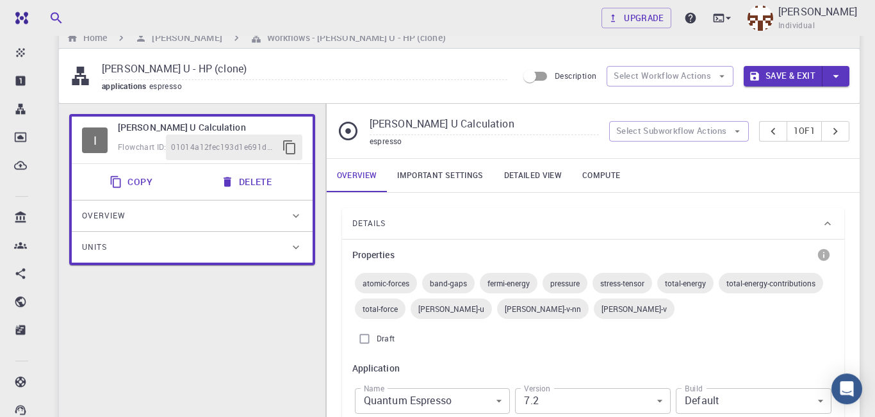
scroll to position [13, 0]
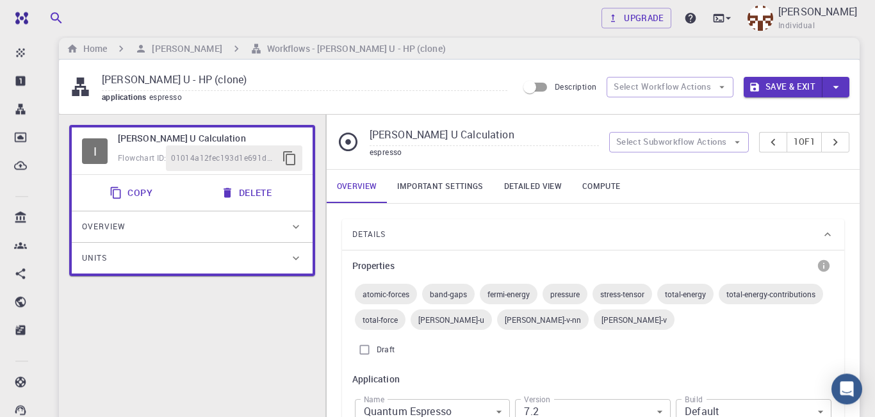
click at [460, 188] on link "Important settings" at bounding box center [440, 186] width 106 height 33
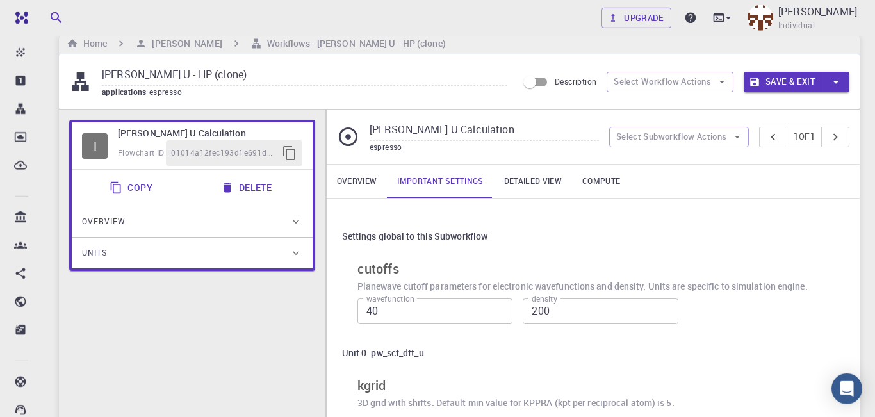
scroll to position [19, 0]
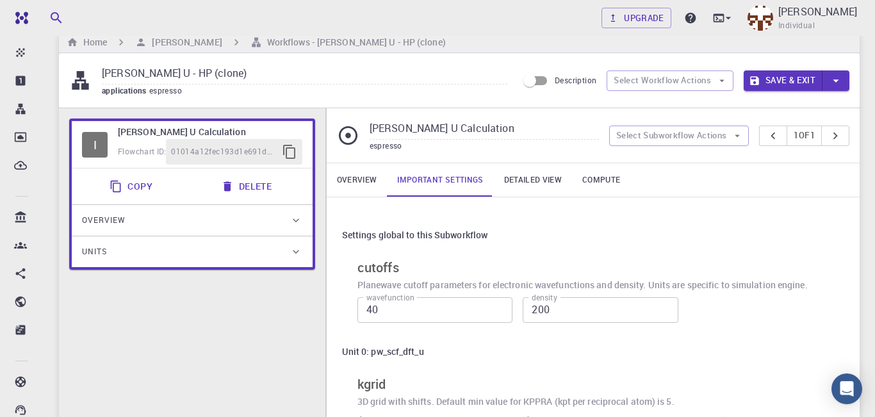
click at [603, 188] on link "Compute" at bounding box center [601, 179] width 58 height 33
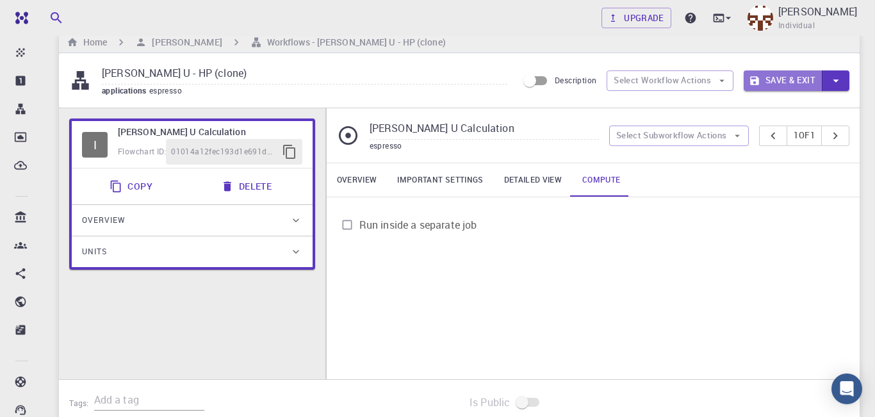
click at [789, 79] on button "Save & Exit" at bounding box center [783, 80] width 79 height 21
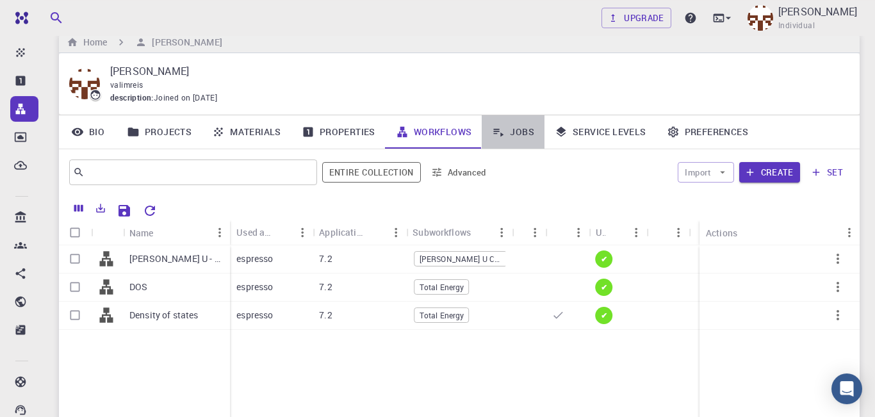
click at [514, 134] on link "Jobs" at bounding box center [513, 131] width 63 height 33
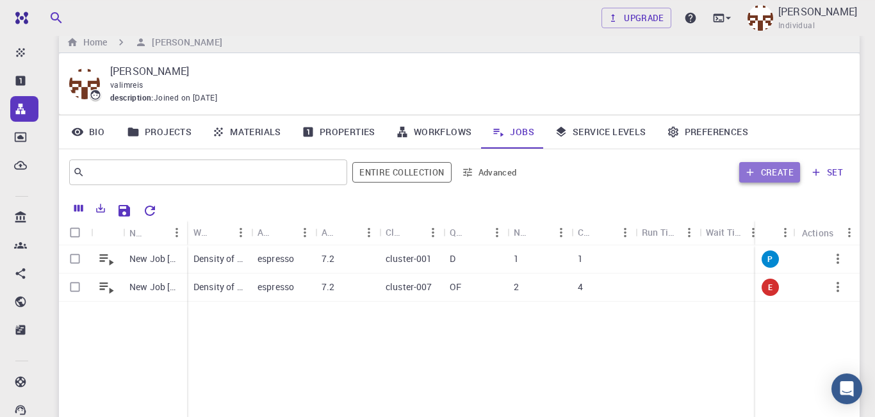
click at [779, 181] on button "Create" at bounding box center [769, 172] width 61 height 21
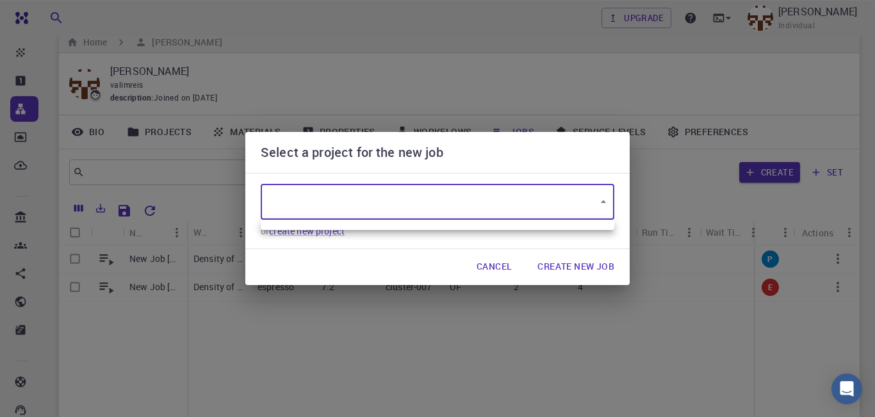
click at [611, 201] on body "Free Dashboard Create New Job New Material Create Material Upload File Import f…" at bounding box center [437, 275] width 875 height 589
click at [611, 201] on div at bounding box center [437, 208] width 875 height 417
type input "yy7WDGuhjbPRtLtgD"
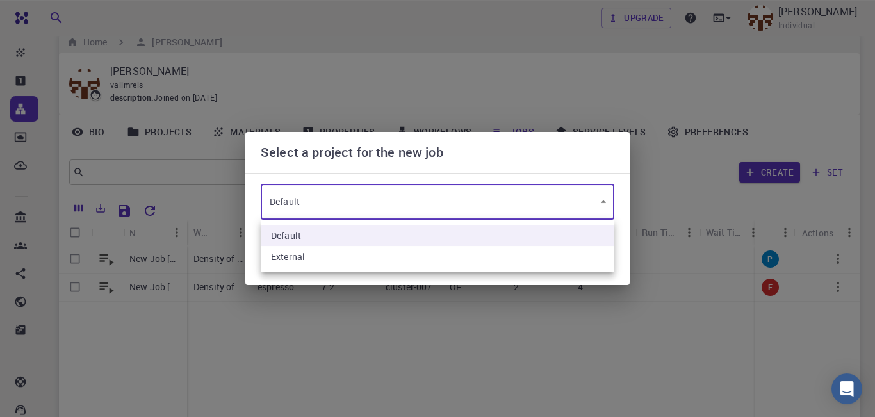
click at [450, 206] on body "Free Dashboard Create New Job New Material Create Material Upload File Import f…" at bounding box center [437, 275] width 875 height 589
click at [450, 206] on div at bounding box center [437, 208] width 875 height 417
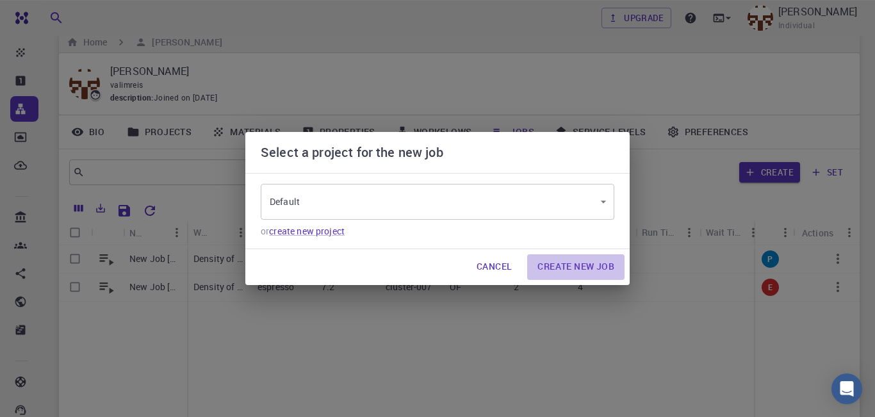
click at [584, 269] on button "Create New Job" at bounding box center [575, 267] width 97 height 26
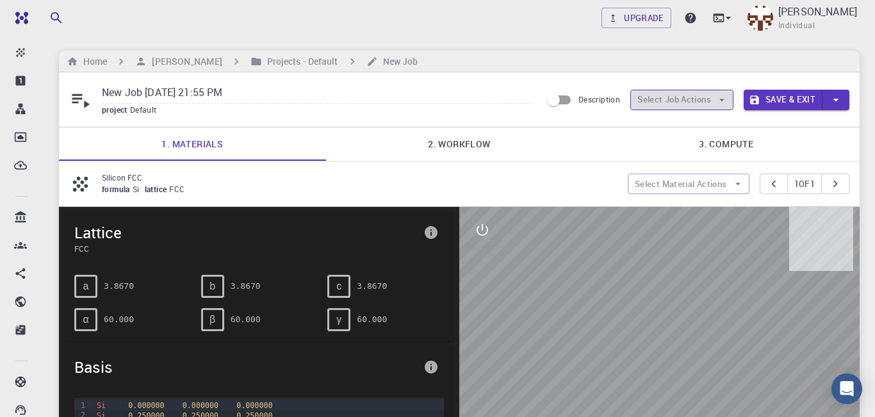
click at [709, 104] on button "Select Job Actions" at bounding box center [681, 100] width 103 height 21
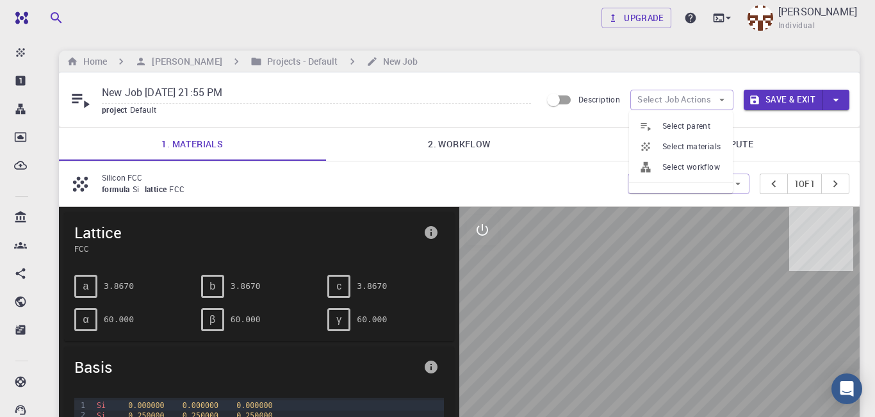
click at [684, 147] on span "Select materials" at bounding box center [692, 146] width 60 height 13
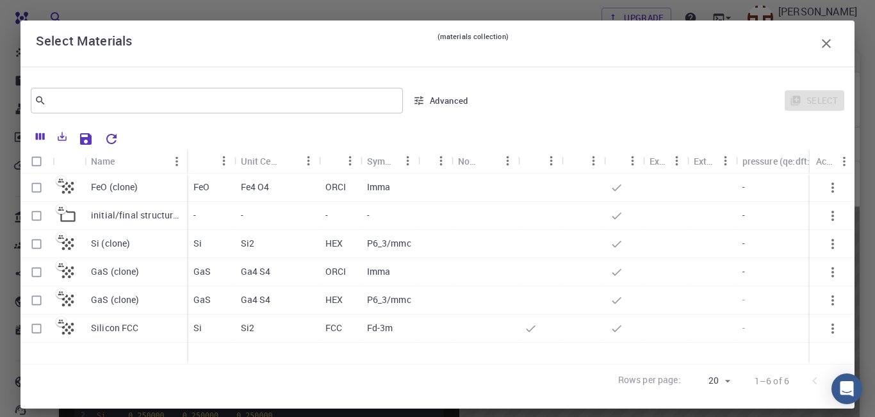
click at [36, 192] on input "Select row" at bounding box center [36, 188] width 24 height 24
checkbox input "true"
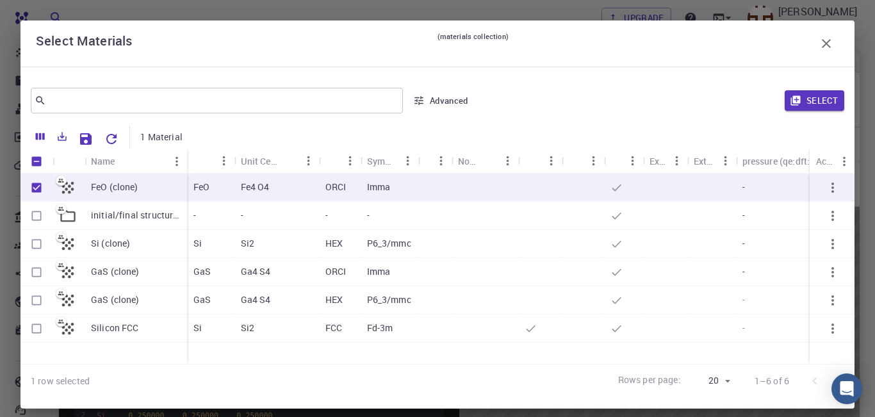
checkbox input "true"
click at [819, 102] on button "Select" at bounding box center [815, 100] width 60 height 21
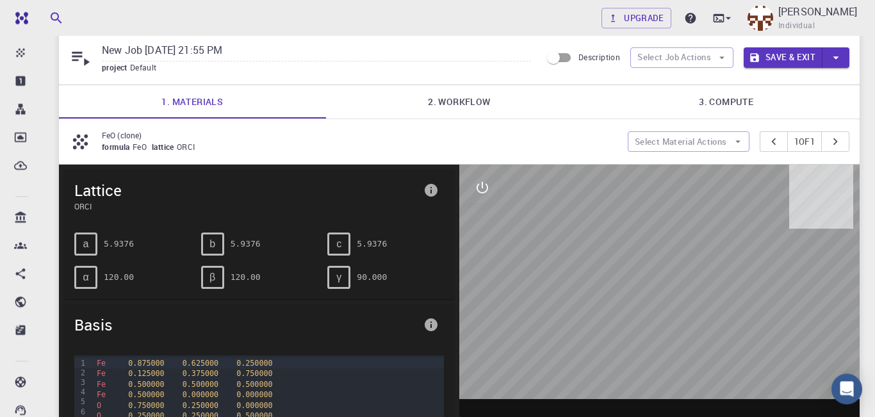
scroll to position [12, 0]
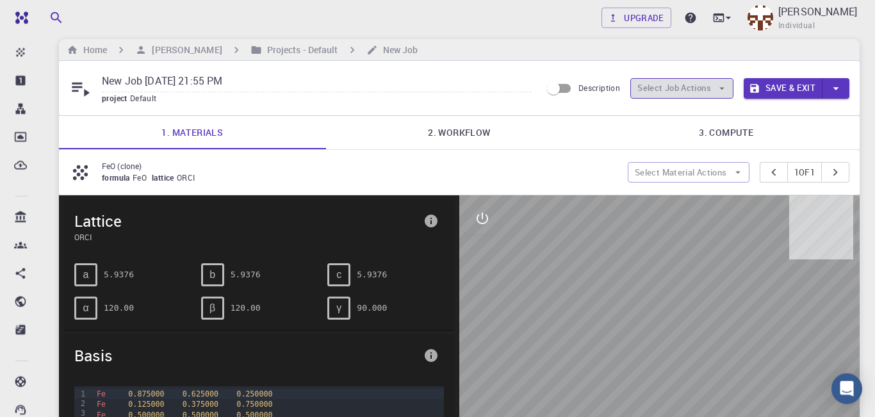
click at [721, 94] on icon "button" at bounding box center [722, 89] width 12 height 12
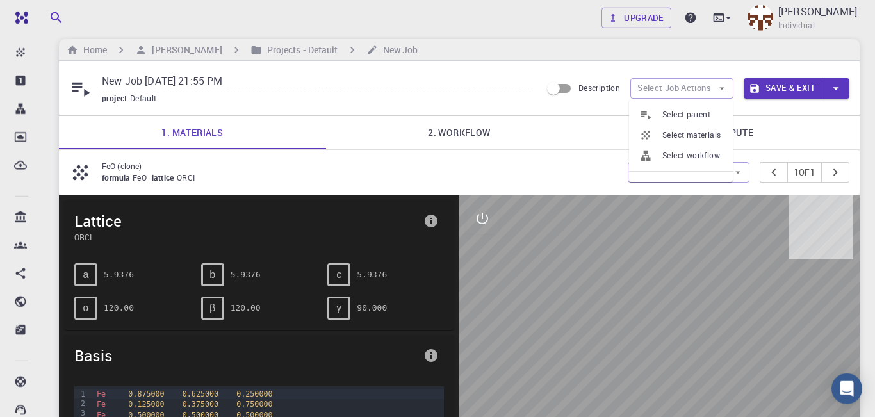
click at [690, 154] on span "Select workflow" at bounding box center [692, 155] width 60 height 13
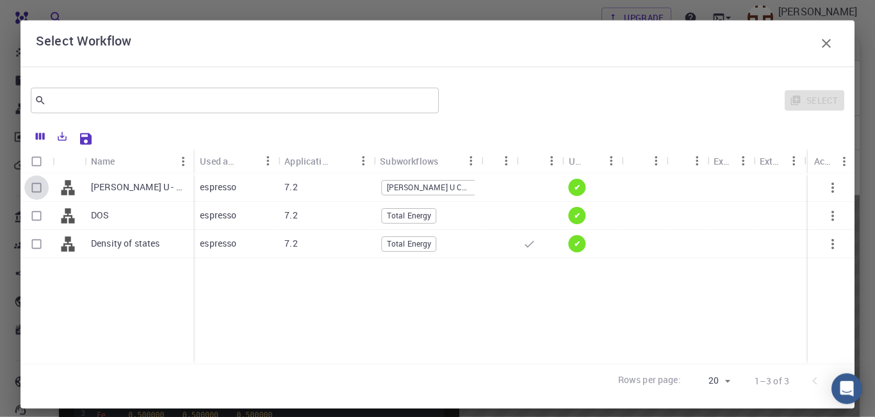
click at [33, 185] on input "Select row" at bounding box center [36, 188] width 24 height 24
checkbox input "true"
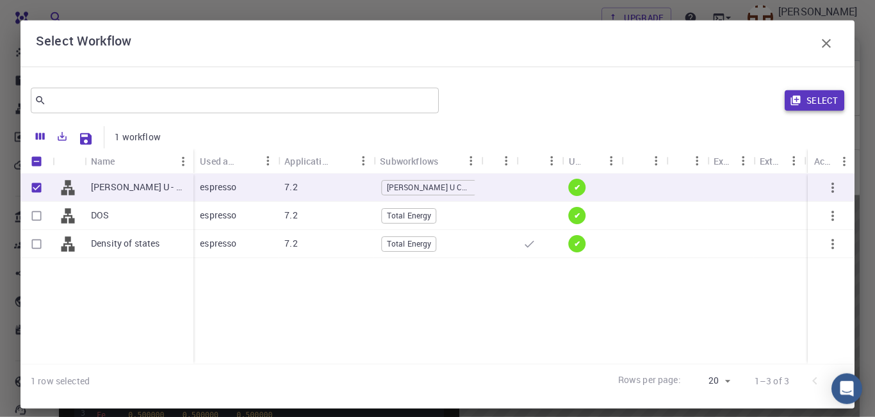
click at [824, 95] on button "Select" at bounding box center [815, 100] width 60 height 21
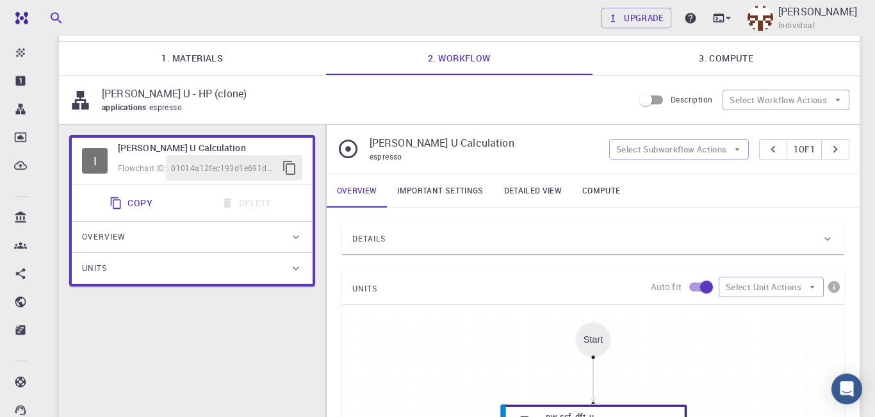
scroll to position [101, 0]
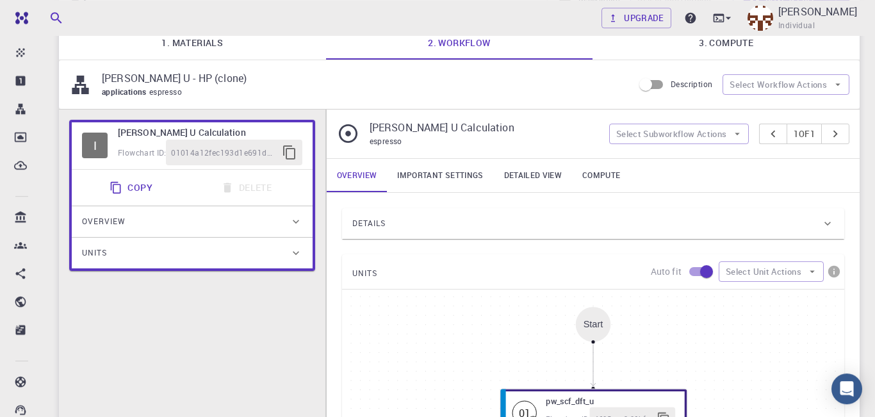
click at [554, 222] on div "Details" at bounding box center [586, 223] width 469 height 21
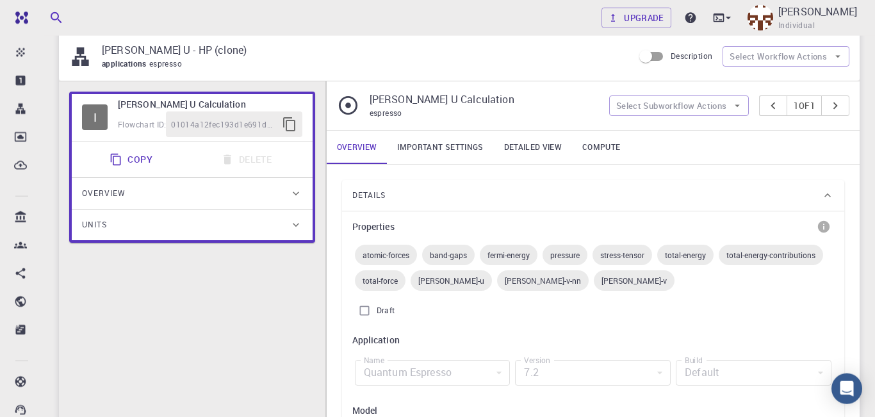
scroll to position [120, 0]
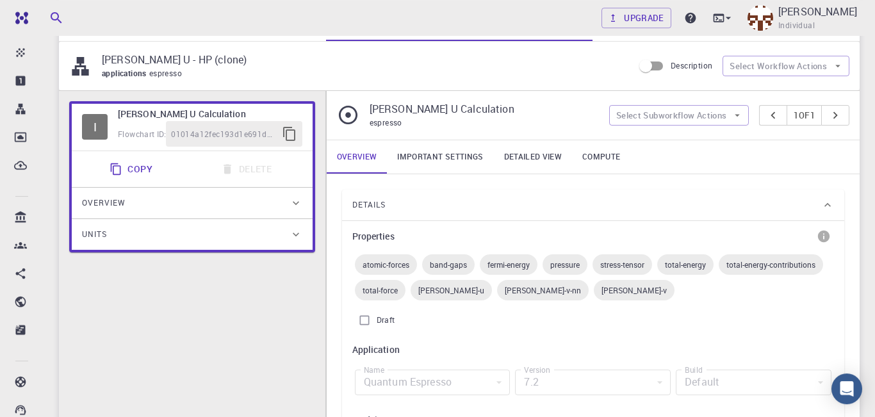
click at [804, 214] on div "Details" at bounding box center [586, 205] width 469 height 21
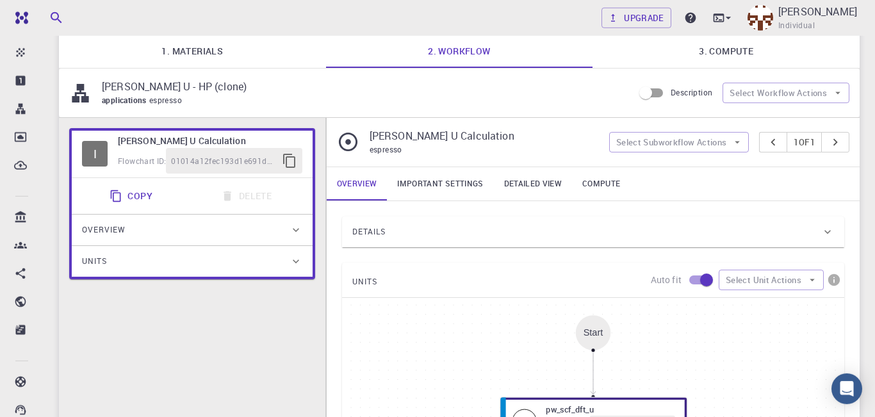
scroll to position [82, 0]
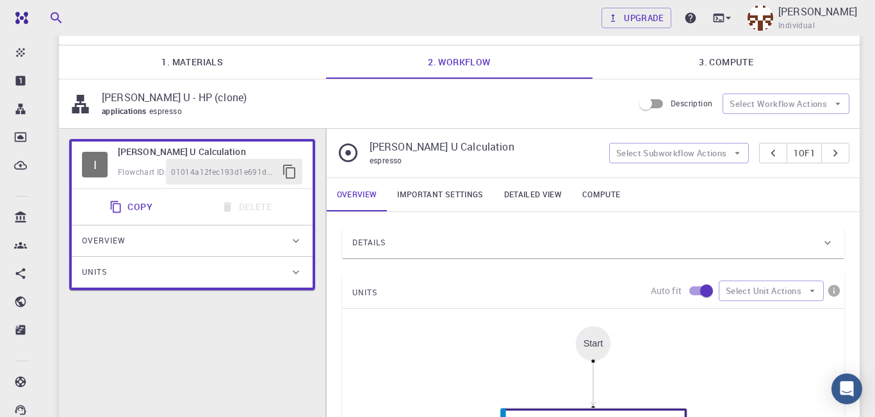
click at [588, 242] on div "Details" at bounding box center [586, 243] width 469 height 21
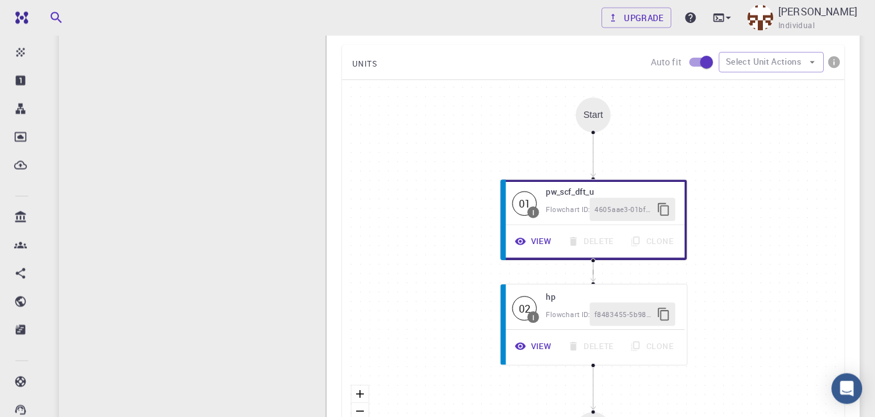
scroll to position [828, 0]
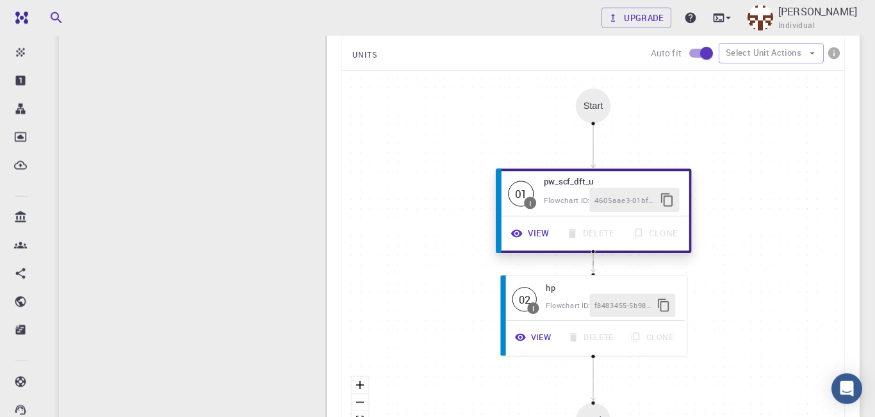
click at [529, 236] on button "View" at bounding box center [530, 233] width 55 height 24
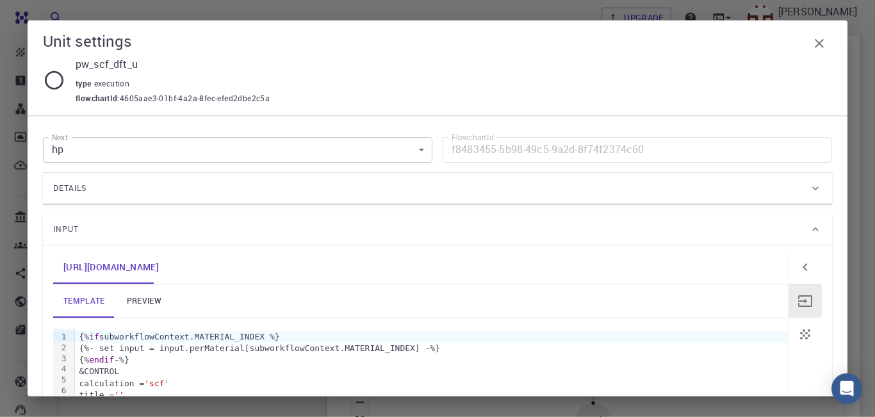
click at [487, 190] on div "Details" at bounding box center [431, 188] width 756 height 21
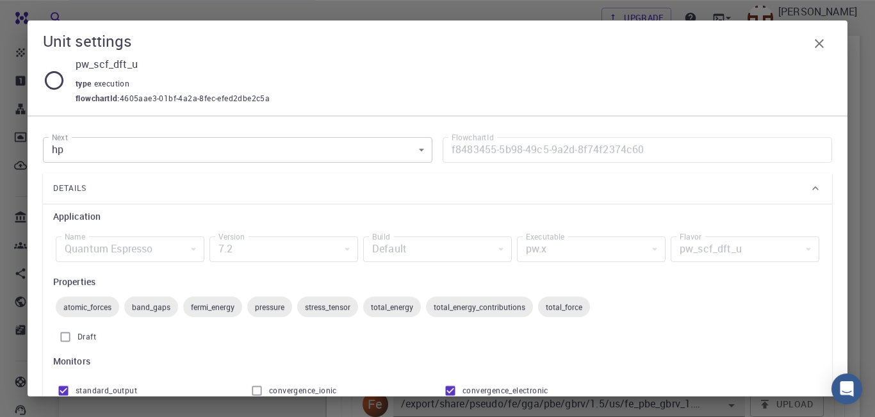
scroll to position [350, 0]
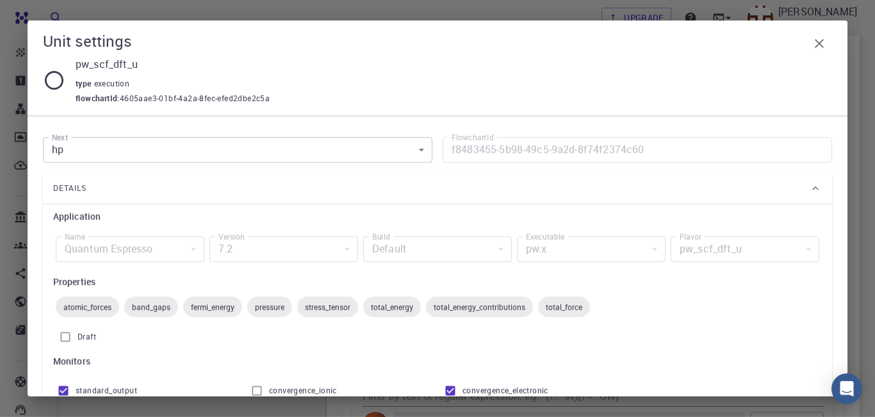
click at [814, 37] on icon "button" at bounding box center [819, 43] width 15 height 15
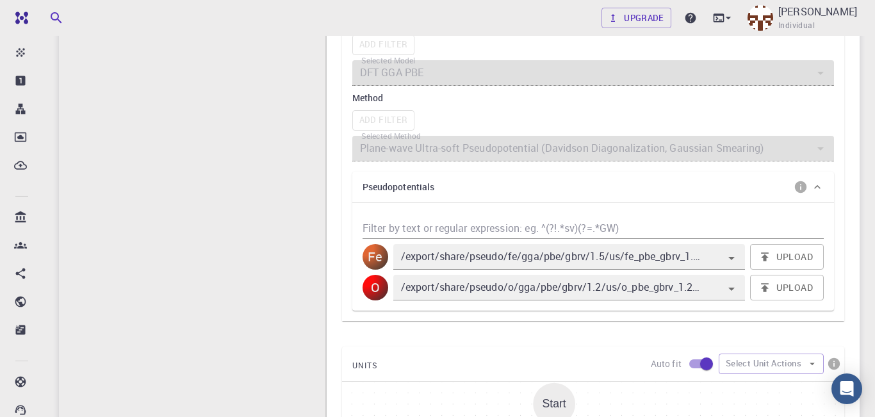
scroll to position [532, 0]
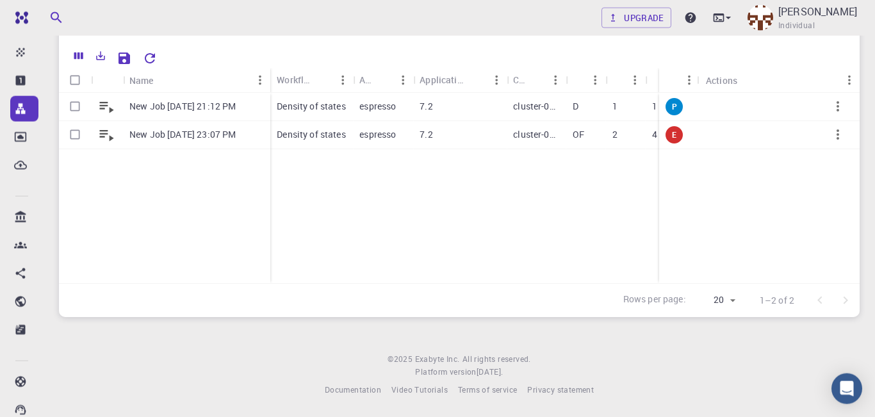
scroll to position [19, 0]
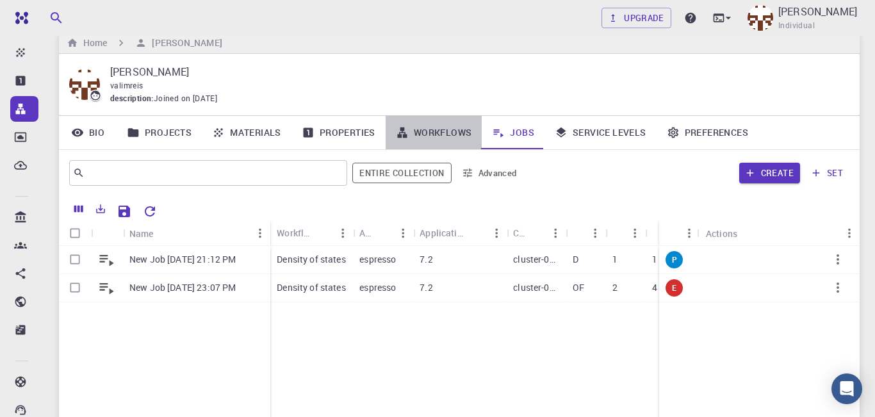
click at [432, 131] on link "Workflows" at bounding box center [434, 132] width 97 height 33
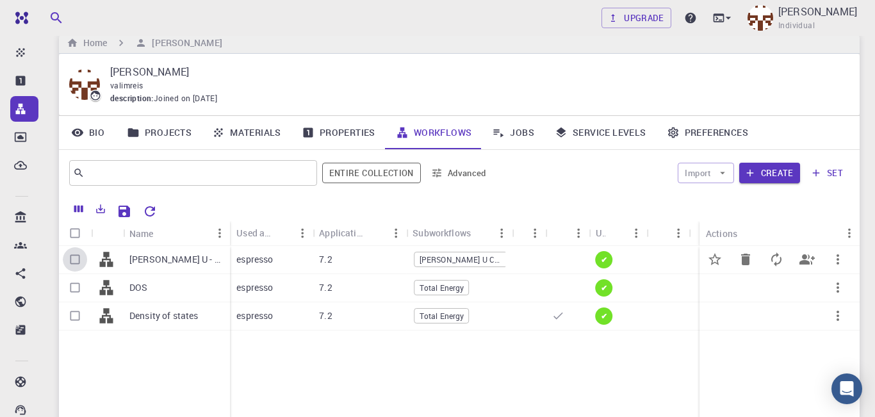
click at [75, 265] on input "Select row" at bounding box center [75, 259] width 24 height 24
checkbox input "true"
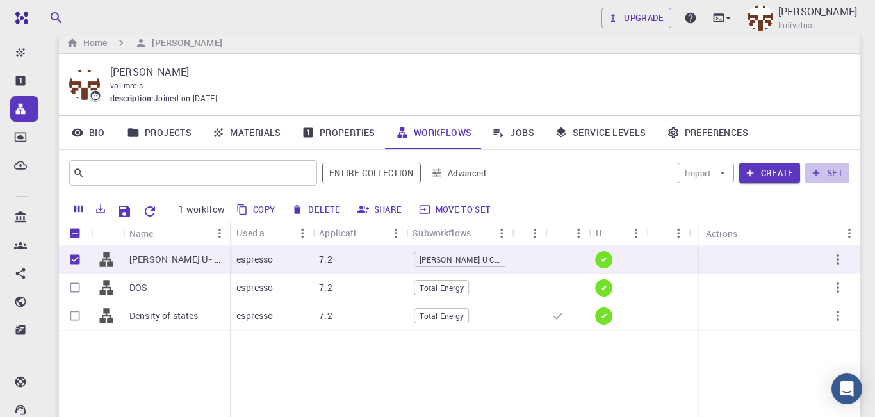
click at [820, 171] on icon "button" at bounding box center [816, 173] width 12 height 12
click at [152, 263] on p "[PERSON_NAME] U - HP (clone)" at bounding box center [176, 259] width 94 height 13
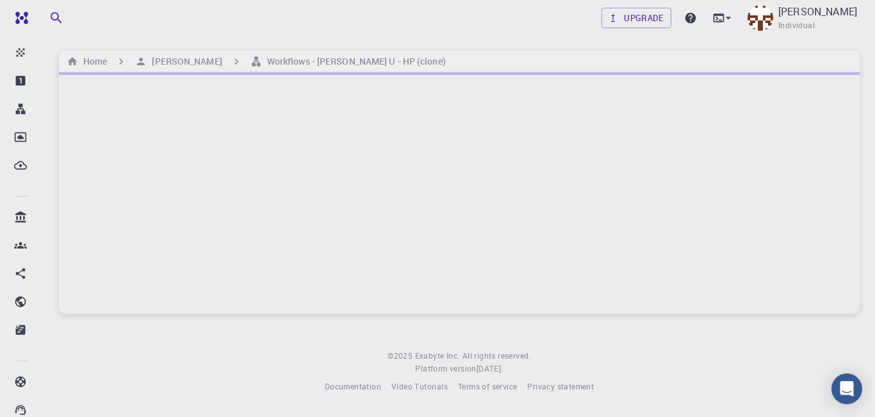
scroll to position [4, 0]
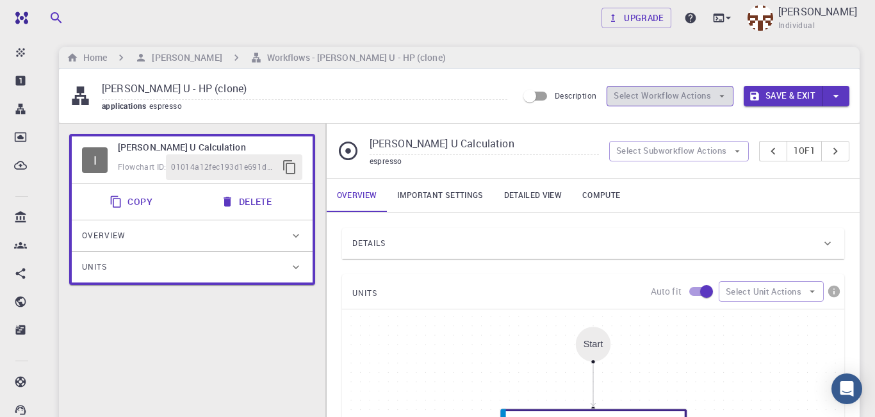
click at [716, 94] on button "Select Workflow Actions" at bounding box center [670, 96] width 127 height 21
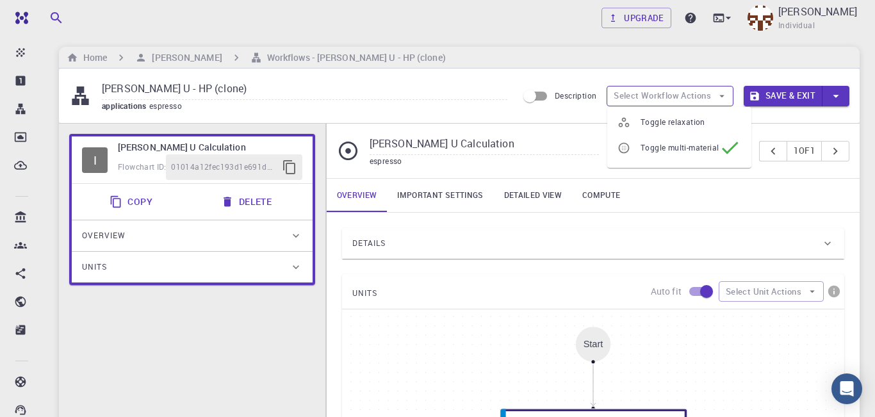
click at [716, 94] on button "Select Workflow Actions" at bounding box center [670, 96] width 127 height 21
click at [715, 156] on button "Select Subworkflow Actions" at bounding box center [679, 151] width 140 height 21
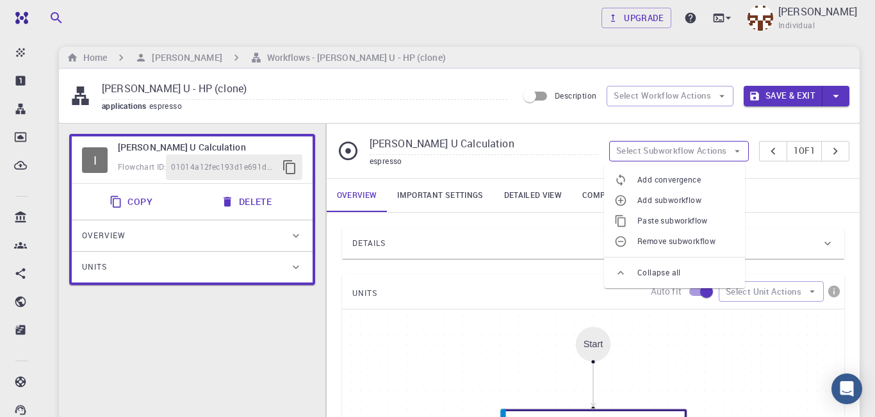
click at [715, 156] on button "Select Subworkflow Actions" at bounding box center [679, 151] width 140 height 21
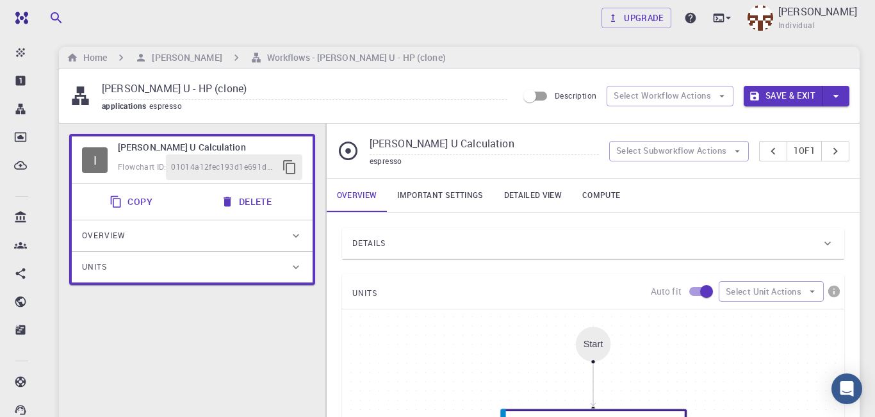
click at [571, 148] on input "[PERSON_NAME] U Calculation" at bounding box center [484, 144] width 229 height 21
click at [446, 196] on link "Important settings" at bounding box center [440, 195] width 106 height 33
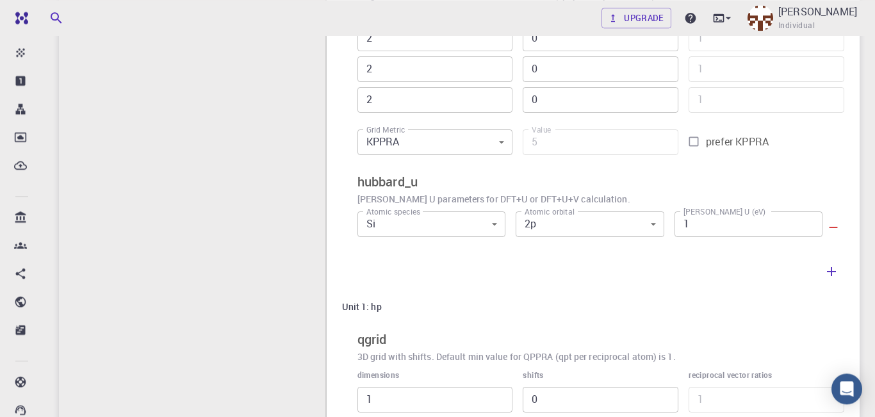
scroll to position [439, 0]
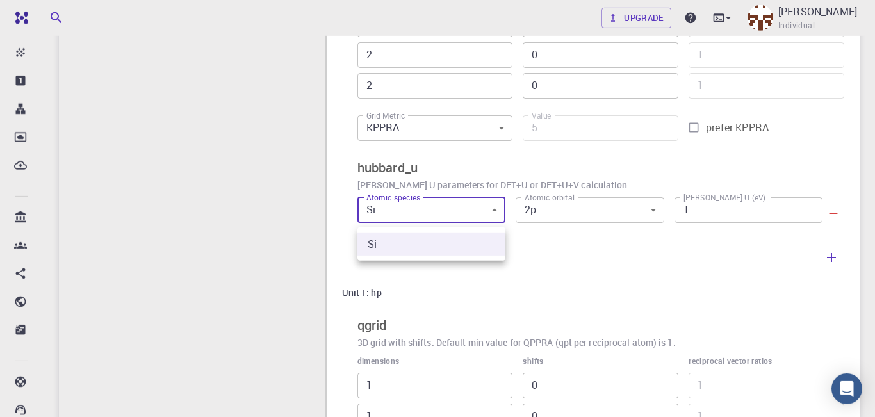
click at [498, 213] on body "Free Dashboard Create New Job New Material Create Material Upload File Import f…" at bounding box center [437, 138] width 875 height 1154
click at [498, 213] on div at bounding box center [437, 208] width 875 height 417
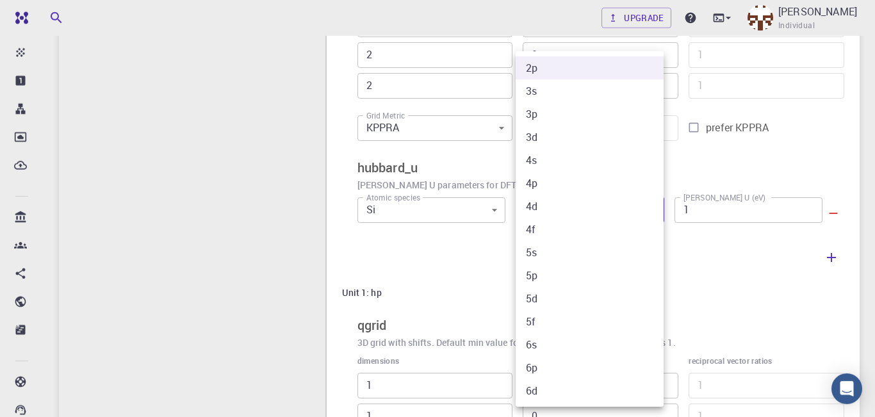
click at [654, 219] on body "Free Dashboard Create New Job New Material Create Material Upload File Import f…" at bounding box center [437, 138] width 875 height 1154
click at [581, 133] on li "3d" at bounding box center [590, 137] width 148 height 23
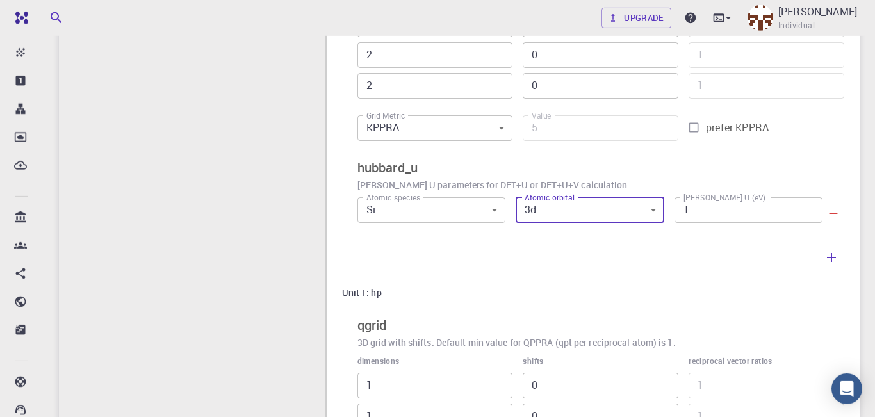
type input "3"
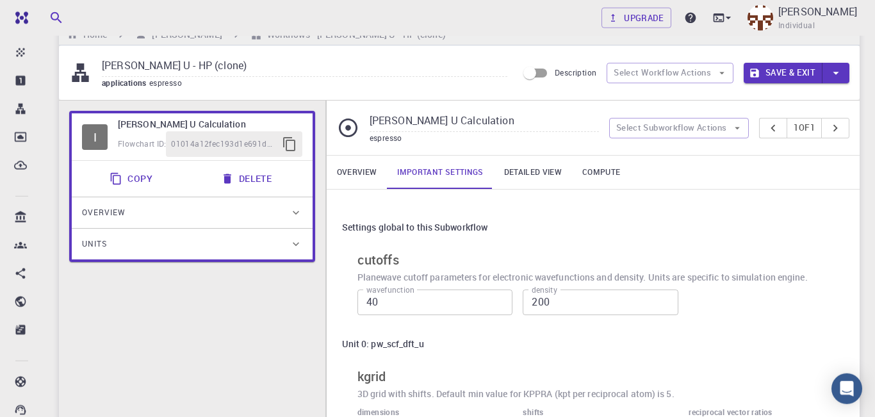
scroll to position [0, 0]
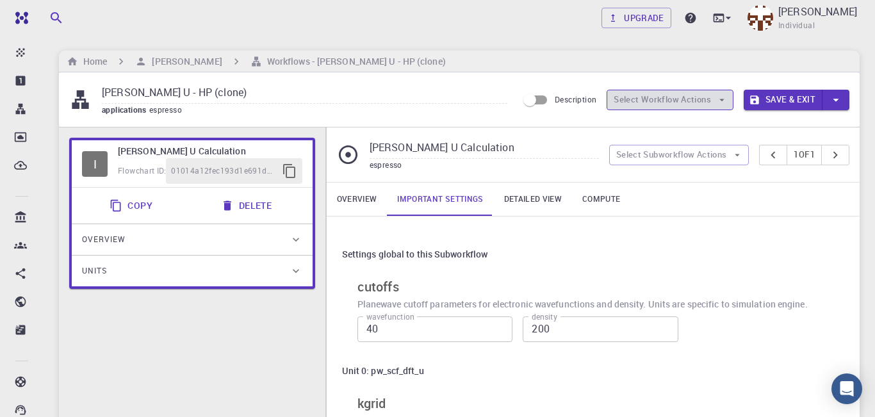
click at [694, 95] on button "Select Workflow Actions" at bounding box center [670, 100] width 127 height 21
click at [701, 158] on button "Select Subworkflow Actions" at bounding box center [679, 155] width 140 height 21
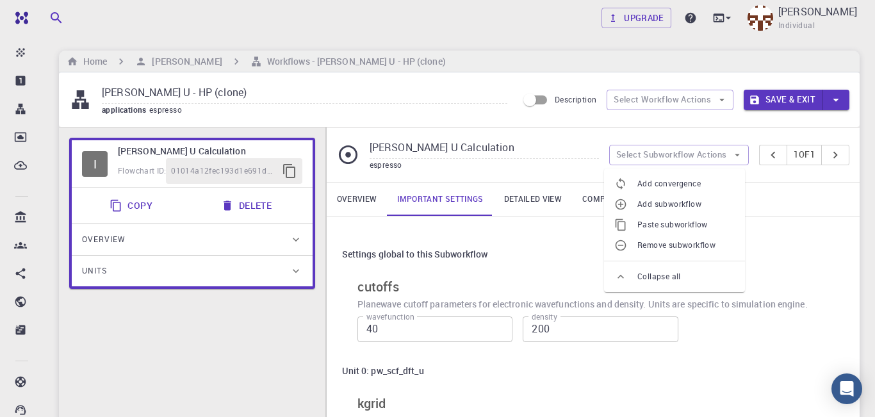
click at [580, 155] on input "[PERSON_NAME] U Calculation" at bounding box center [484, 148] width 229 height 21
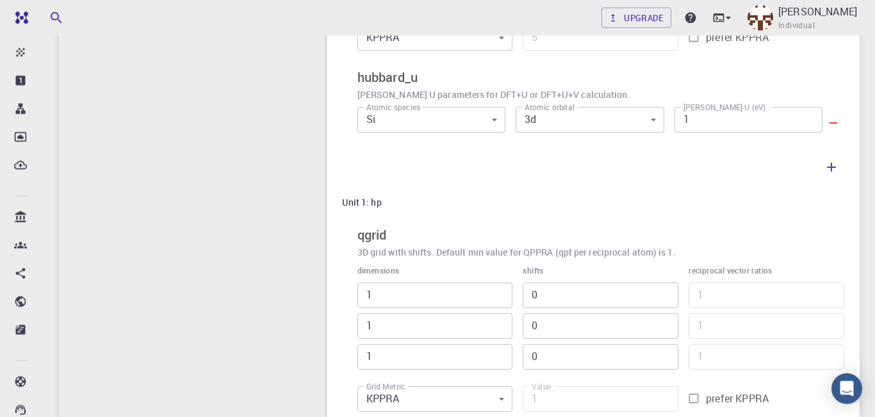
scroll to position [531, 0]
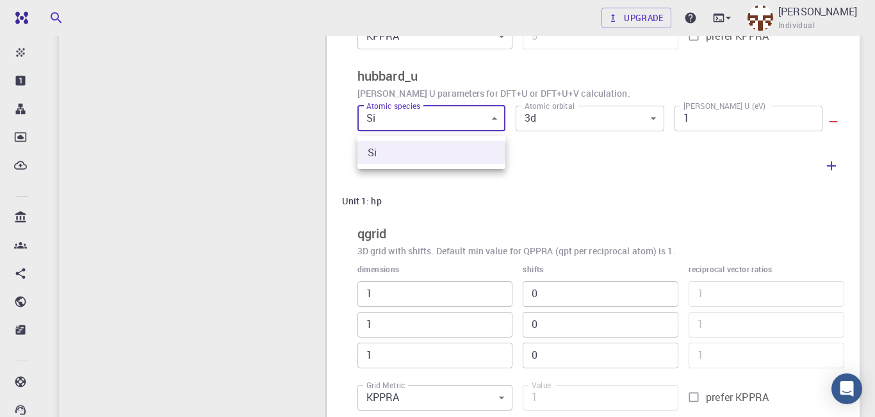
click at [487, 119] on body "Free Dashboard Create New Job New Material Create Material Upload File Import f…" at bounding box center [437, 46] width 875 height 1154
click at [487, 119] on div at bounding box center [437, 208] width 875 height 417
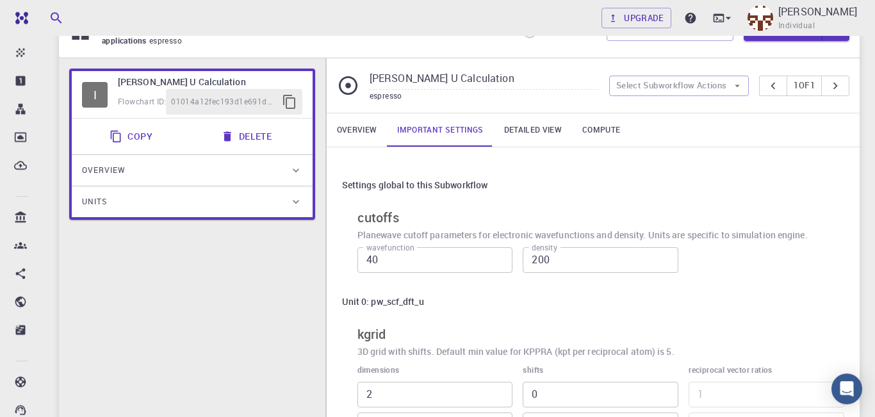
scroll to position [0, 0]
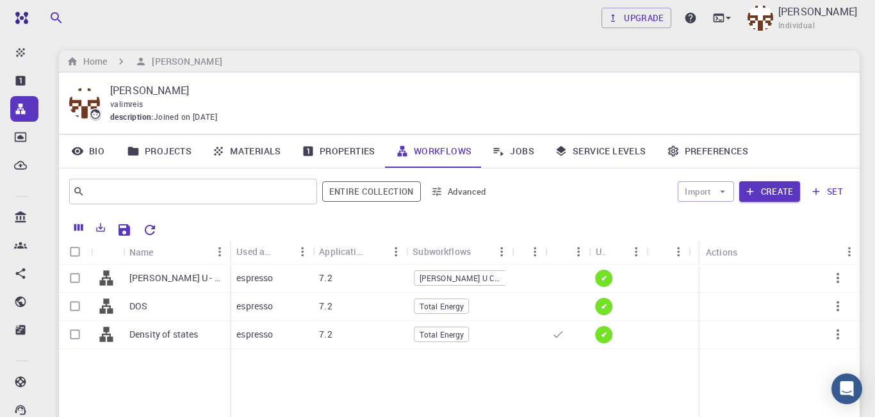
scroll to position [19, 0]
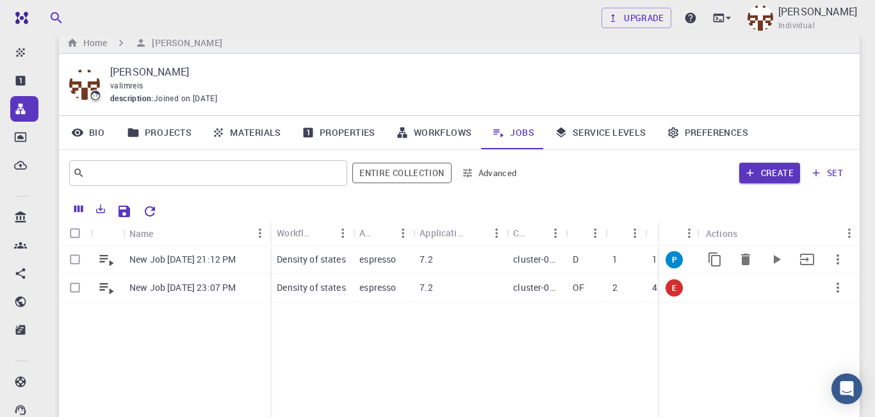
click at [143, 259] on p "New Job [DATE] 21:12 PM" at bounding box center [182, 259] width 106 height 13
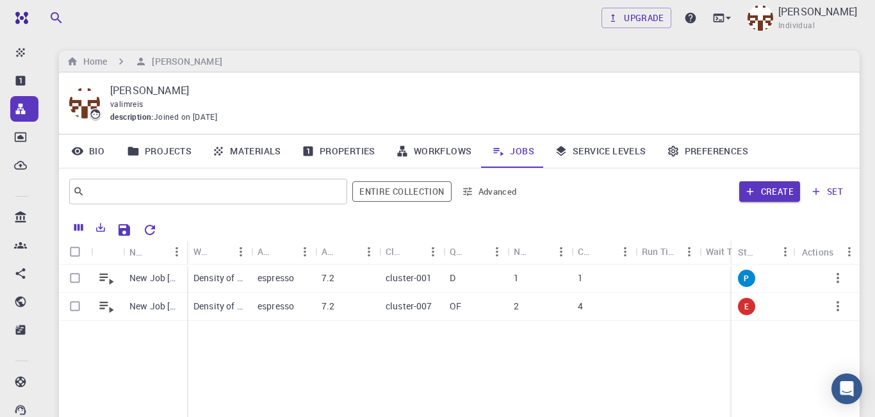
scroll to position [19, 0]
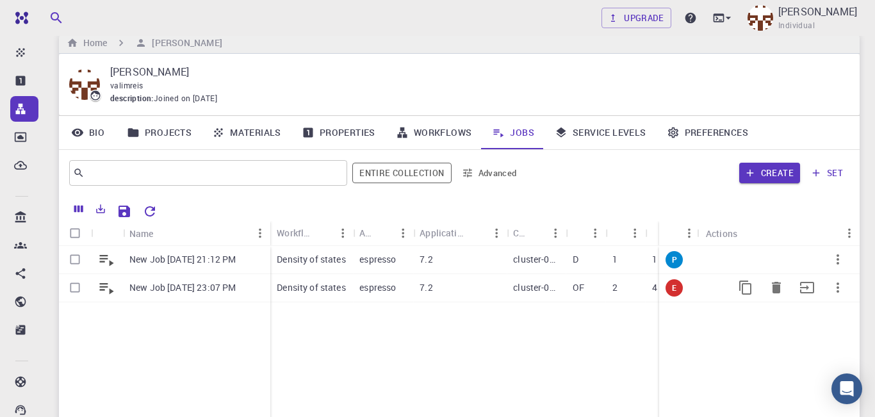
click at [172, 288] on p "New Job [DATE] 23:07 PM" at bounding box center [182, 287] width 106 height 13
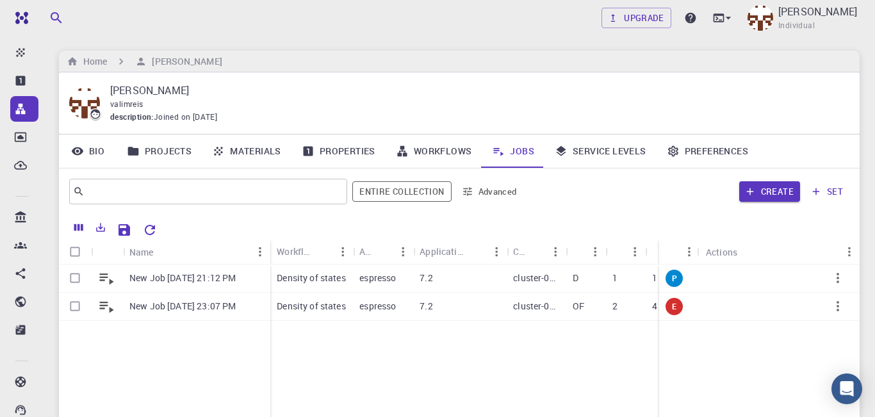
scroll to position [19, 0]
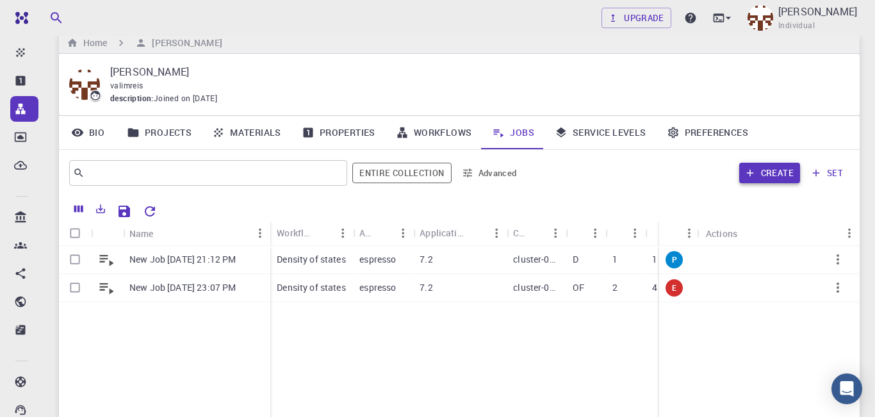
click at [775, 172] on button "Create" at bounding box center [769, 173] width 61 height 21
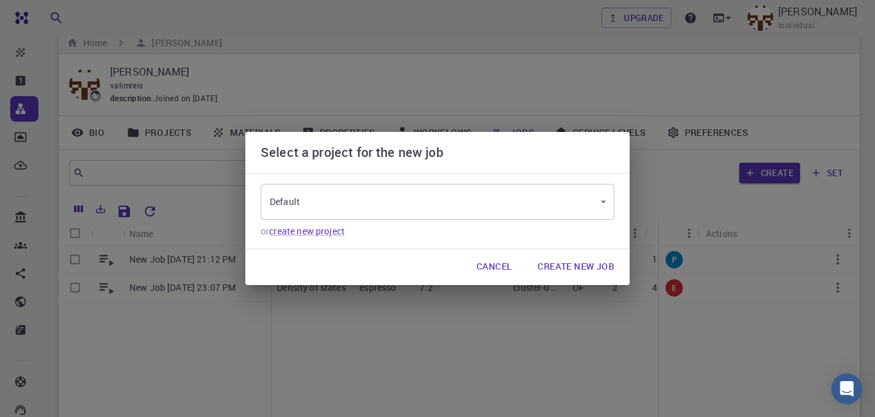
click at [603, 197] on body "Free Dashboard Create New Job New Material Create Material Upload File Import f…" at bounding box center [437, 275] width 875 height 589
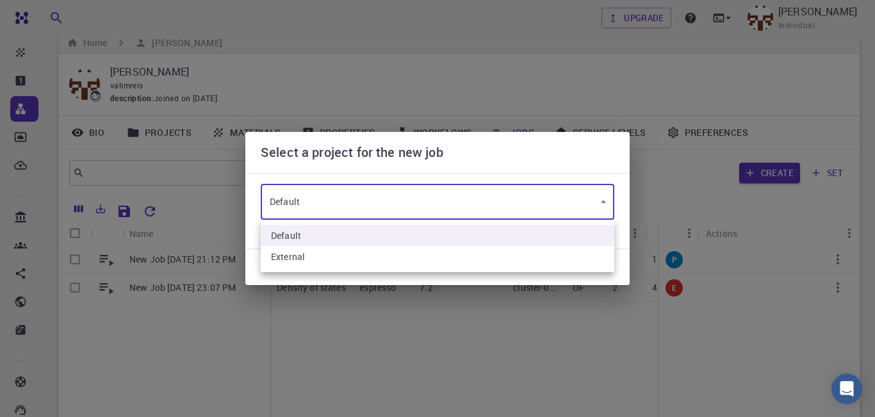
click at [603, 197] on div at bounding box center [437, 208] width 875 height 417
click at [603, 197] on body "Free Dashboard Create New Job New Material Create Material Upload File Import f…" at bounding box center [437, 275] width 875 height 589
click at [603, 197] on div at bounding box center [437, 208] width 875 height 417
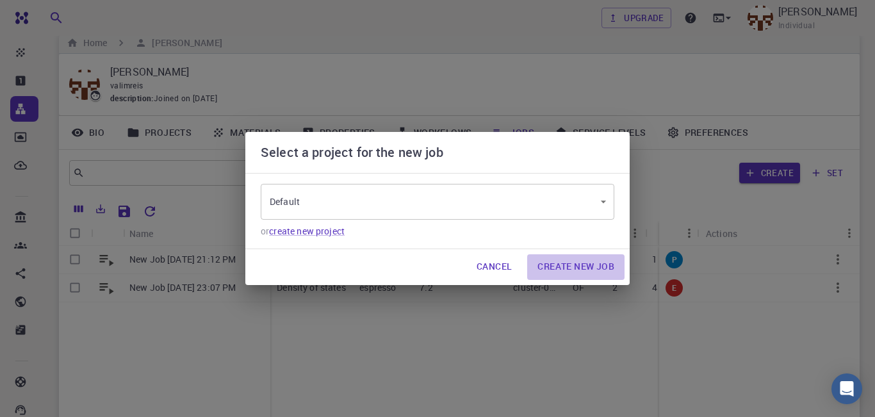
click at [585, 264] on button "Create New Job" at bounding box center [575, 267] width 97 height 26
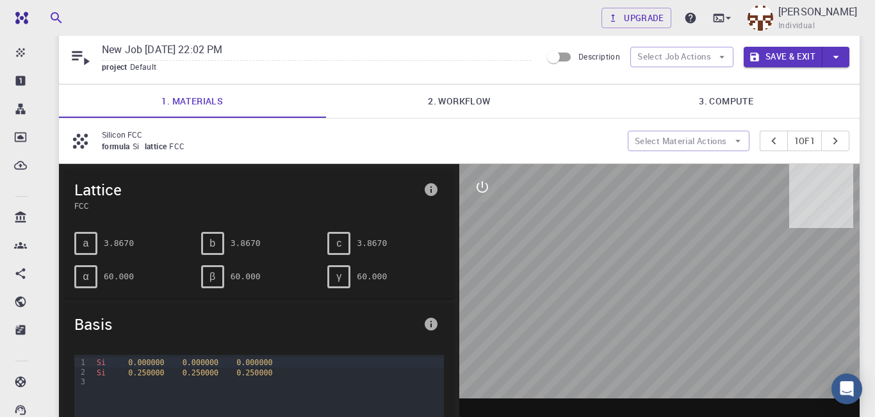
scroll to position [19, 0]
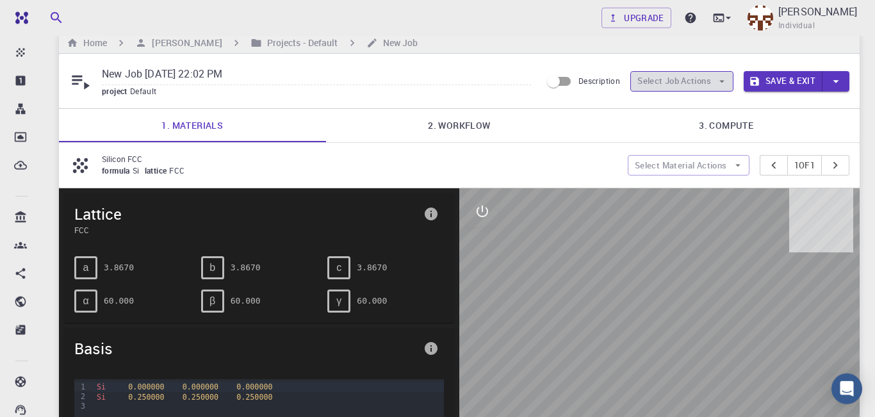
click at [720, 88] on button "Select Job Actions" at bounding box center [681, 81] width 103 height 21
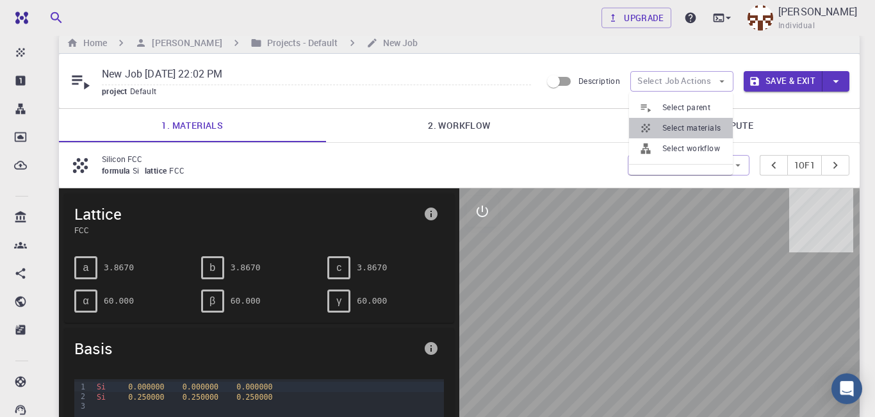
click at [689, 129] on span "Select materials" at bounding box center [692, 128] width 60 height 13
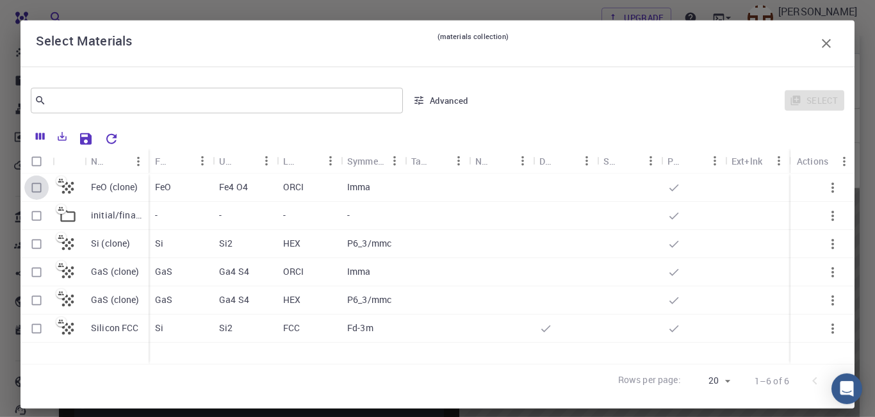
click at [37, 190] on input "Select row" at bounding box center [36, 188] width 24 height 24
checkbox input "true"
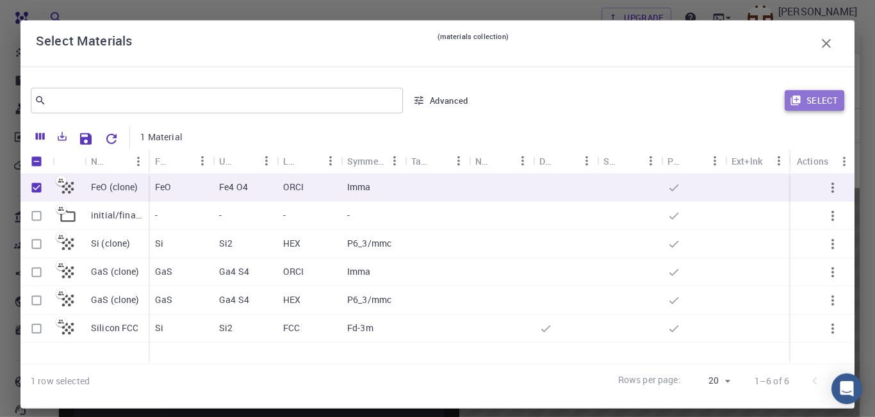
click at [822, 103] on button "Select" at bounding box center [815, 100] width 60 height 21
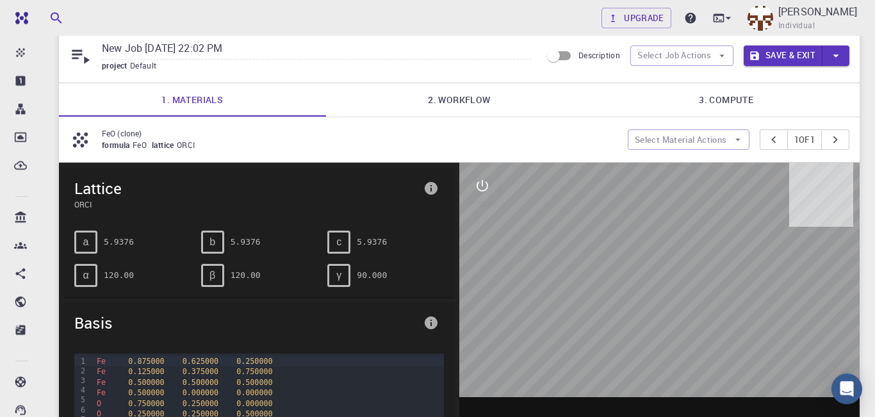
scroll to position [0, 0]
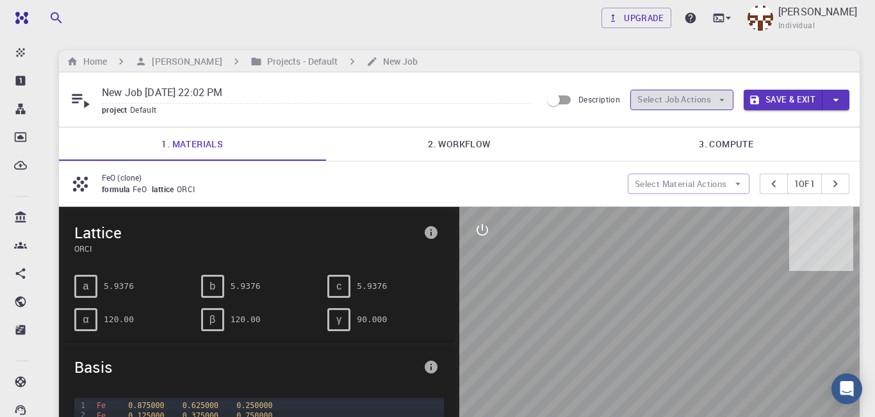
click at [717, 105] on icon "button" at bounding box center [722, 100] width 12 height 12
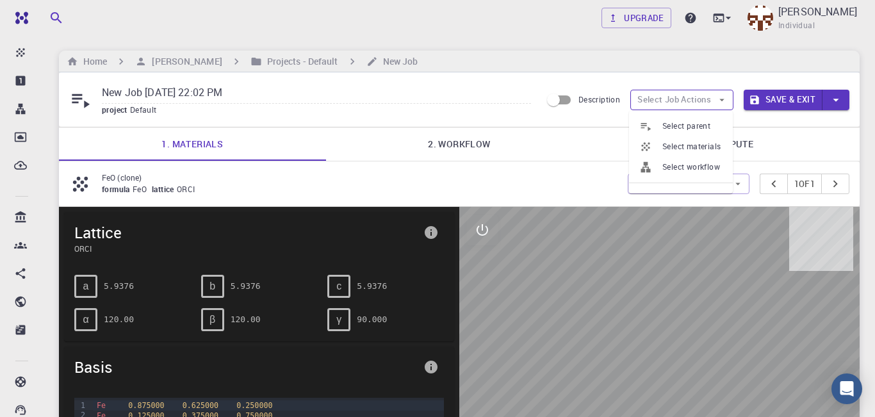
click at [717, 105] on icon "button" at bounding box center [722, 100] width 12 height 12
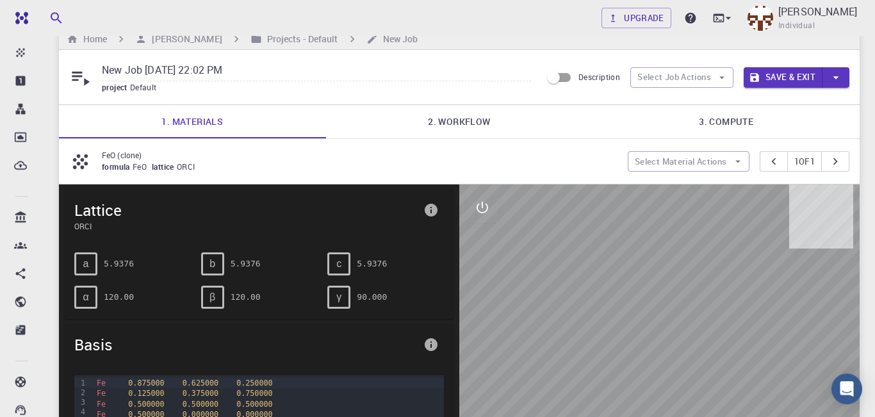
scroll to position [15, 0]
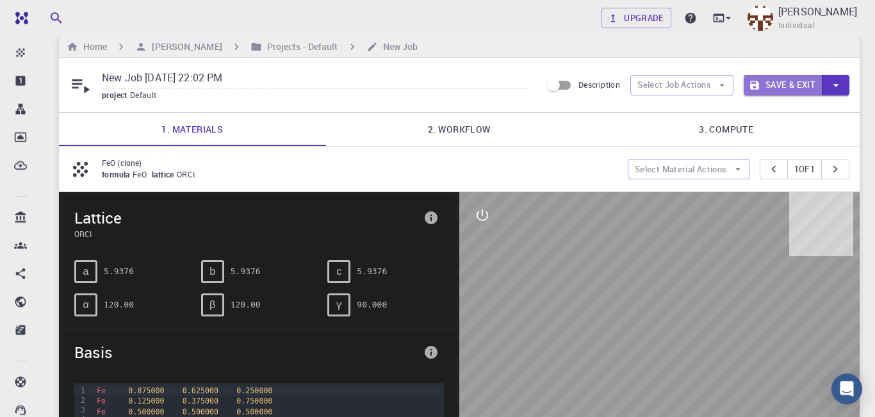
click at [794, 82] on button "Save & Exit" at bounding box center [783, 85] width 79 height 21
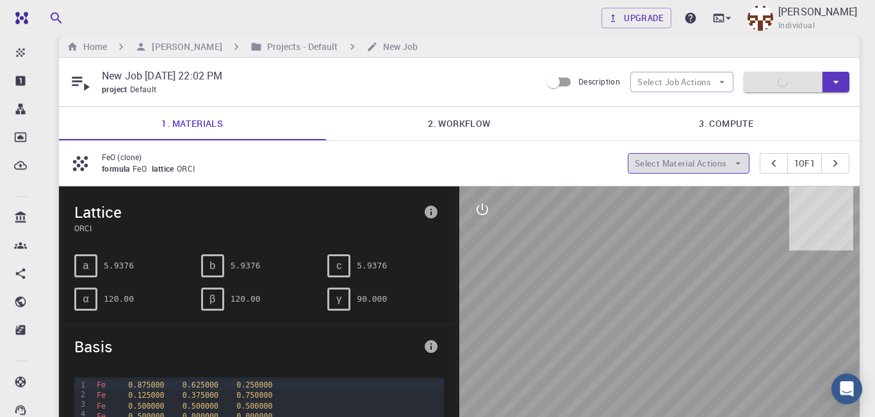
click at [732, 166] on icon "button" at bounding box center [738, 164] width 12 height 12
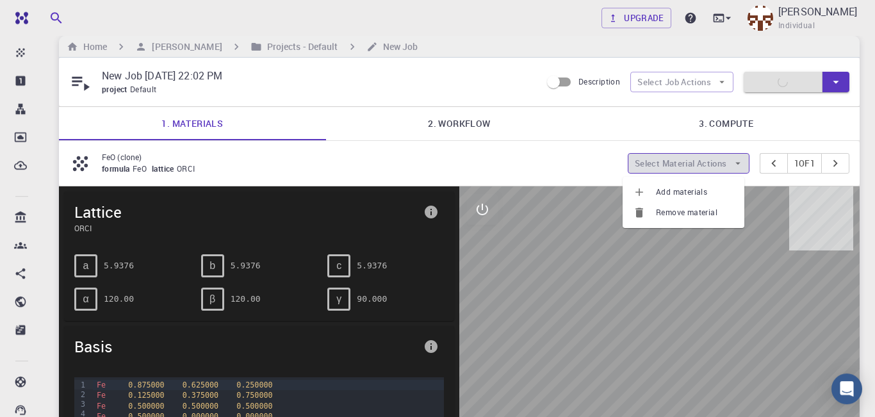
click at [732, 166] on icon "button" at bounding box center [738, 164] width 12 height 12
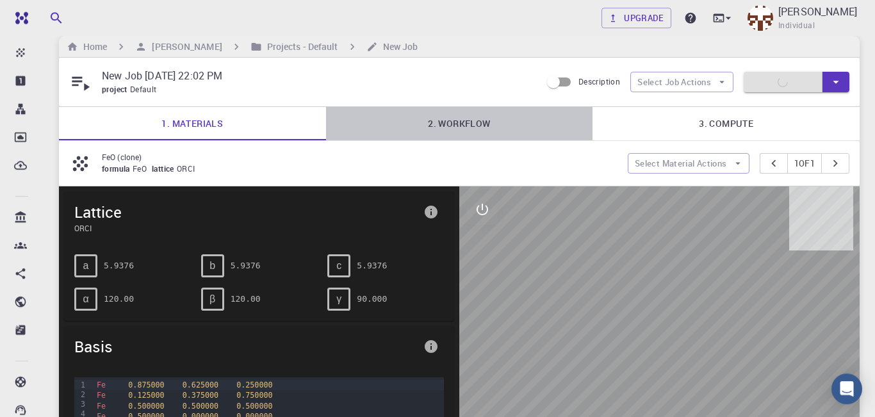
click at [469, 120] on link "2. Workflow" at bounding box center [459, 123] width 267 height 33
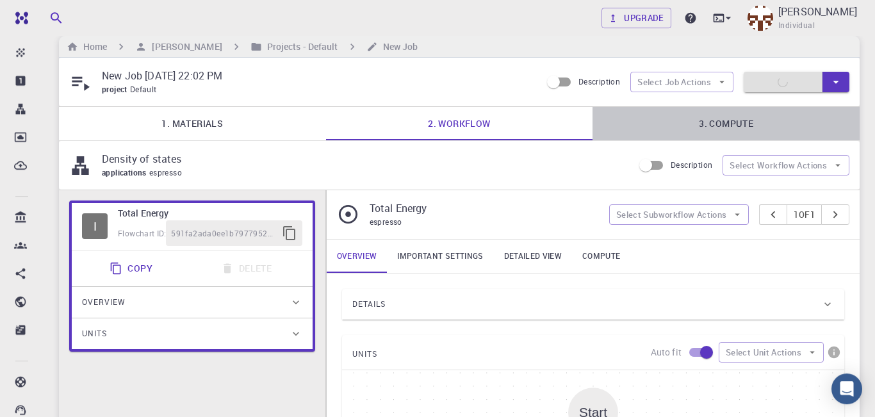
click at [731, 126] on link "3. Compute" at bounding box center [726, 123] width 267 height 33
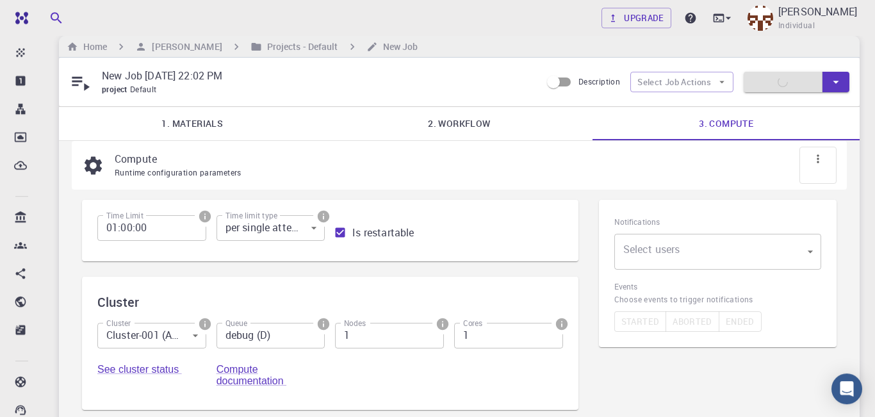
click at [454, 130] on link "2. Workflow" at bounding box center [459, 123] width 267 height 33
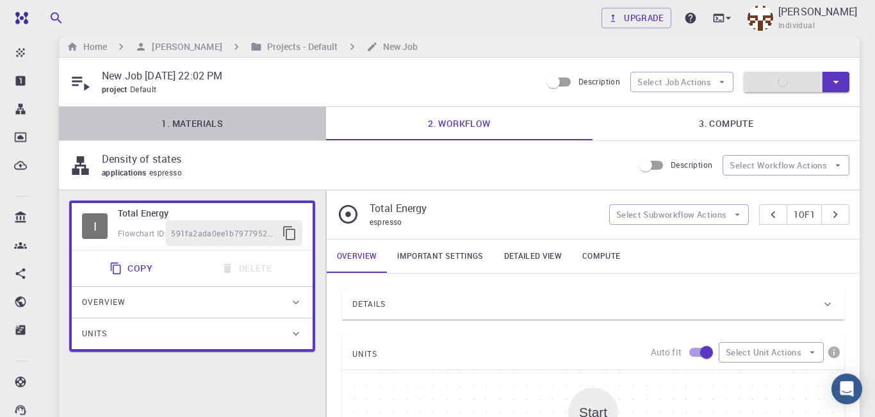
click at [199, 116] on link "1. Materials" at bounding box center [192, 123] width 267 height 33
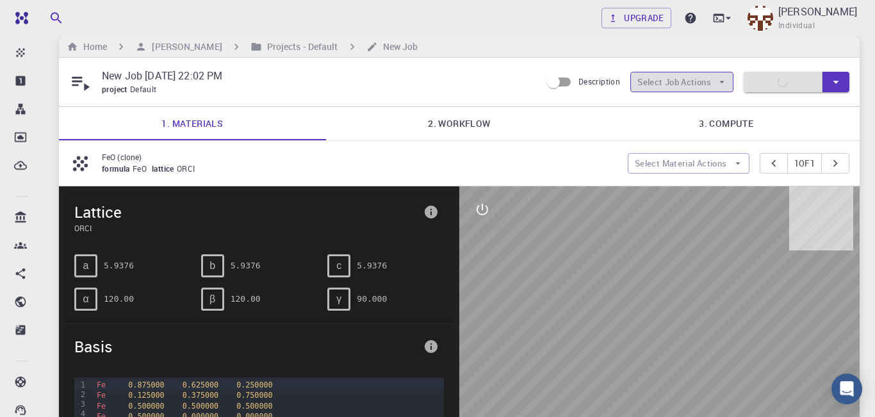
click at [665, 86] on button "Select Job Actions" at bounding box center [681, 82] width 103 height 21
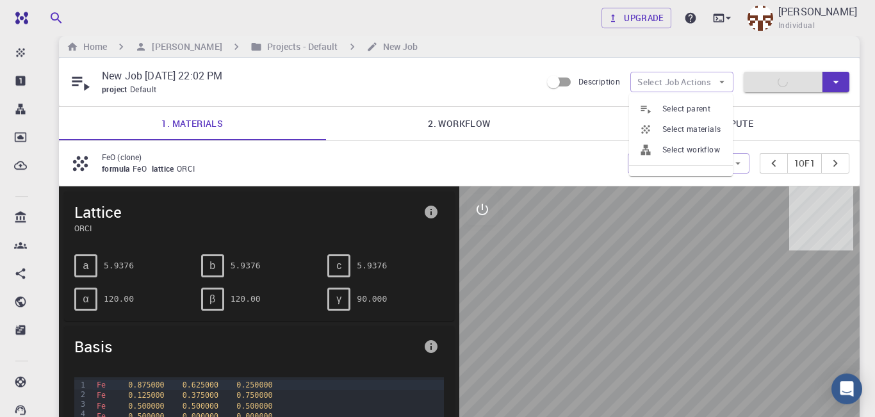
click at [211, 72] on p "New Job [DATE] 22:02 PM" at bounding box center [316, 75] width 429 height 15
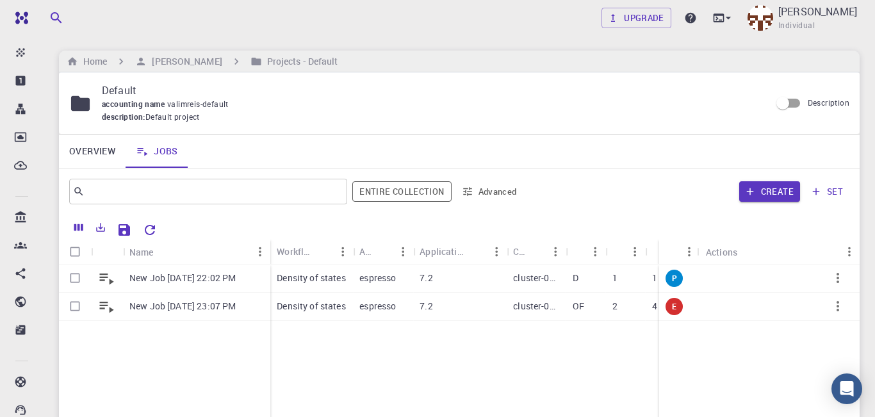
click at [97, 155] on link "Overview" at bounding box center [92, 151] width 67 height 33
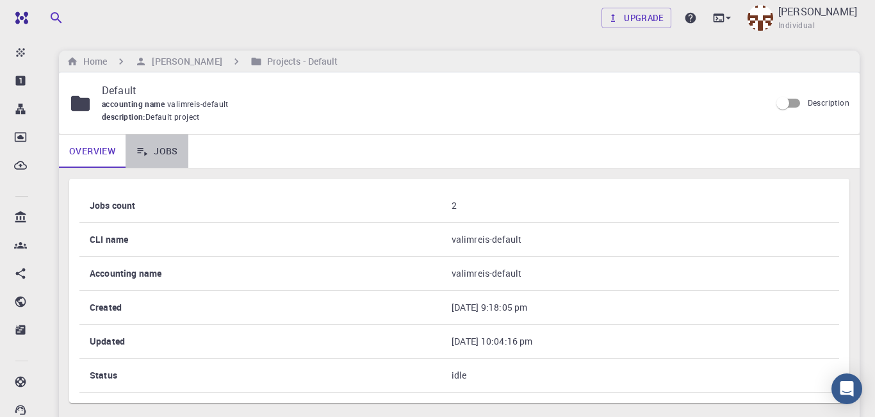
click at [158, 149] on link "Jobs" at bounding box center [157, 151] width 63 height 33
click at [165, 151] on link "Jobs" at bounding box center [157, 151] width 63 height 33
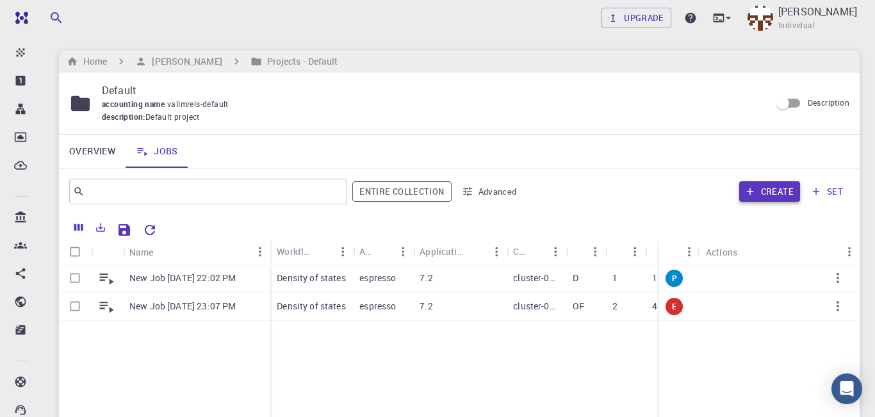
click at [770, 193] on button "Create" at bounding box center [769, 191] width 61 height 21
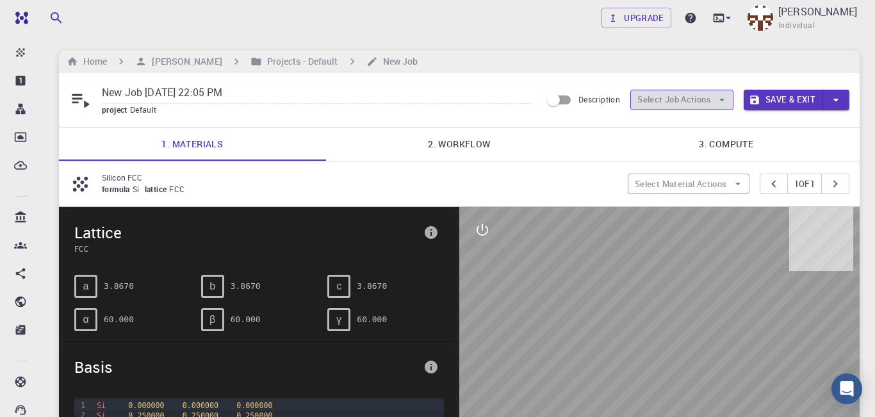
click at [721, 102] on icon "button" at bounding box center [722, 100] width 12 height 12
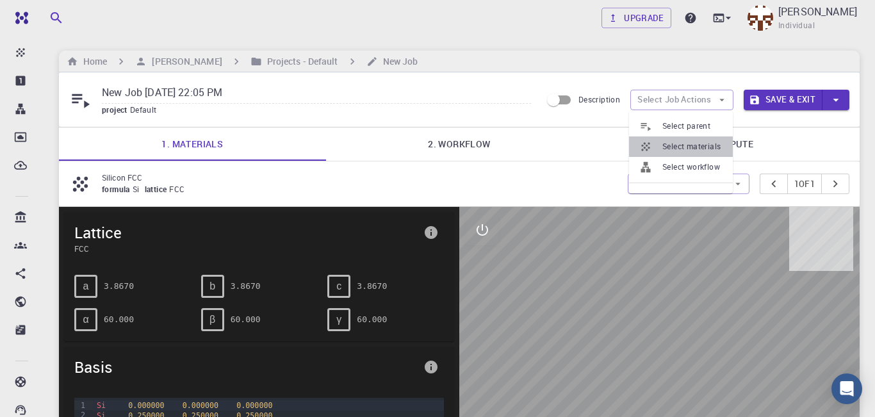
click at [697, 142] on span "Select materials" at bounding box center [692, 146] width 60 height 13
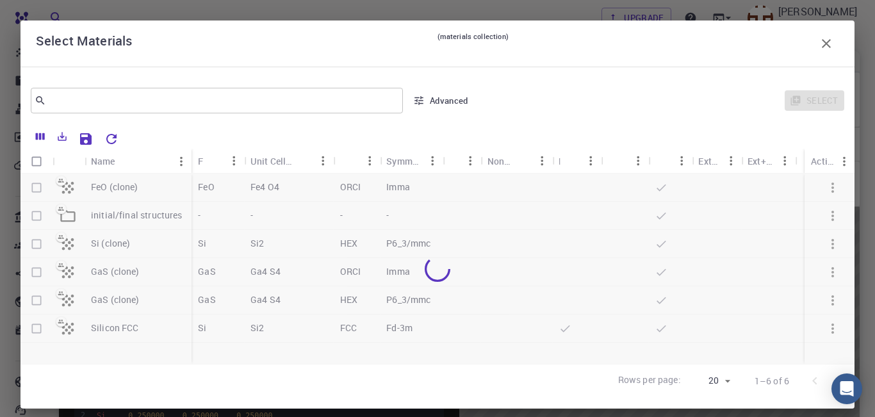
click at [38, 190] on div at bounding box center [438, 269] width 834 height 190
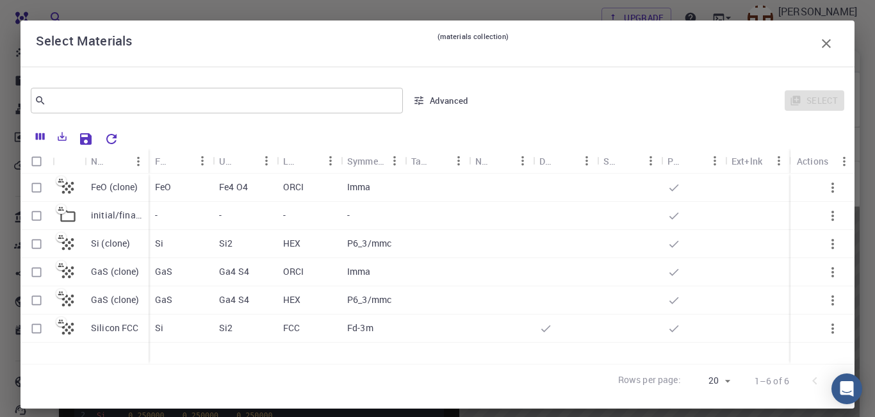
click at [38, 190] on input "Select row" at bounding box center [36, 188] width 24 height 24
checkbox input "true"
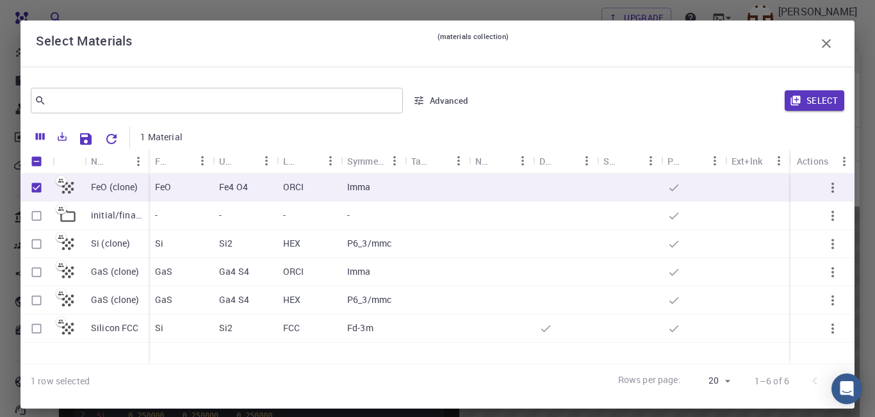
checkbox input "true"
click at [810, 94] on button "Select" at bounding box center [815, 100] width 60 height 21
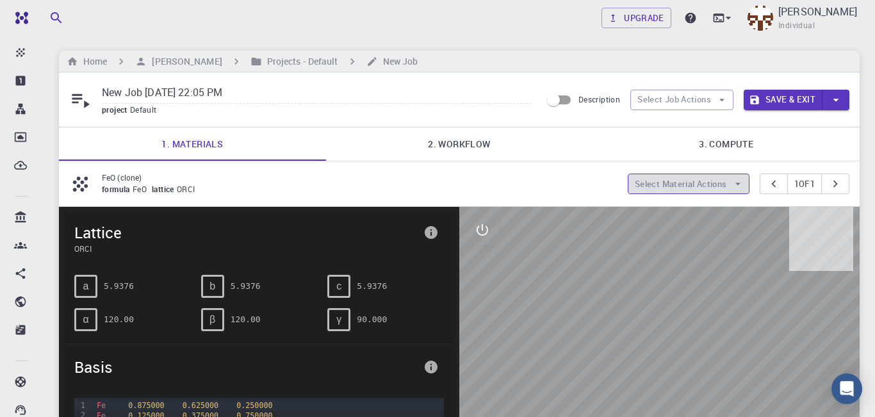
click at [691, 189] on button "Select Material Actions" at bounding box center [689, 184] width 122 height 21
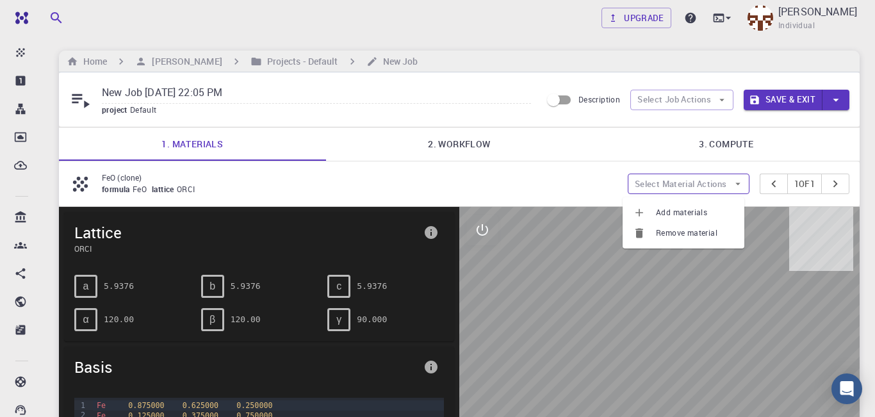
click at [691, 189] on button "Select Material Actions" at bounding box center [689, 184] width 122 height 21
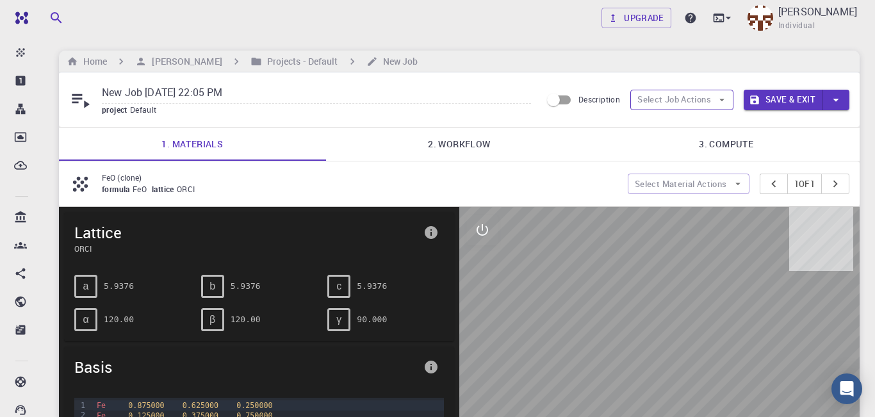
click at [723, 99] on icon "button" at bounding box center [722, 100] width 12 height 12
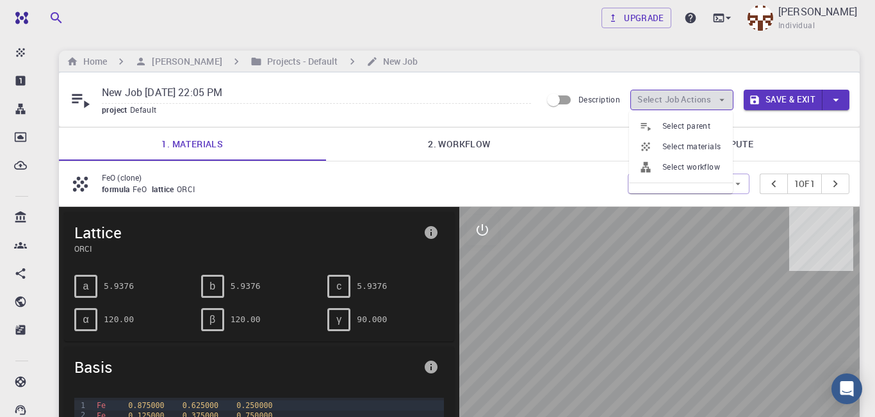
click at [723, 99] on icon "button" at bounding box center [722, 100] width 12 height 12
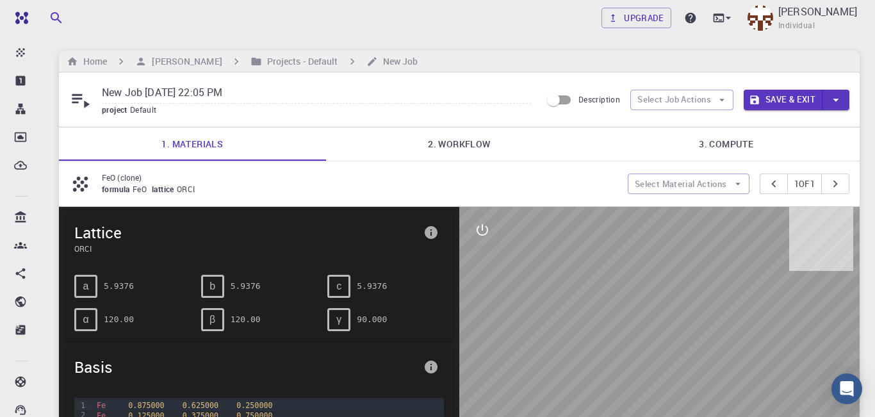
click at [792, 99] on button "Save & Exit" at bounding box center [783, 100] width 79 height 21
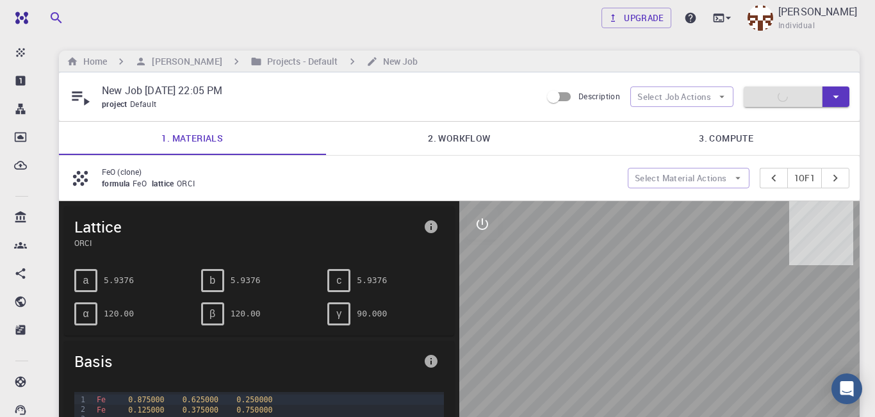
click at [841, 102] on icon "button" at bounding box center [836, 97] width 14 height 14
click at [841, 102] on div at bounding box center [437, 208] width 875 height 417
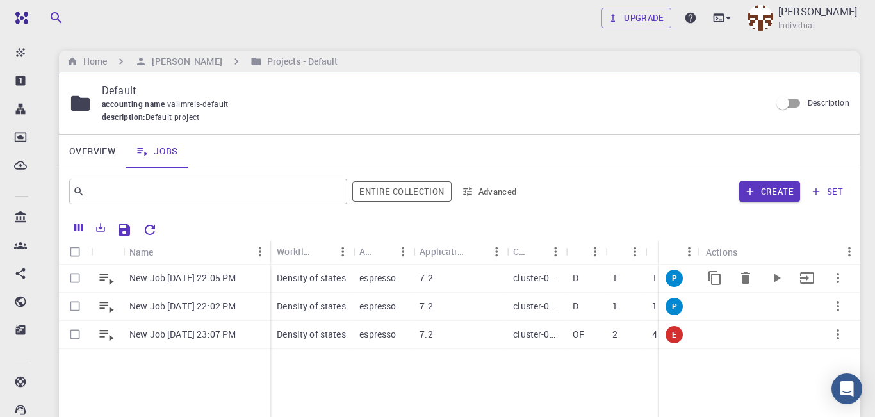
click at [236, 278] on p "New Job [DATE] 22:05 PM" at bounding box center [182, 278] width 106 height 13
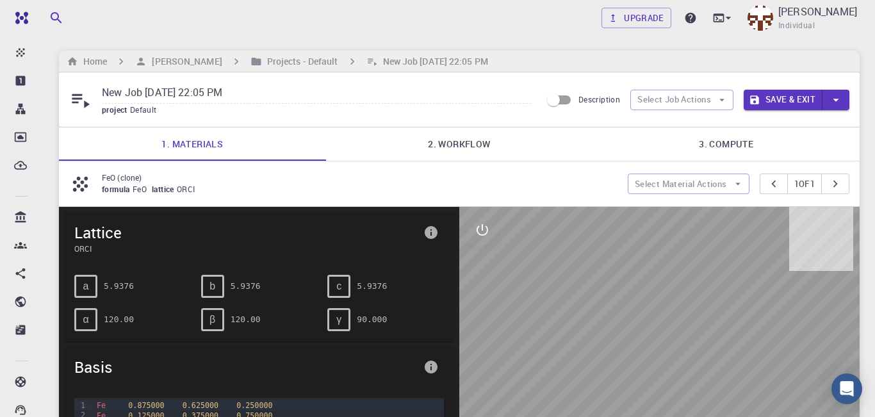
click at [244, 95] on input "New Job [DATE] 22:05 PM" at bounding box center [316, 93] width 429 height 21
type input "Teste [DATE] 22:05 PM"
click at [832, 100] on icon "button" at bounding box center [836, 100] width 14 height 14
click at [773, 151] on li "Save" at bounding box center [780, 150] width 73 height 23
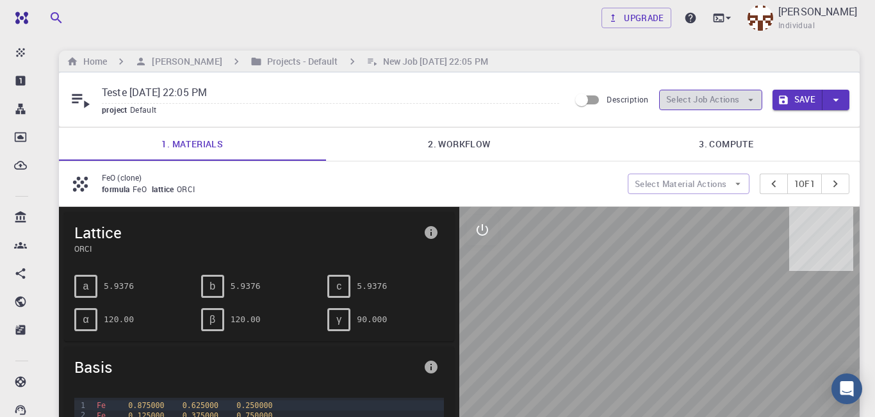
click at [748, 104] on icon "button" at bounding box center [751, 100] width 12 height 12
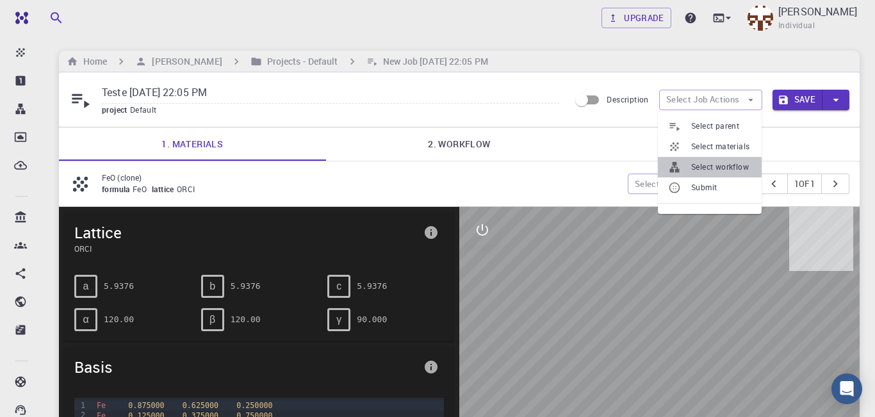
click at [724, 168] on span "Select workflow" at bounding box center [721, 167] width 60 height 13
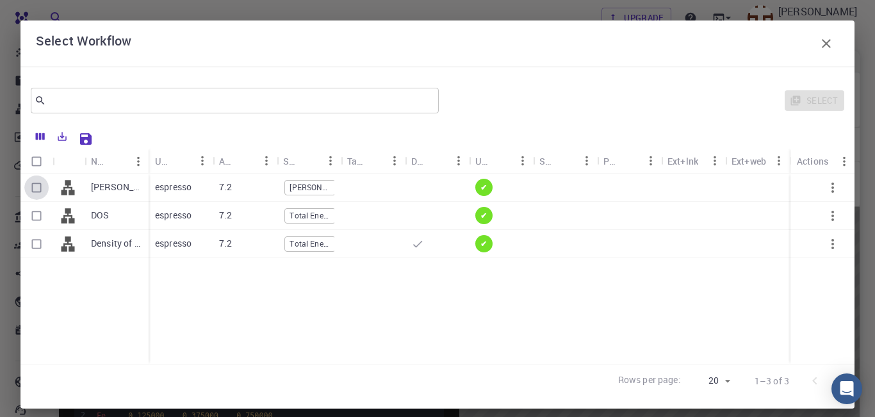
click at [36, 194] on input "Select row" at bounding box center [36, 188] width 24 height 24
checkbox input "true"
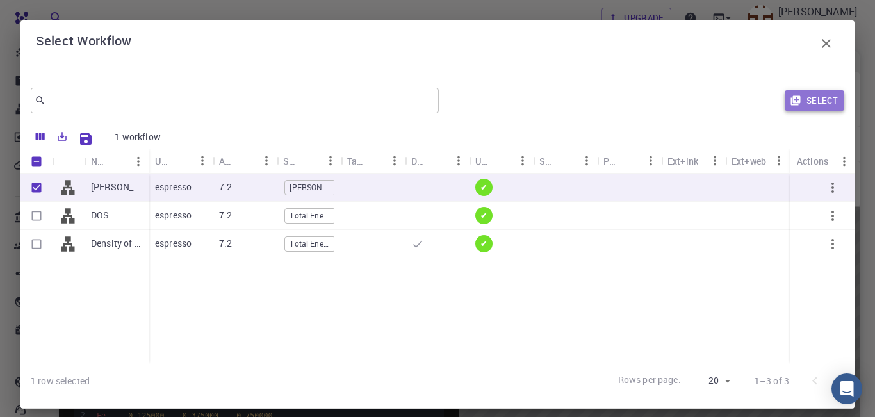
click at [817, 97] on button "Select" at bounding box center [815, 100] width 60 height 21
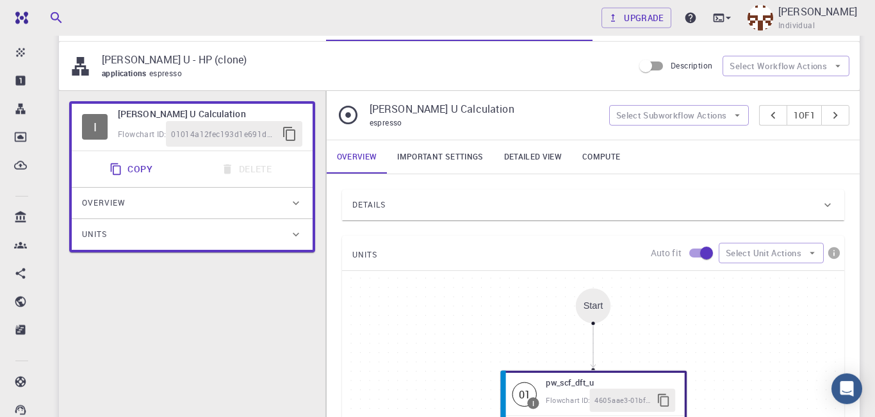
scroll to position [135, 0]
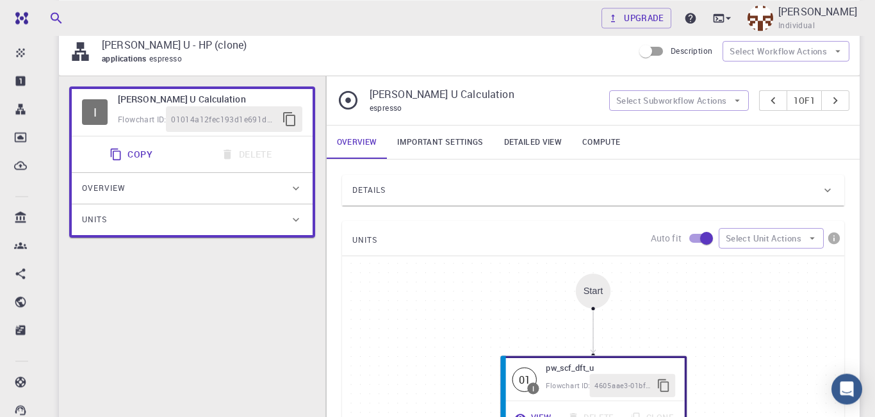
click at [568, 201] on div "Details" at bounding box center [586, 190] width 469 height 21
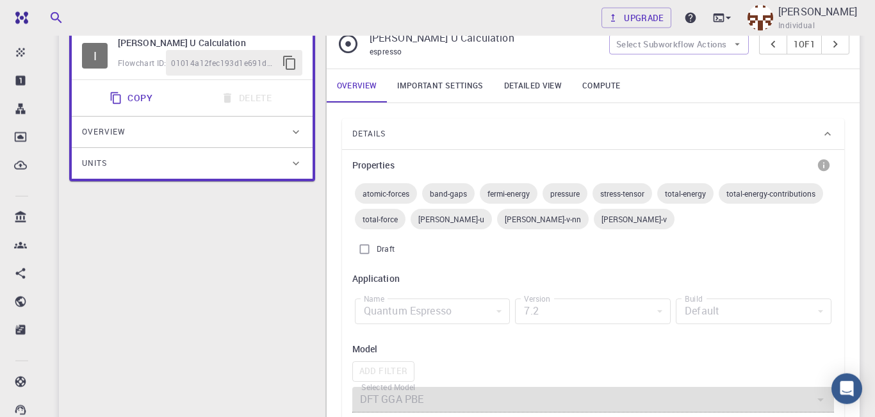
scroll to position [172, 0]
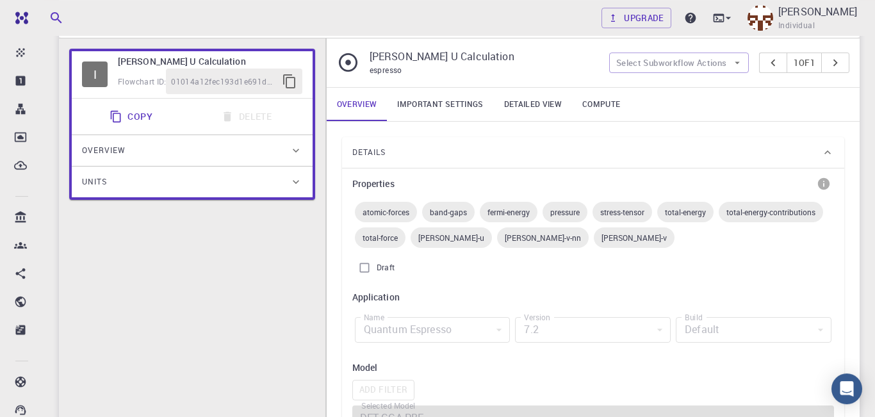
click at [826, 159] on icon at bounding box center [827, 152] width 13 height 13
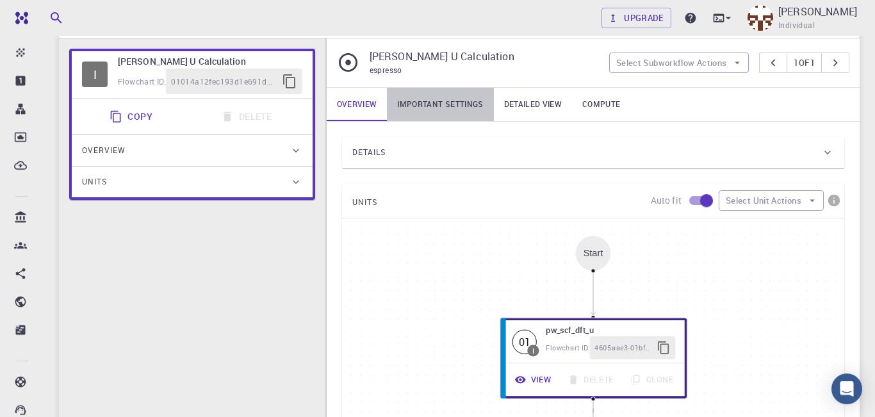
click at [450, 108] on link "Important settings" at bounding box center [440, 104] width 106 height 33
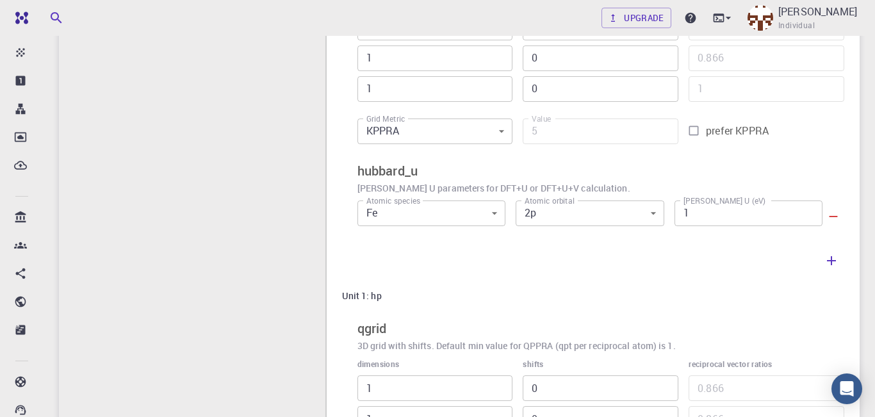
scroll to position [515, 0]
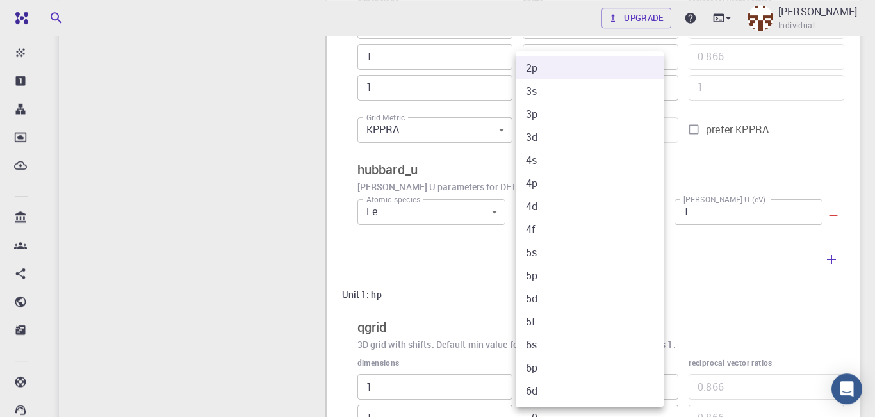
click at [646, 220] on body "Free Dashboard Create New Job New Material Create Material Upload File Import f…" at bounding box center [437, 84] width 875 height 1198
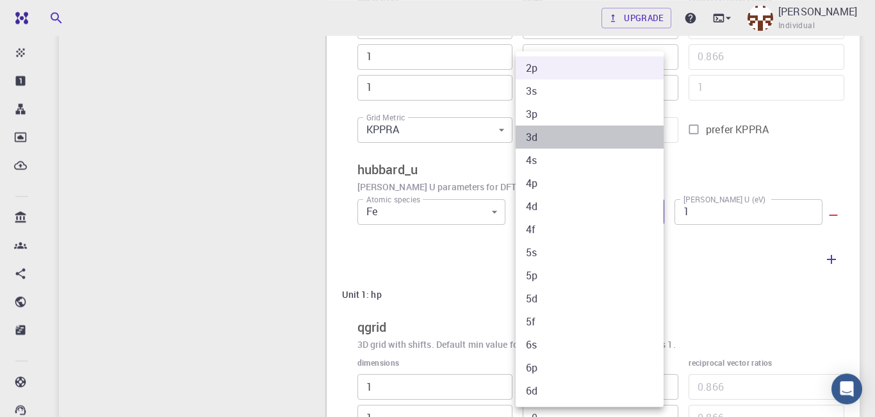
click at [543, 134] on li "3d" at bounding box center [590, 137] width 148 height 23
type input "3"
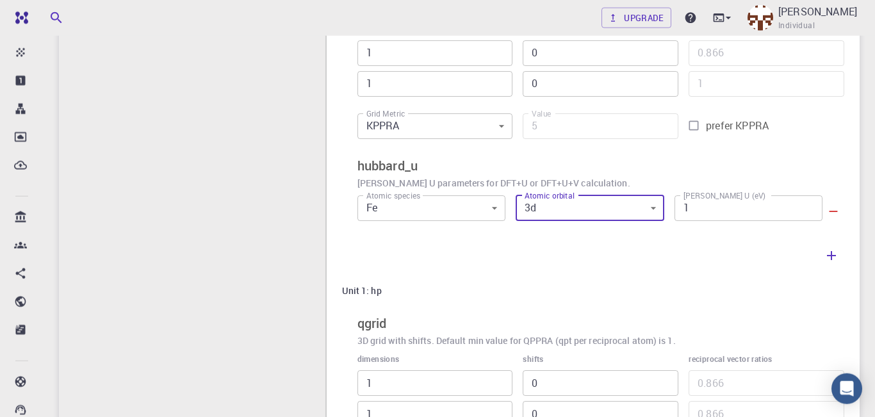
scroll to position [520, 0]
click at [835, 262] on icon "button" at bounding box center [831, 254] width 15 height 15
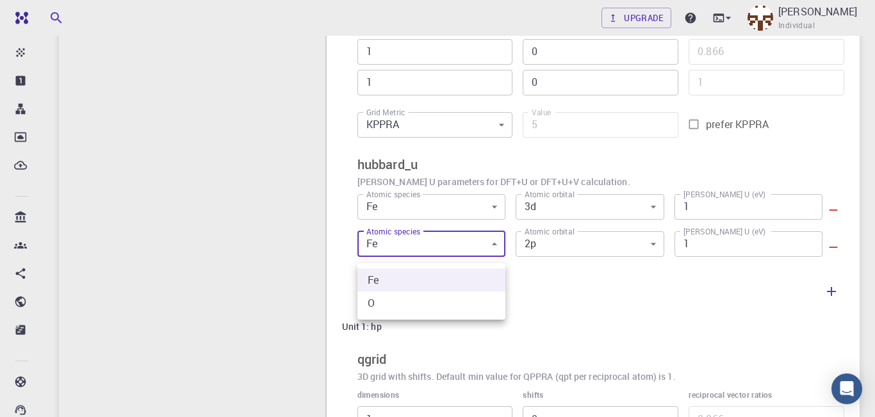
click at [494, 251] on body "Free Dashboard Create New Job New Material Create Material Upload File Import f…" at bounding box center [437, 97] width 875 height 1235
click at [427, 301] on li "O" at bounding box center [431, 302] width 148 height 23
type input "1"
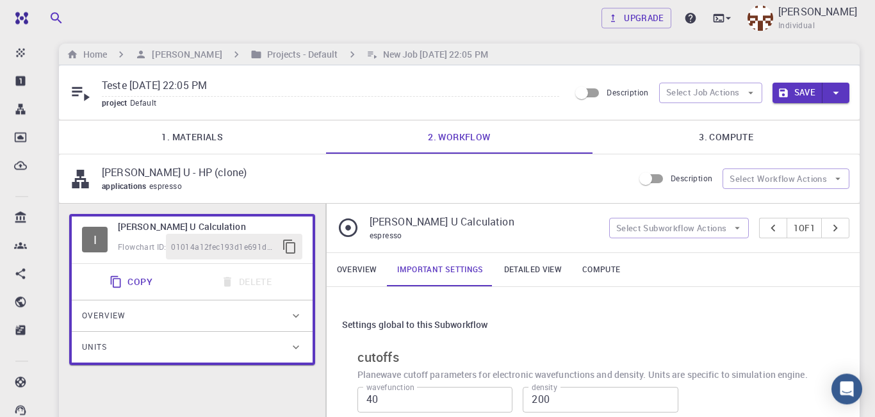
scroll to position [0, 0]
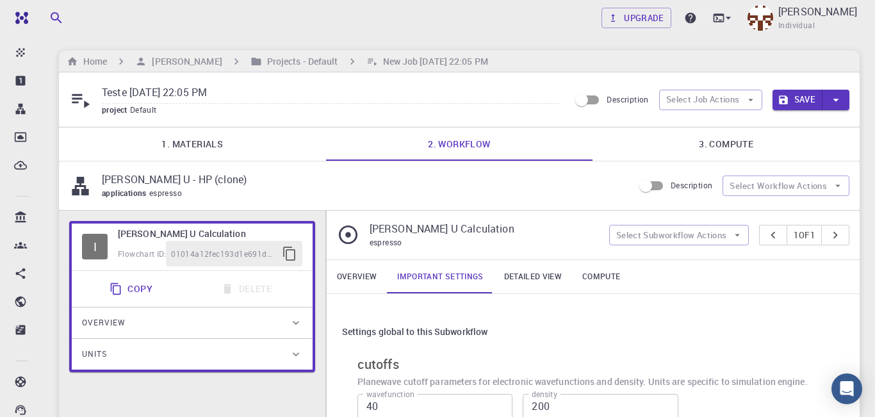
click at [719, 143] on link "3. Compute" at bounding box center [726, 143] width 267 height 33
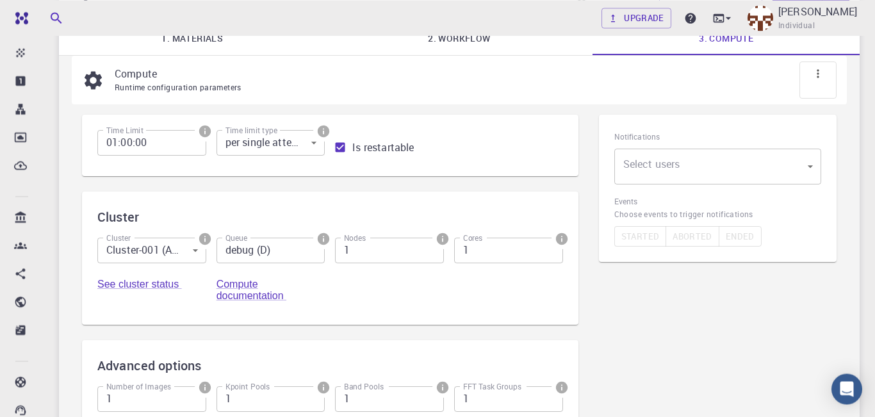
scroll to position [114, 0]
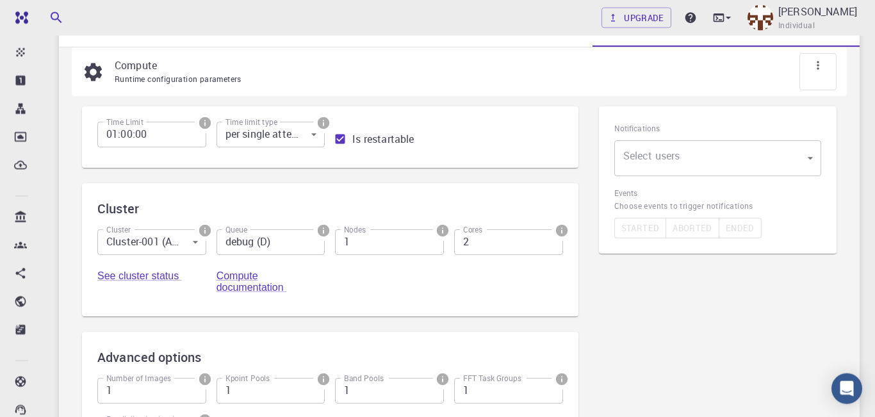
type input "2"
click at [552, 246] on input "2" at bounding box center [508, 242] width 109 height 26
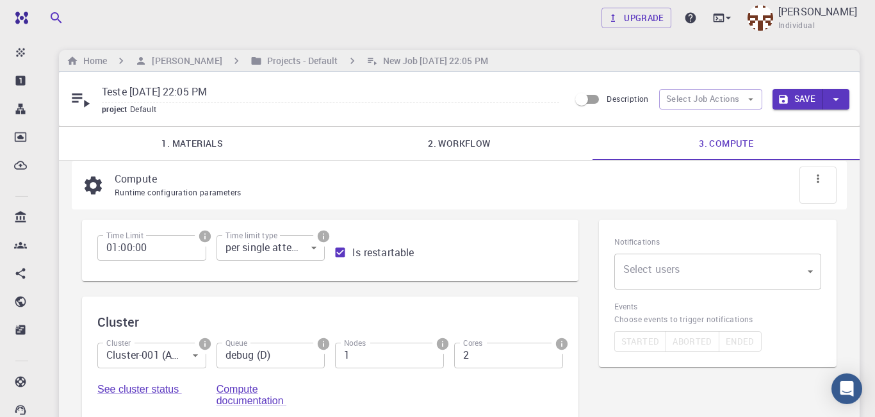
scroll to position [0, 0]
click at [802, 99] on button "Save" at bounding box center [798, 100] width 51 height 21
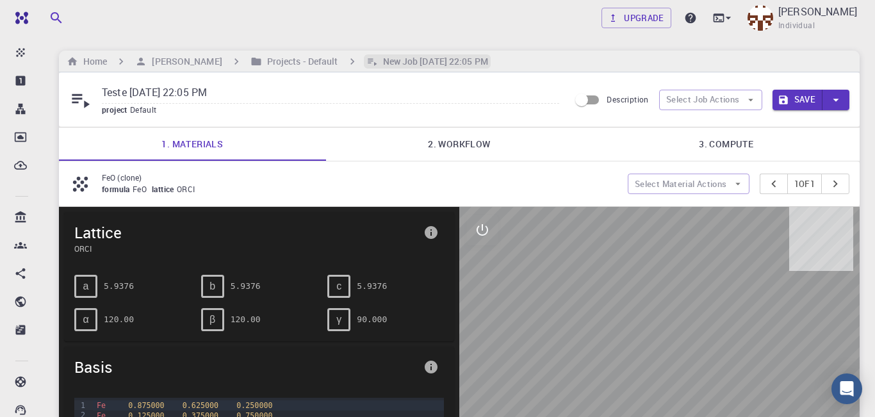
click at [379, 62] on h6 "New Job [DATE] 22:05 PM" at bounding box center [433, 61] width 110 height 14
click at [837, 101] on icon "button" at bounding box center [836, 100] width 6 height 3
click at [837, 101] on div at bounding box center [437, 208] width 875 height 417
click at [837, 101] on icon "button" at bounding box center [836, 100] width 6 height 3
click at [821, 129] on li "Save & Exit" at bounding box center [808, 127] width 73 height 23
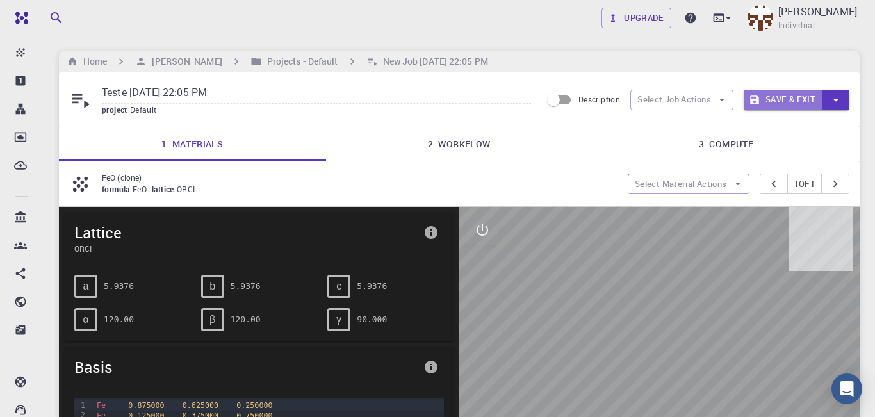
click at [789, 98] on button "Save & Exit" at bounding box center [783, 100] width 79 height 21
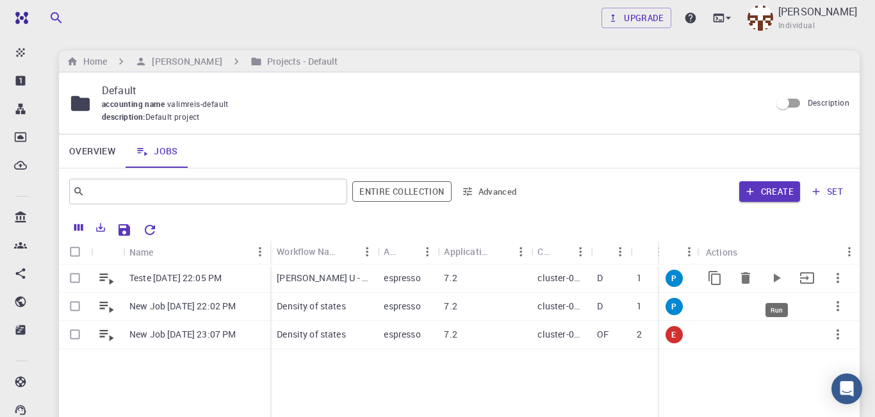
click at [775, 283] on icon "Run" at bounding box center [777, 278] width 7 height 9
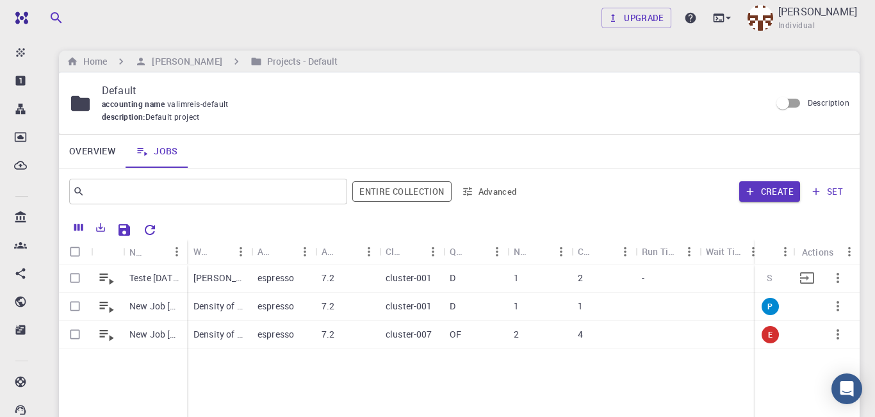
click at [215, 273] on div "[PERSON_NAME] U - HP (clone)" at bounding box center [219, 279] width 64 height 28
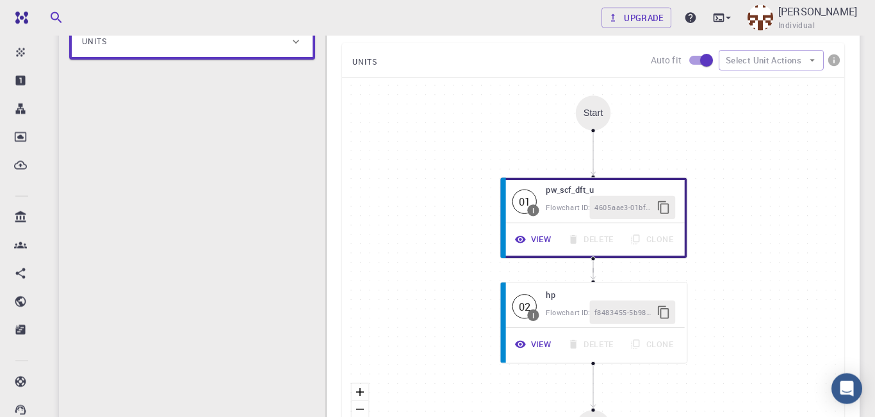
scroll to position [35, 0]
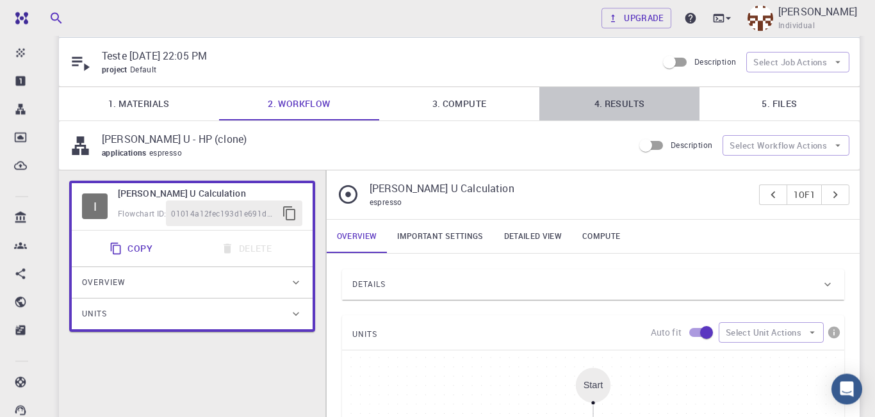
click at [623, 110] on link "4. Results" at bounding box center [619, 103] width 160 height 33
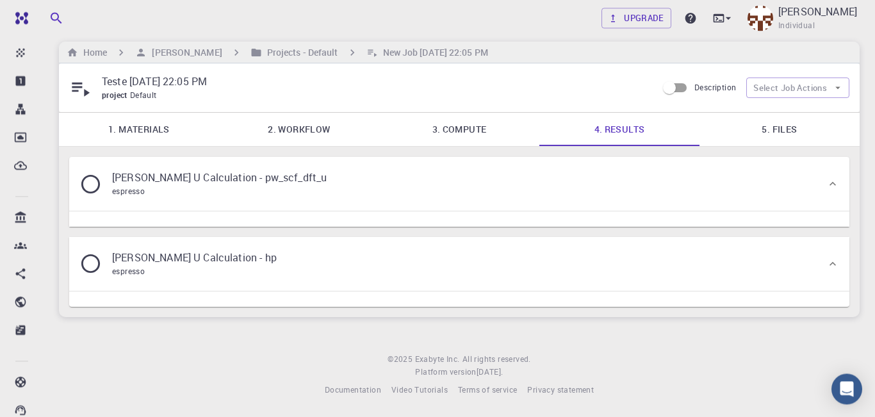
click at [833, 177] on icon at bounding box center [832, 183] width 13 height 13
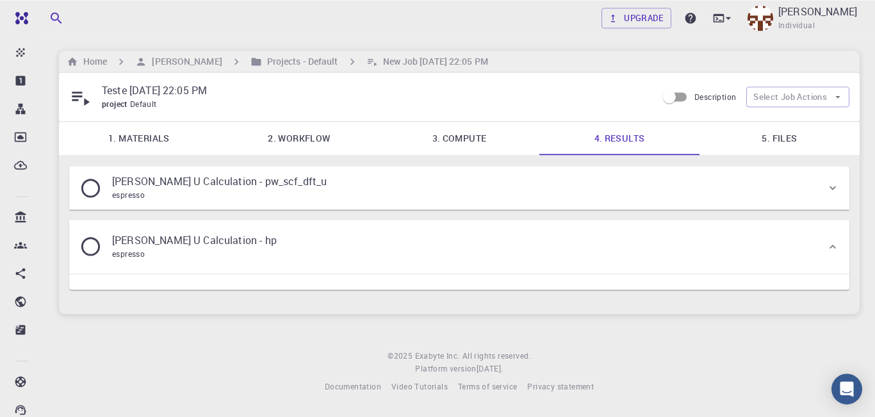
click at [833, 186] on icon at bounding box center [833, 188] width 6 height 4
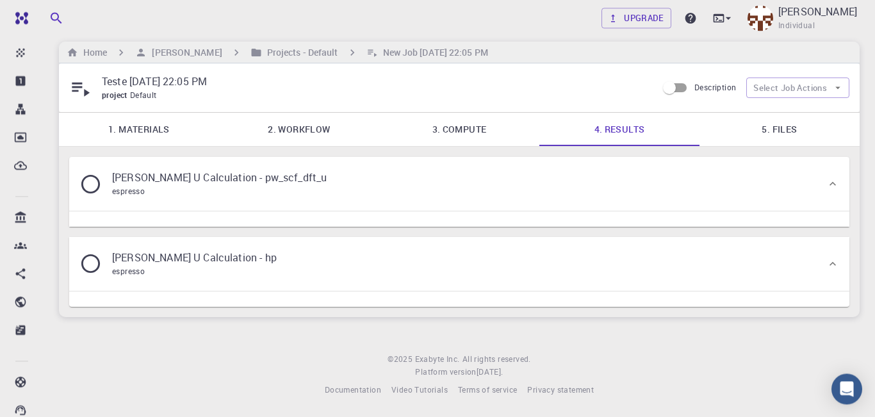
click at [100, 173] on icon at bounding box center [90, 184] width 22 height 22
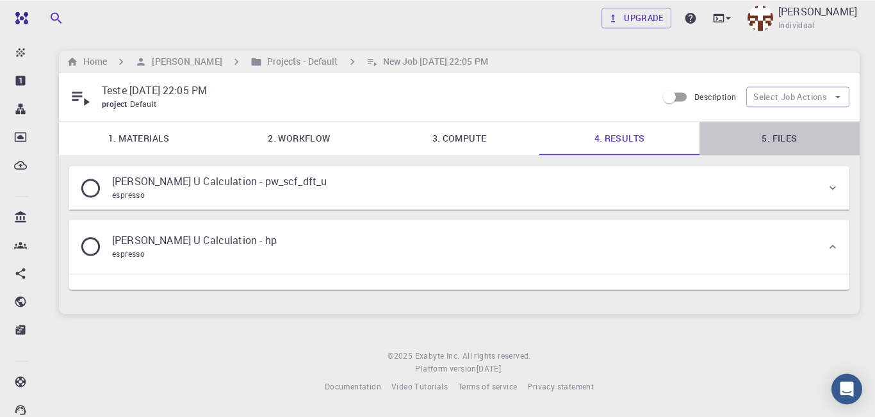
click at [784, 122] on link "5. Files" at bounding box center [780, 138] width 160 height 33
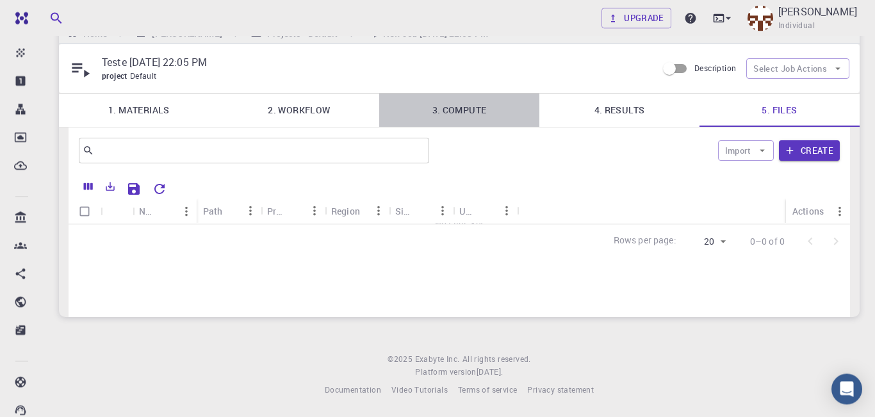
click at [451, 103] on link "3. Compute" at bounding box center [459, 110] width 160 height 33
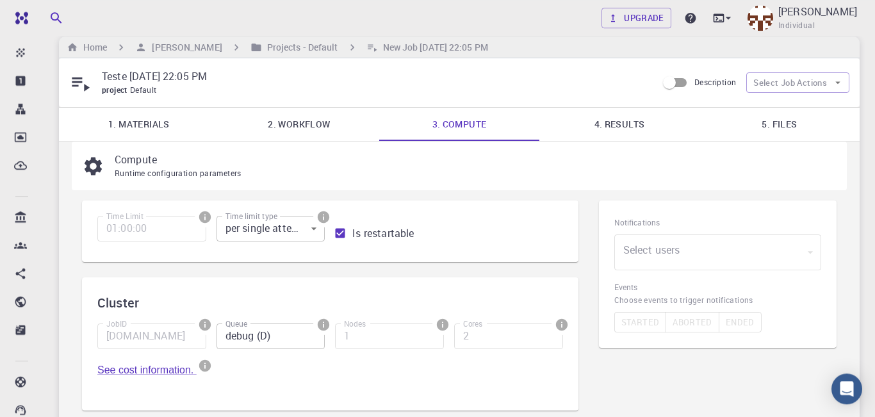
scroll to position [0, 0]
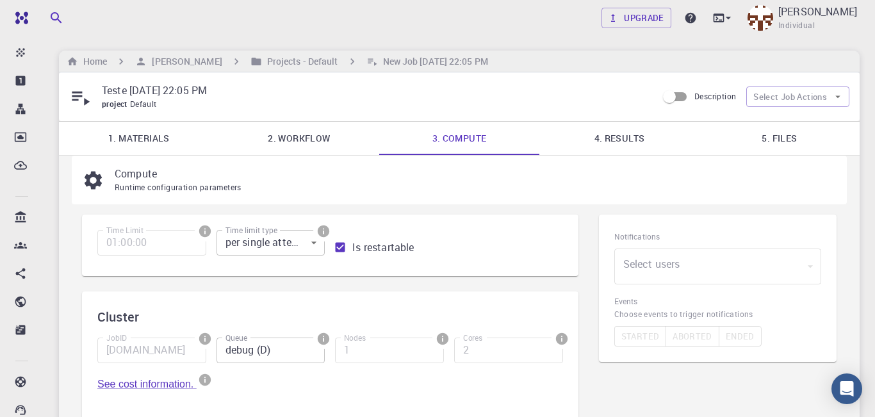
click at [302, 145] on link "2. Workflow" at bounding box center [299, 138] width 160 height 33
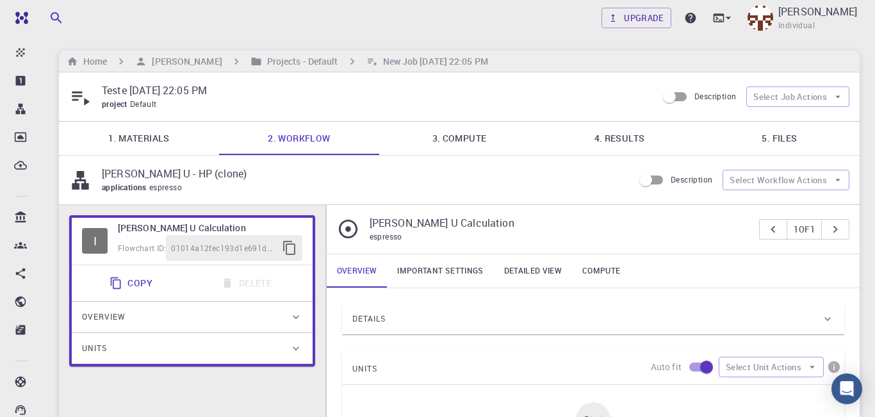
click at [136, 140] on link "1. Materials" at bounding box center [139, 138] width 160 height 33
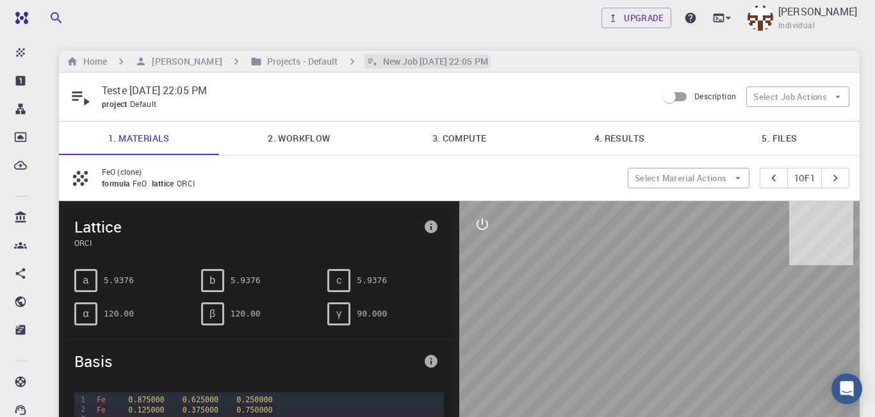
click at [404, 58] on h6 "New Job [DATE] 22:05 PM" at bounding box center [433, 61] width 110 height 14
click at [277, 58] on h6 "Projects - Default" at bounding box center [300, 61] width 76 height 14
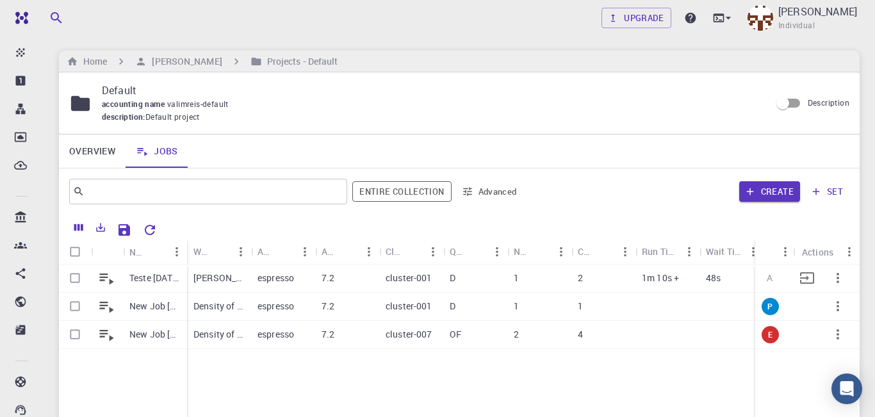
click at [269, 277] on p "espresso" at bounding box center [276, 278] width 37 height 13
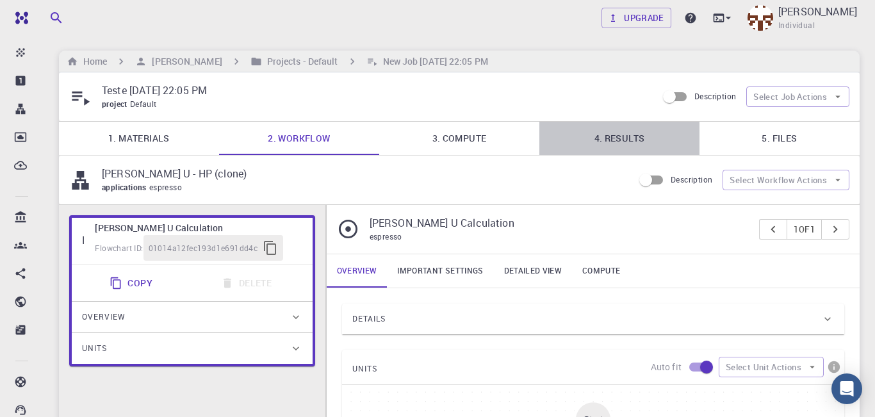
click at [631, 144] on link "4. Results" at bounding box center [619, 138] width 160 height 33
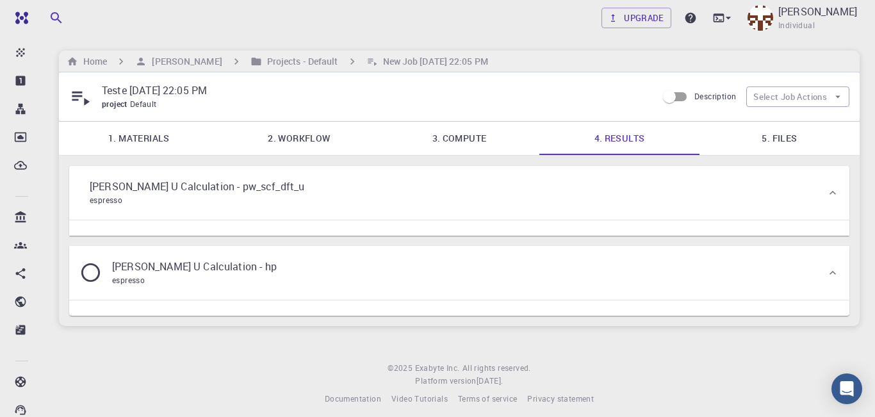
click at [797, 207] on div "[PERSON_NAME] U Calculation - pw_scf_dft_u espresso" at bounding box center [452, 193] width 747 height 28
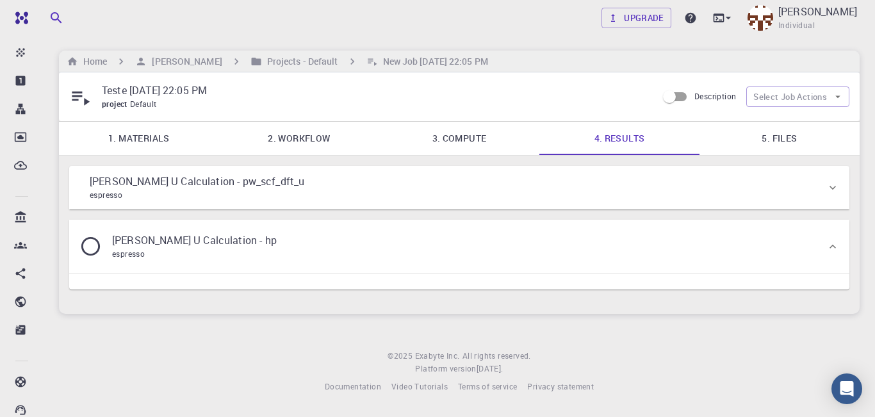
click at [797, 202] on div "[PERSON_NAME] U Calculation - pw_scf_dft_u espresso" at bounding box center [452, 188] width 747 height 28
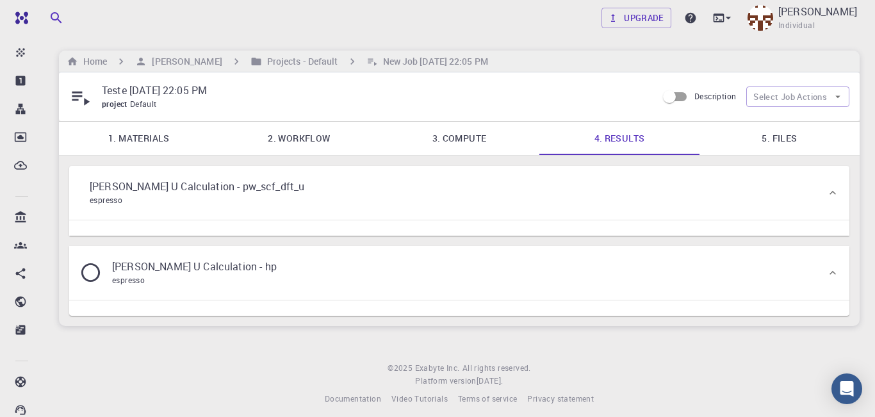
click at [648, 287] on div "[PERSON_NAME] U Calculation - hp espresso" at bounding box center [452, 273] width 747 height 28
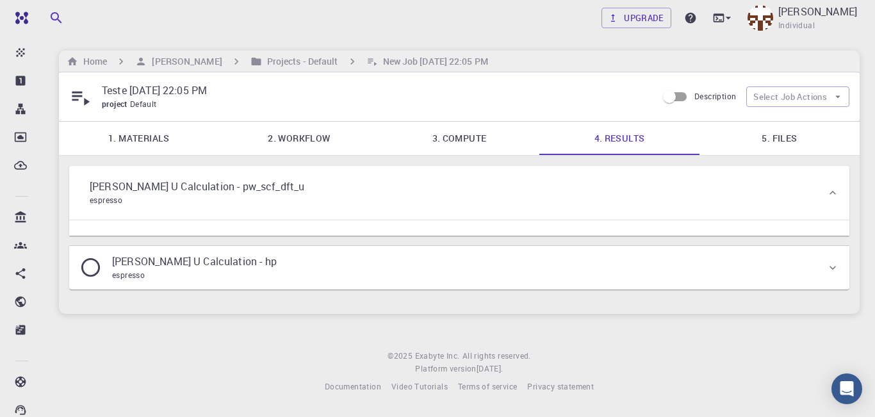
click at [648, 282] on div "[PERSON_NAME] U Calculation - hp espresso" at bounding box center [452, 268] width 747 height 28
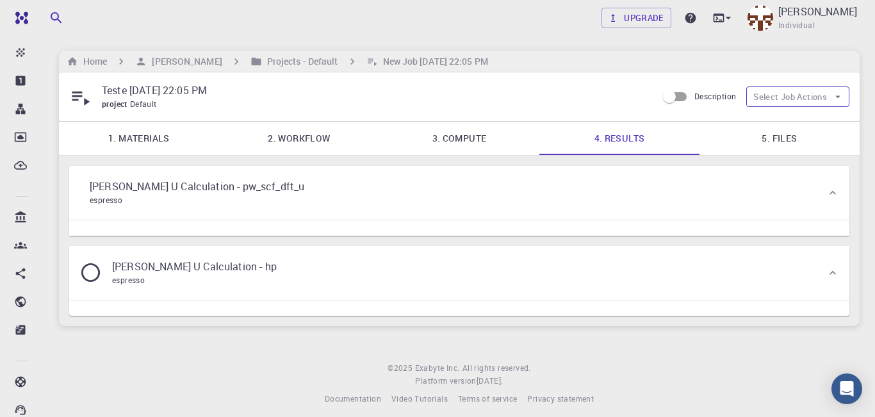
click at [837, 99] on icon "button" at bounding box center [837, 97] width 5 height 3
click at [840, 95] on icon "button" at bounding box center [838, 97] width 12 height 12
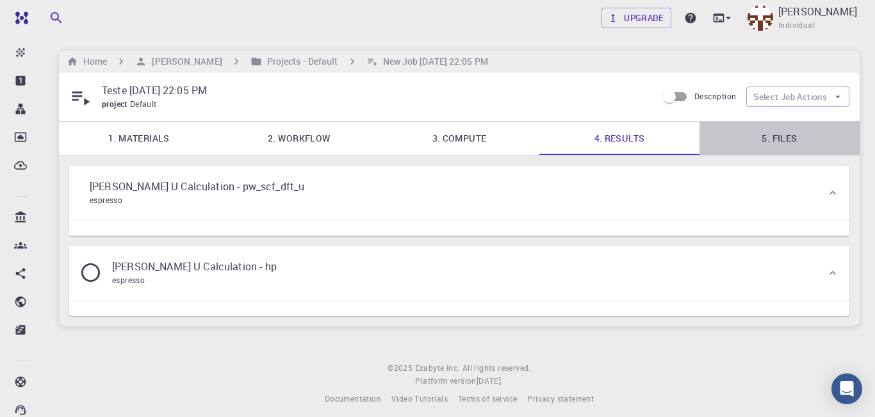
click at [791, 139] on link "5. Files" at bounding box center [780, 138] width 160 height 33
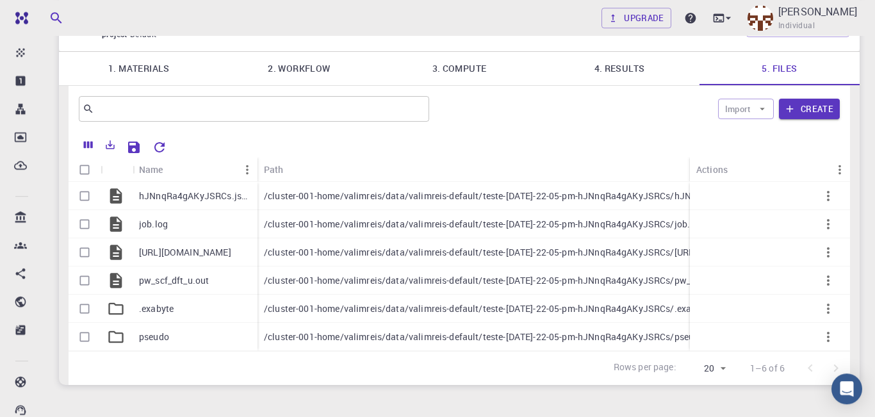
scroll to position [74, 0]
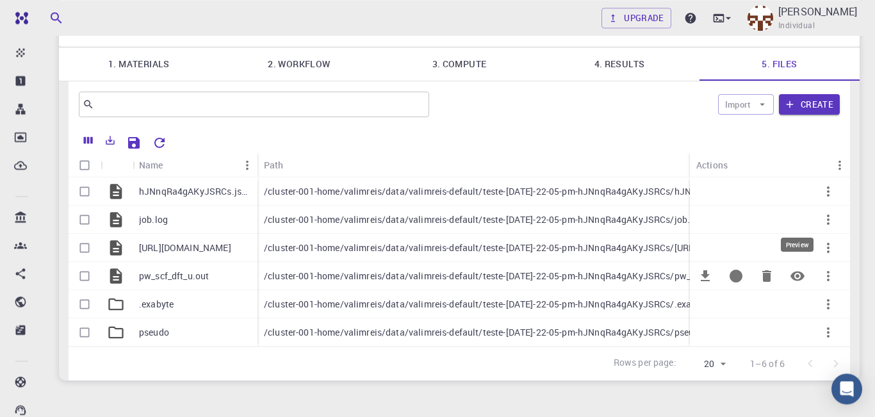
click at [803, 282] on icon "Preview" at bounding box center [797, 275] width 15 height 15
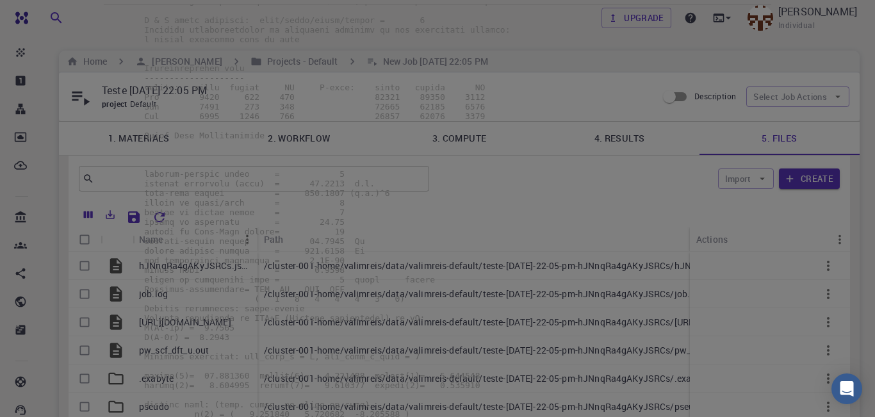
scroll to position [269, 0]
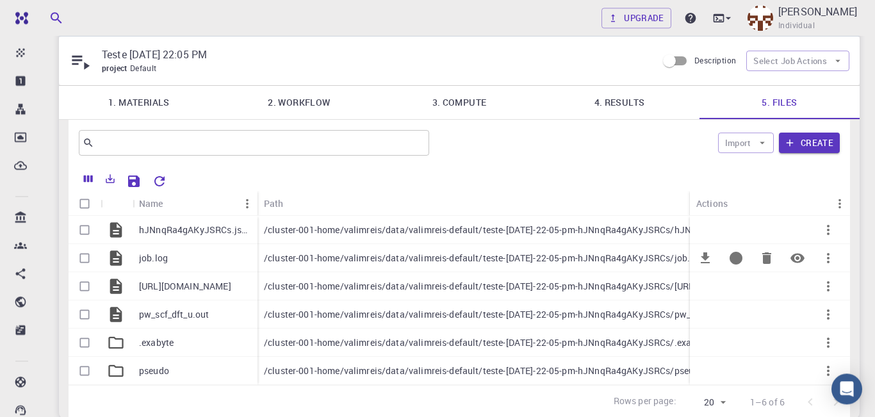
scroll to position [72, 0]
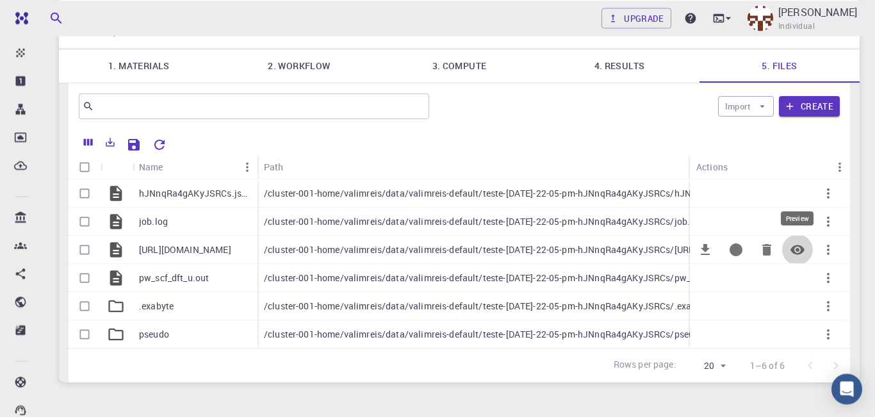
click at [803, 255] on icon "Preview" at bounding box center [797, 249] width 15 height 15
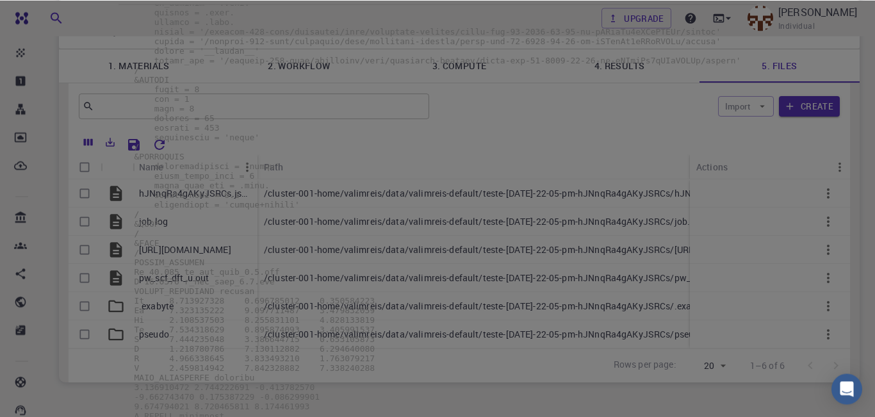
scroll to position [199, 0]
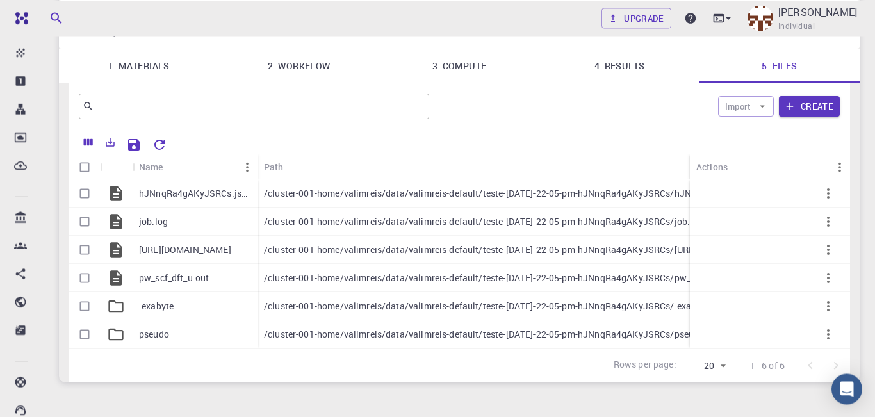
scroll to position [0, 0]
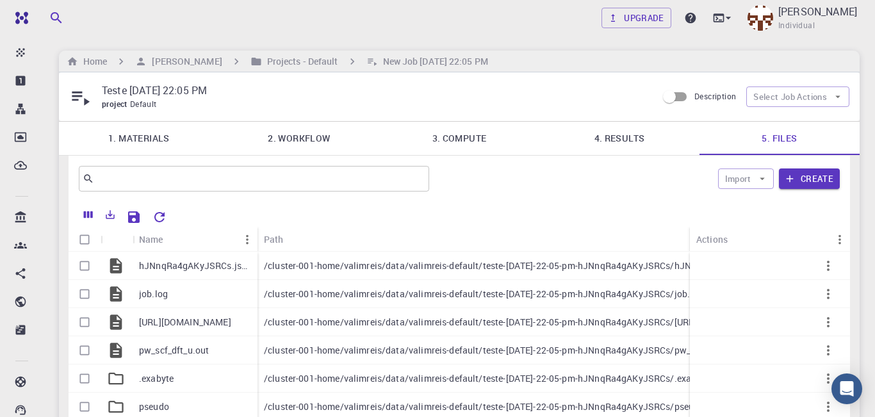
click at [151, 139] on link "1. Materials" at bounding box center [139, 138] width 160 height 33
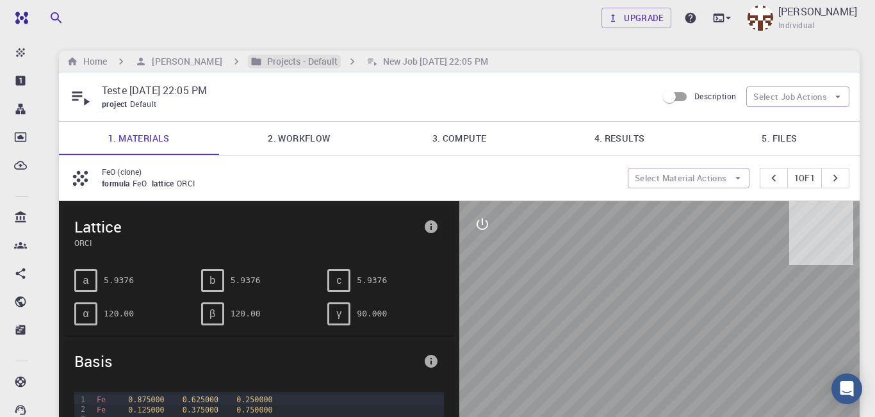
click at [287, 60] on h6 "Projects - Default" at bounding box center [300, 61] width 76 height 14
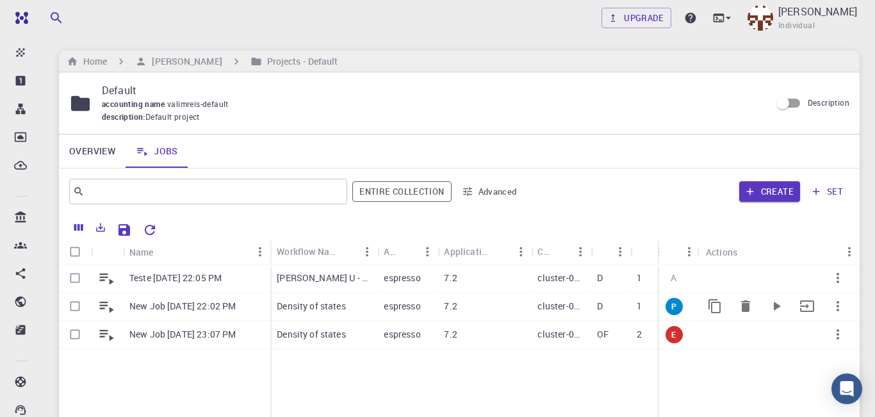
click at [199, 309] on p "New Job [DATE] 22:02 PM" at bounding box center [182, 306] width 106 height 13
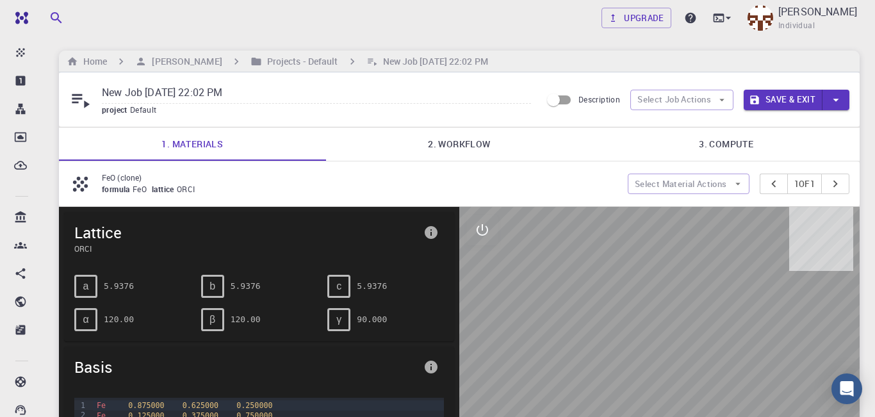
click at [468, 149] on link "2. Workflow" at bounding box center [459, 143] width 267 height 33
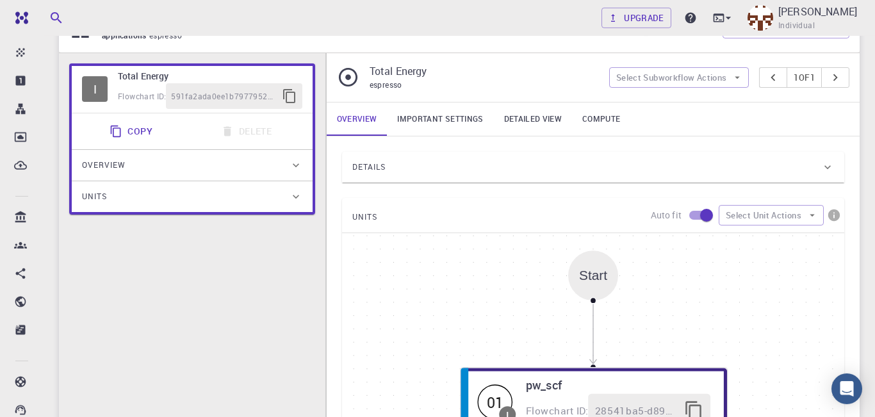
scroll to position [188, 0]
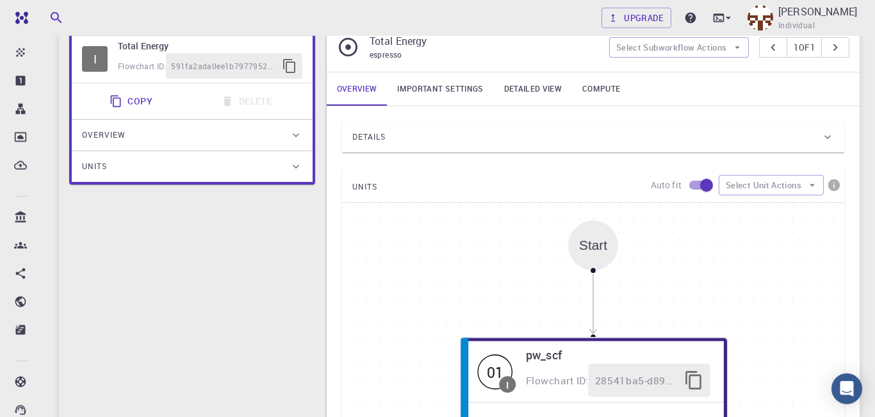
click at [465, 96] on link "Important settings" at bounding box center [440, 88] width 106 height 33
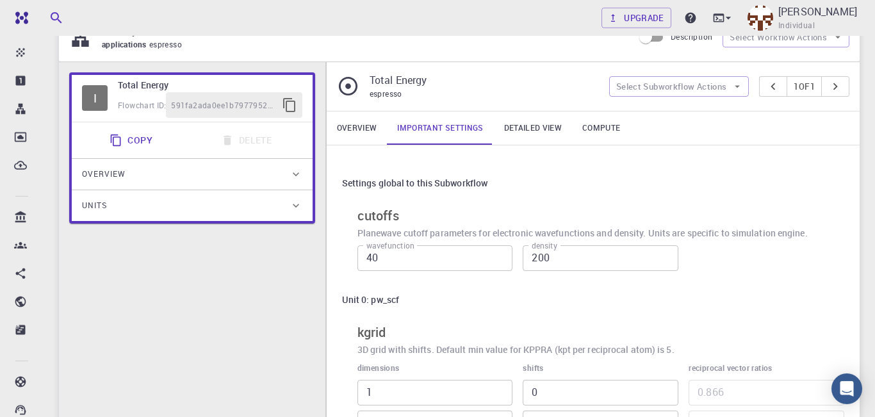
scroll to position [59, 0]
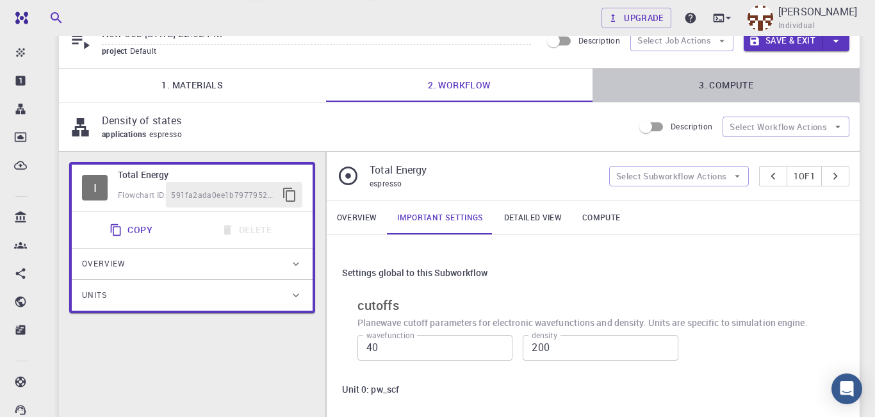
click at [734, 91] on link "3. Compute" at bounding box center [726, 85] width 267 height 33
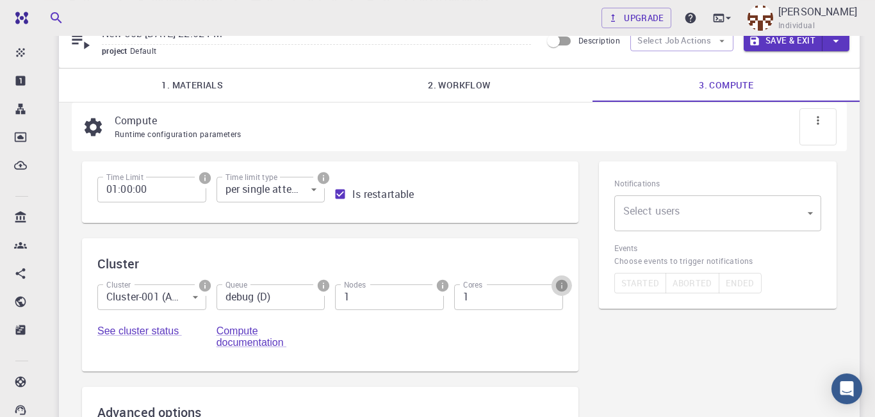
click at [562, 290] on icon "info" at bounding box center [562, 286] width 14 height 14
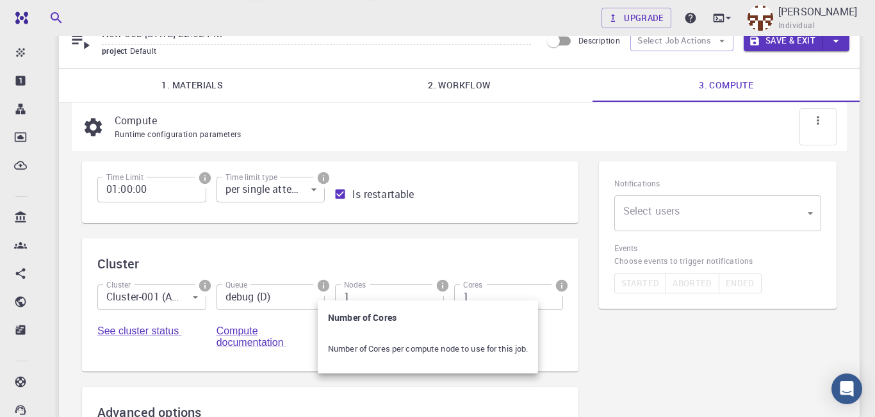
click at [550, 255] on div at bounding box center [437, 208] width 875 height 417
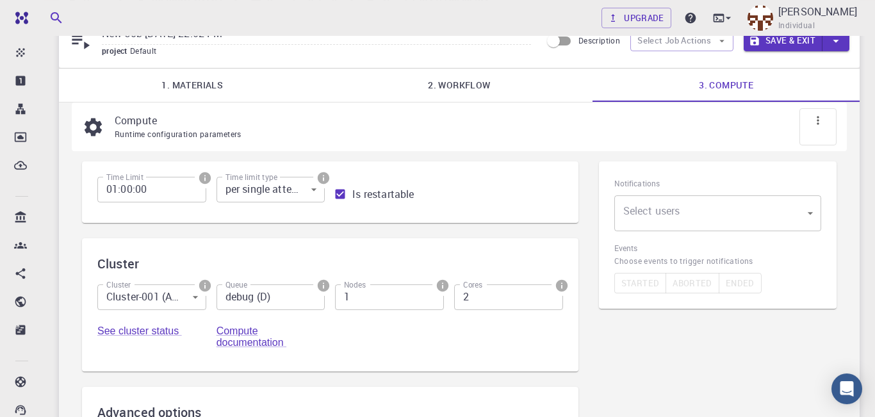
click at [550, 300] on input "2" at bounding box center [508, 297] width 109 height 26
click at [550, 300] on input "3" at bounding box center [508, 297] width 109 height 26
type input "4"
click at [550, 300] on input "4" at bounding box center [508, 297] width 109 height 26
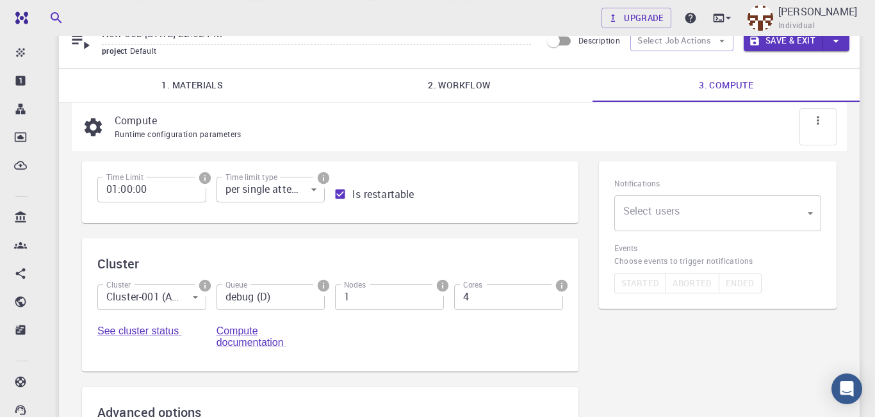
click at [550, 300] on input "4" at bounding box center [508, 297] width 109 height 26
click at [431, 299] on input "2" at bounding box center [389, 297] width 109 height 26
click at [431, 299] on input "3" at bounding box center [389, 297] width 109 height 26
click at [431, 299] on input "4" at bounding box center [389, 297] width 109 height 26
click at [431, 299] on input "5" at bounding box center [389, 297] width 109 height 26
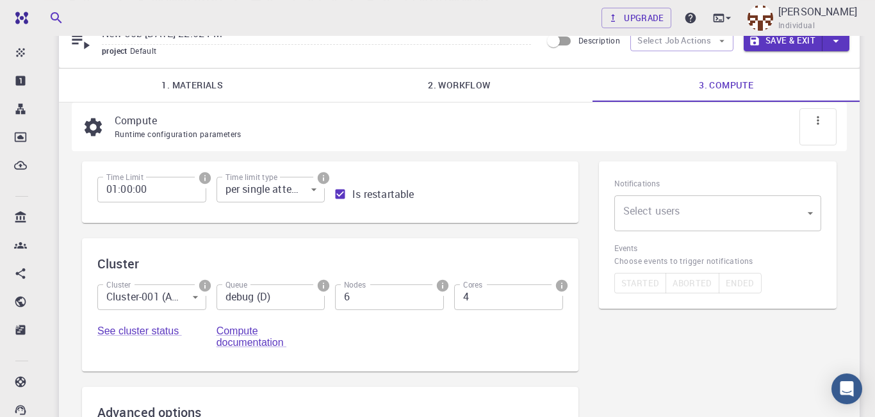
click at [431, 299] on input "6" at bounding box center [389, 297] width 109 height 26
click at [431, 299] on input "7" at bounding box center [389, 297] width 109 height 26
click at [431, 299] on input "8" at bounding box center [389, 297] width 109 height 26
click at [431, 299] on input "9" at bounding box center [389, 297] width 109 height 26
click at [431, 299] on input "10" at bounding box center [389, 297] width 109 height 26
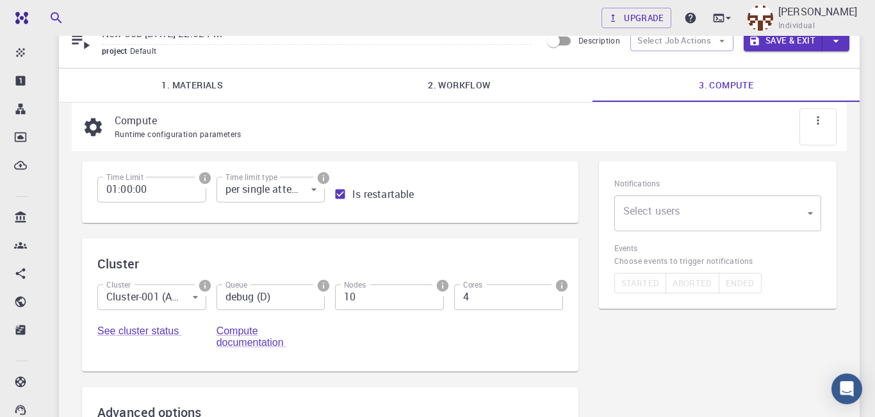
click at [431, 299] on input "10" at bounding box center [389, 297] width 109 height 26
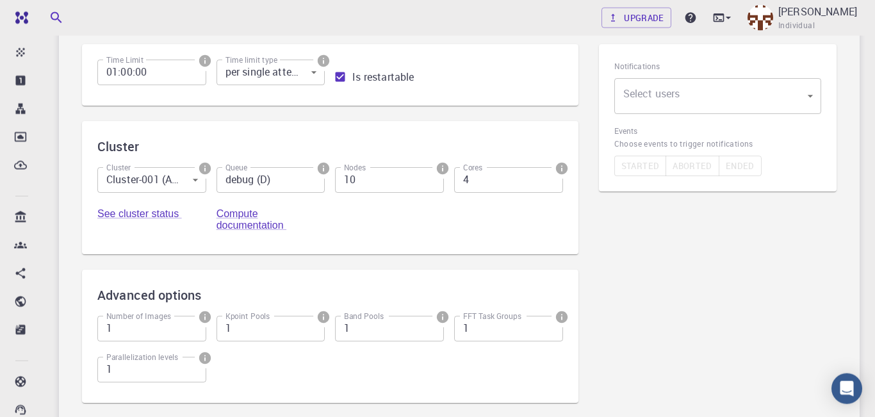
scroll to position [168, 0]
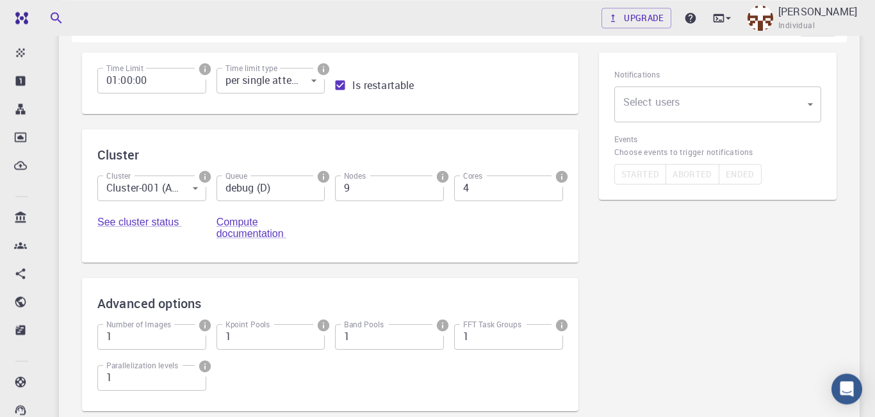
click at [431, 194] on input "9" at bounding box center [389, 189] width 109 height 26
click at [431, 194] on input "8" at bounding box center [389, 189] width 109 height 26
click at [431, 194] on input "7" at bounding box center [389, 189] width 109 height 26
click at [431, 194] on input "6" at bounding box center [389, 189] width 109 height 26
click at [431, 194] on input "5" at bounding box center [389, 189] width 109 height 26
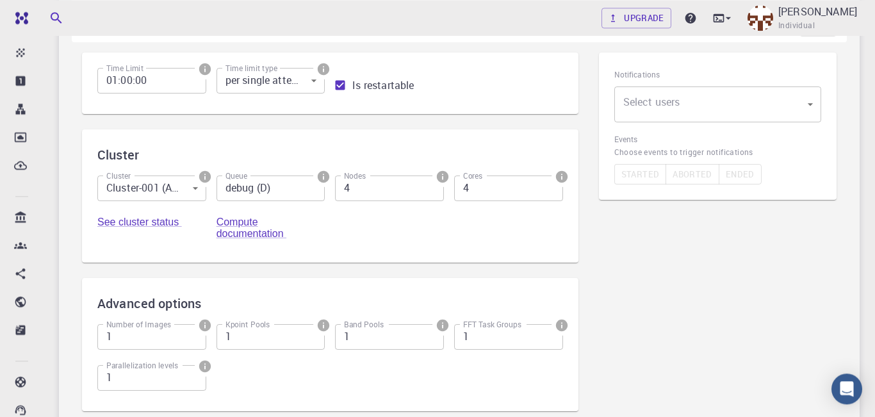
click at [431, 194] on input "4" at bounding box center [389, 189] width 109 height 26
click at [431, 194] on input "3" at bounding box center [389, 189] width 109 height 26
click at [431, 194] on input "2" at bounding box center [389, 189] width 109 height 26
click at [431, 194] on input "1" at bounding box center [389, 189] width 109 height 26
click at [431, 194] on input "0" at bounding box center [389, 189] width 109 height 26
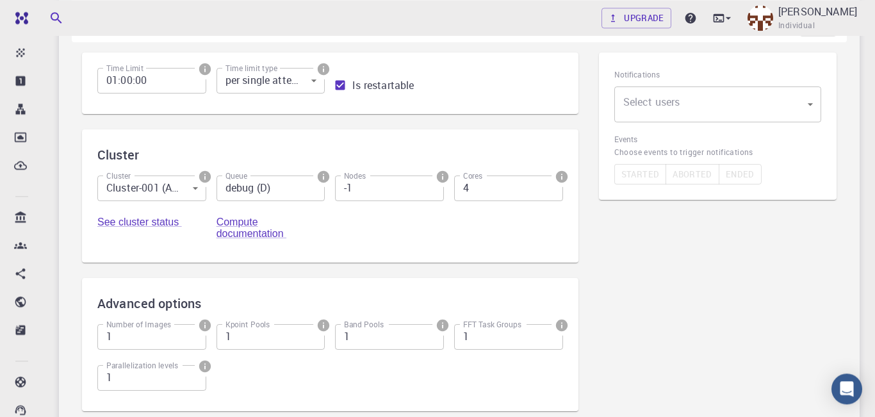
click at [431, 194] on input "-1" at bounding box center [389, 189] width 109 height 26
click at [431, 190] on input "0" at bounding box center [389, 189] width 109 height 26
type input "1"
click at [431, 190] on input "1" at bounding box center [389, 189] width 109 height 26
click at [548, 188] on input "4" at bounding box center [508, 189] width 109 height 26
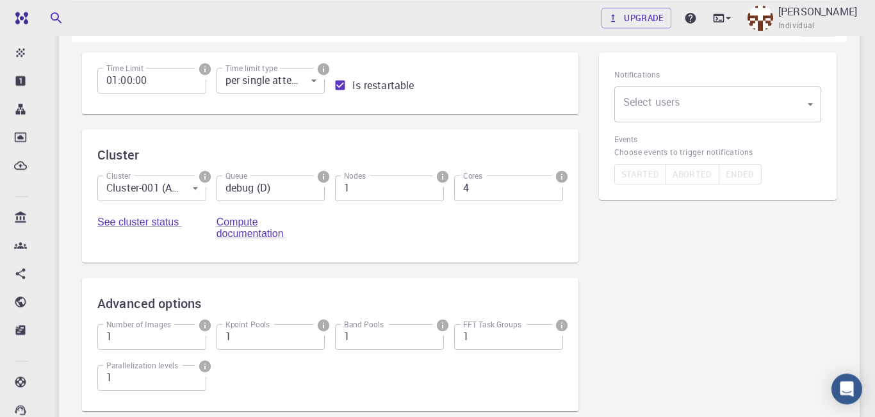
click at [548, 188] on input "4" at bounding box center [508, 189] width 109 height 26
click at [548, 195] on input "3" at bounding box center [508, 189] width 109 height 26
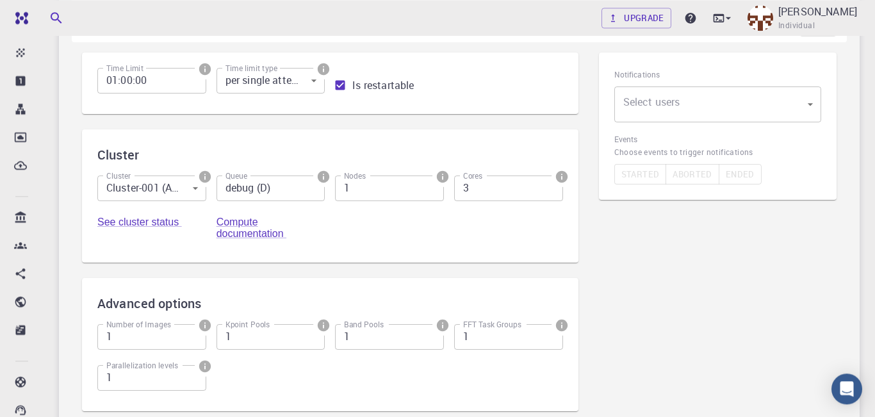
click at [548, 195] on input "2" at bounding box center [508, 189] width 109 height 26
click at [548, 195] on input "1" at bounding box center [508, 189] width 109 height 26
click at [548, 195] on input "0" at bounding box center [508, 189] width 109 height 26
click at [548, 195] on input "-1" at bounding box center [508, 189] width 109 height 26
click at [548, 195] on input "-2" at bounding box center [508, 189] width 109 height 26
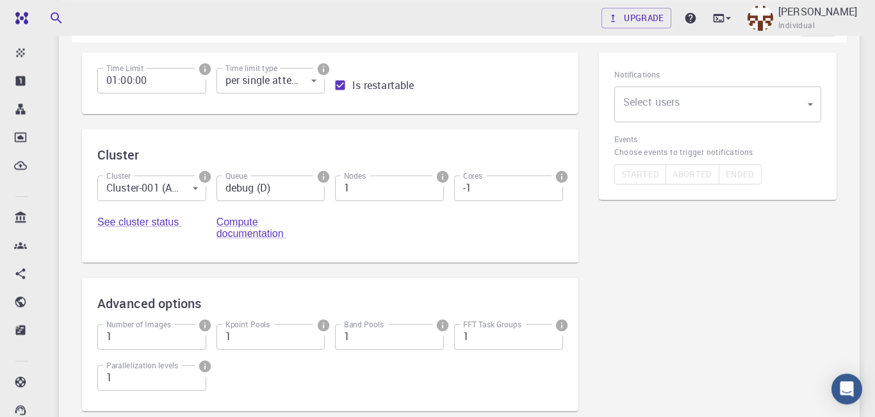
click at [550, 188] on input "-1" at bounding box center [508, 189] width 109 height 26
click at [550, 188] on input "0" at bounding box center [508, 189] width 109 height 26
type input "1"
click at [550, 188] on input "1" at bounding box center [508, 189] width 109 height 26
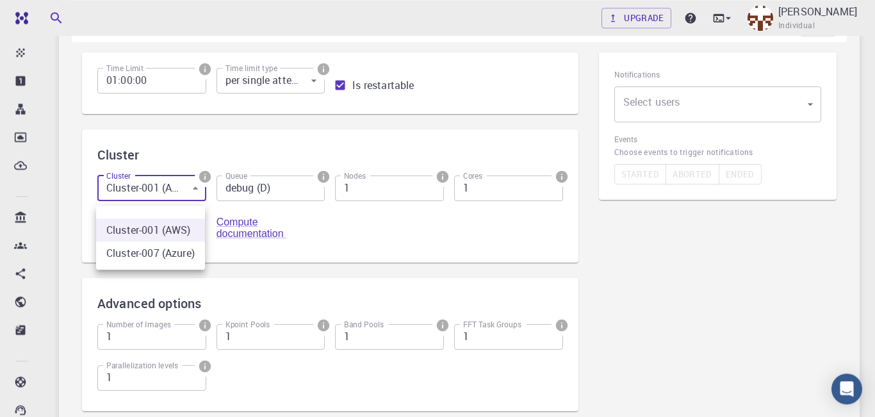
click at [197, 195] on body "Free Dashboard Create New Job New Material Create Material Upload File Import f…" at bounding box center [437, 220] width 875 height 776
click at [173, 256] on li "Cluster-007 (Azure)" at bounding box center [150, 253] width 109 height 23
type input "1"
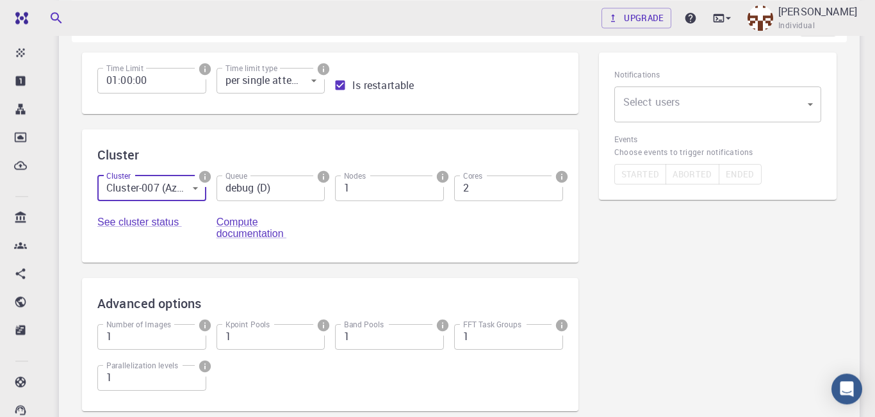
click at [552, 190] on input "2" at bounding box center [508, 189] width 109 height 26
click at [552, 190] on input "3" at bounding box center [508, 189] width 109 height 26
click at [552, 190] on input "4" at bounding box center [508, 189] width 109 height 26
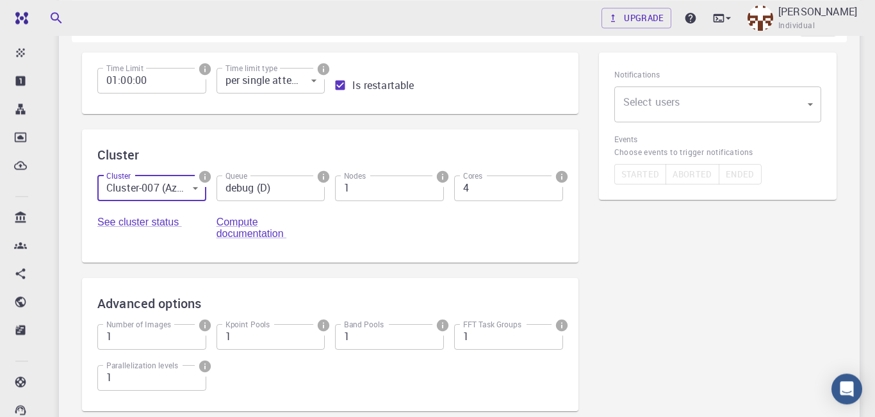
click at [552, 190] on input "4" at bounding box center [508, 189] width 109 height 26
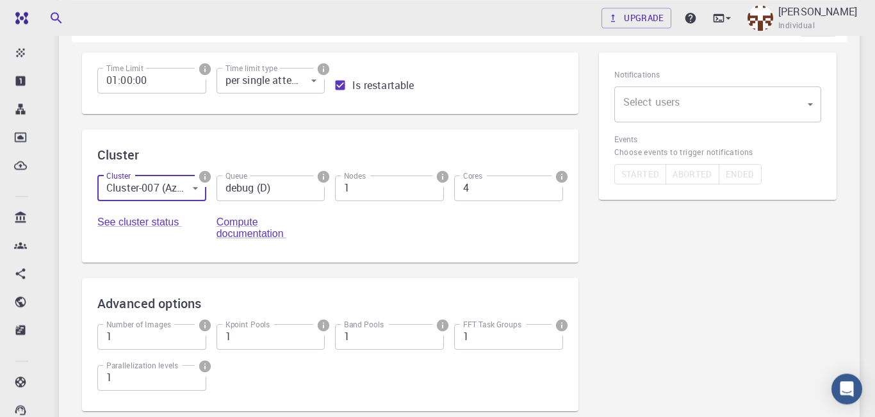
click at [552, 190] on input "4" at bounding box center [508, 189] width 109 height 26
click at [550, 195] on input "3" at bounding box center [508, 189] width 109 height 26
click at [550, 195] on input "2" at bounding box center [508, 189] width 109 height 26
click at [550, 195] on input "1" at bounding box center [508, 189] width 109 height 26
click at [550, 195] on input "0" at bounding box center [508, 189] width 109 height 26
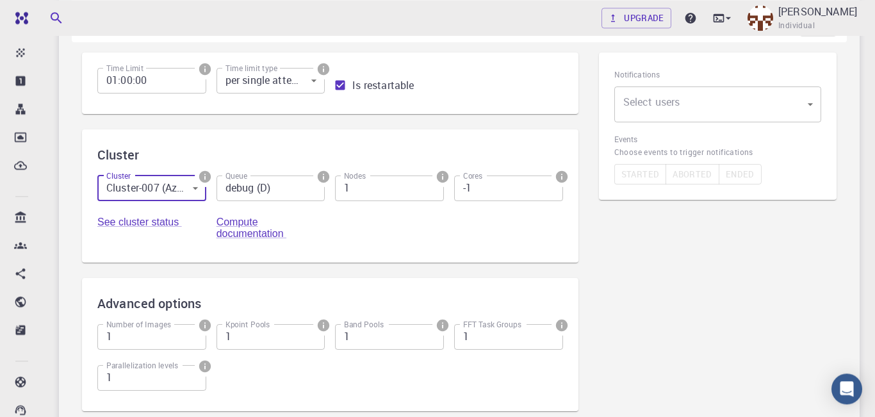
click at [550, 195] on input "-1" at bounding box center [508, 189] width 109 height 26
click at [550, 189] on input "0" at bounding box center [508, 189] width 109 height 26
type input "1"
click at [550, 189] on input "1" at bounding box center [508, 189] width 109 height 26
click at [234, 229] on link "Compute documentation" at bounding box center [252, 228] width 70 height 22
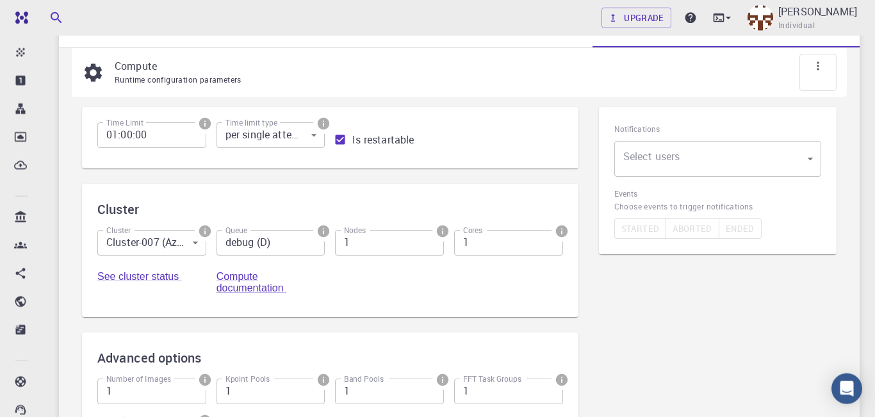
scroll to position [142, 0]
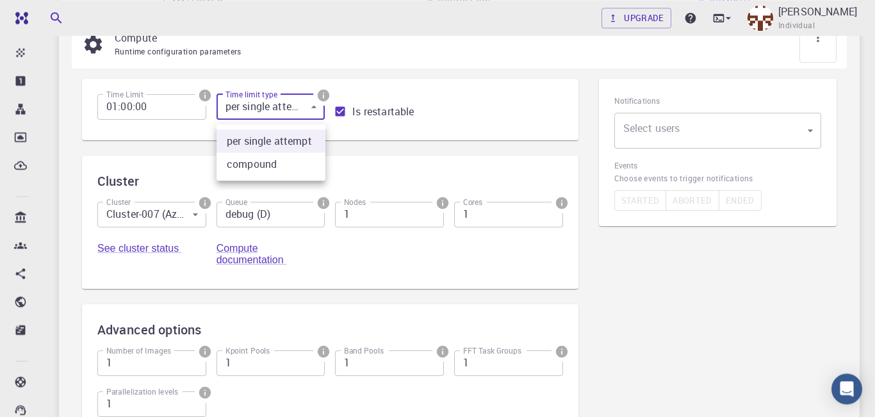
click at [313, 115] on body "Free Dashboard Create New Job New Material Create Material Upload File Import f…" at bounding box center [437, 246] width 875 height 776
click at [313, 115] on div at bounding box center [437, 208] width 875 height 417
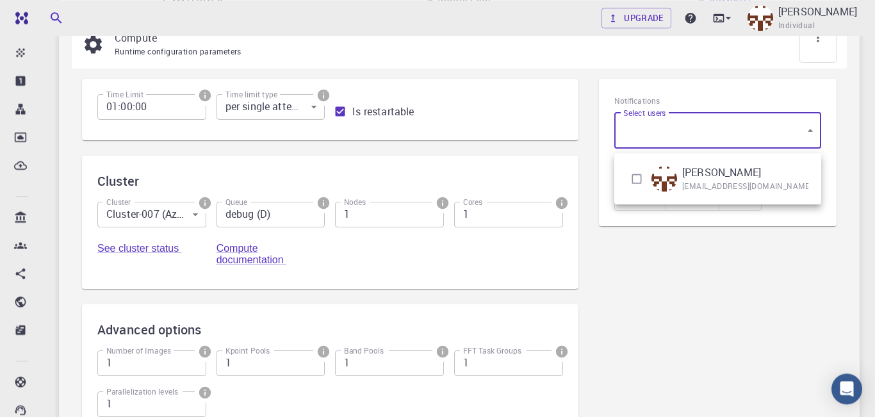
click at [745, 139] on body "Free Dashboard Create New Job New Material Create Material Upload File Import f…" at bounding box center [437, 246] width 875 height 776
click at [745, 139] on div at bounding box center [437, 208] width 875 height 417
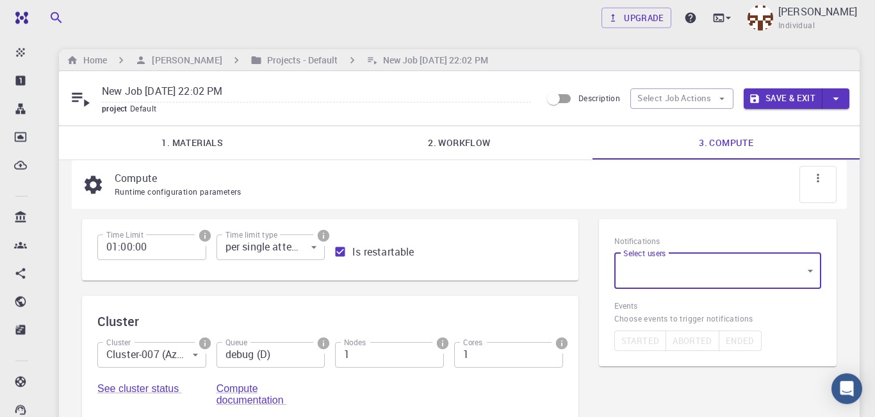
scroll to position [0, 0]
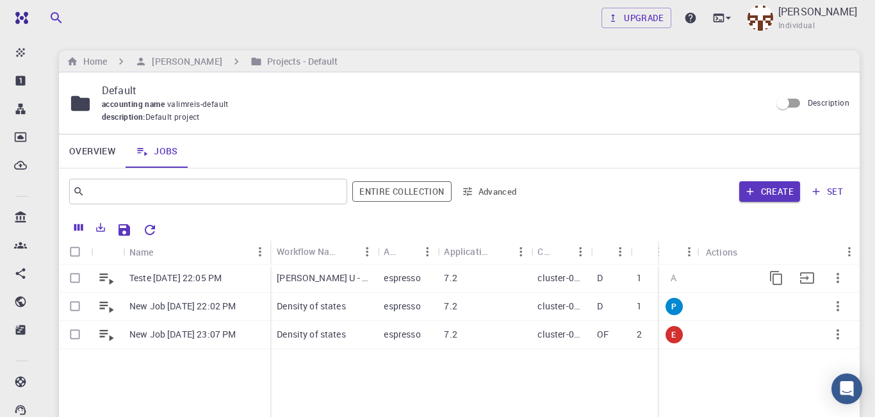
click at [336, 279] on p "[PERSON_NAME] U - HP (clone)" at bounding box center [324, 278] width 94 height 13
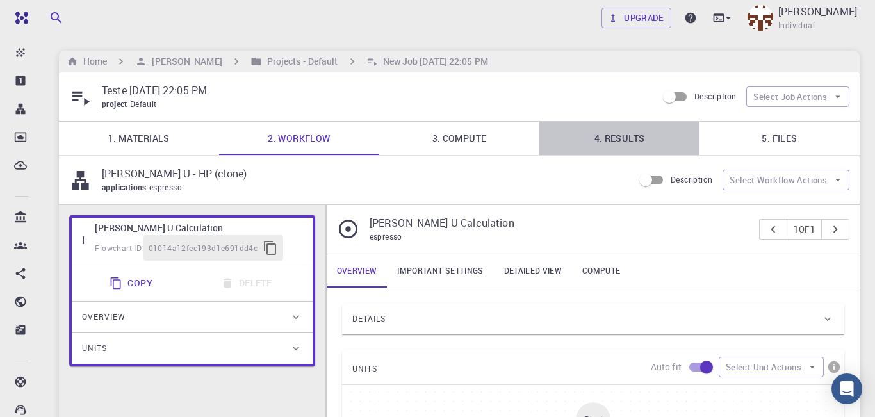
click at [629, 146] on link "4. Results" at bounding box center [619, 138] width 160 height 33
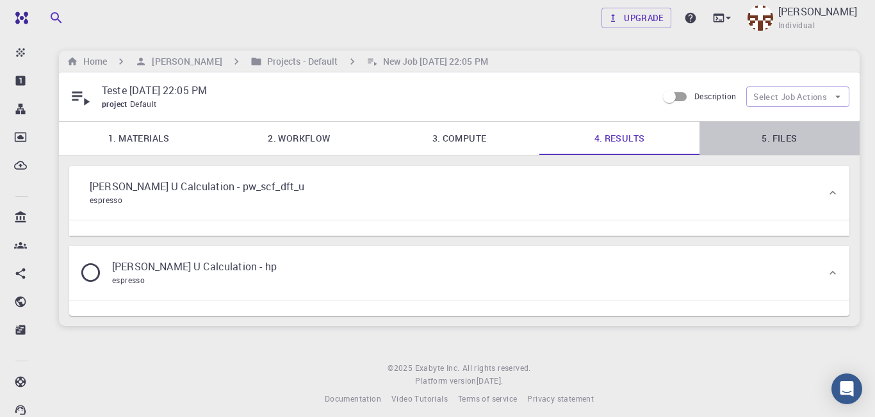
click at [785, 138] on link "5. Files" at bounding box center [780, 138] width 160 height 33
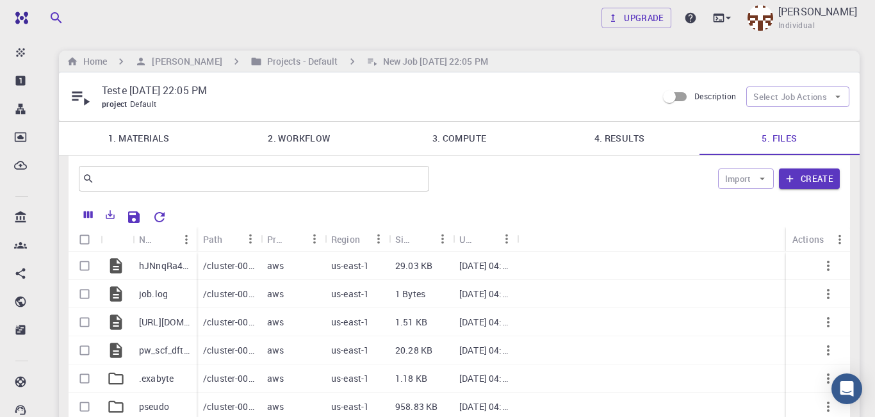
scroll to position [147, 0]
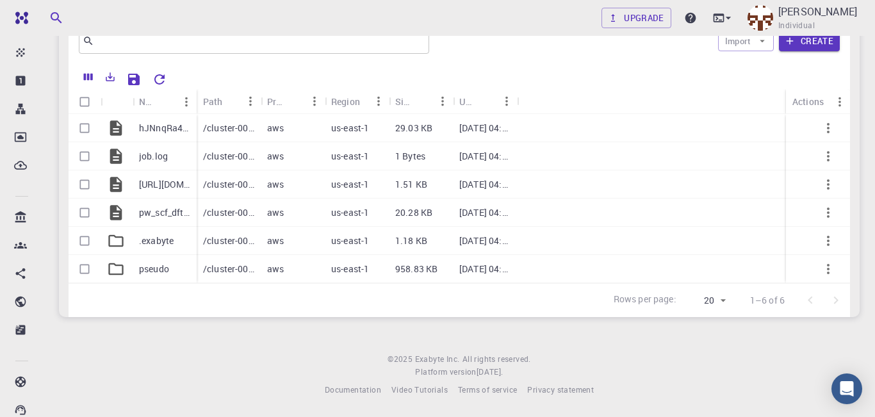
drag, startPoint x: 195, startPoint y: 85, endPoint x: 202, endPoint y: 79, distance: 9.5
drag, startPoint x: 195, startPoint y: 85, endPoint x: 217, endPoint y: 85, distance: 21.8
click at [800, 206] on icon "Preview" at bounding box center [797, 212] width 15 height 15
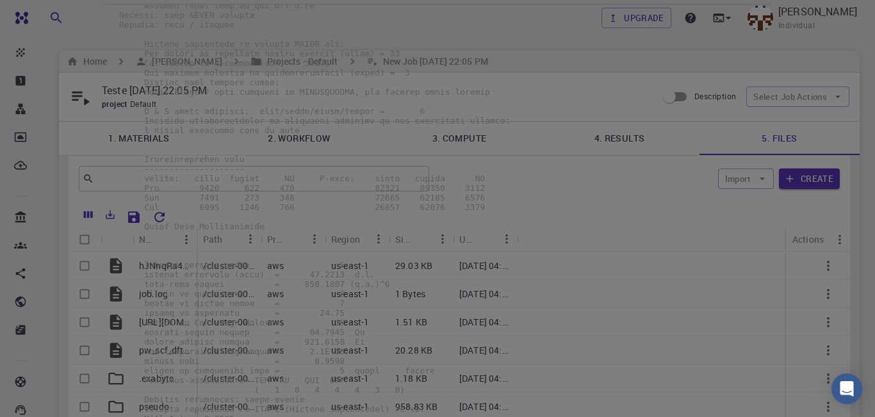
scroll to position [0, 0]
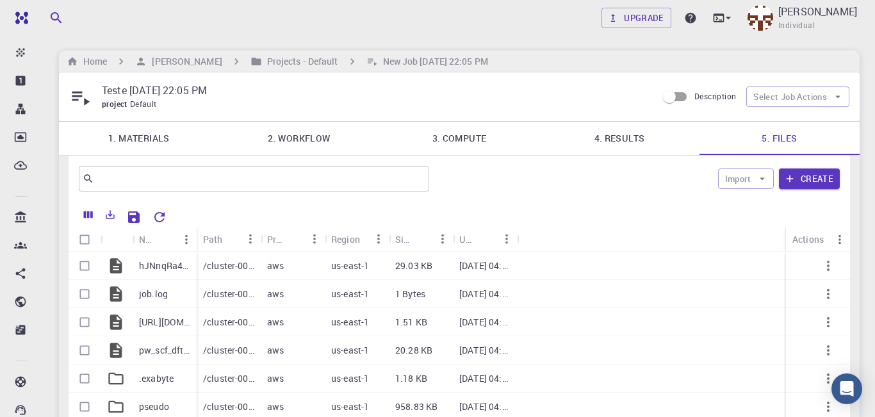
click at [475, 148] on link "3. Compute" at bounding box center [459, 138] width 160 height 33
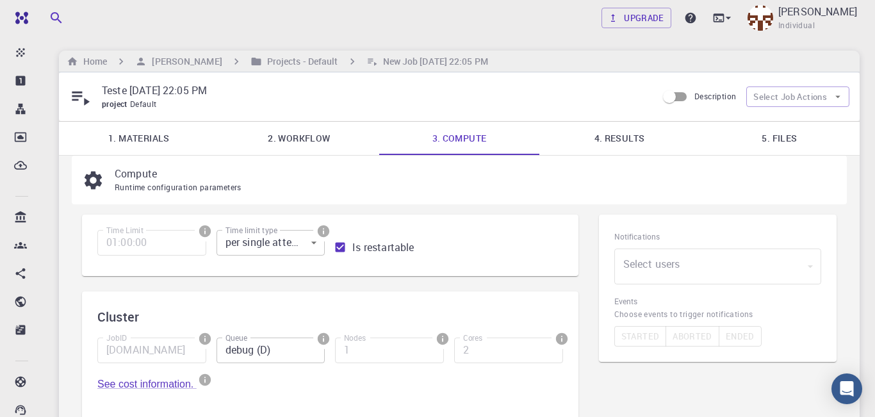
click at [312, 138] on link "2. Workflow" at bounding box center [299, 138] width 160 height 33
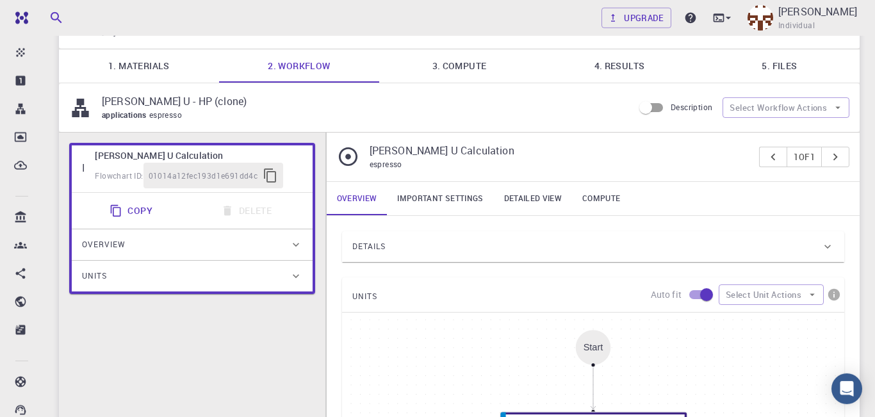
scroll to position [59, 0]
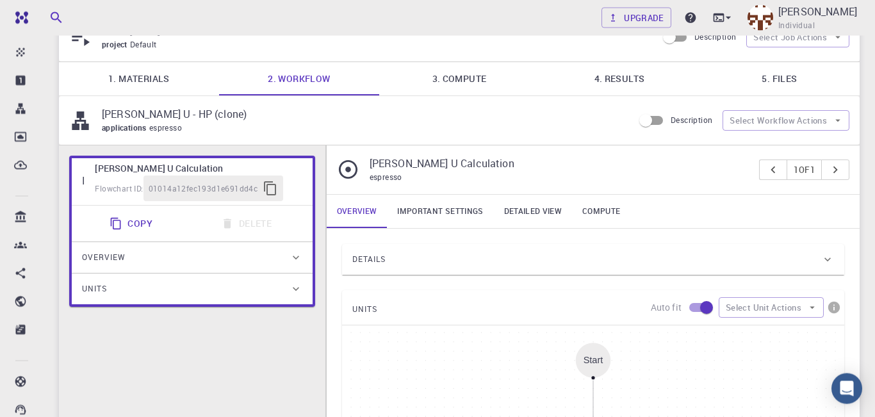
click at [470, 94] on link "3. Compute" at bounding box center [459, 79] width 160 height 33
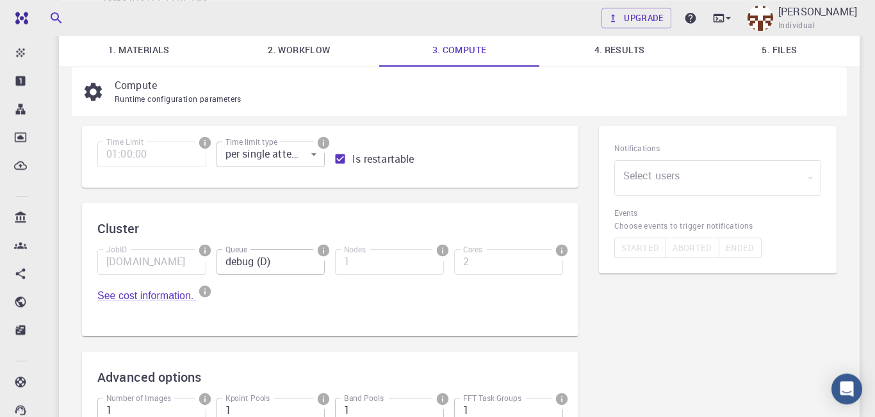
scroll to position [0, 0]
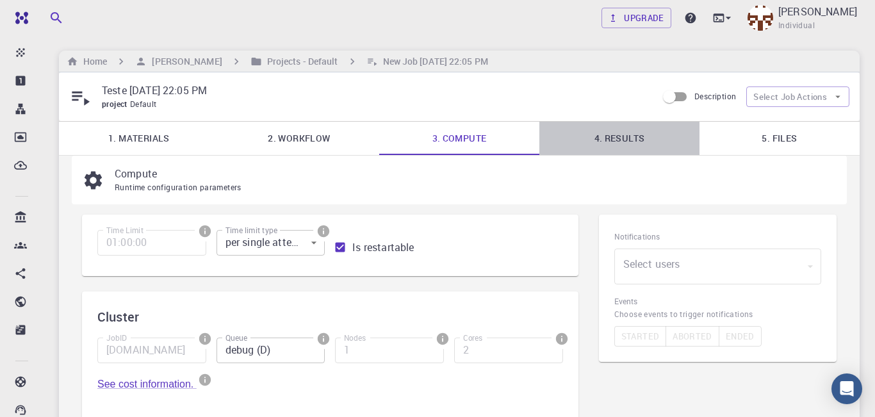
click at [628, 144] on link "4. Results" at bounding box center [619, 138] width 160 height 33
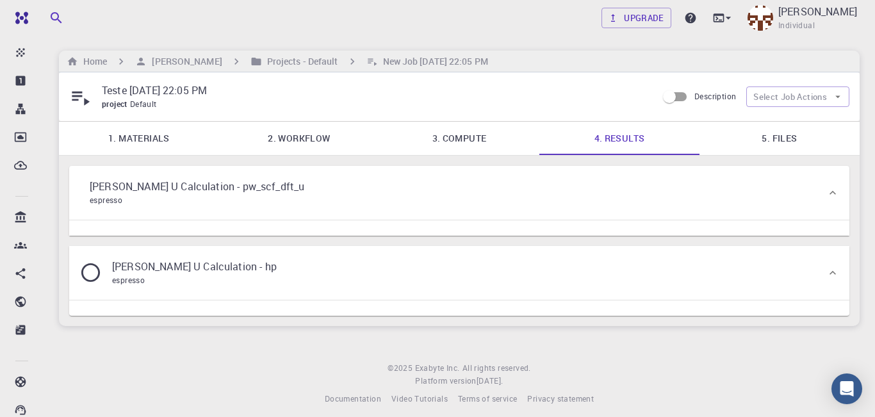
scroll to position [63, 0]
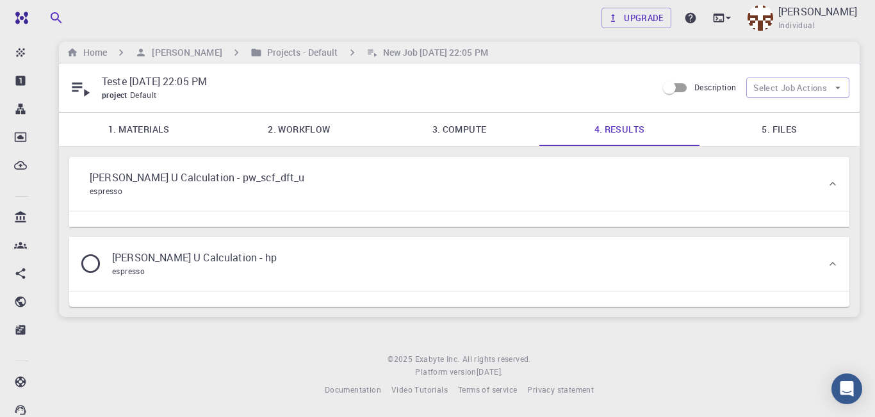
click at [830, 157] on div "[PERSON_NAME] U Calculation - pw_scf_dft_u espresso" at bounding box center [459, 184] width 780 height 54
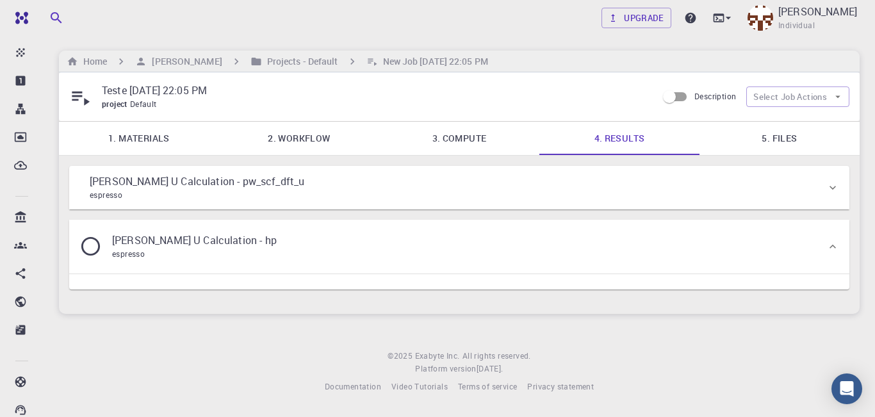
scroll to position [37, 0]
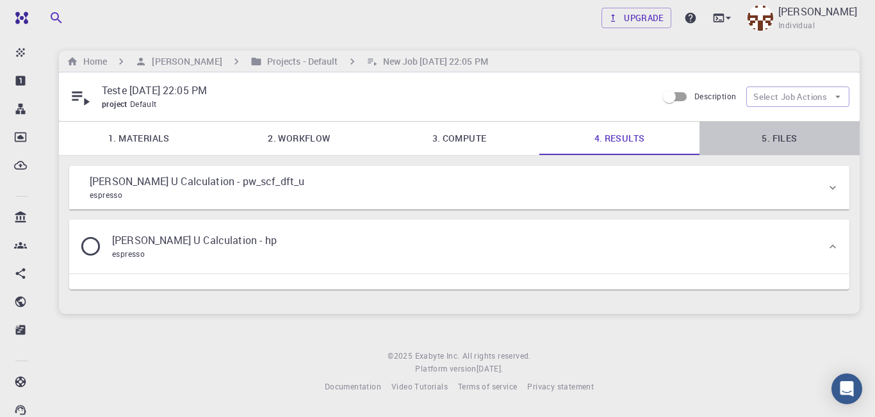
click at [782, 122] on link "5. Files" at bounding box center [780, 138] width 160 height 33
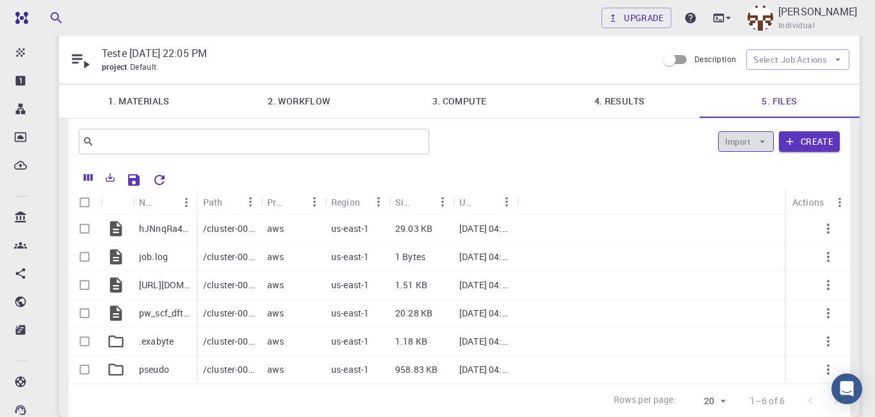
click at [767, 144] on icon "button" at bounding box center [763, 142] width 12 height 12
click at [619, 157] on div "Import Create" at bounding box center [637, 141] width 406 height 31
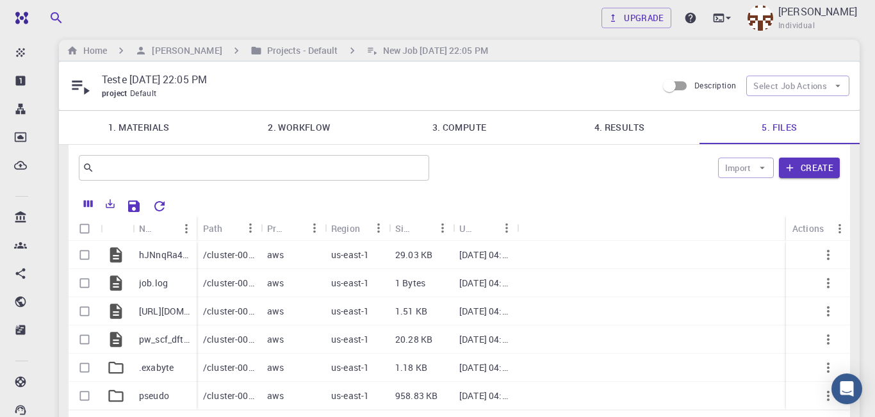
scroll to position [10, 0]
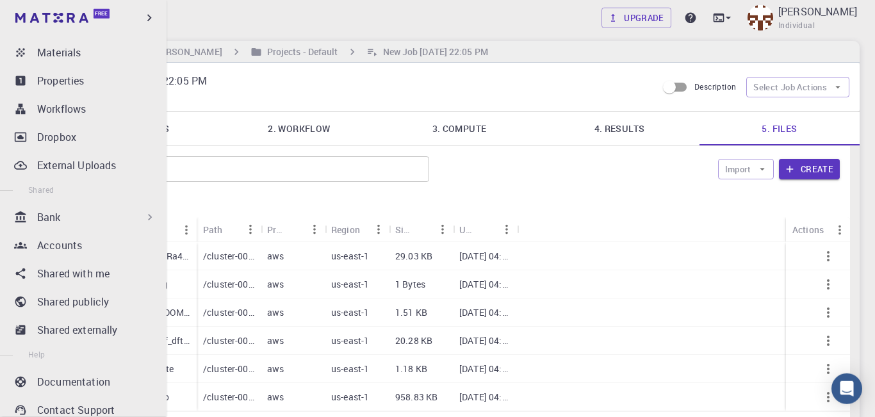
click at [104, 210] on div "Bank" at bounding box center [96, 216] width 119 height 15
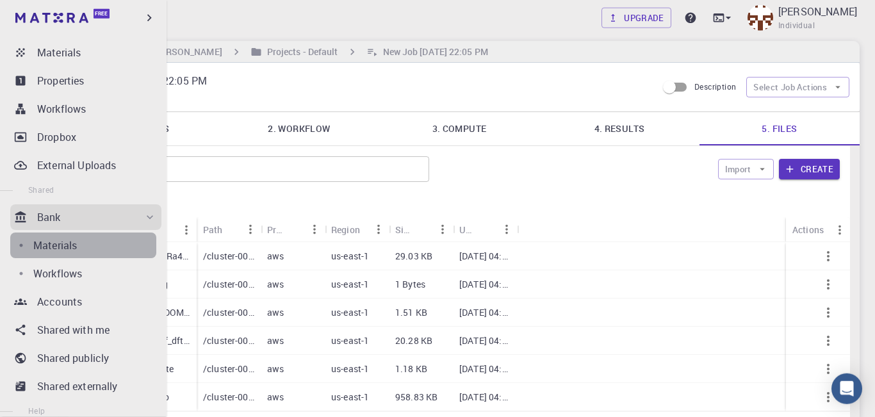
click at [73, 246] on p "Materials" at bounding box center [55, 245] width 44 height 15
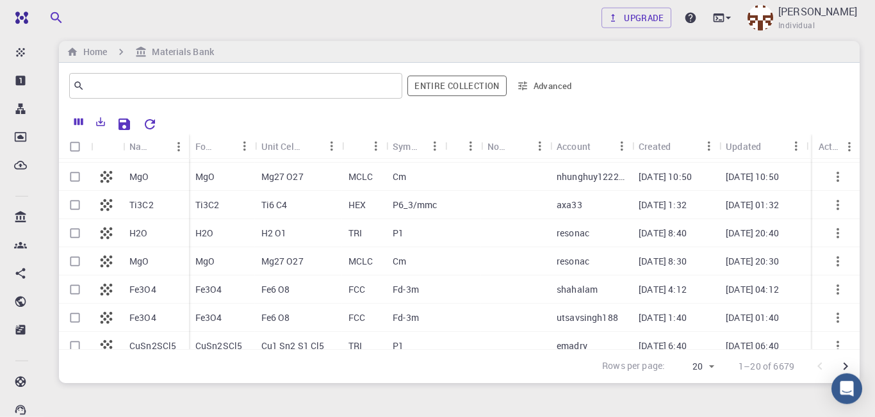
scroll to position [308, 0]
click at [261, 81] on input "text" at bounding box center [231, 86] width 293 height 18
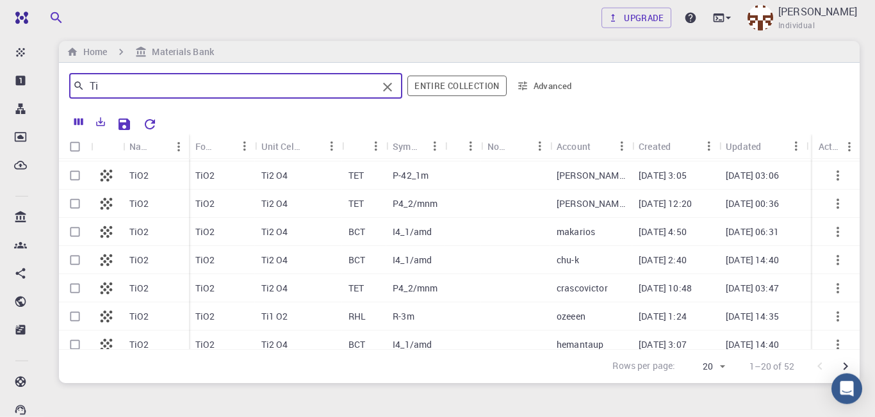
type input "T"
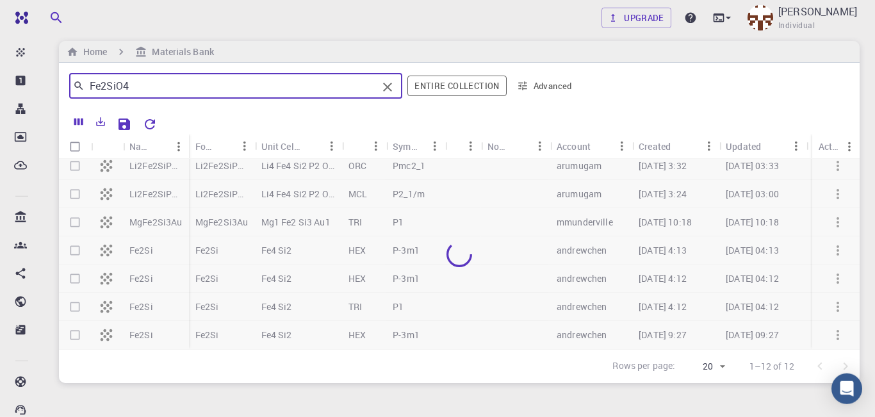
scroll to position [0, 0]
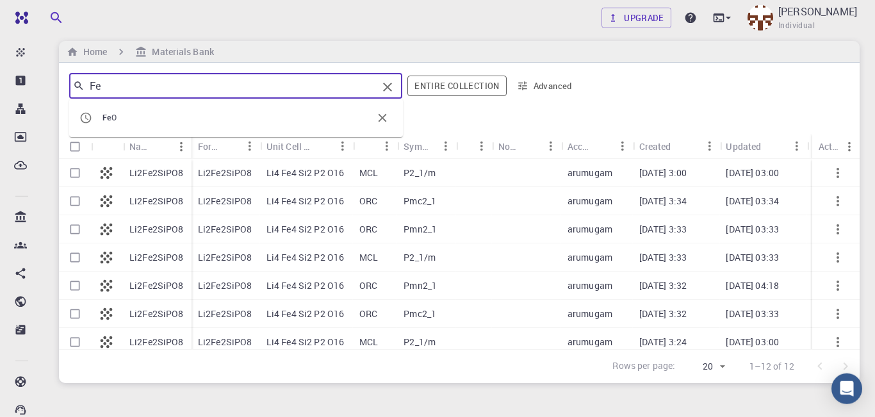
type input "F"
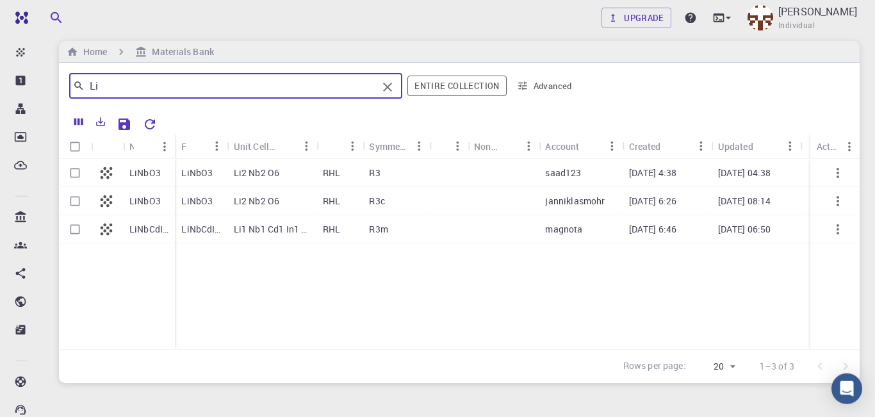
type input "L"
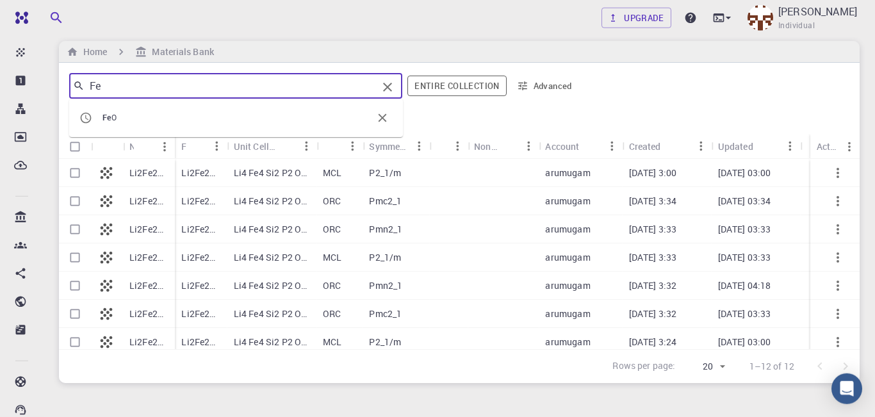
type input "F"
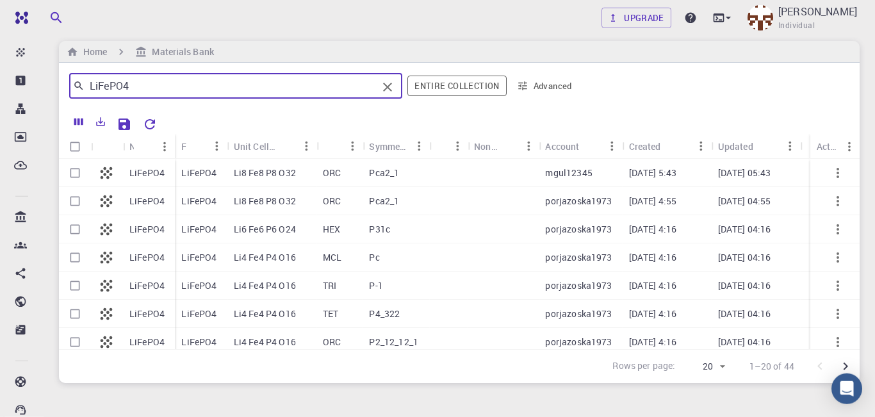
type input "LiFePO4"
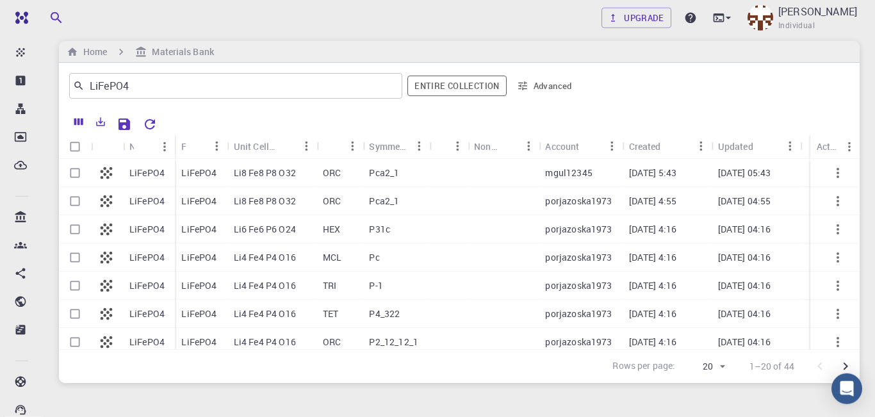
click at [108, 227] on icon at bounding box center [107, 229] width 12 height 12
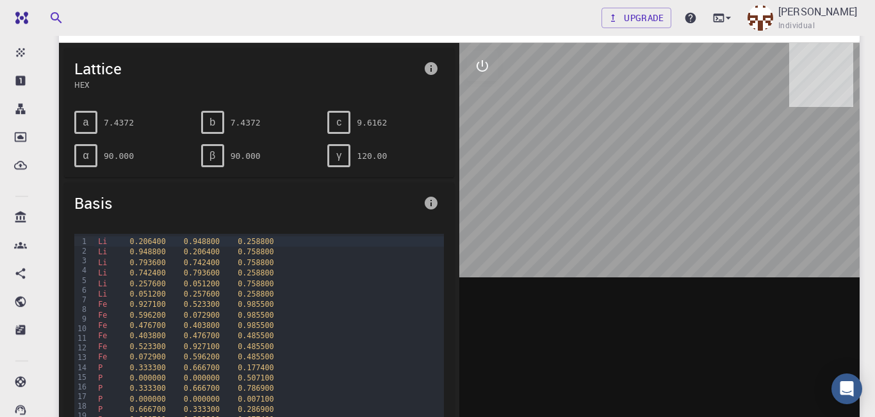
scroll to position [42, 0]
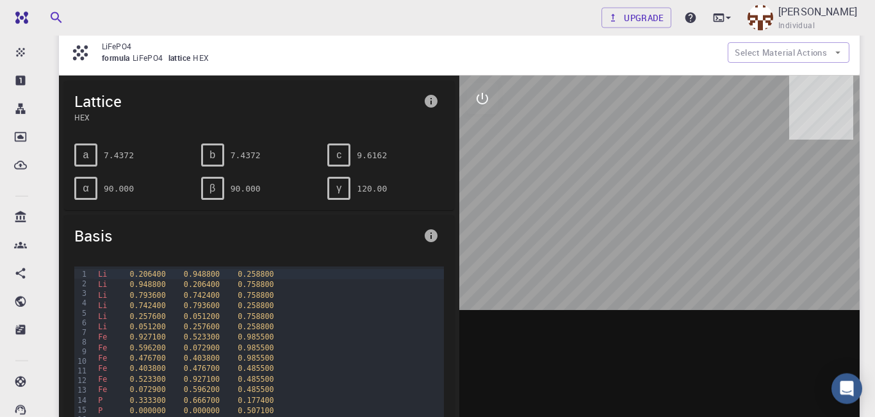
drag, startPoint x: 697, startPoint y: 195, endPoint x: 677, endPoint y: 277, distance: 84.5
click at [677, 277] on div at bounding box center [659, 275] width 400 height 398
drag, startPoint x: 641, startPoint y: 178, endPoint x: 682, endPoint y: 172, distance: 41.4
click at [657, 181] on div at bounding box center [659, 275] width 400 height 398
drag, startPoint x: 622, startPoint y: 186, endPoint x: 617, endPoint y: 174, distance: 13.8
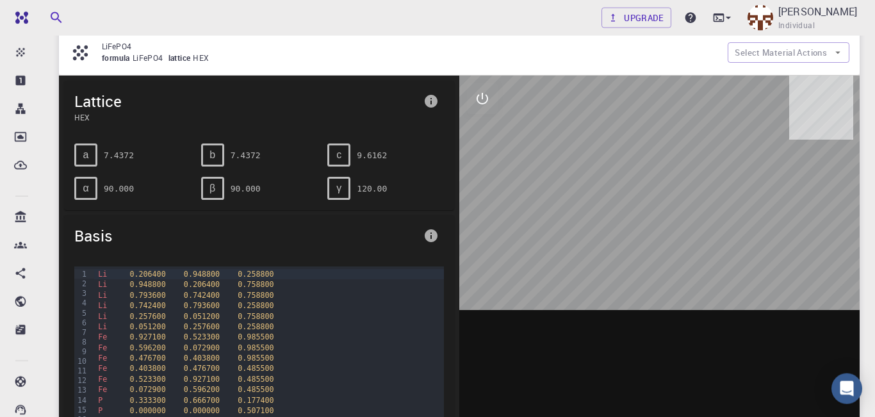
click at [617, 174] on div at bounding box center [659, 275] width 400 height 398
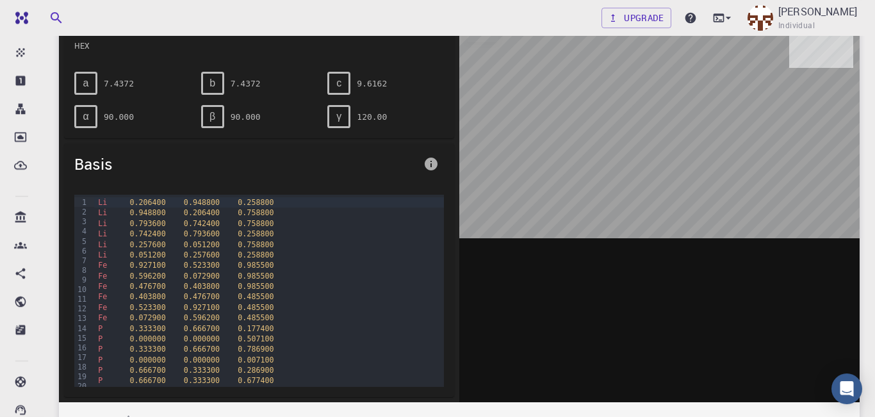
scroll to position [0, 0]
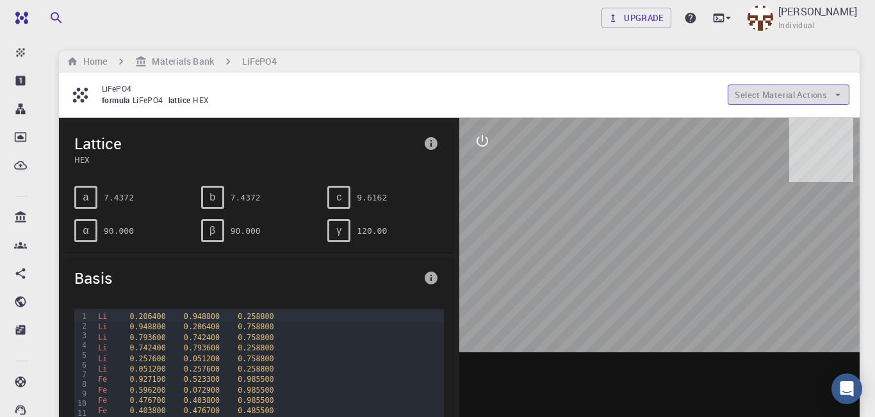
click at [845, 102] on button "Select Material Actions" at bounding box center [789, 95] width 122 height 21
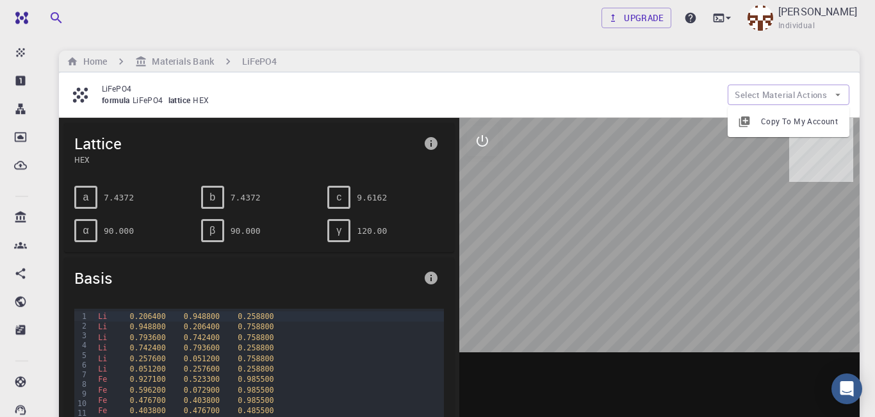
click at [791, 217] on div at bounding box center [659, 317] width 400 height 398
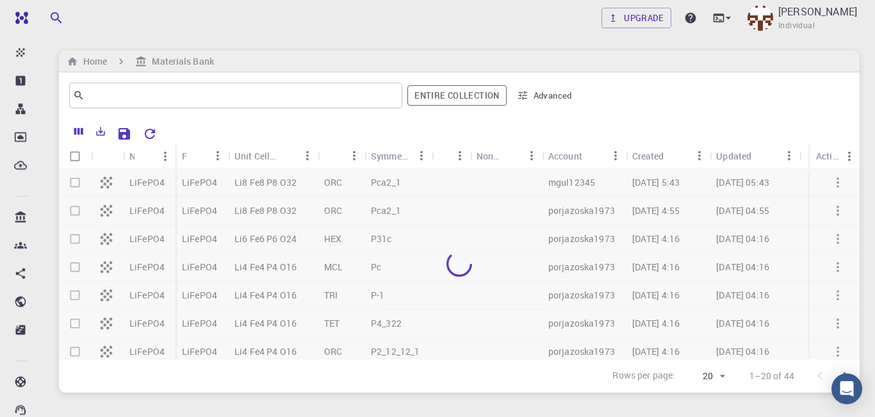
scroll to position [10, 0]
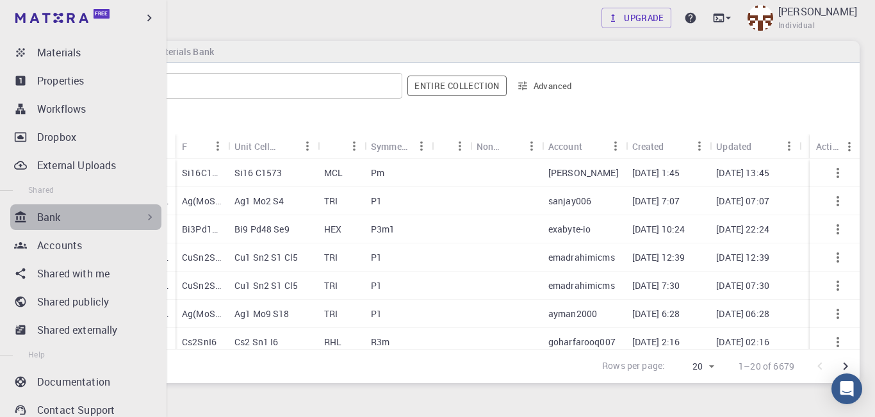
click at [140, 218] on div "Bank" at bounding box center [96, 216] width 119 height 15
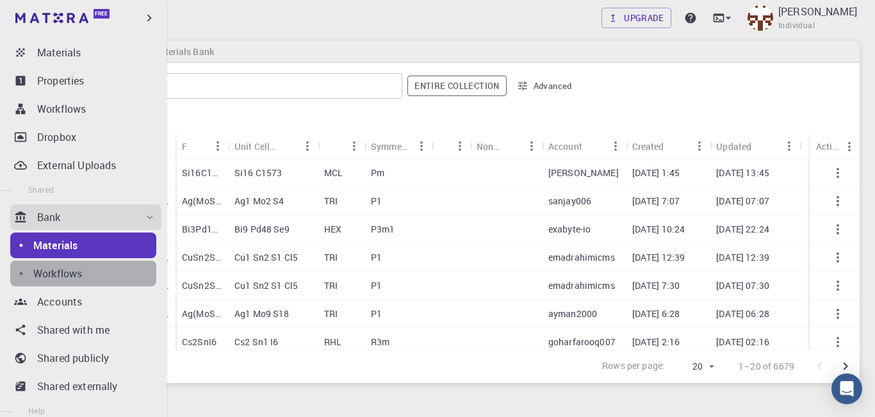
click at [62, 273] on p "Workflows" at bounding box center [57, 273] width 49 height 15
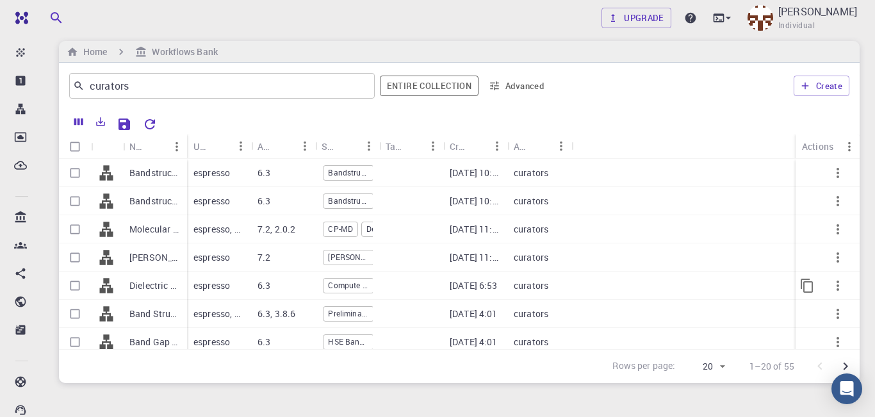
scroll to position [8, 0]
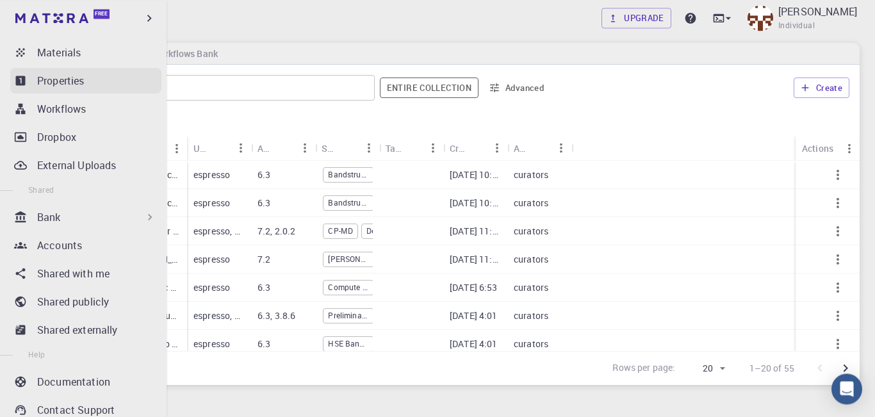
click at [49, 79] on p "Properties" at bounding box center [60, 80] width 47 height 15
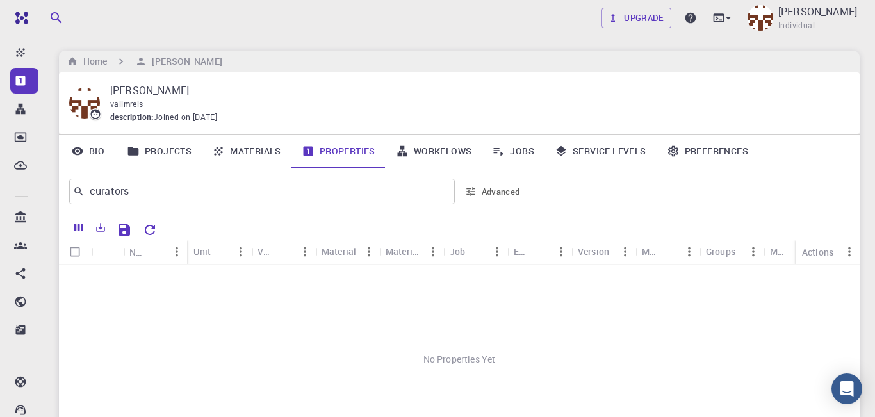
click at [445, 150] on link "Workflows" at bounding box center [434, 151] width 97 height 33
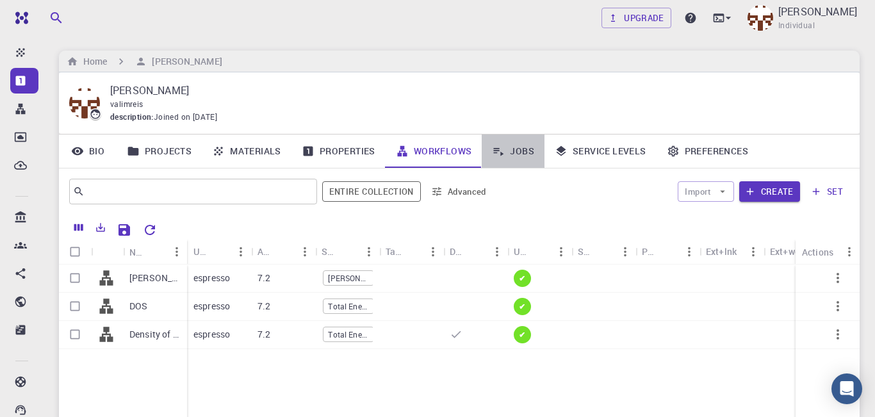
click at [521, 152] on link "Jobs" at bounding box center [513, 151] width 63 height 33
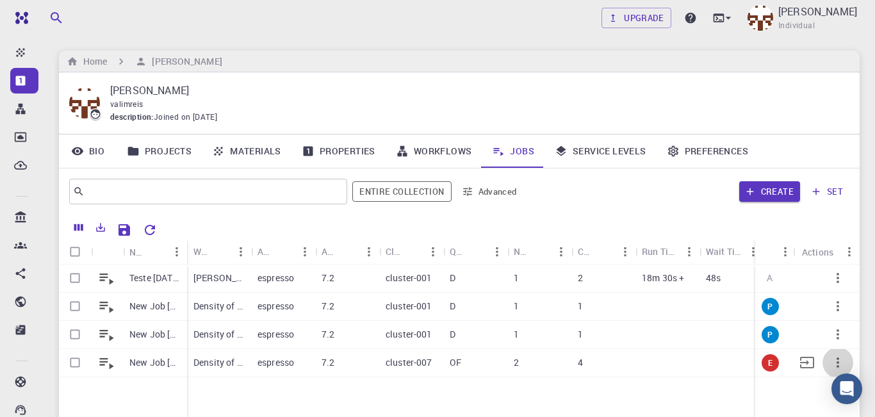
click at [838, 362] on icon "button" at bounding box center [838, 362] width 3 height 10
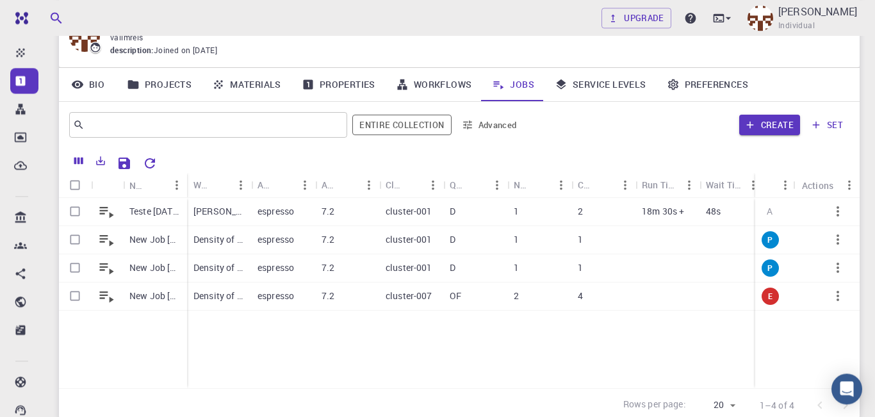
scroll to position [67, 0]
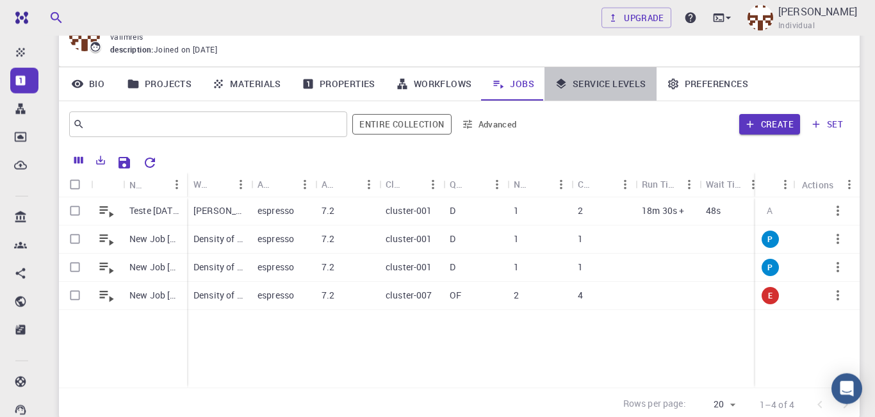
click at [610, 82] on link "Service Levels" at bounding box center [601, 83] width 112 height 33
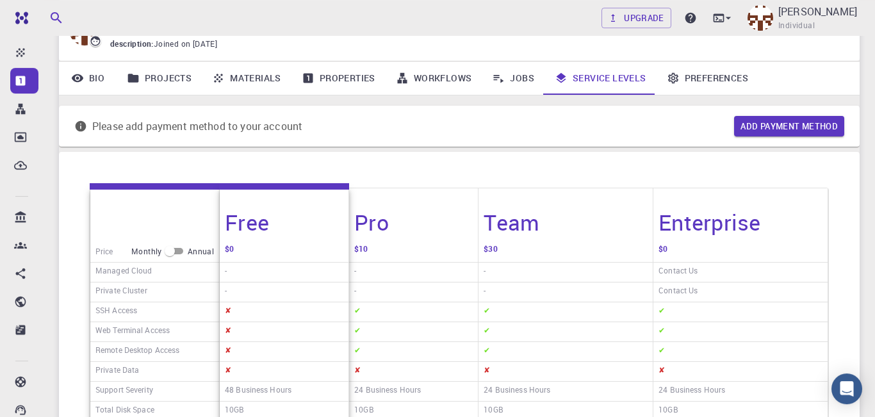
scroll to position [75, 0]
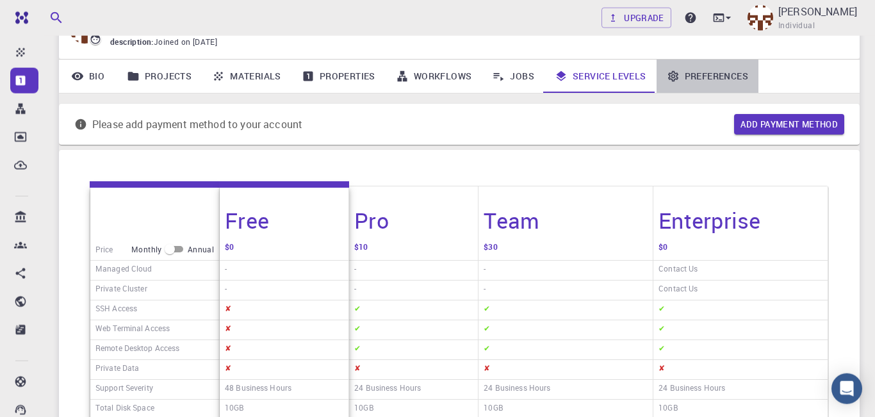
click at [693, 77] on link "Preferences" at bounding box center [708, 76] width 102 height 33
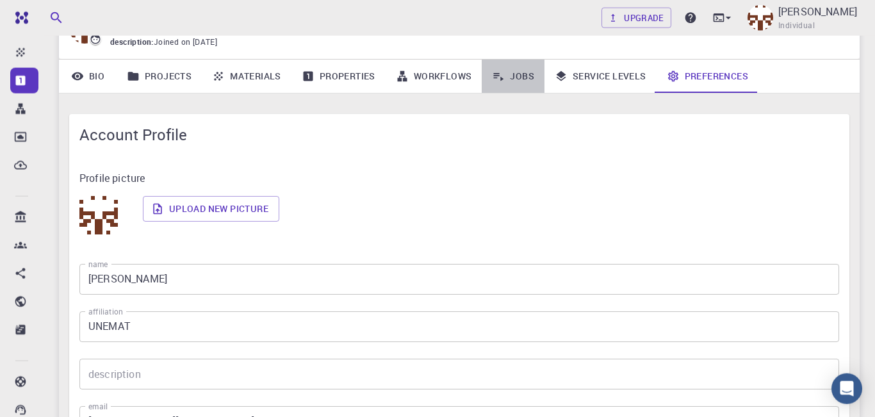
click at [514, 79] on link "Jobs" at bounding box center [513, 76] width 63 height 33
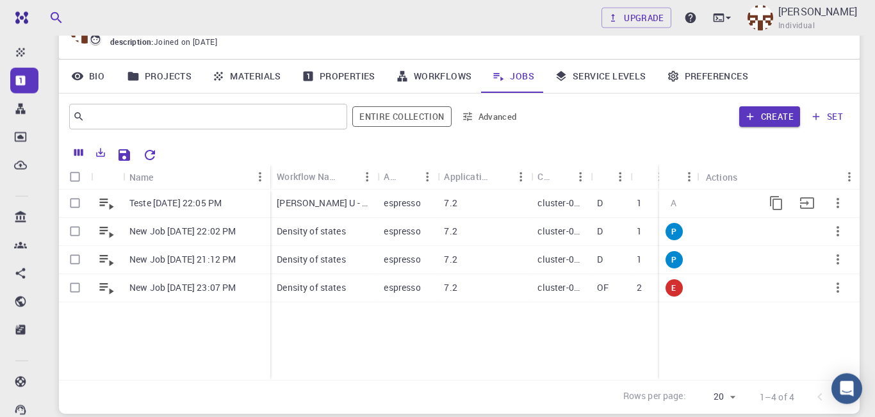
click at [358, 202] on p "[PERSON_NAME] U - HP (clone)" at bounding box center [324, 203] width 94 height 13
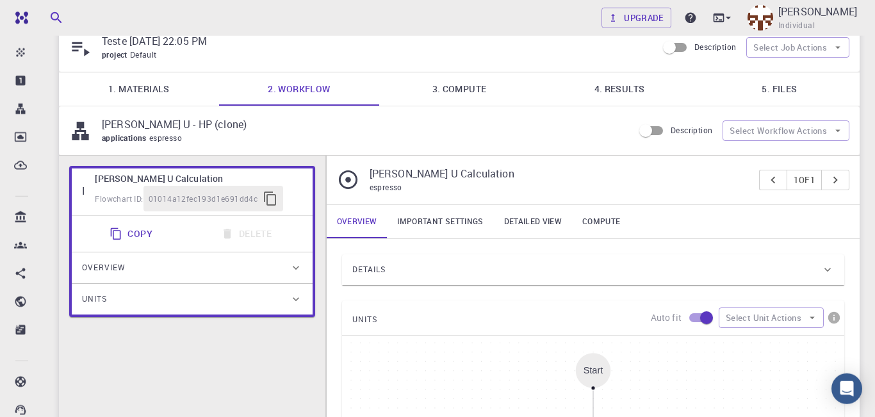
scroll to position [4, 0]
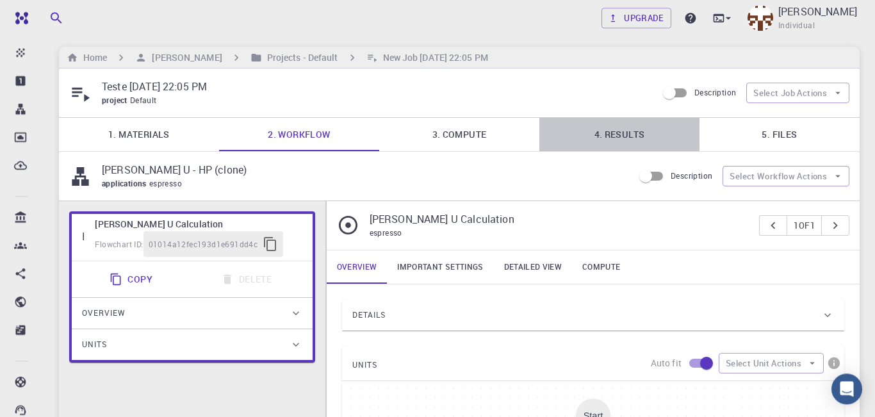
click at [633, 143] on link "4. Results" at bounding box center [619, 134] width 160 height 33
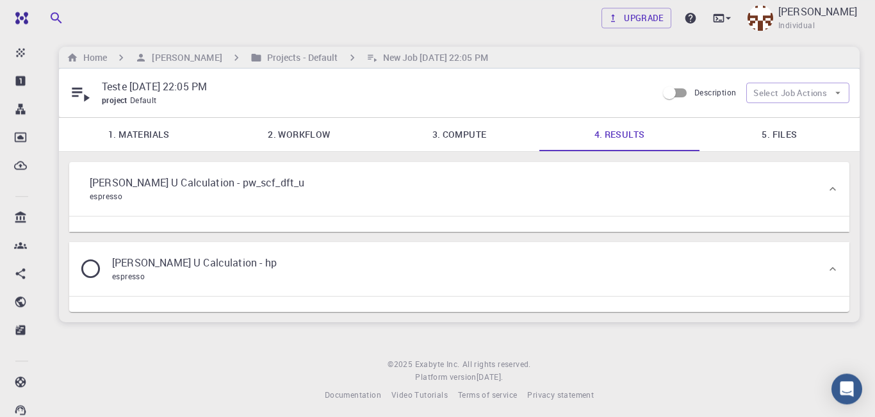
click at [776, 144] on link "5. Files" at bounding box center [780, 134] width 160 height 33
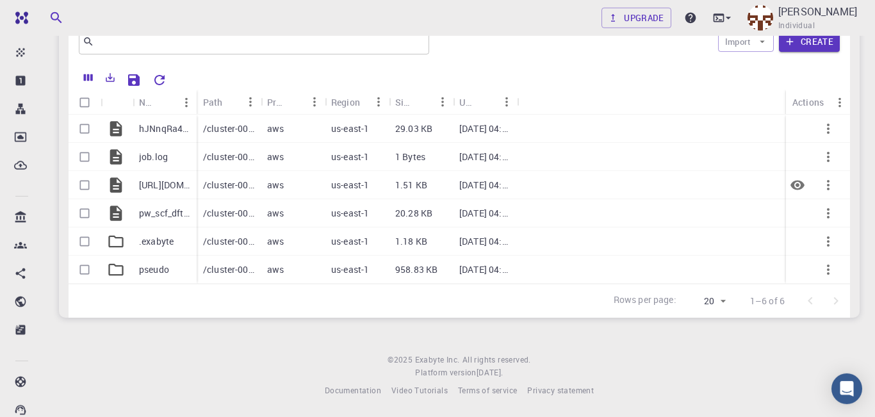
scroll to position [140, 0]
click at [801, 215] on icon "Preview" at bounding box center [798, 213] width 14 height 10
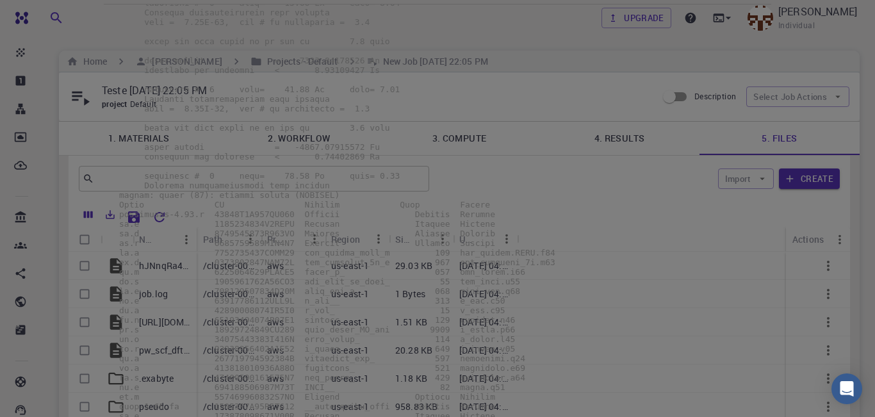
scroll to position [4043, 0]
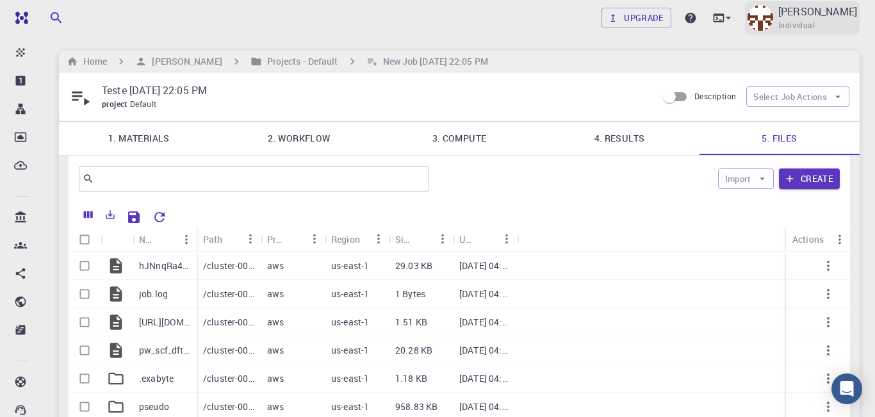
click at [812, 14] on p "[PERSON_NAME]" at bounding box center [817, 11] width 79 height 15
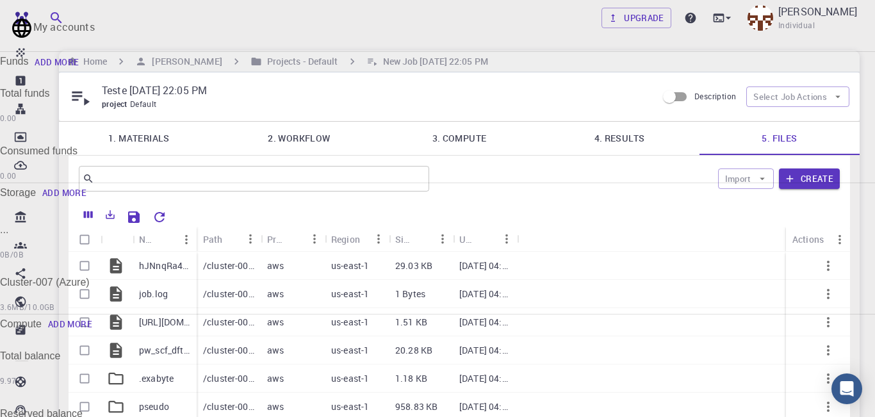
click at [752, 18] on div at bounding box center [437, 208] width 875 height 417
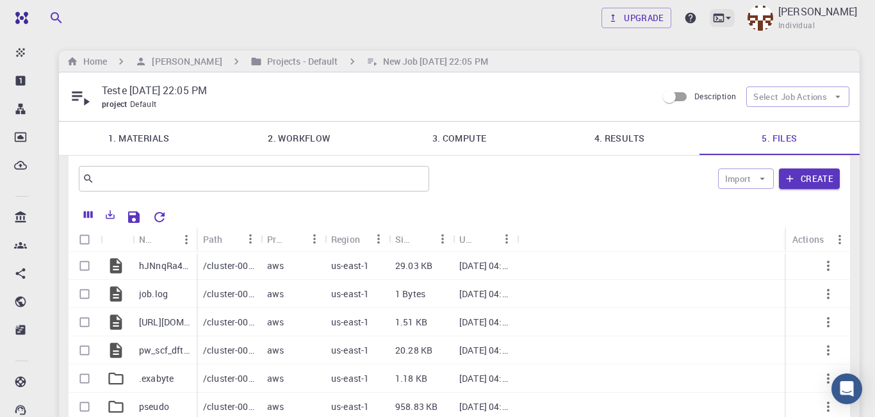
click at [731, 18] on icon at bounding box center [728, 18] width 5 height 3
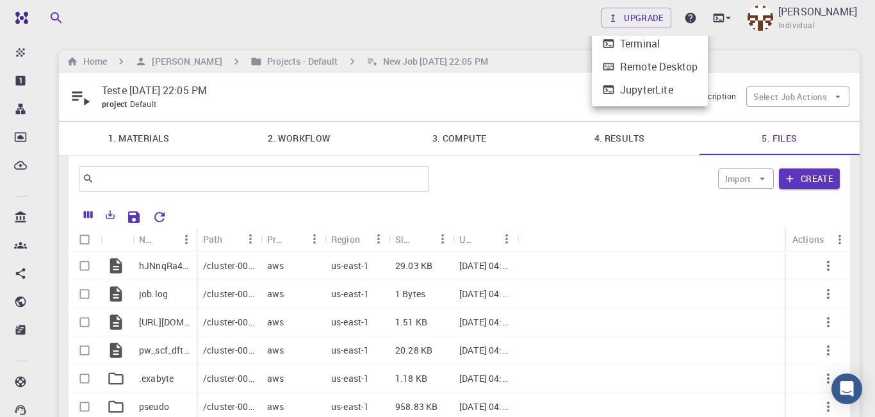
click at [815, 19] on div at bounding box center [437, 208] width 875 height 417
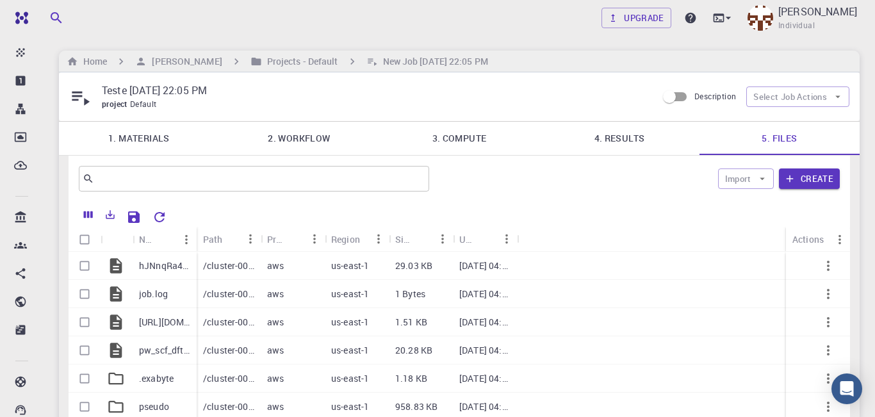
click at [815, 19] on p "[PERSON_NAME]" at bounding box center [817, 11] width 79 height 15
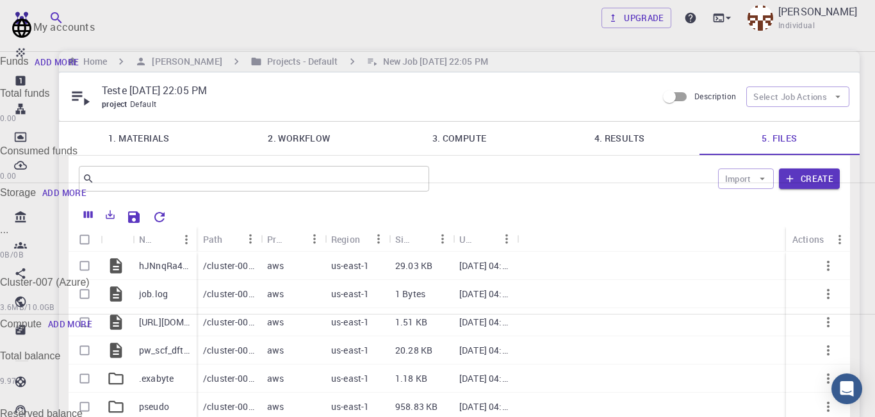
click at [805, 11] on div at bounding box center [437, 208] width 875 height 417
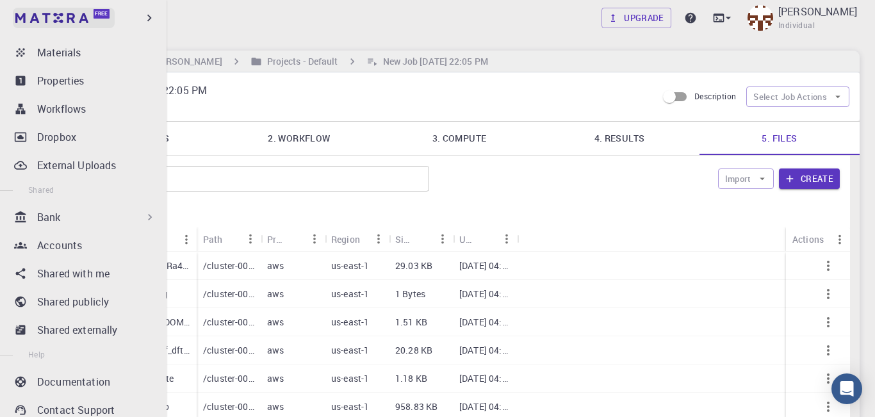
click at [22, 19] on img at bounding box center [51, 18] width 73 height 10
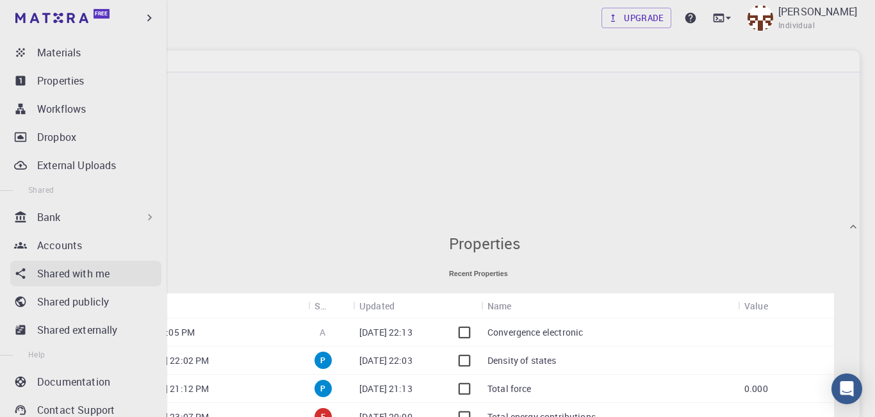
scroll to position [221, 0]
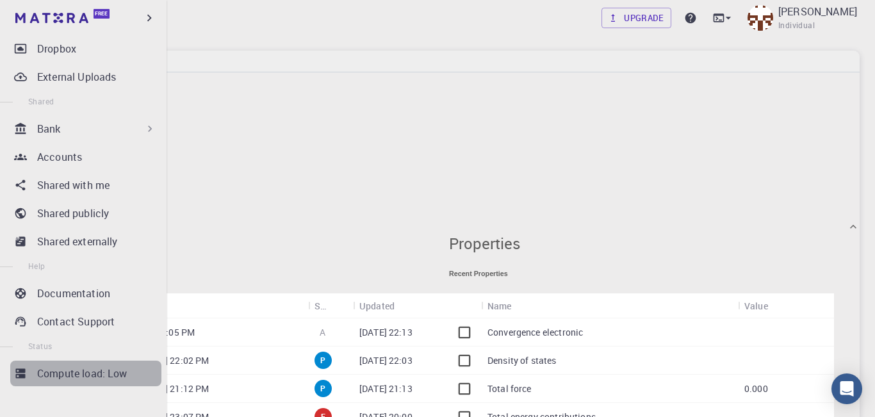
click at [97, 375] on p "Compute load: Low" at bounding box center [82, 373] width 90 height 15
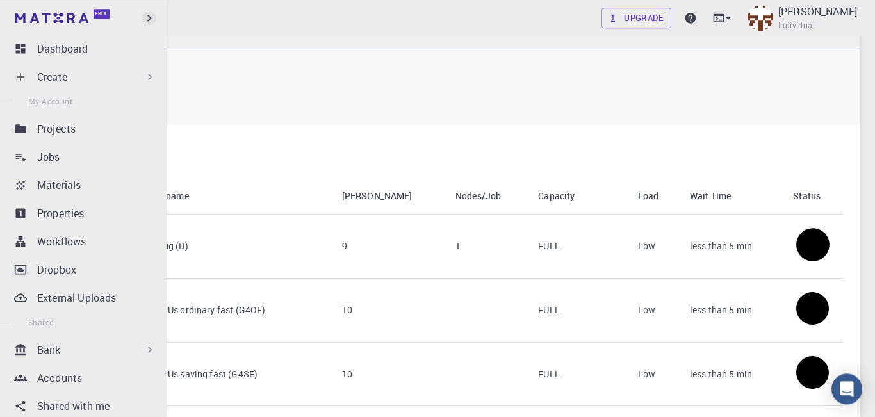
click at [153, 12] on icon "button" at bounding box center [149, 18] width 14 height 14
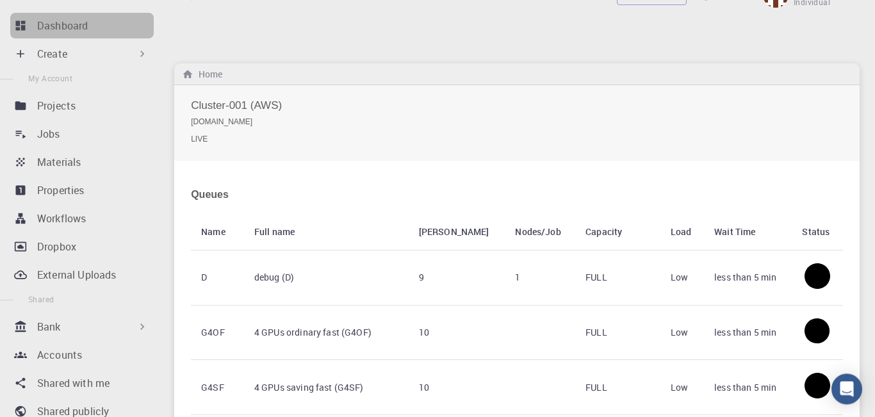
click at [69, 33] on p "Dashboard" at bounding box center [62, 25] width 51 height 15
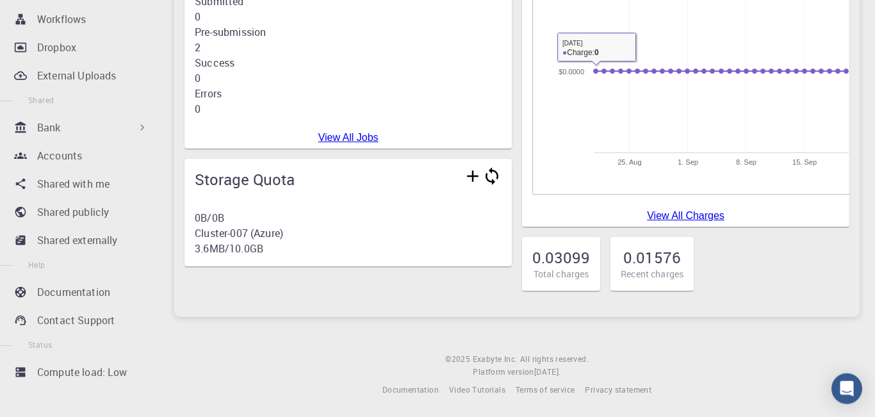
scroll to position [236, 0]
click at [353, 138] on link "View All Jobs" at bounding box center [348, 137] width 60 height 11
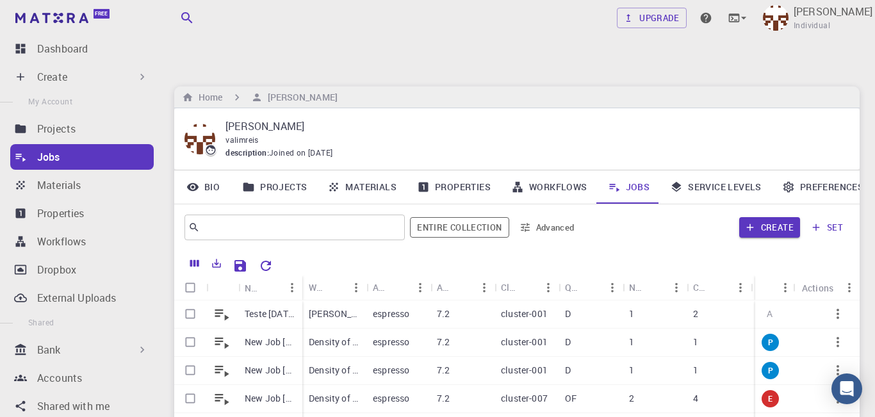
scroll to position [17, 0]
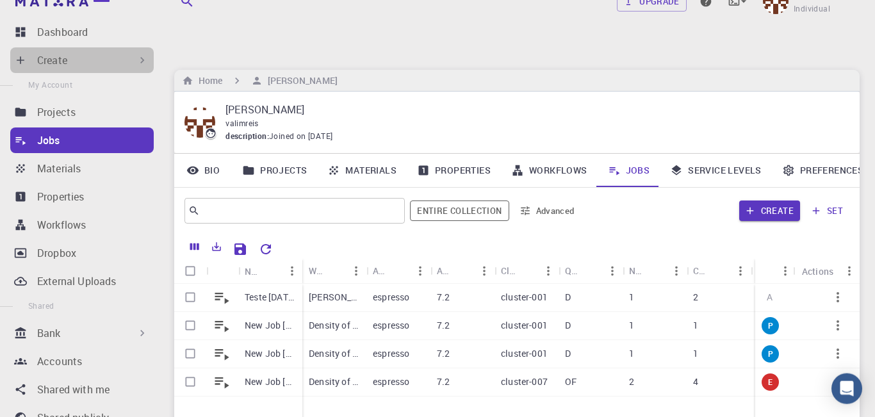
click at [147, 67] on icon at bounding box center [142, 60] width 13 height 13
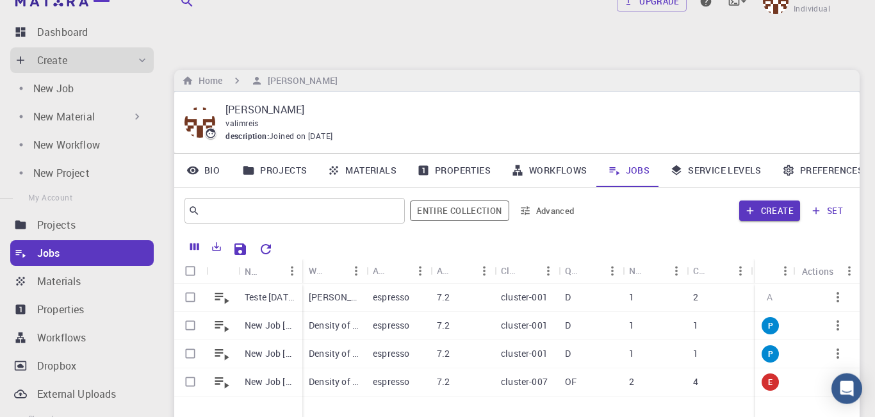
click at [147, 67] on icon at bounding box center [142, 60] width 13 height 13
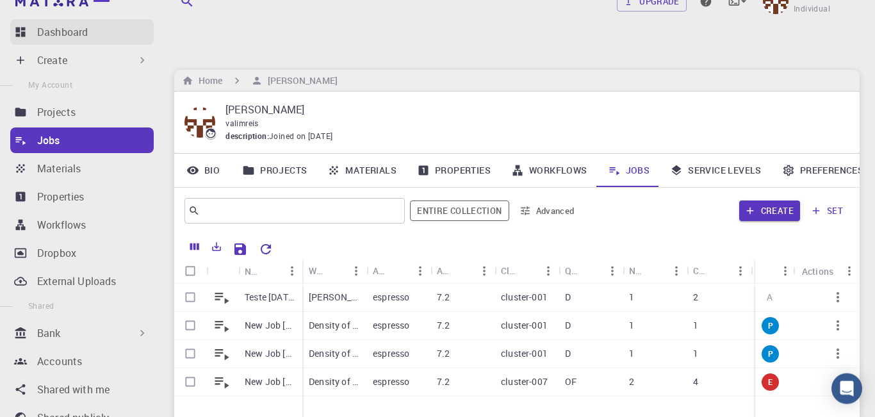
click at [65, 40] on p "Dashboard" at bounding box center [62, 31] width 51 height 15
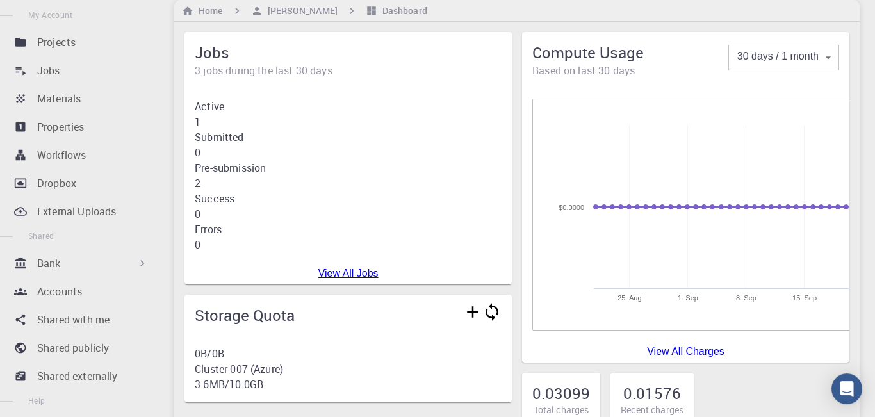
scroll to position [31, 0]
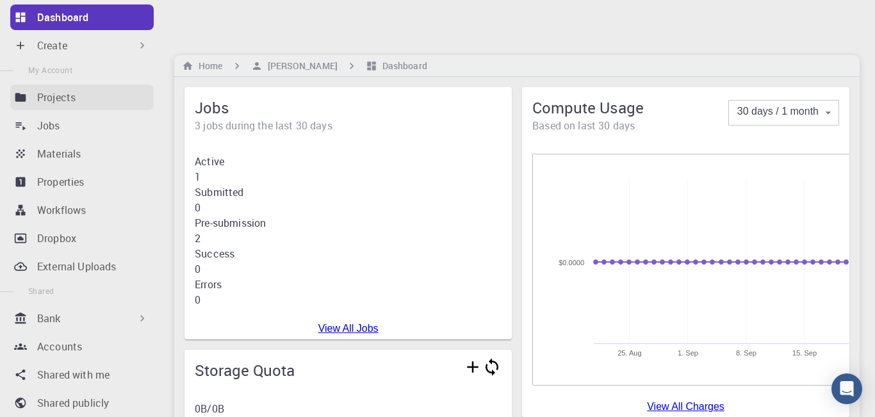
click at [51, 105] on p "Projects" at bounding box center [56, 97] width 38 height 15
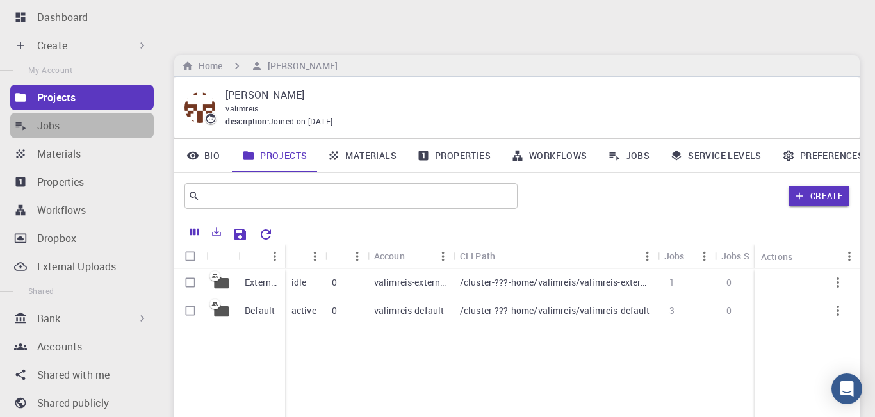
click at [56, 133] on p "Jobs" at bounding box center [48, 125] width 23 height 15
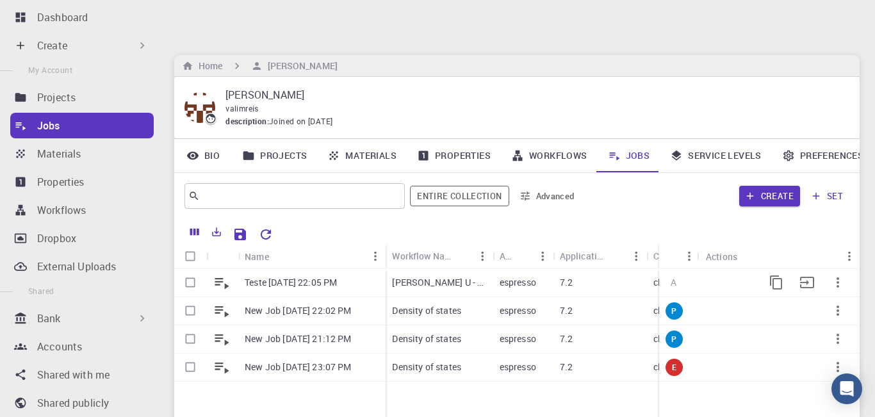
click at [452, 276] on p "[PERSON_NAME] U - HP (clone)" at bounding box center [439, 282] width 94 height 13
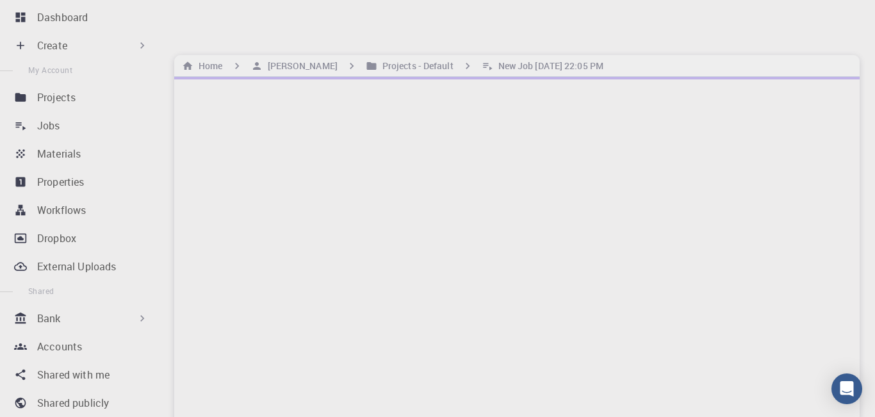
scroll to position [4, 0]
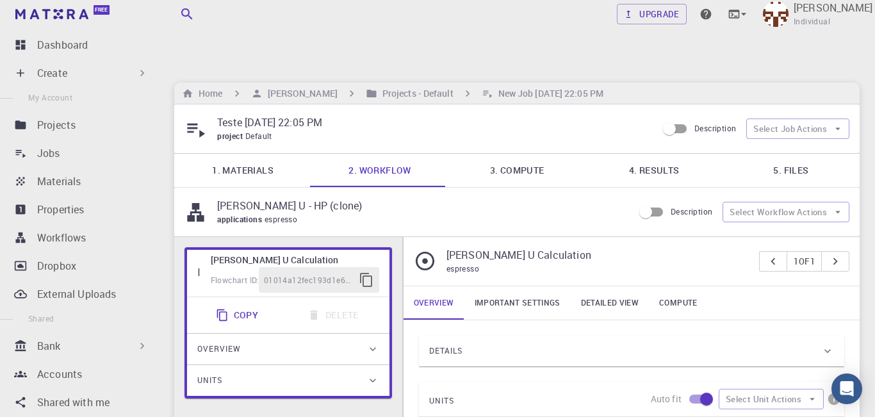
click at [372, 343] on icon at bounding box center [372, 349] width 13 height 13
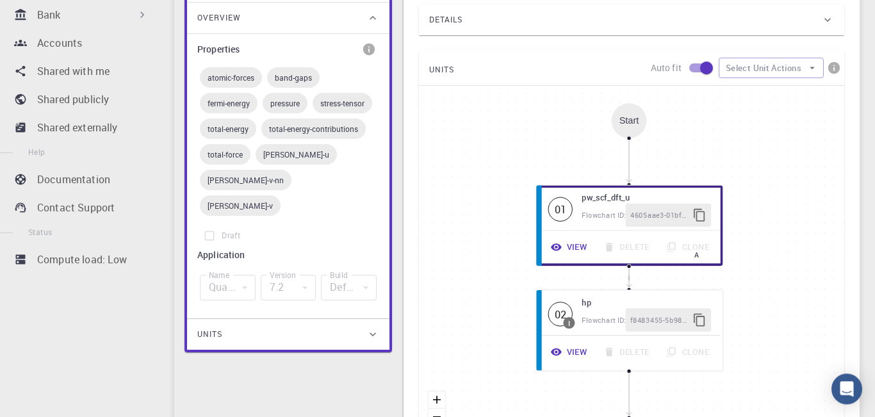
scroll to position [336, 0]
click at [376, 318] on div "Units" at bounding box center [288, 333] width 202 height 31
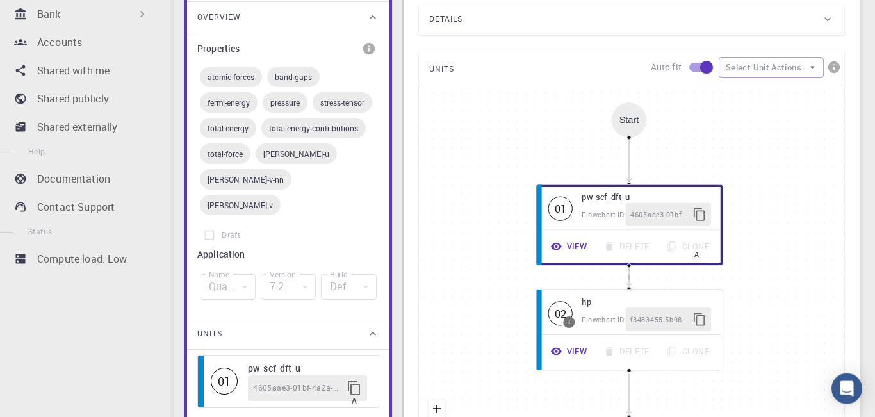
click at [376, 332] on icon at bounding box center [373, 334] width 6 height 4
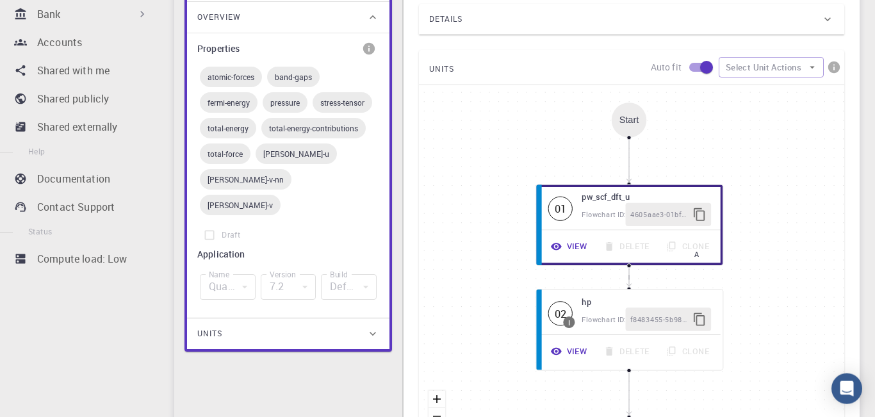
click at [375, 327] on icon at bounding box center [372, 333] width 13 height 13
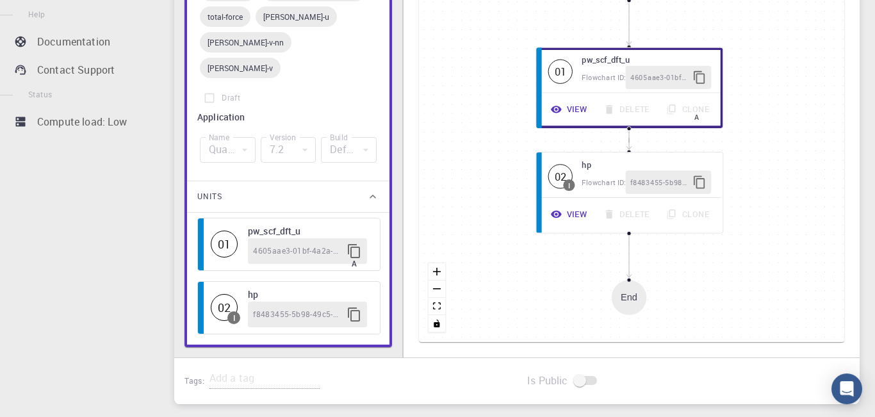
scroll to position [477, 0]
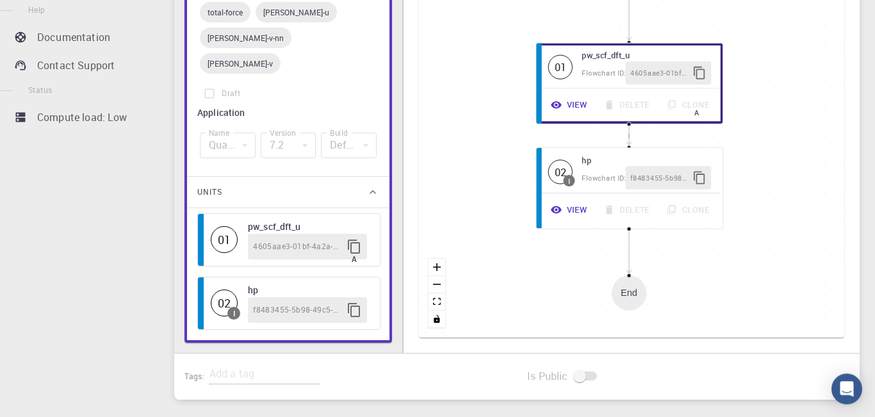
click at [375, 277] on div "02 I hp f8483455-5b98-49c5-9a2d-8f74f2374c60" at bounding box center [288, 303] width 183 height 53
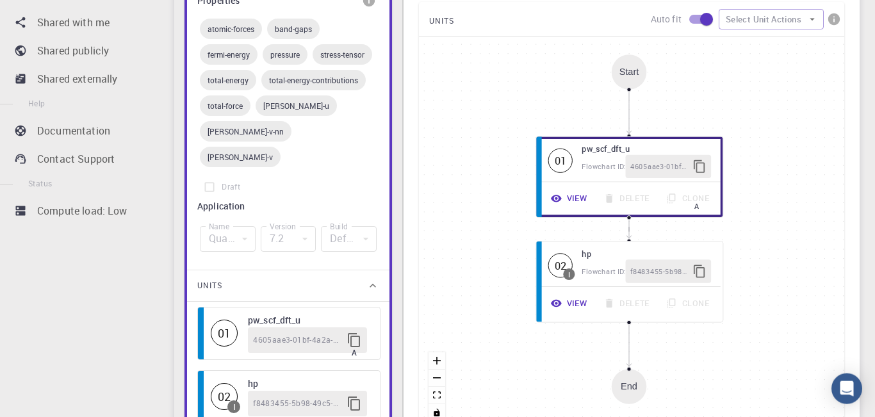
click at [377, 279] on icon at bounding box center [372, 285] width 13 height 13
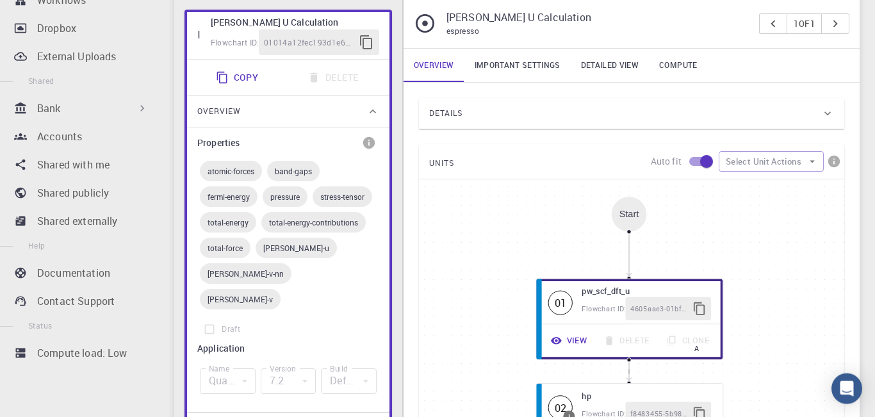
scroll to position [232, 0]
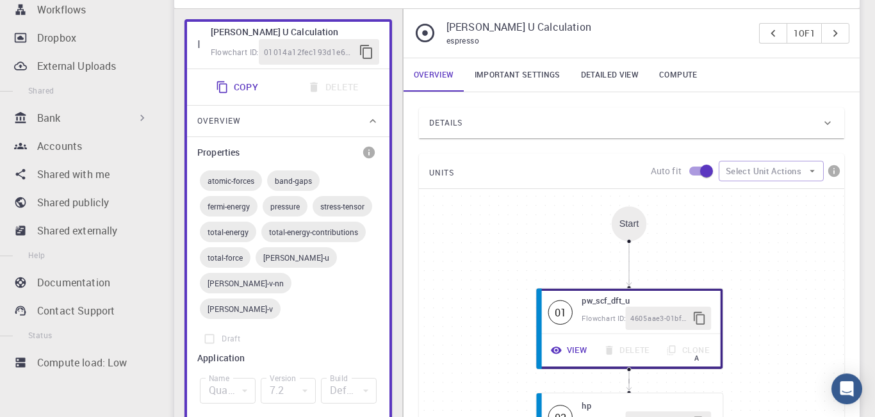
click at [377, 106] on div "Overview" at bounding box center [288, 121] width 202 height 31
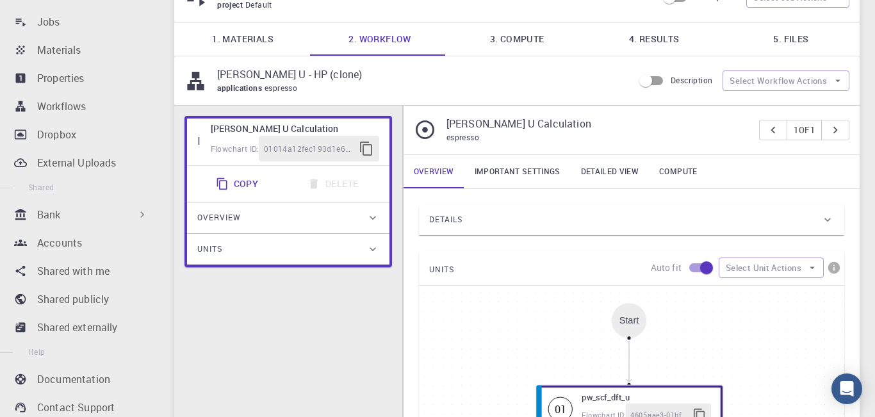
scroll to position [37, 0]
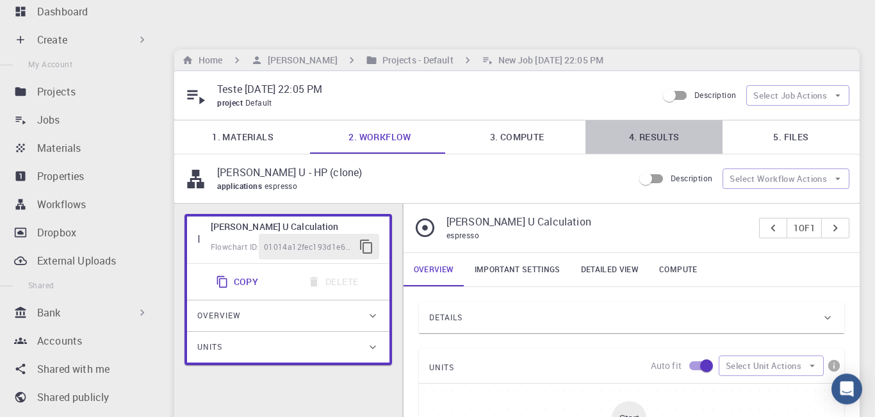
click at [661, 120] on link "4. Results" at bounding box center [654, 136] width 137 height 33
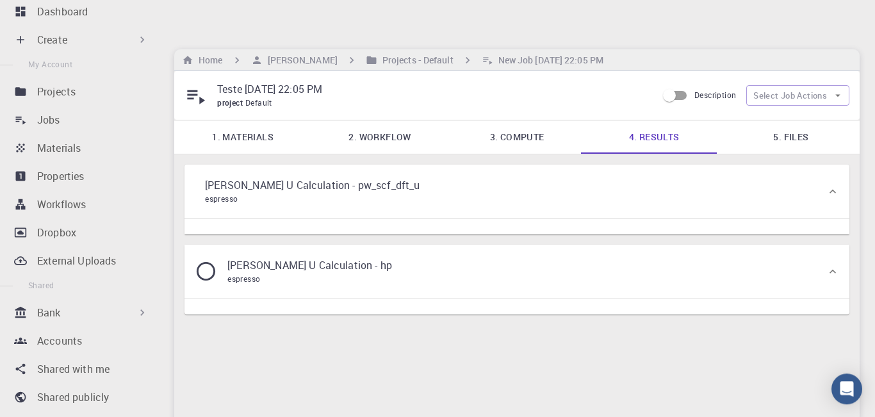
click at [791, 120] on link "5. Files" at bounding box center [791, 136] width 137 height 33
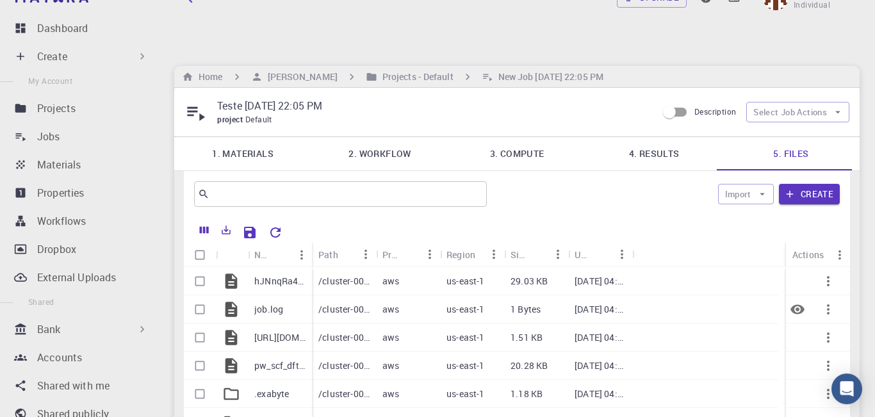
scroll to position [0, 0]
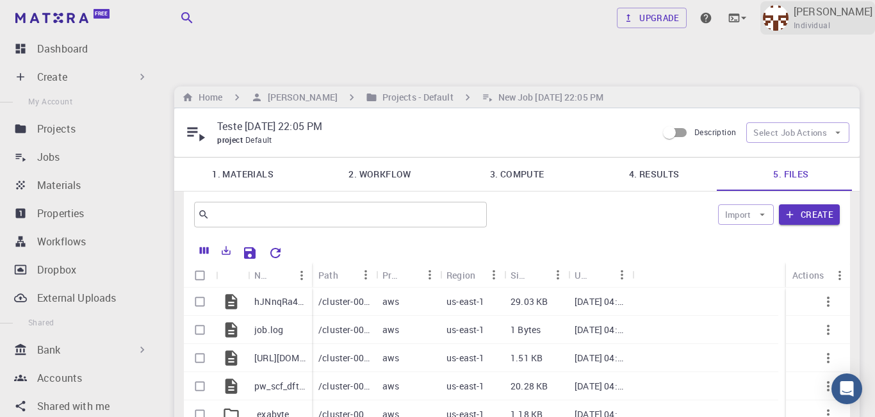
click at [789, 19] on img at bounding box center [776, 18] width 26 height 26
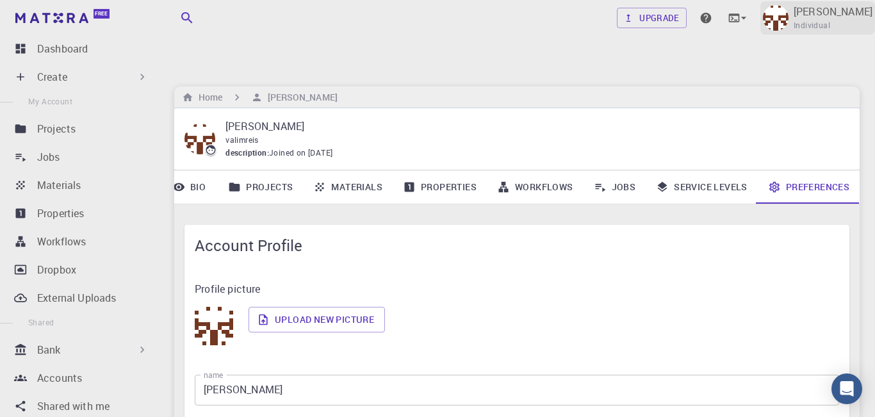
click at [811, 16] on p "[PERSON_NAME]" at bounding box center [833, 11] width 79 height 15
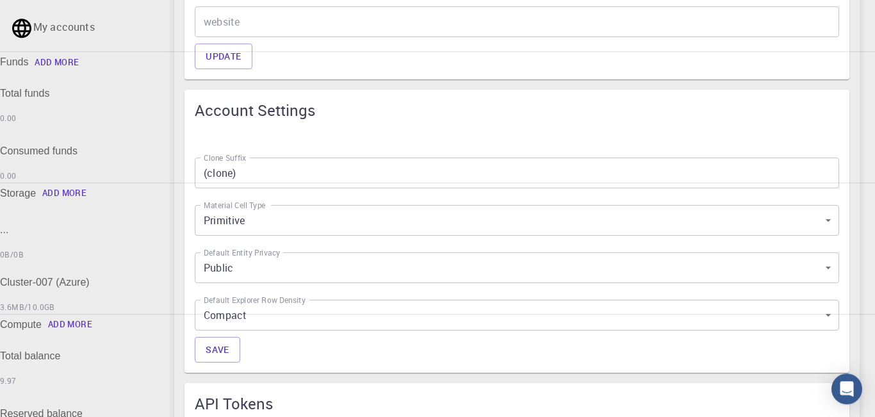
scroll to position [641, 0]
